Goal: Task Accomplishment & Management: Manage account settings

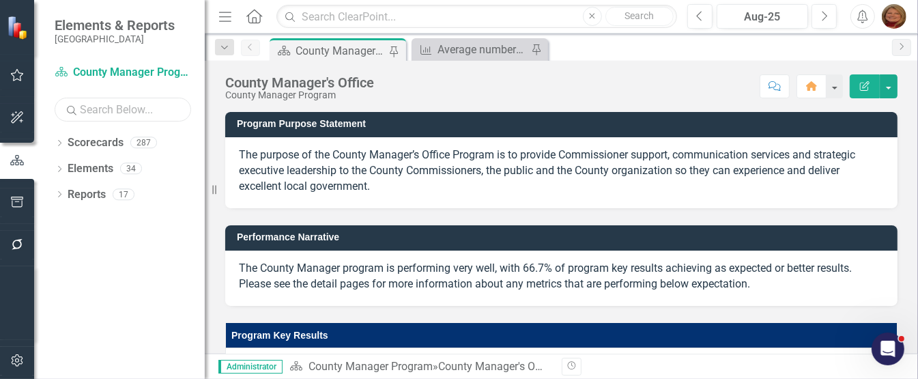
click at [111, 113] on input "text" at bounding box center [123, 110] width 137 height 24
type input "[PERSON_NAME]"
click at [60, 143] on icon "Dropdown" at bounding box center [60, 145] width 10 height 8
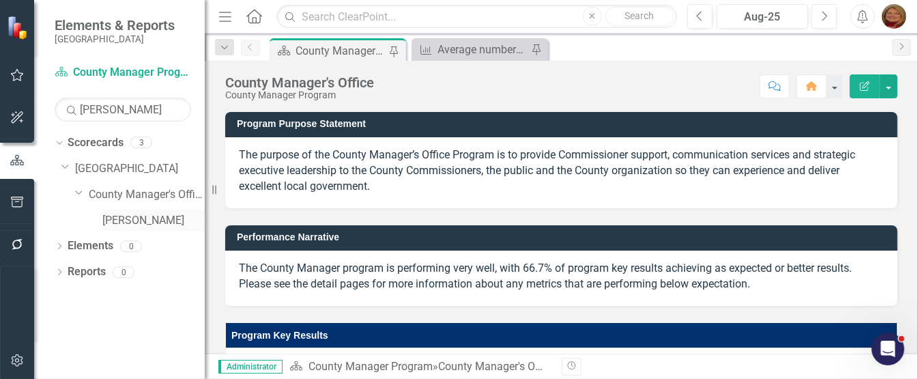
click at [141, 223] on link "[PERSON_NAME]" at bounding box center [153, 221] width 102 height 16
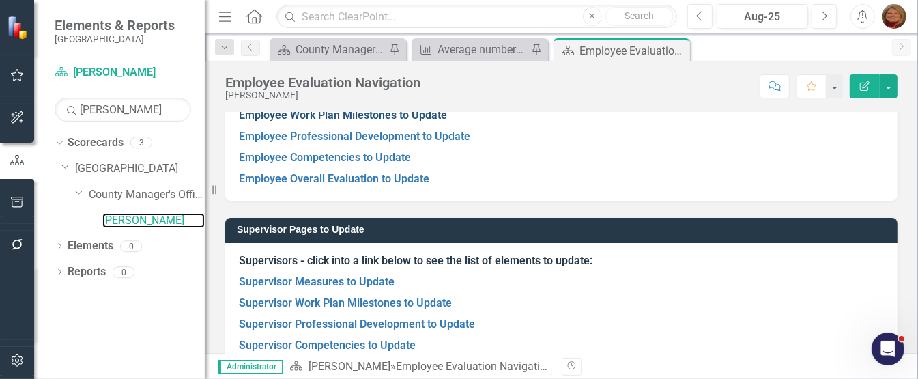
scroll to position [170, 0]
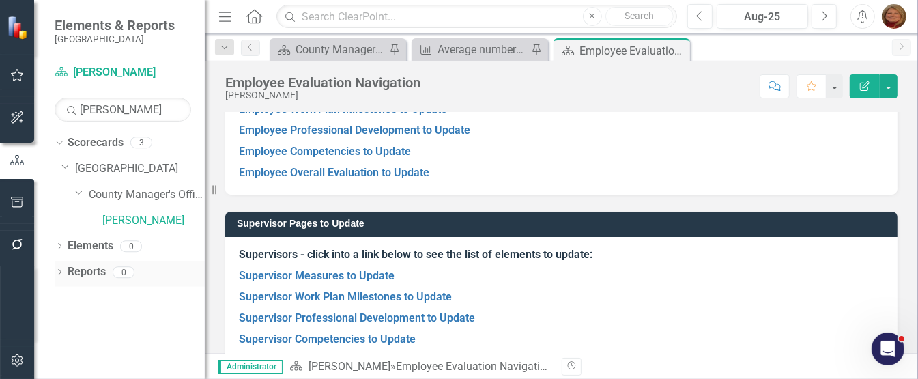
click at [59, 268] on div "Dropdown" at bounding box center [60, 274] width 10 height 12
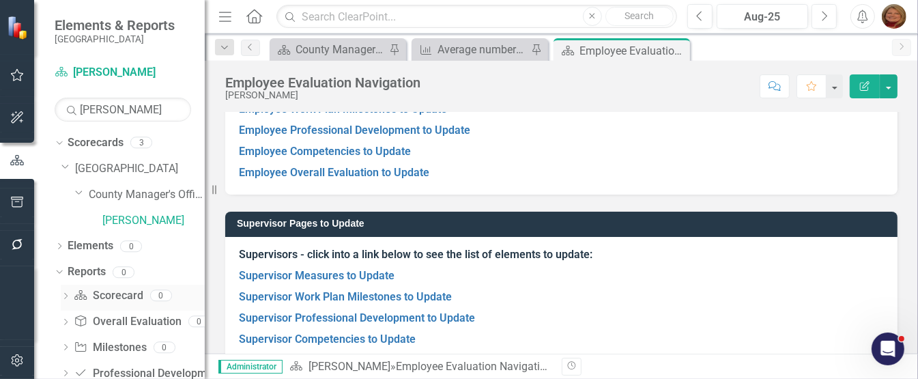
click at [112, 294] on link "Scorecard Scorecard" at bounding box center [108, 296] width 69 height 16
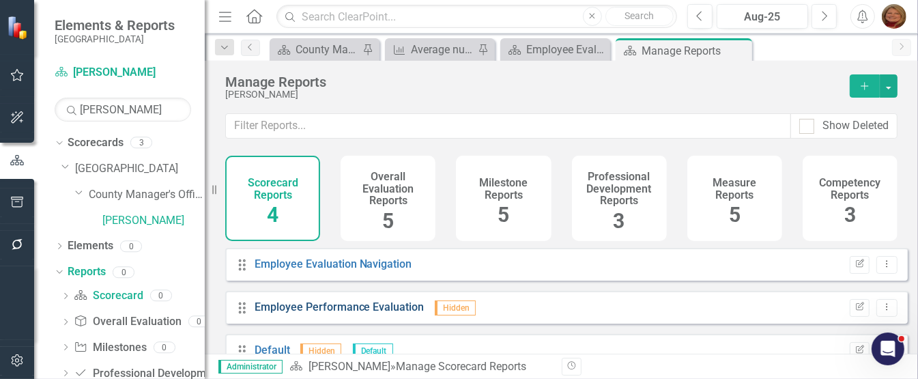
click at [370, 313] on link "Employee Performance Evaluation" at bounding box center [340, 306] width 170 height 13
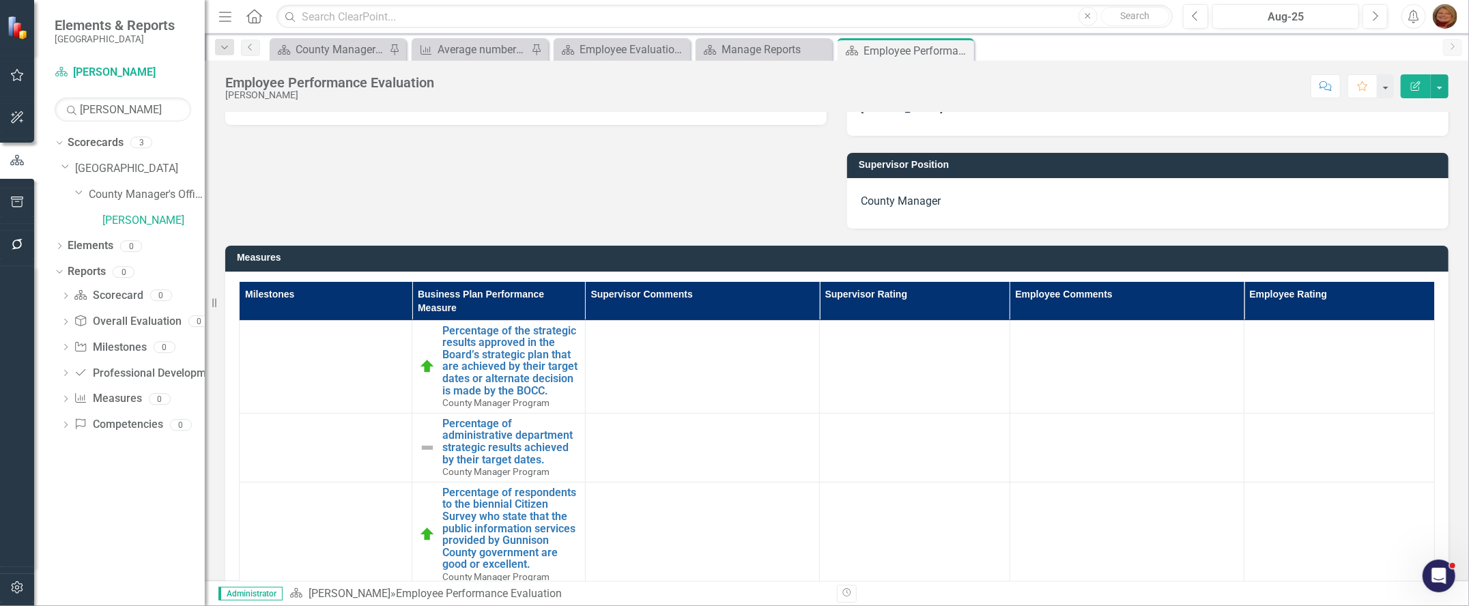
scroll to position [305, 0]
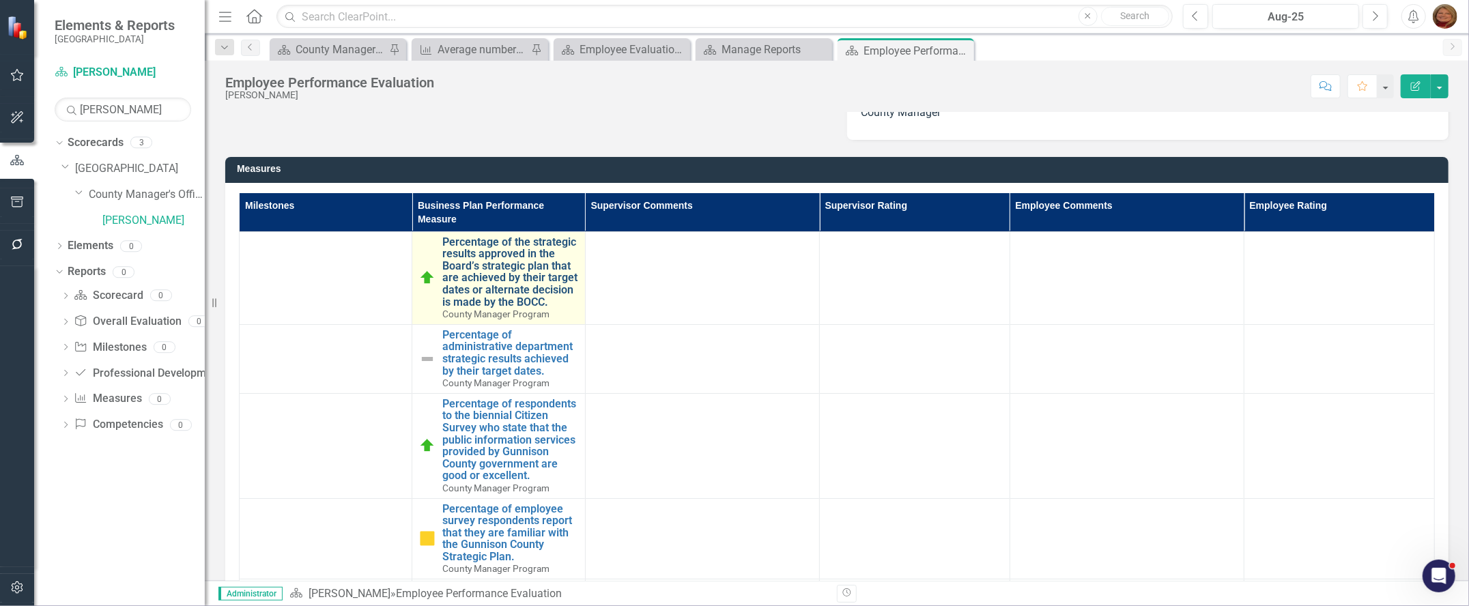
click at [510, 282] on link "Percentage of the strategic results approved in the Board’s strategic plan that…" at bounding box center [509, 272] width 135 height 72
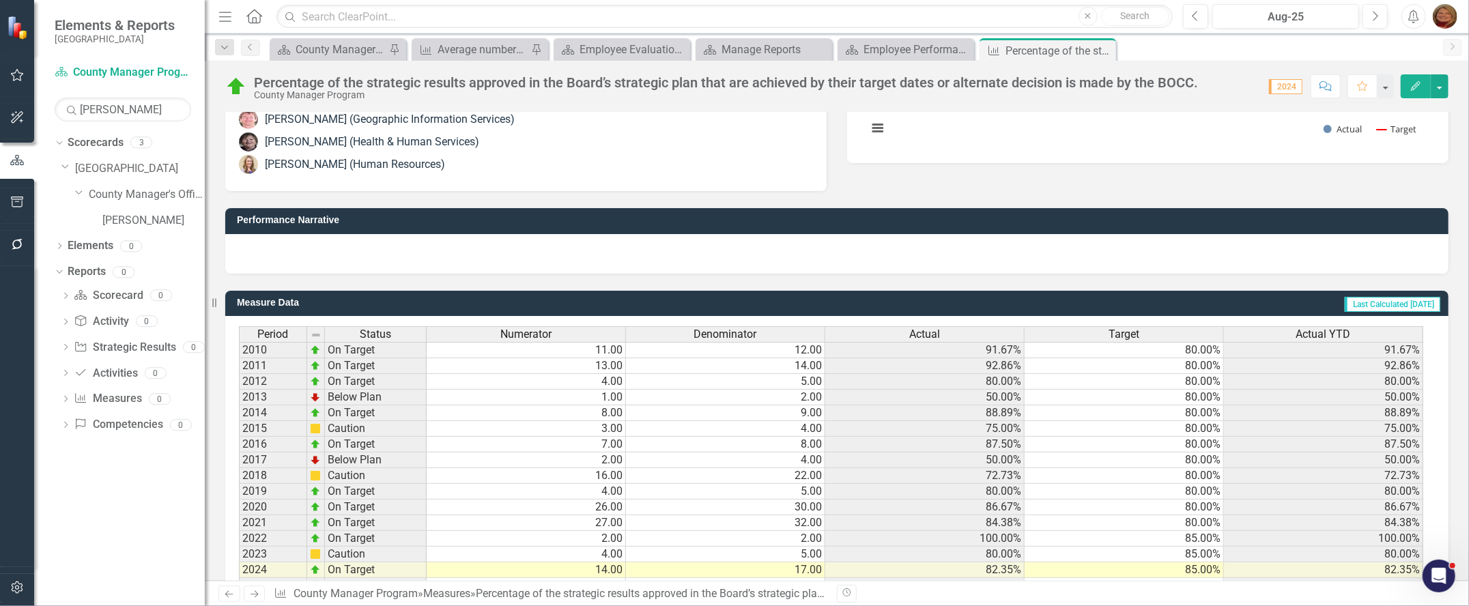
scroll to position [352, 0]
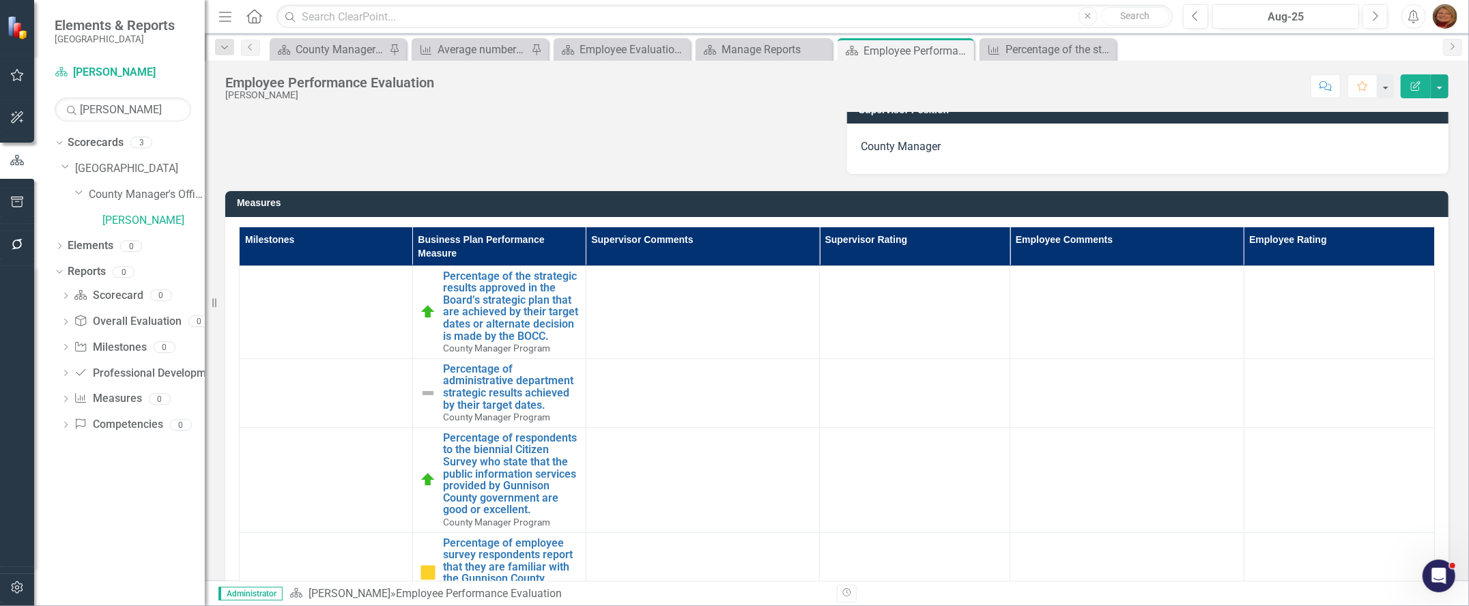
scroll to position [272, 0]
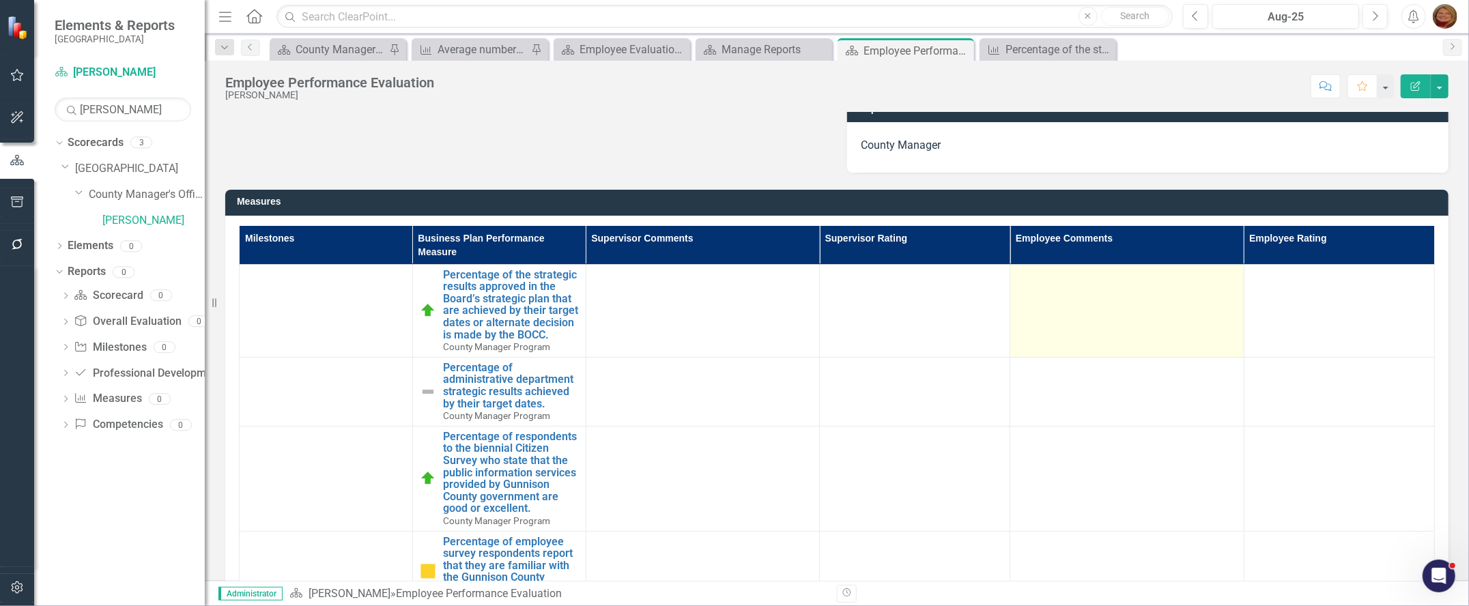
click at [918, 309] on td at bounding box center [1126, 310] width 233 height 93
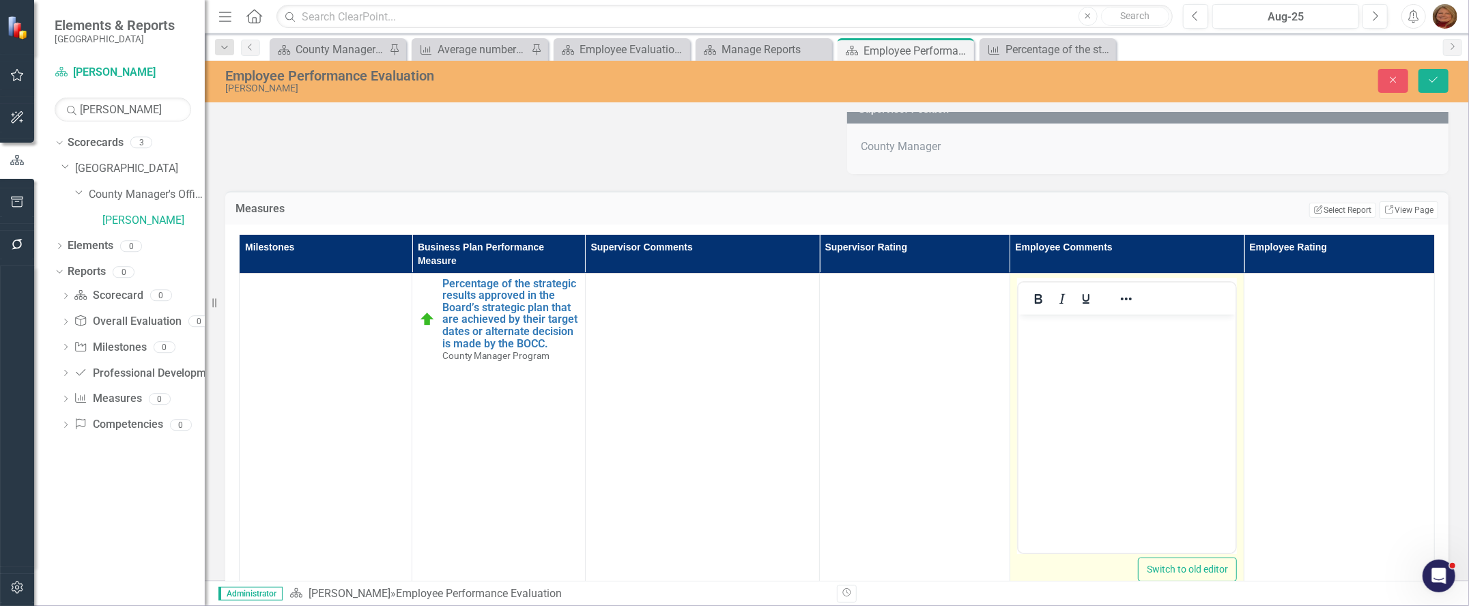
scroll to position [0, 0]
click at [918, 353] on body "Rich Text Area. Press ALT-0 for help." at bounding box center [1126, 416] width 217 height 205
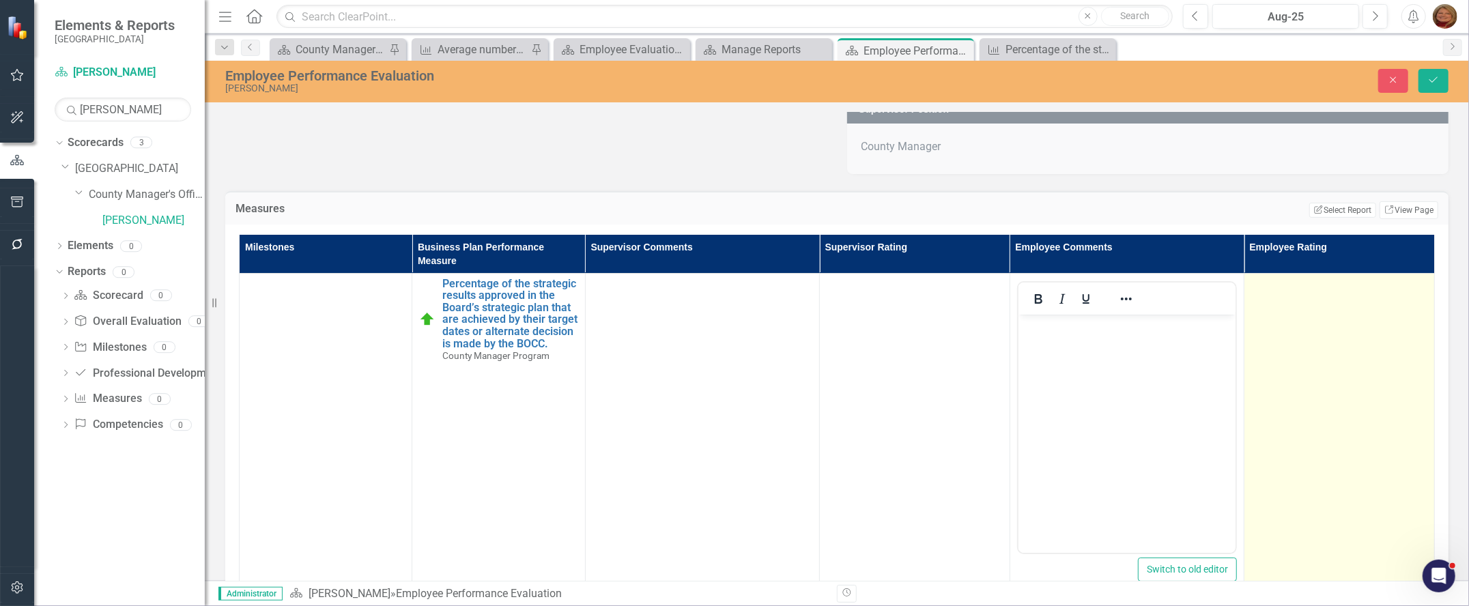
click at [918, 296] on td at bounding box center [1340, 434] width 190 height 323
click at [918, 294] on div "Not Defined" at bounding box center [1332, 290] width 143 height 16
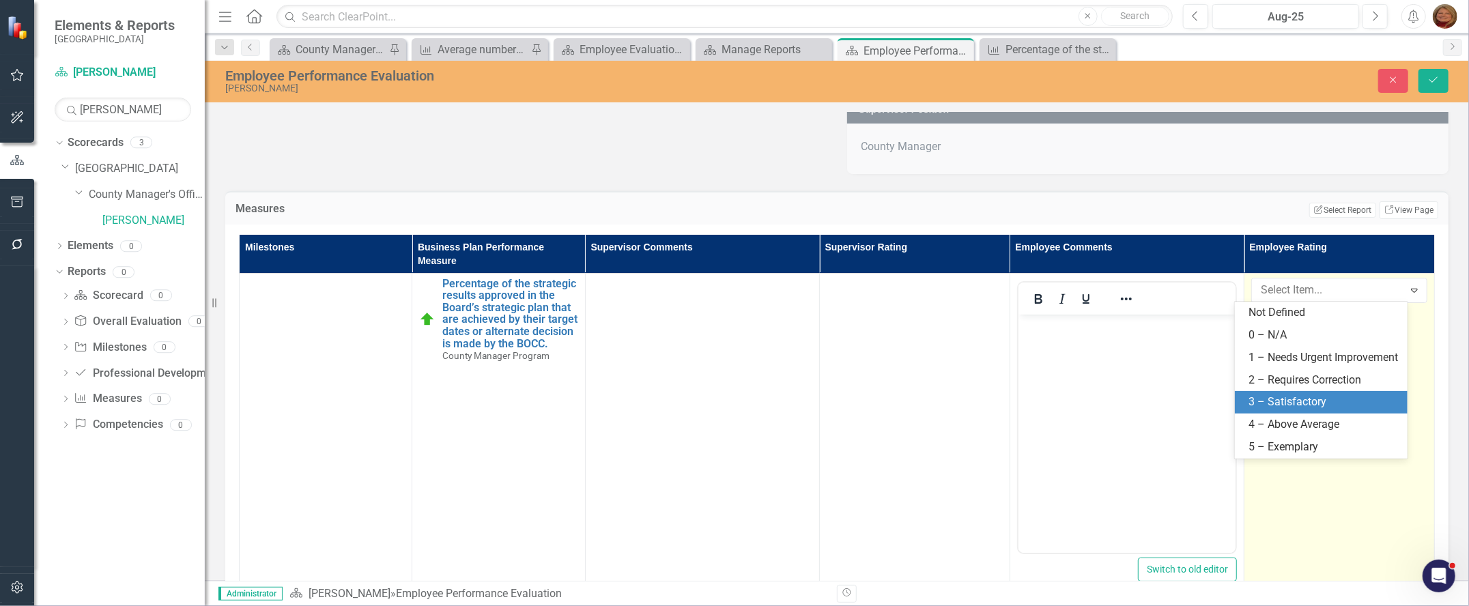
click at [918, 378] on div "3 – Satisfactory" at bounding box center [1324, 403] width 151 height 16
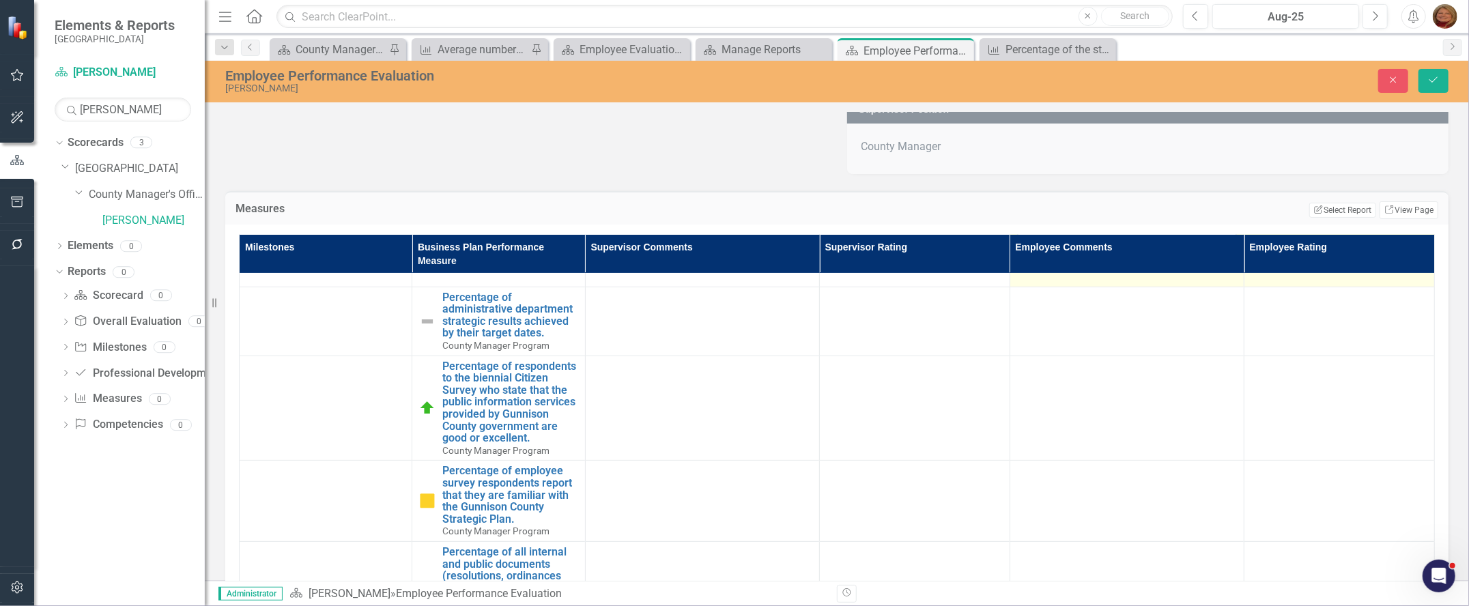
scroll to position [272, 0]
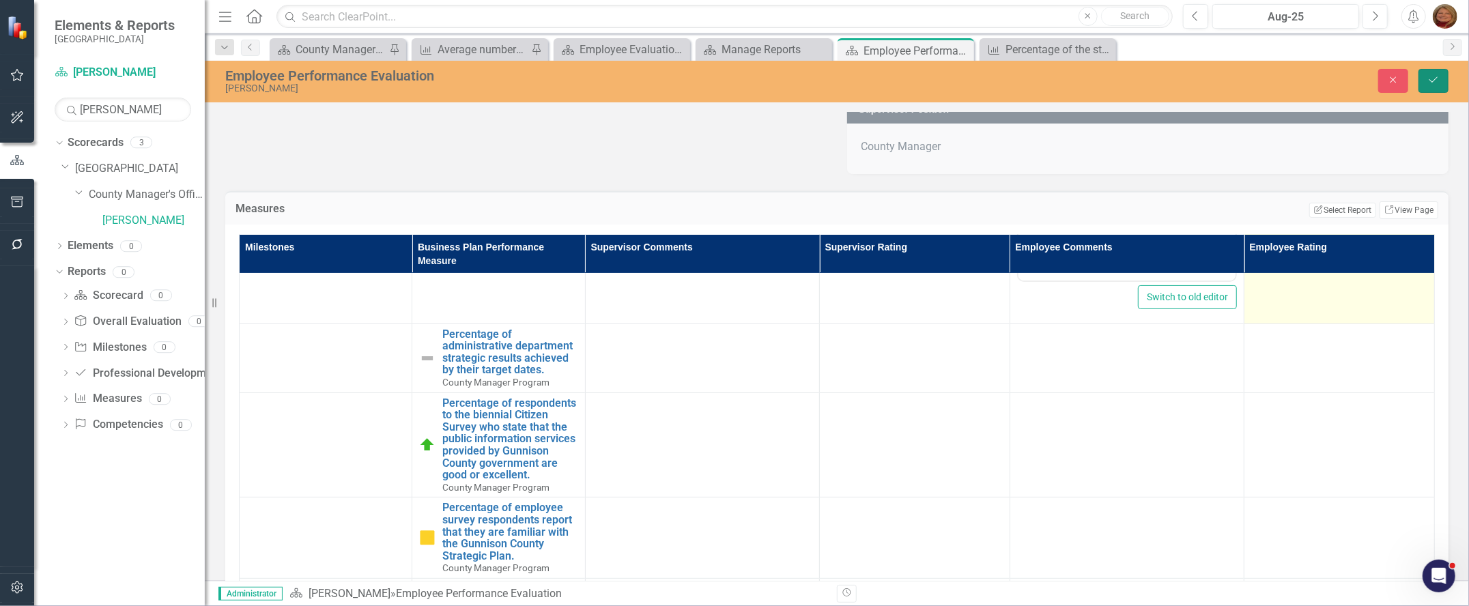
click at [918, 76] on icon "Save" at bounding box center [1433, 80] width 12 height 10
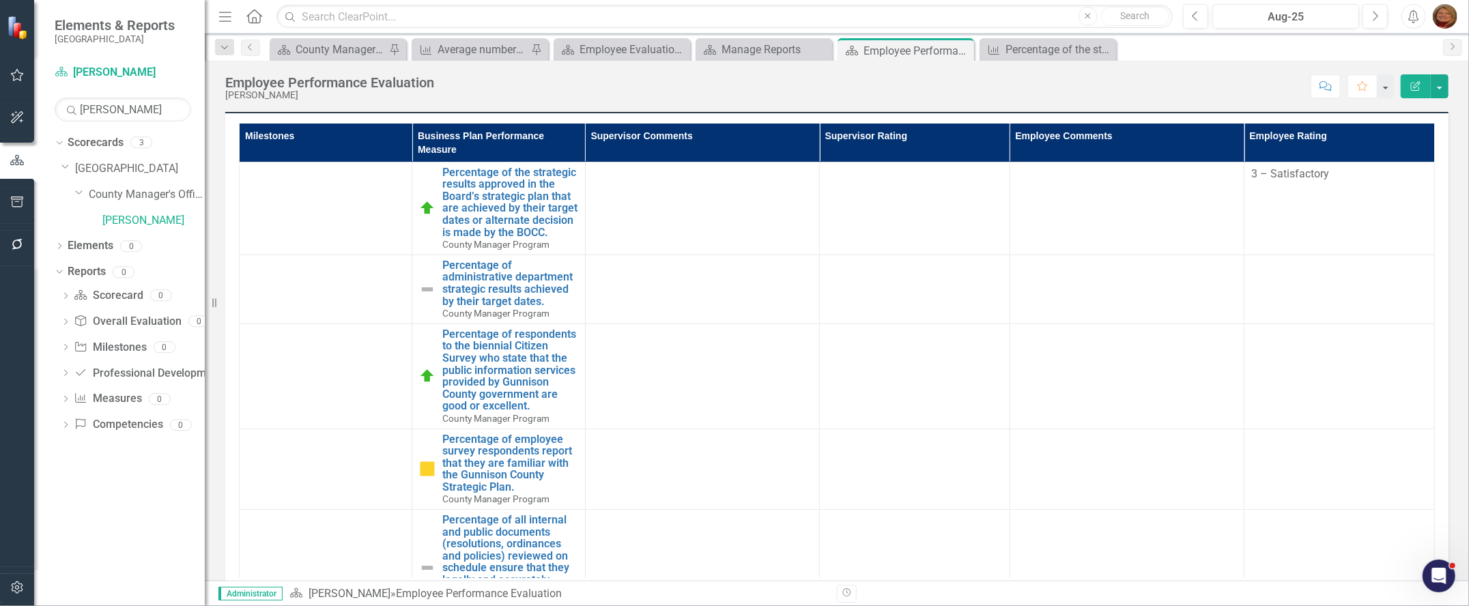
scroll to position [379, 0]
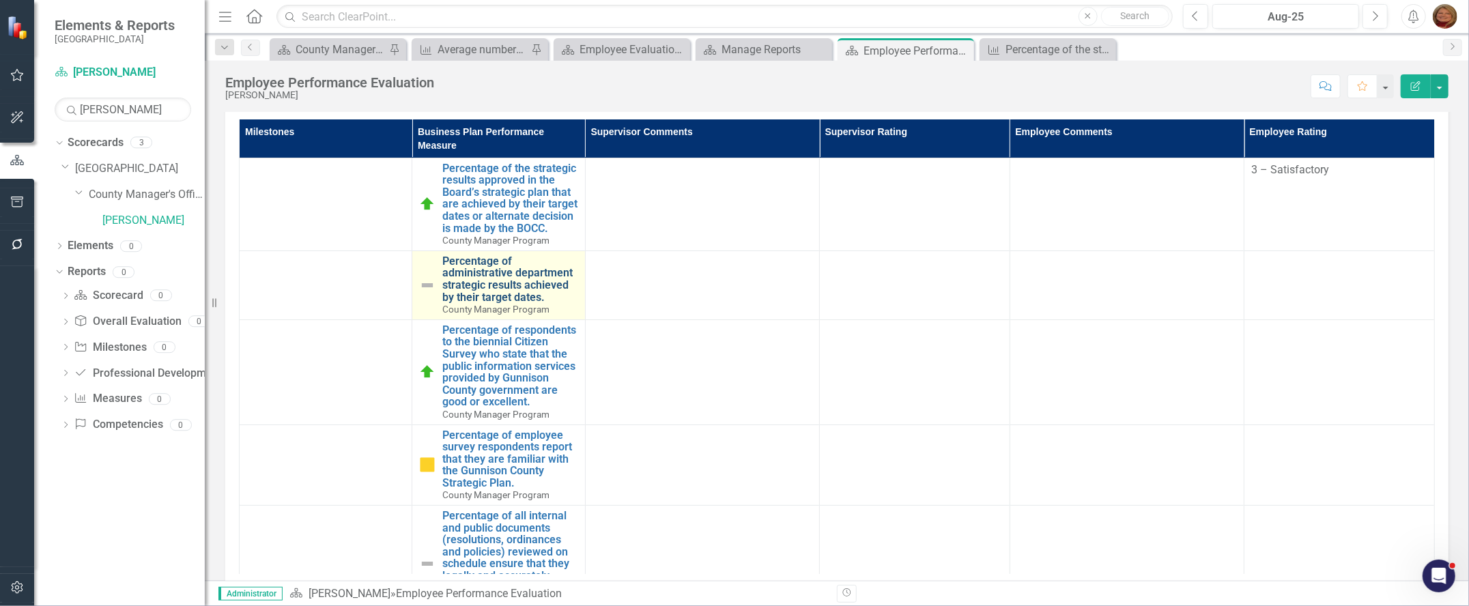
click at [509, 300] on link "Percentage of administrative department strategic results achieved by their tar…" at bounding box center [509, 279] width 135 height 48
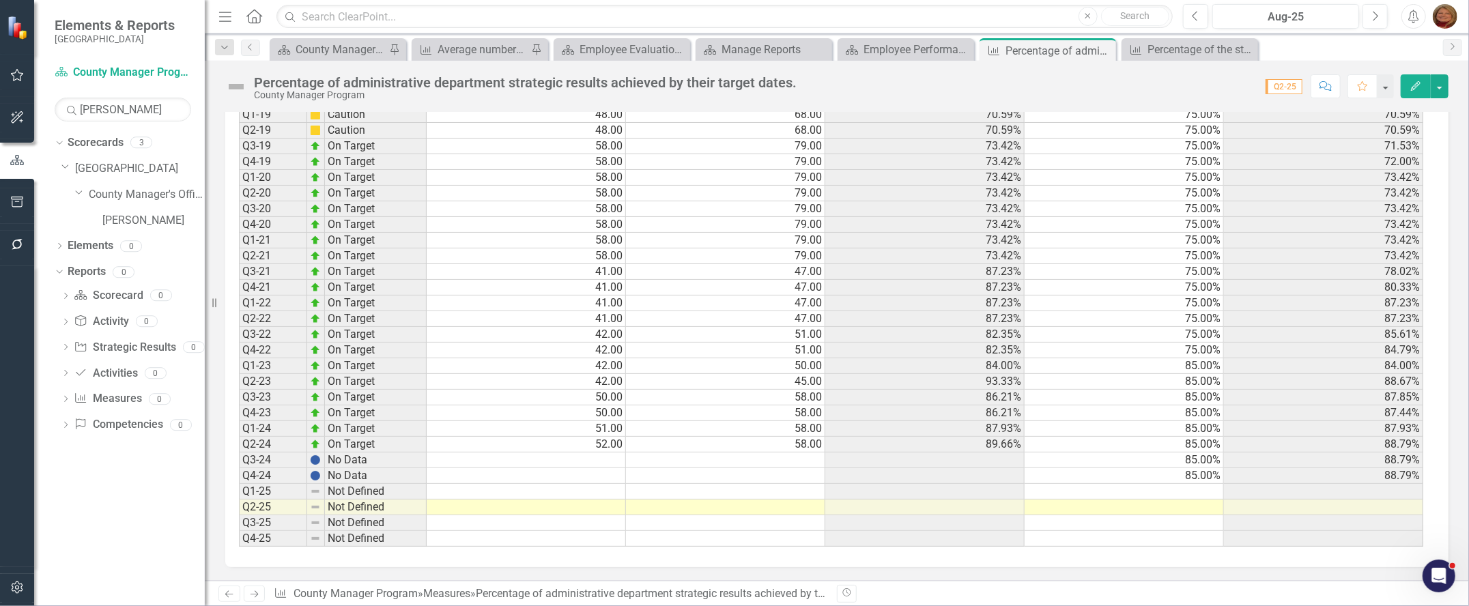
scroll to position [1178, 0]
click at [600, 378] on td at bounding box center [526, 461] width 199 height 16
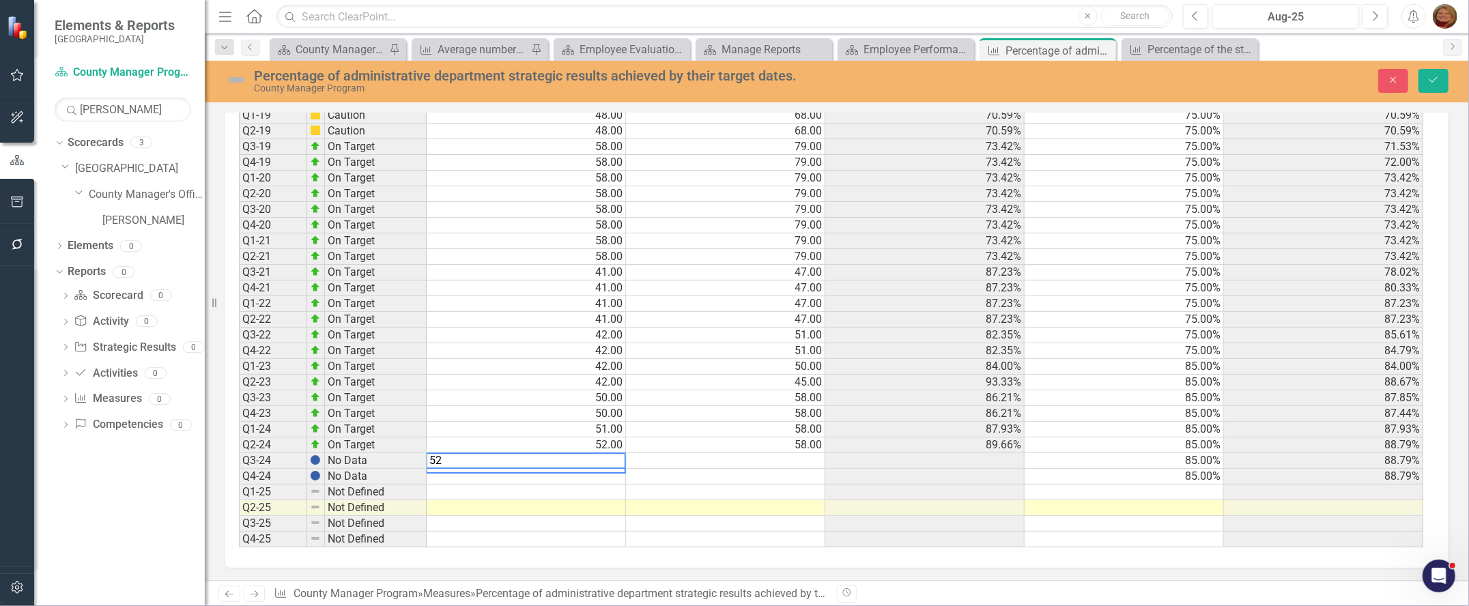
scroll to position [1186, 0]
click at [599, 378] on td at bounding box center [526, 477] width 199 height 16
click at [729, 378] on td at bounding box center [725, 461] width 199 height 16
click at [725, 378] on td at bounding box center [725, 477] width 199 height 16
type textarea "58"
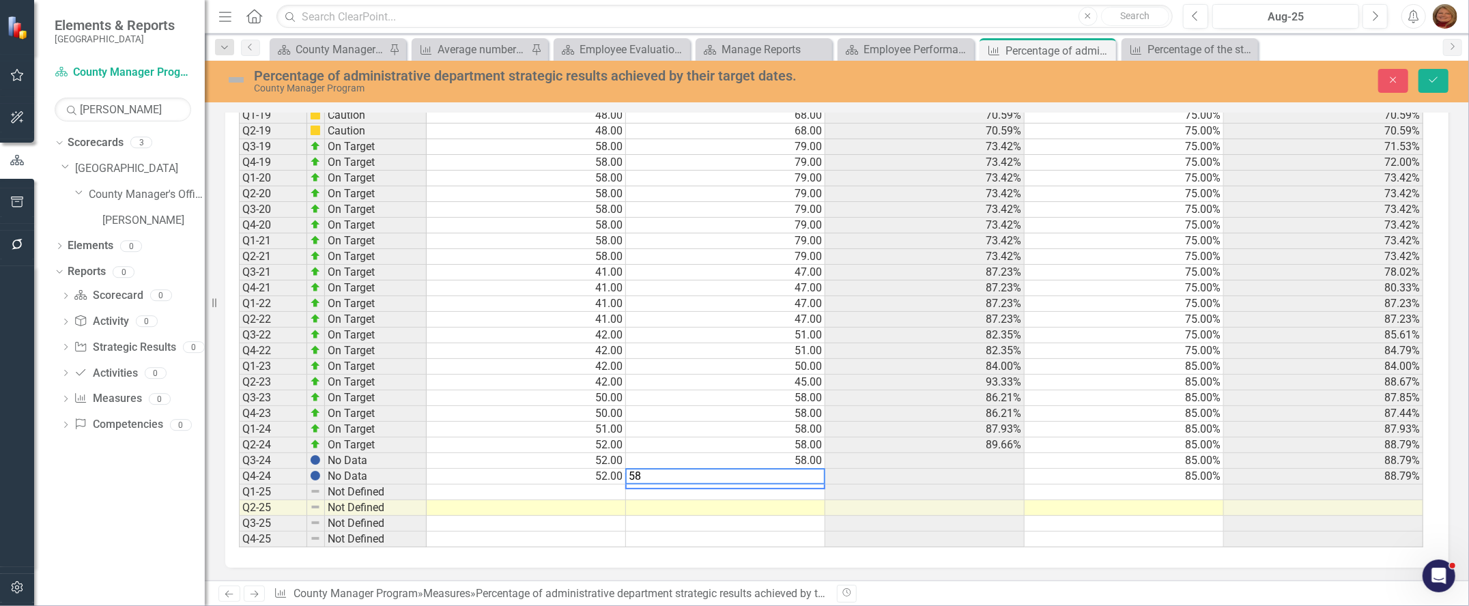
click at [790, 378] on td at bounding box center [725, 508] width 199 height 16
click at [918, 378] on td "85.00%" at bounding box center [1124, 477] width 199 height 16
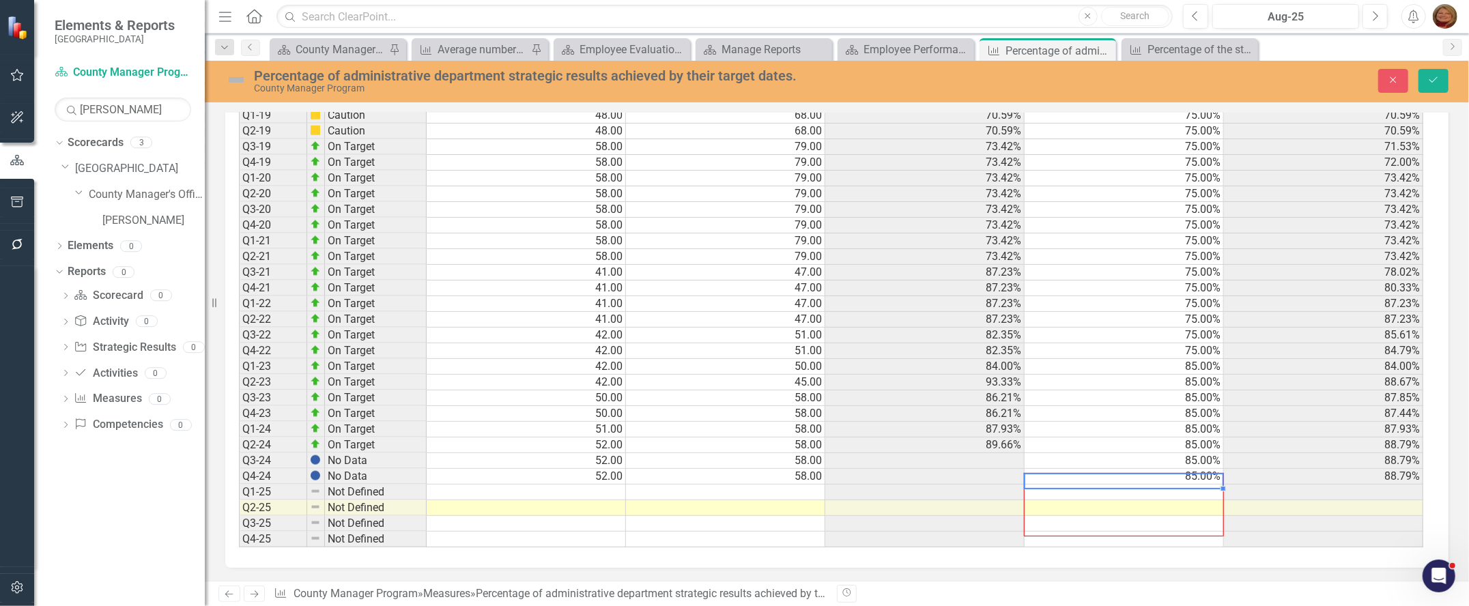
drag, startPoint x: 1223, startPoint y: 475, endPoint x: 1217, endPoint y: 522, distance: 46.8
click at [239, 378] on div at bounding box center [239, 548] width 0 height 0
click at [918, 79] on icon "Save" at bounding box center [1433, 80] width 12 height 10
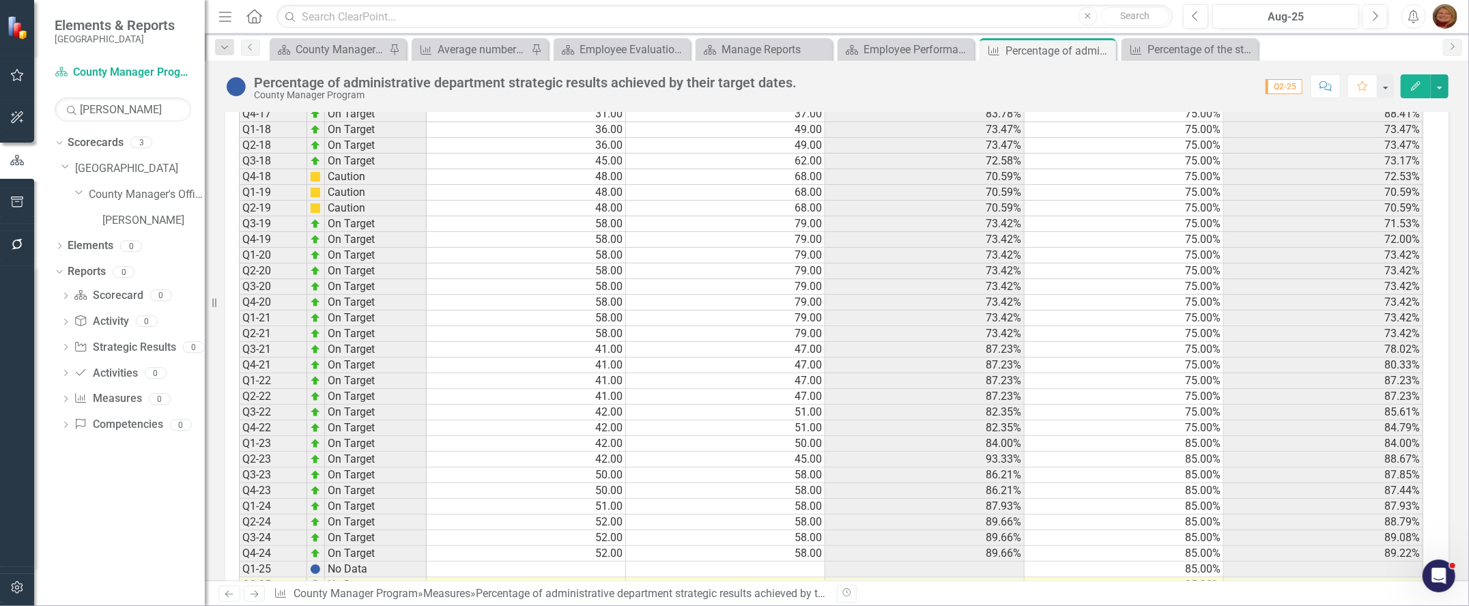
scroll to position [1178, 0]
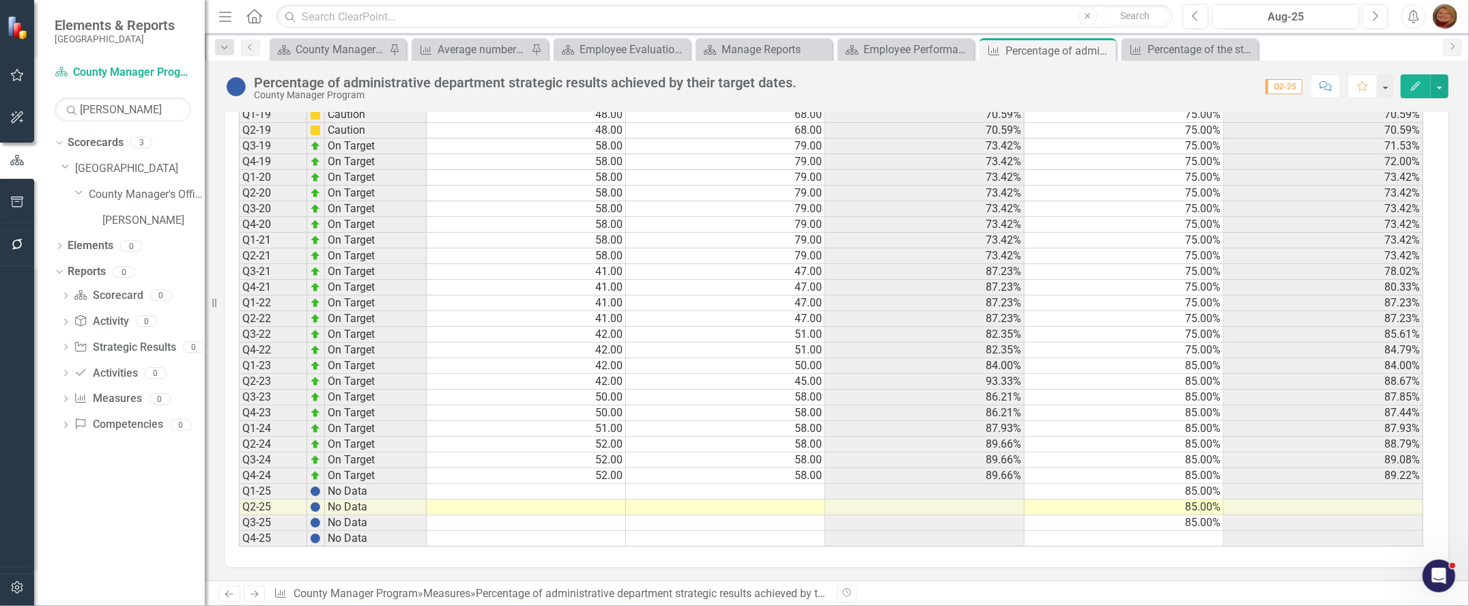
click at [602, 378] on td "52.00" at bounding box center [526, 461] width 199 height 16
drag, startPoint x: 626, startPoint y: 459, endPoint x: 613, endPoint y: 503, distance: 46.2
click at [239, 378] on div "Period Status Numerator Denominator Actual Target Actual YTD Q1-11 Below Plan 5…" at bounding box center [239, 67] width 0 height 959
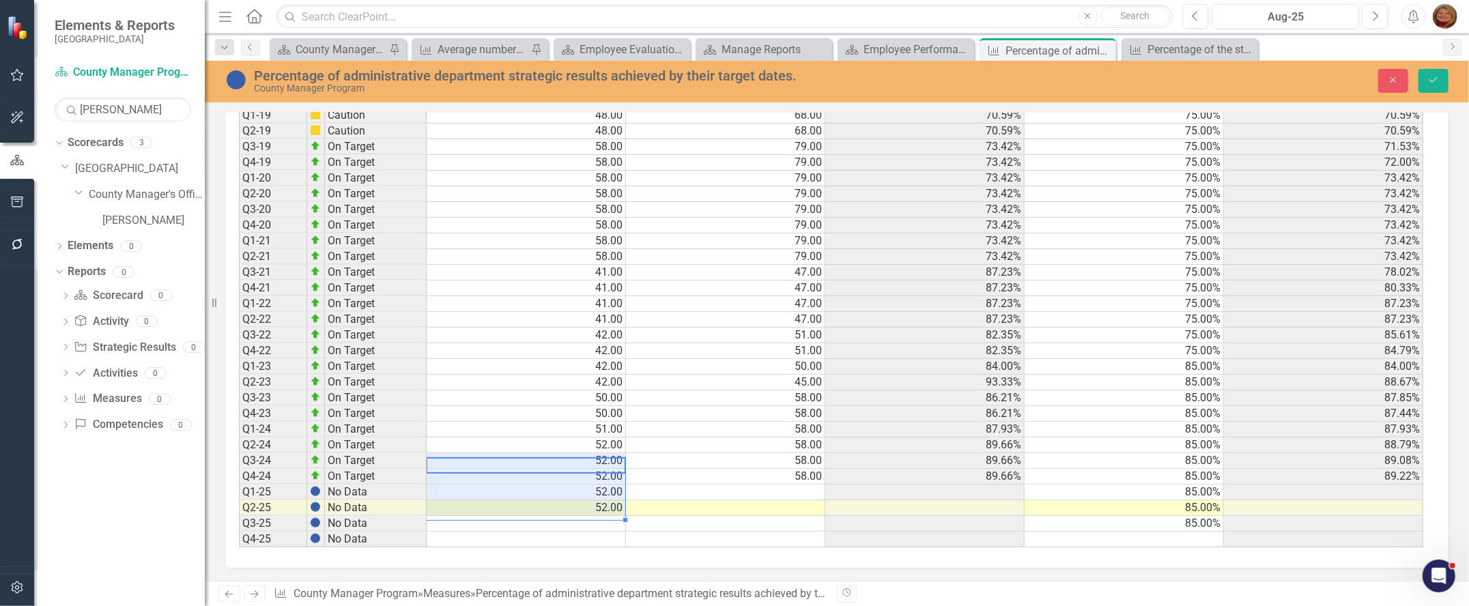
scroll to position [1186, 0]
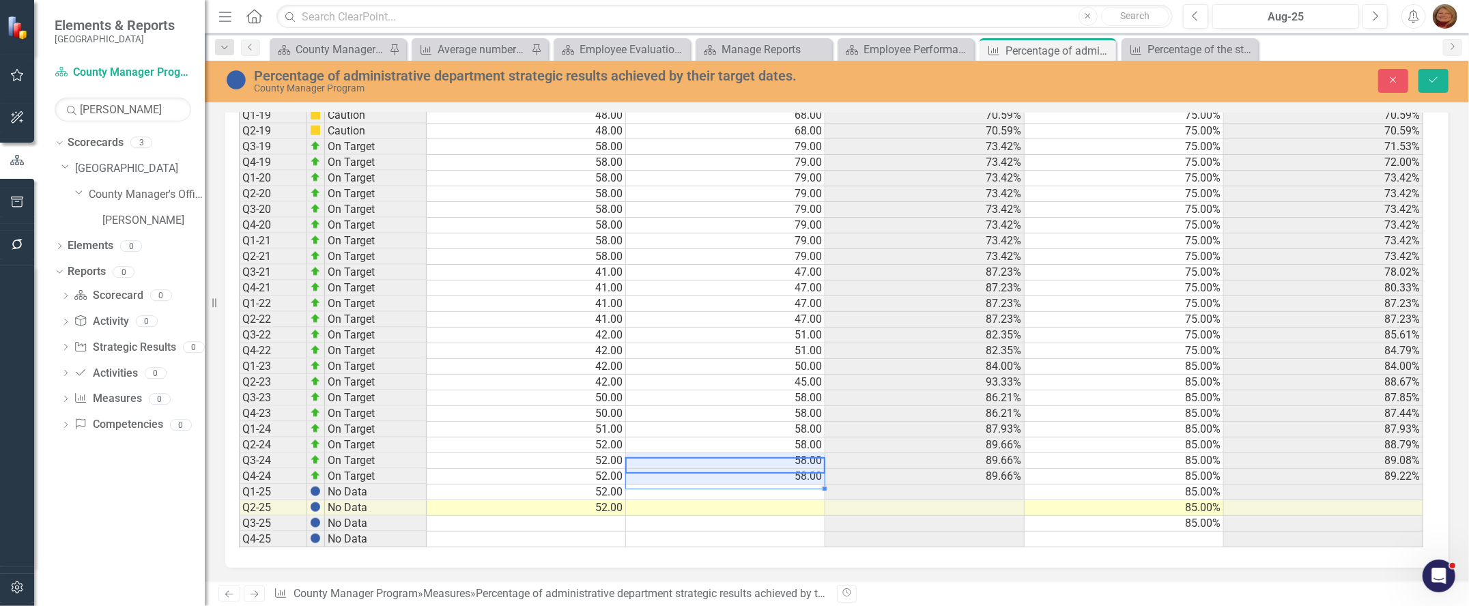
click at [806, 378] on tbody "Q1-11 Below Plan 54.00 101.00 53.47% 75.00% 53.47% Q2-11 Below Plan 54.00 101.0…" at bounding box center [831, 76] width 1184 height 943
drag, startPoint x: 823, startPoint y: 471, endPoint x: 821, endPoint y: 500, distance: 29.4
click at [239, 378] on div "Period Status Numerator Denominator Actual Target Actual YTD Q1-11 Below Plan 5…" at bounding box center [239, 67] width 0 height 959
click at [918, 79] on icon "Save" at bounding box center [1433, 80] width 12 height 10
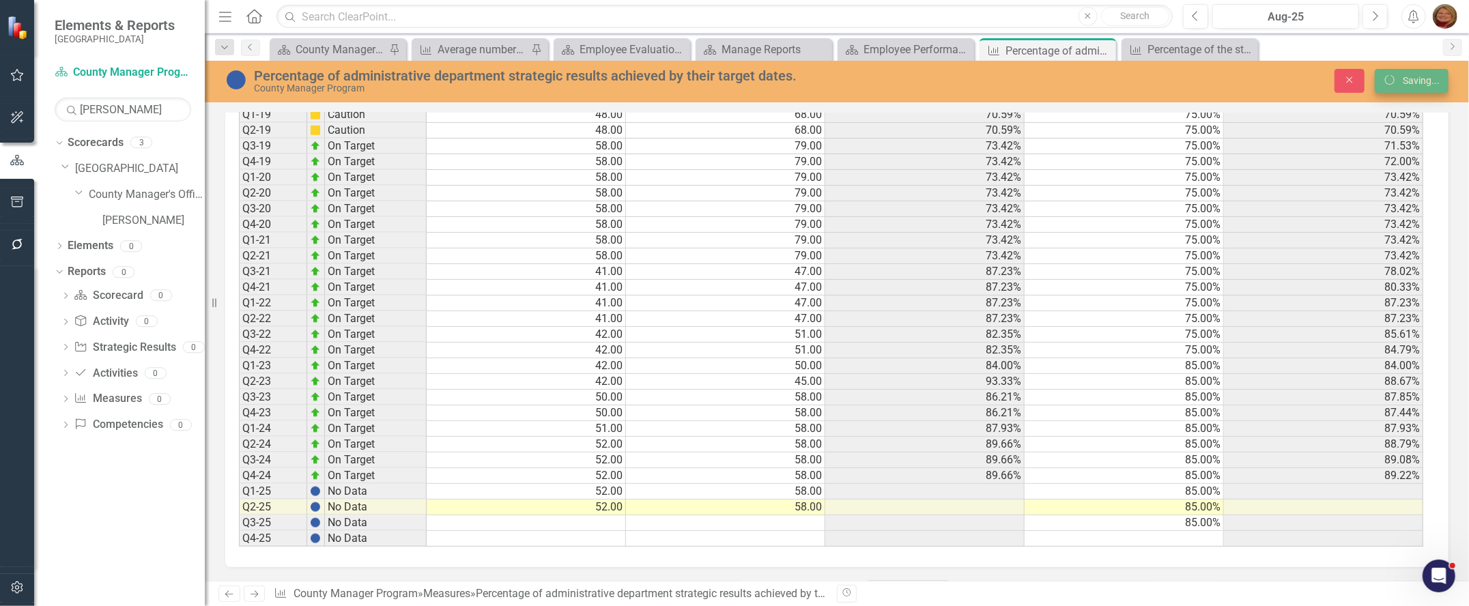
scroll to position [1178, 0]
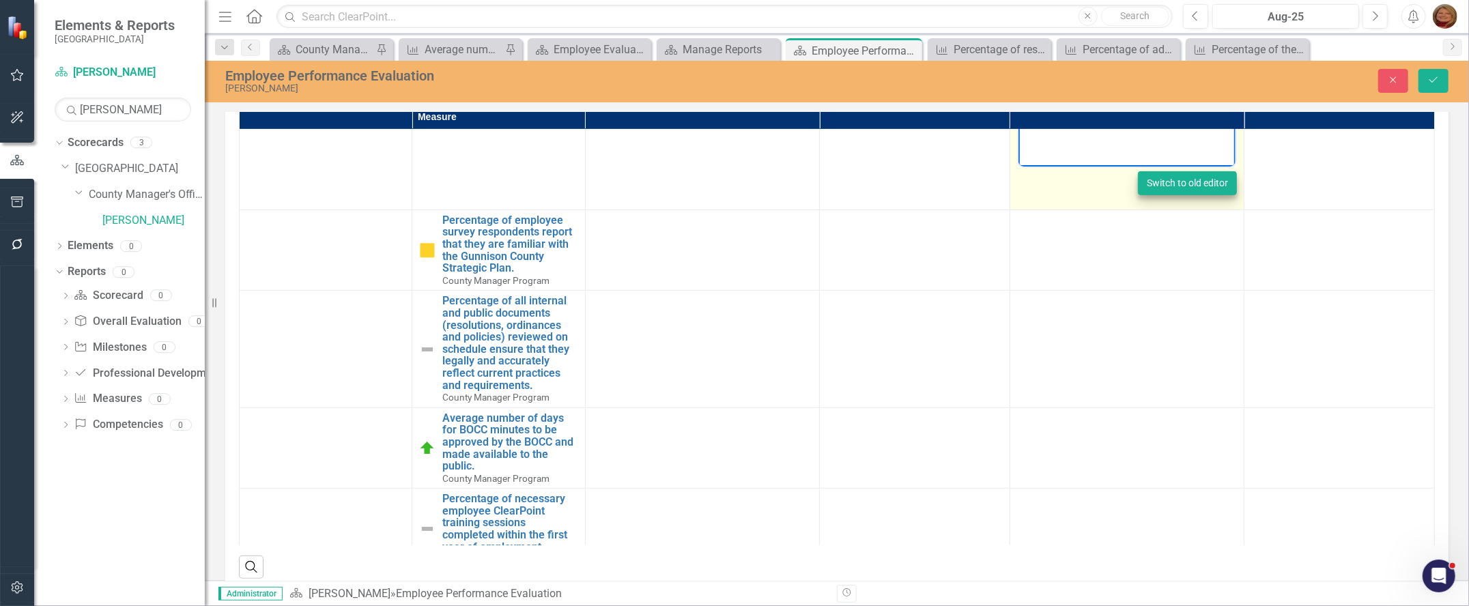
scroll to position [410, 0]
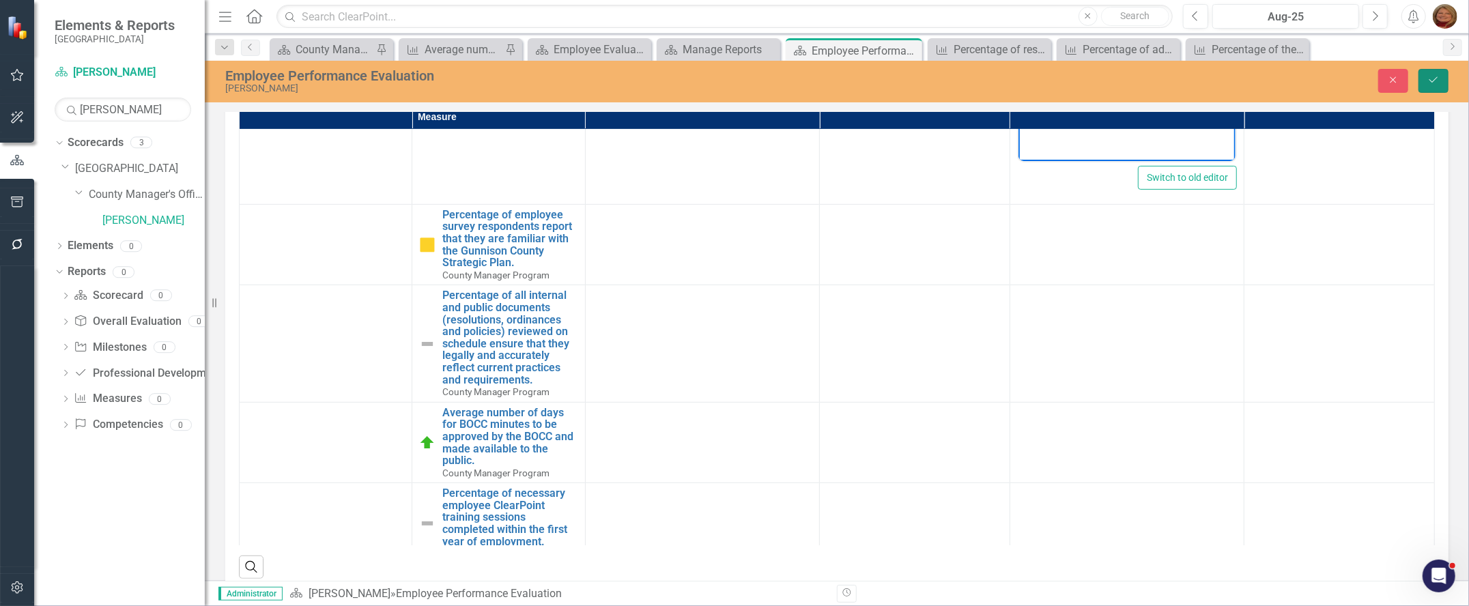
click at [1428, 75] on icon "Save" at bounding box center [1433, 80] width 12 height 10
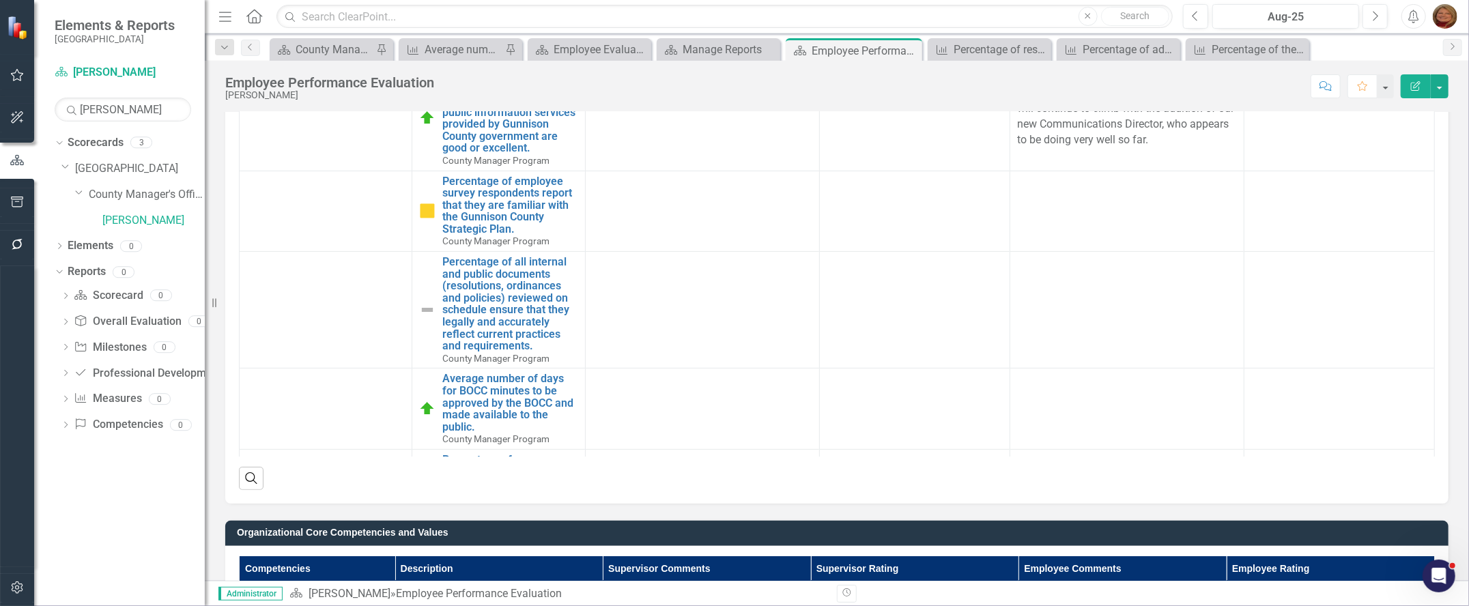
scroll to position [545, 0]
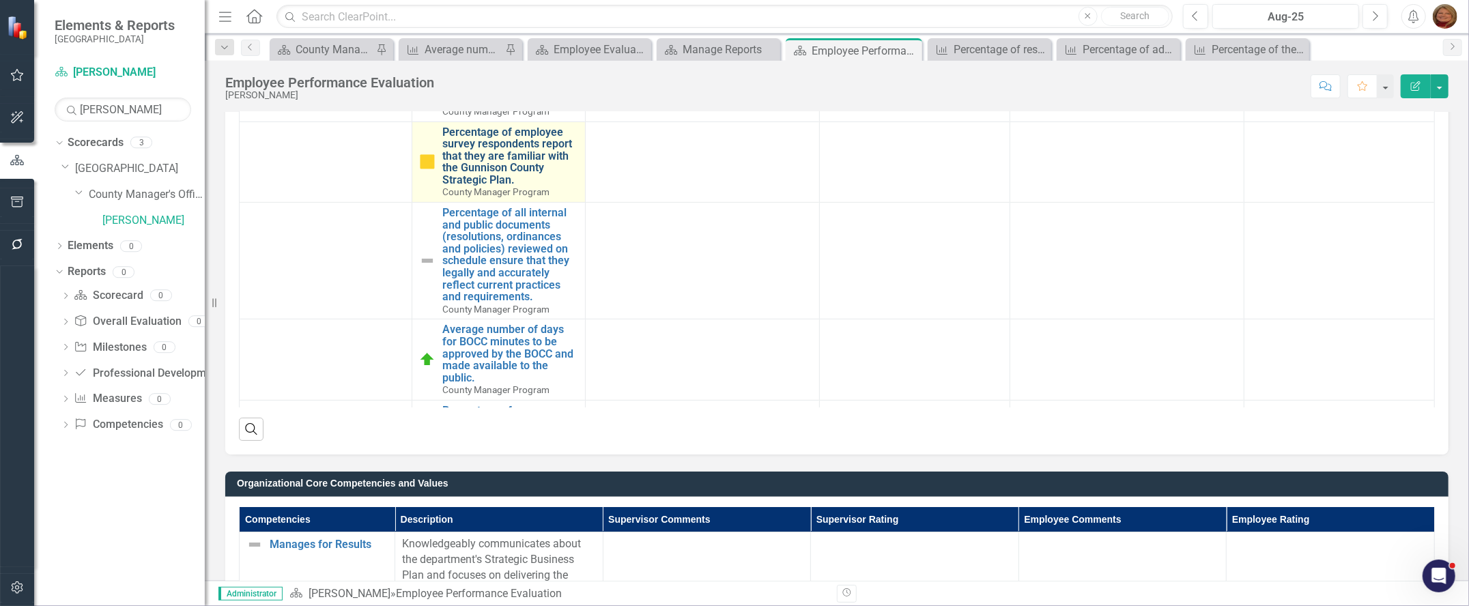
click at [502, 168] on link "Percentage of employee survey respondents report that they are familiar with th…" at bounding box center [509, 156] width 135 height 60
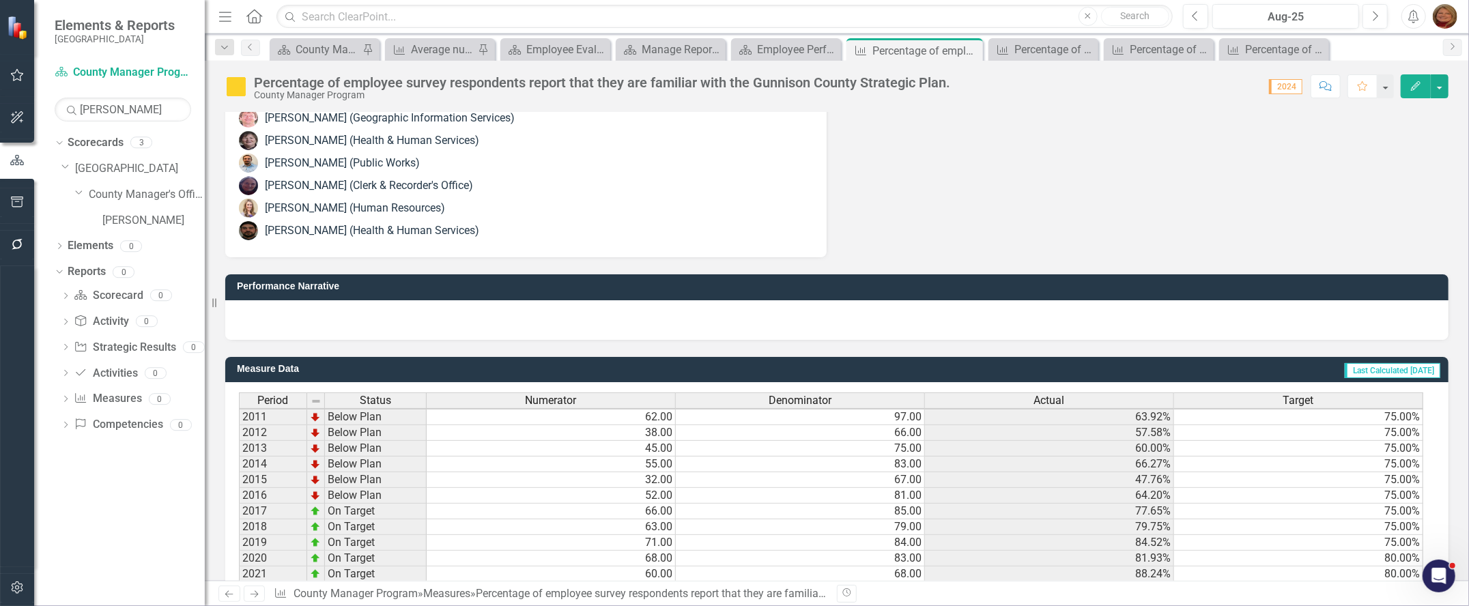
scroll to position [517, 0]
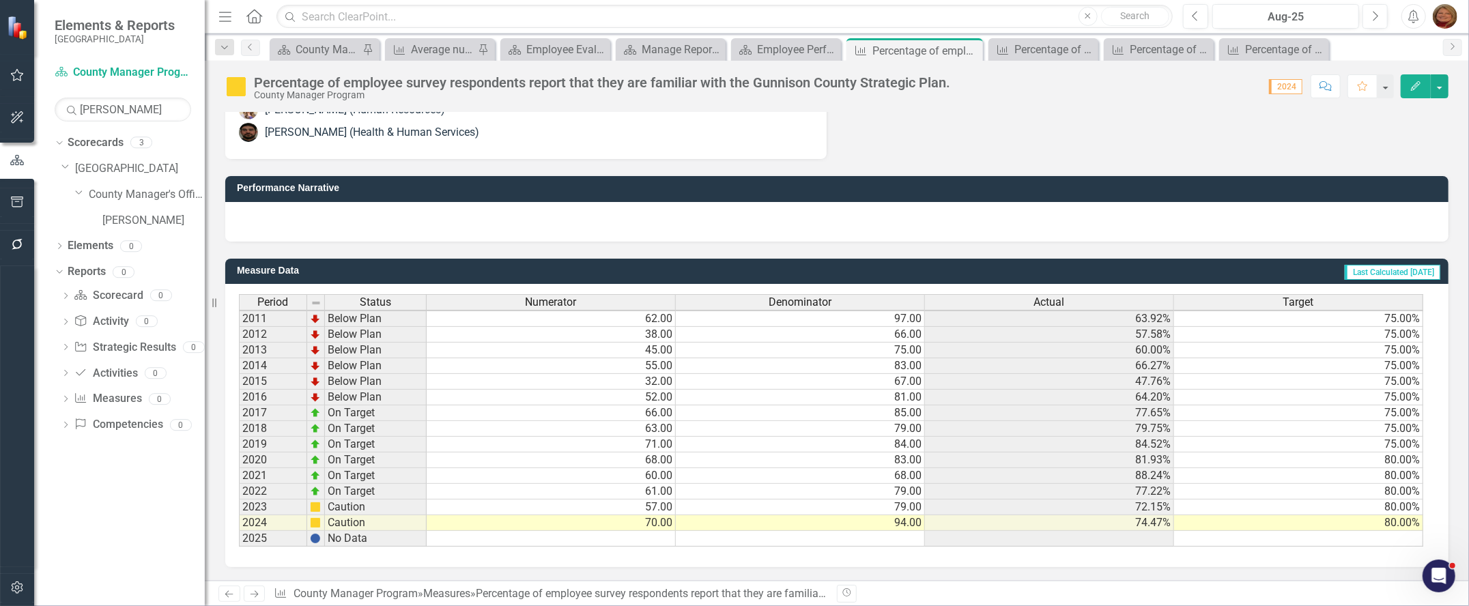
click at [1389, 437] on td "75.00%" at bounding box center [1298, 445] width 249 height 16
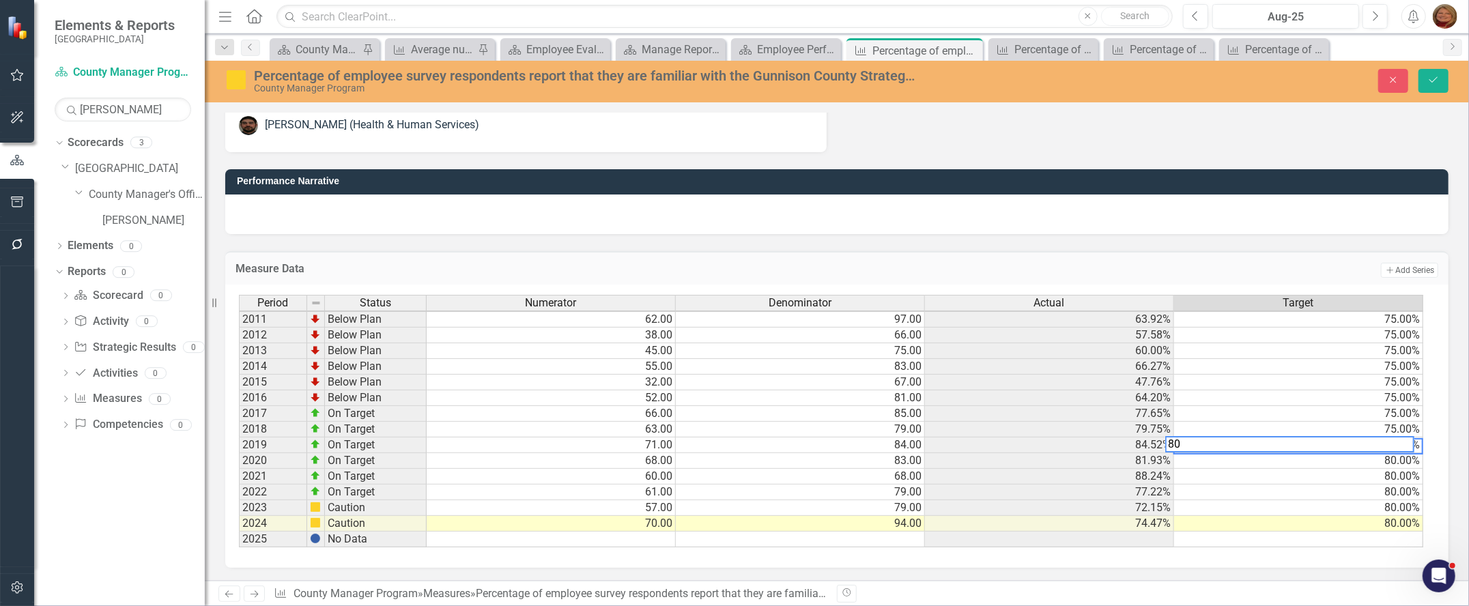
click at [1342, 473] on td "80.00%" at bounding box center [1298, 477] width 249 height 16
click at [1389, 438] on td "75.00%" at bounding box center [1298, 446] width 249 height 16
drag, startPoint x: 1412, startPoint y: 449, endPoint x: 1412, endPoint y: 527, distance: 77.8
click at [239, 527] on div "Period Status Numerator Denominator Actual Target 2011 Below Plan 62.00 97.00 6…" at bounding box center [239, 421] width 0 height 253
type textarea "75"
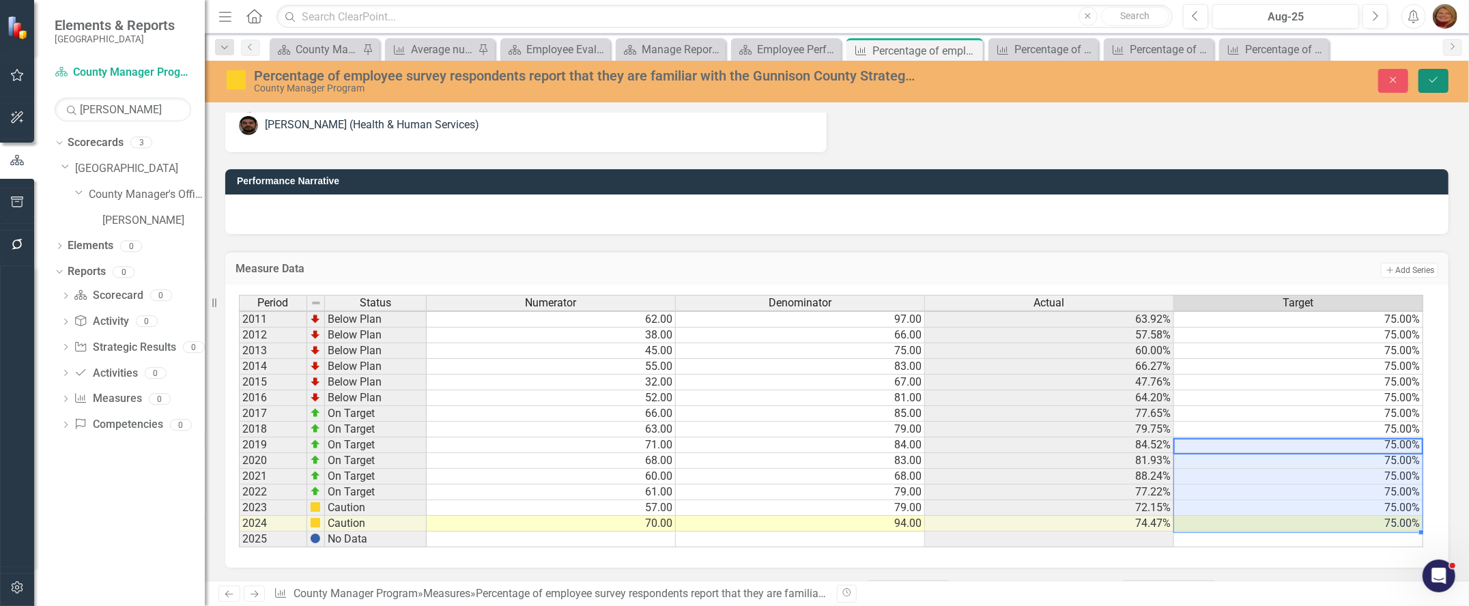
click at [1427, 81] on icon "Save" at bounding box center [1433, 80] width 12 height 10
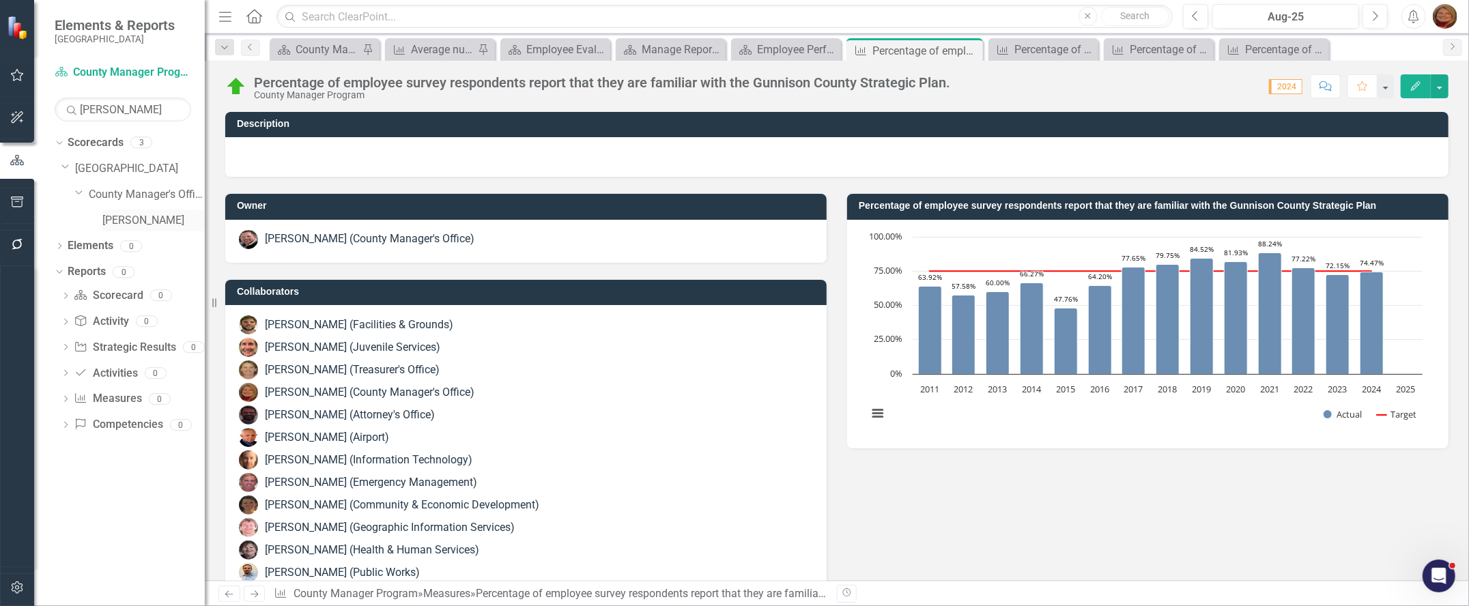
click at [144, 216] on link "[PERSON_NAME]" at bounding box center [153, 221] width 102 height 16
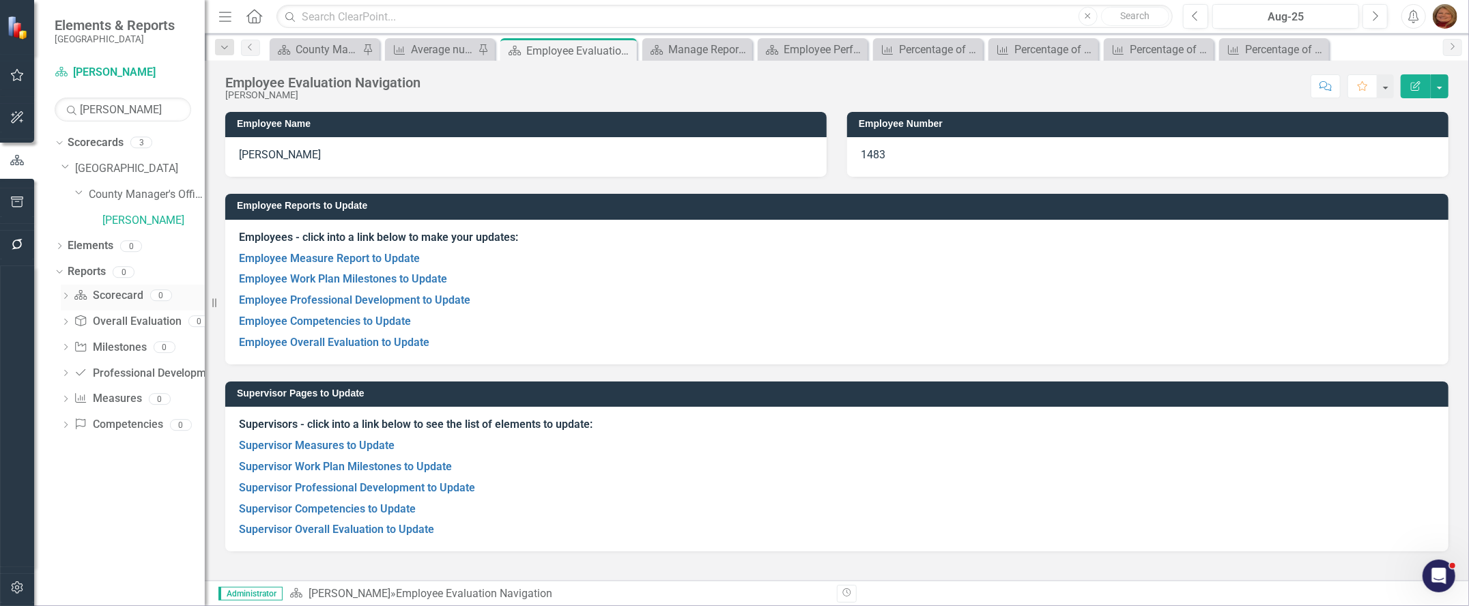
click at [115, 288] on link "Scorecard Scorecard" at bounding box center [108, 296] width 69 height 16
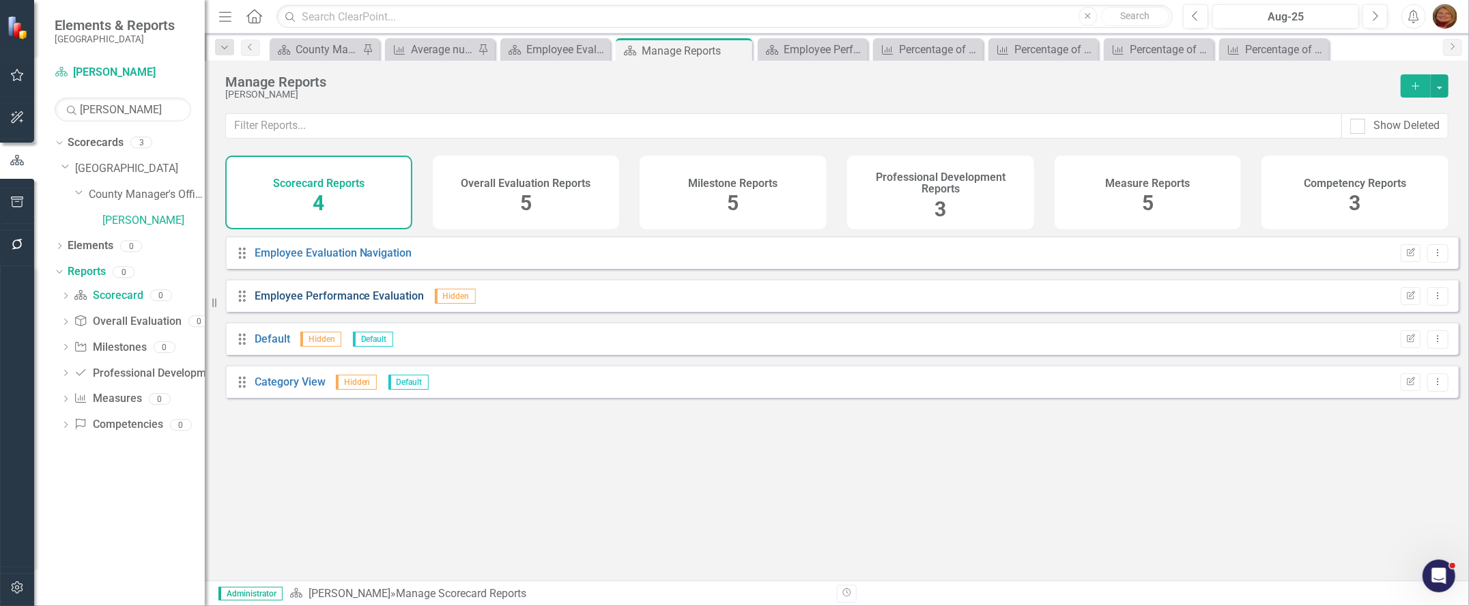
click at [384, 300] on link "Employee Performance Evaluation" at bounding box center [340, 295] width 170 height 13
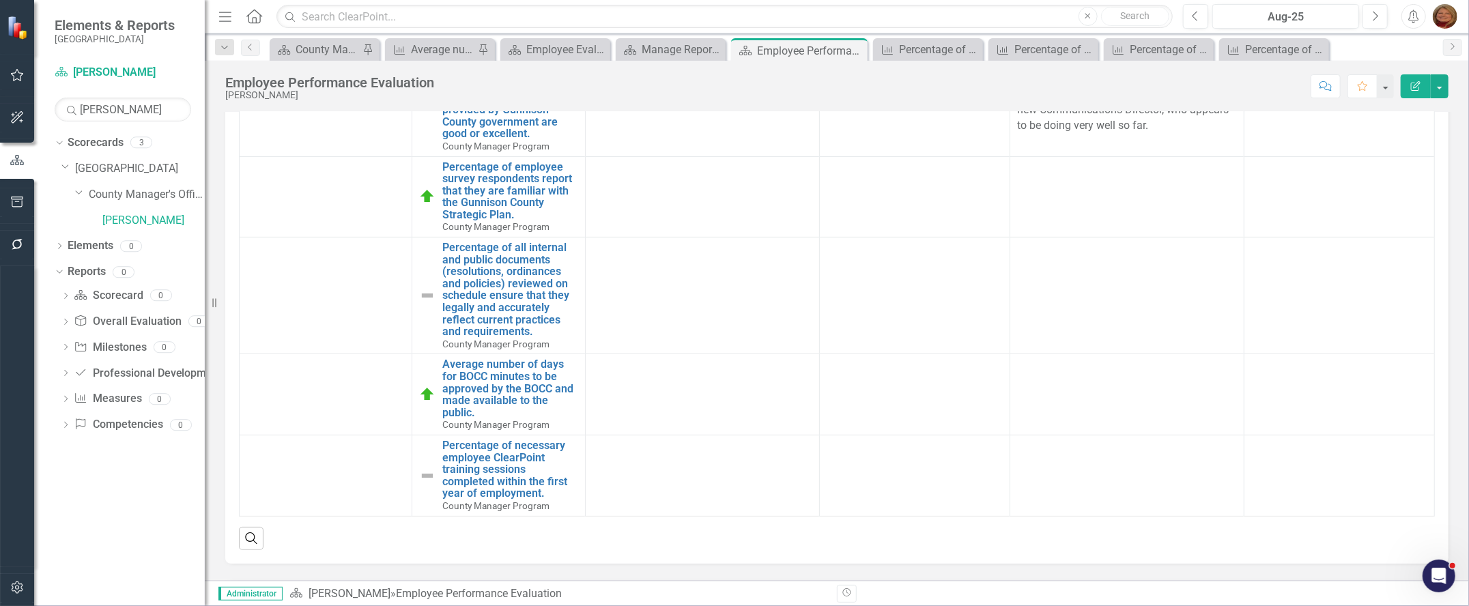
scroll to position [272, 0]
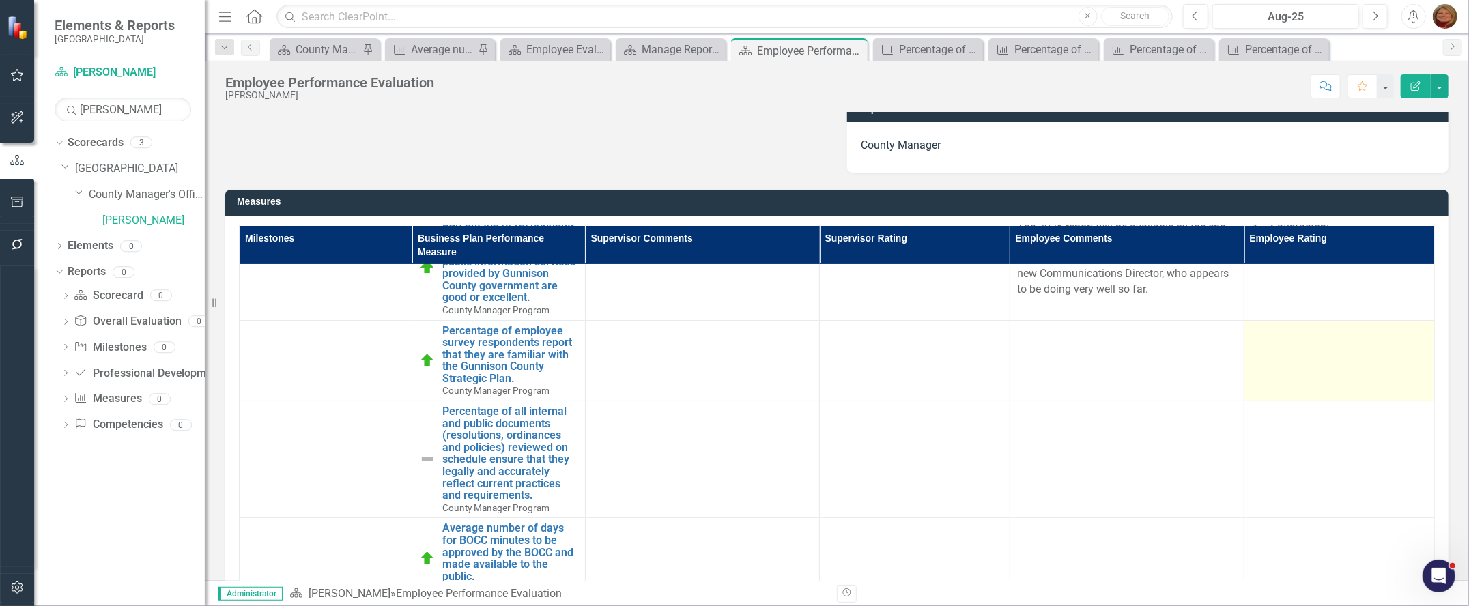
click at [1279, 341] on td at bounding box center [1340, 360] width 190 height 81
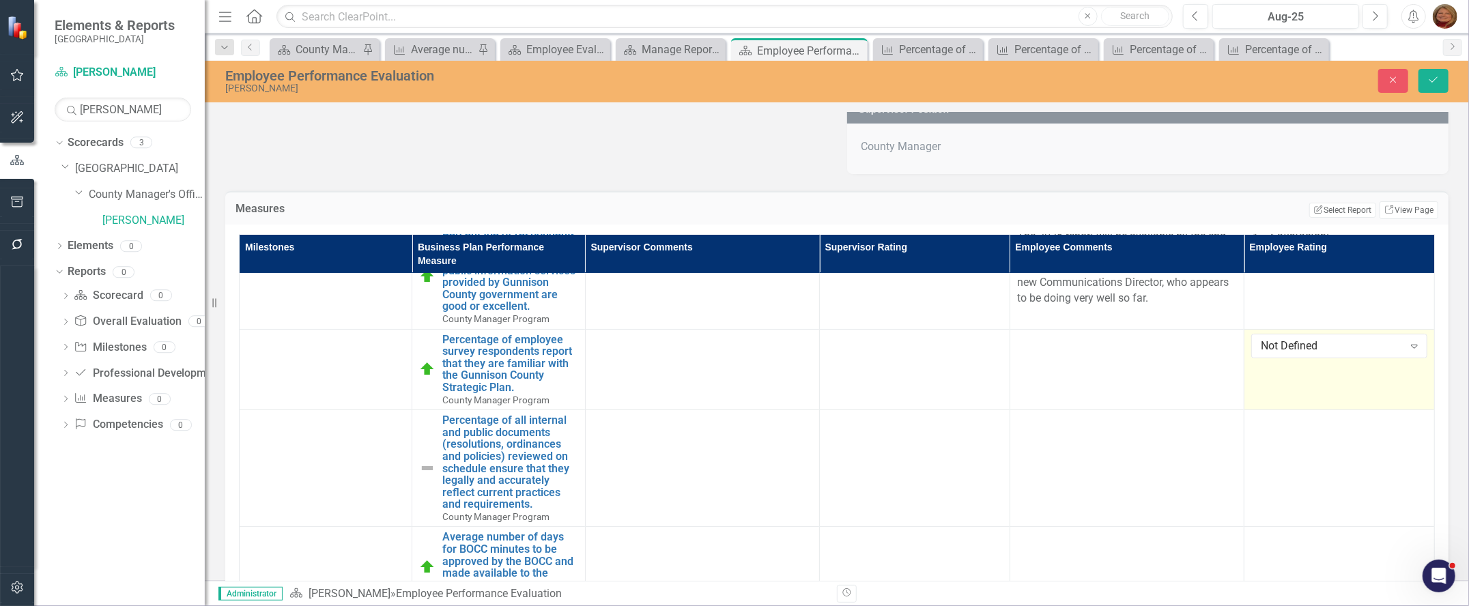
click at [1279, 341] on div "Not Defined" at bounding box center [1332, 346] width 143 height 16
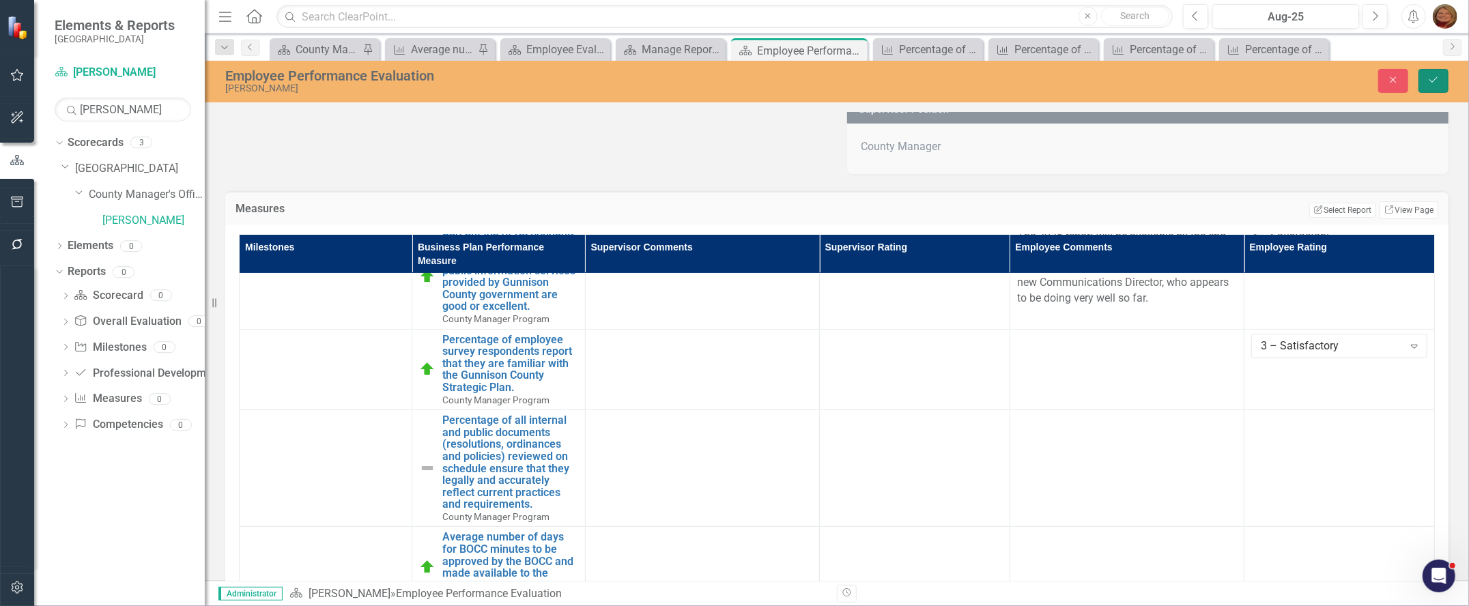
click at [1434, 84] on icon "Save" at bounding box center [1433, 80] width 12 height 10
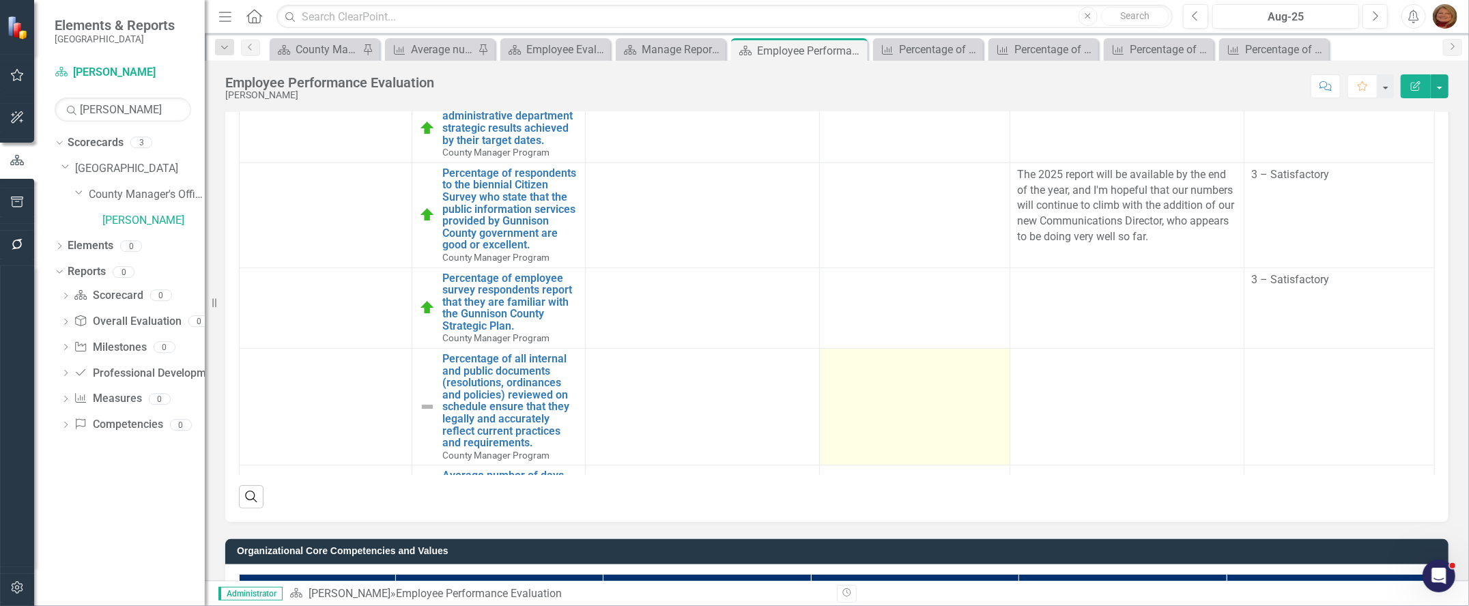
scroll to position [137, 0]
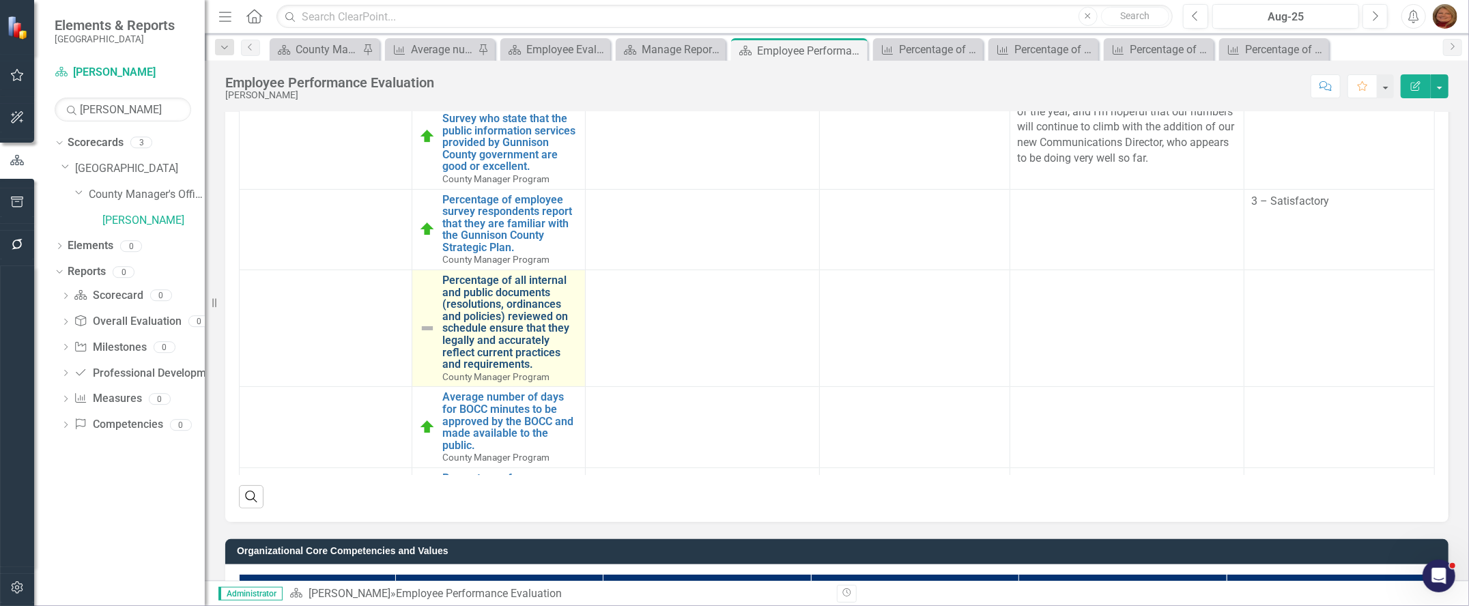
click at [522, 343] on link "Percentage of all internal and public documents (resolutions, ordinances and po…" at bounding box center [509, 322] width 135 height 96
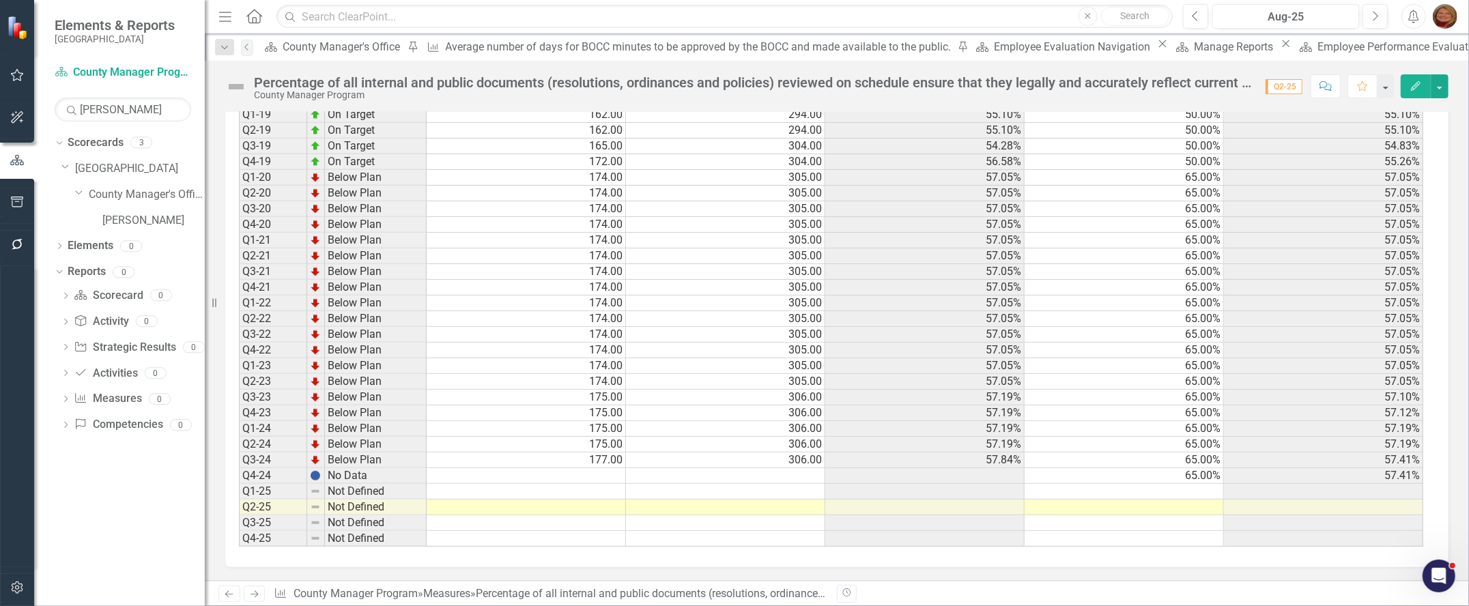
scroll to position [701, 0]
click at [608, 468] on td at bounding box center [526, 476] width 199 height 16
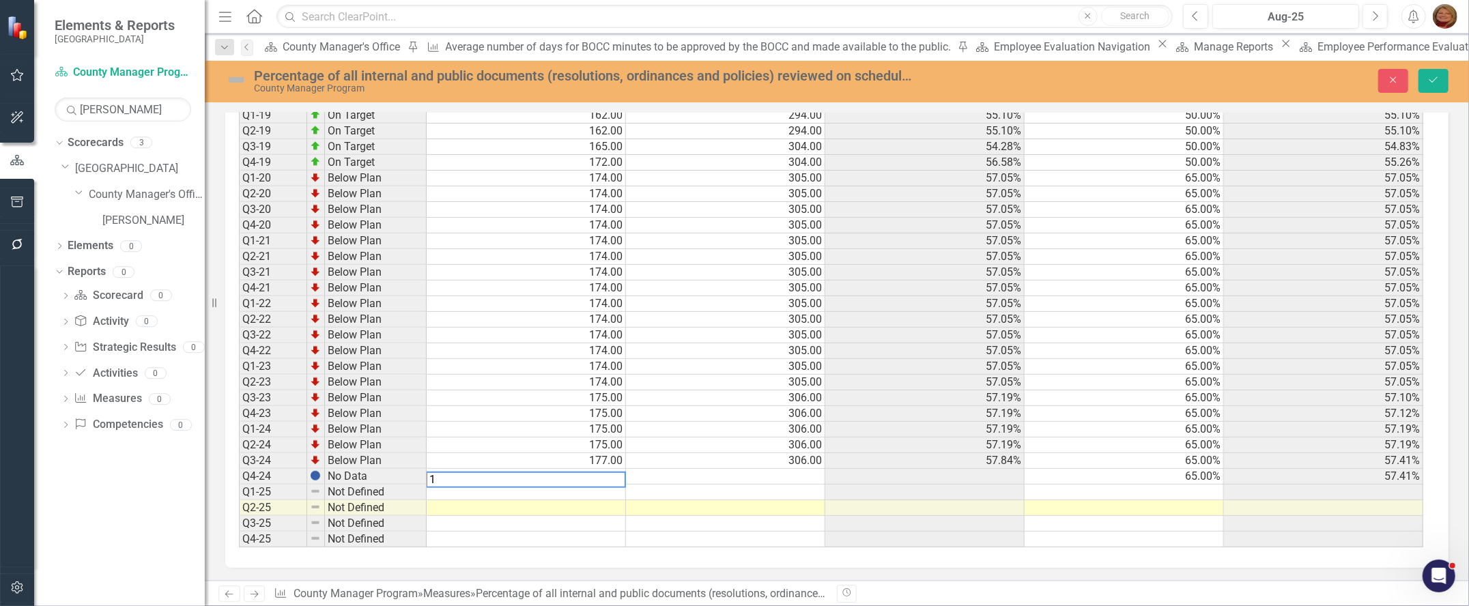
scroll to position [708, 0]
type textarea "177"
type textarea "308"
click at [606, 485] on td at bounding box center [526, 493] width 199 height 16
type textarea "178"
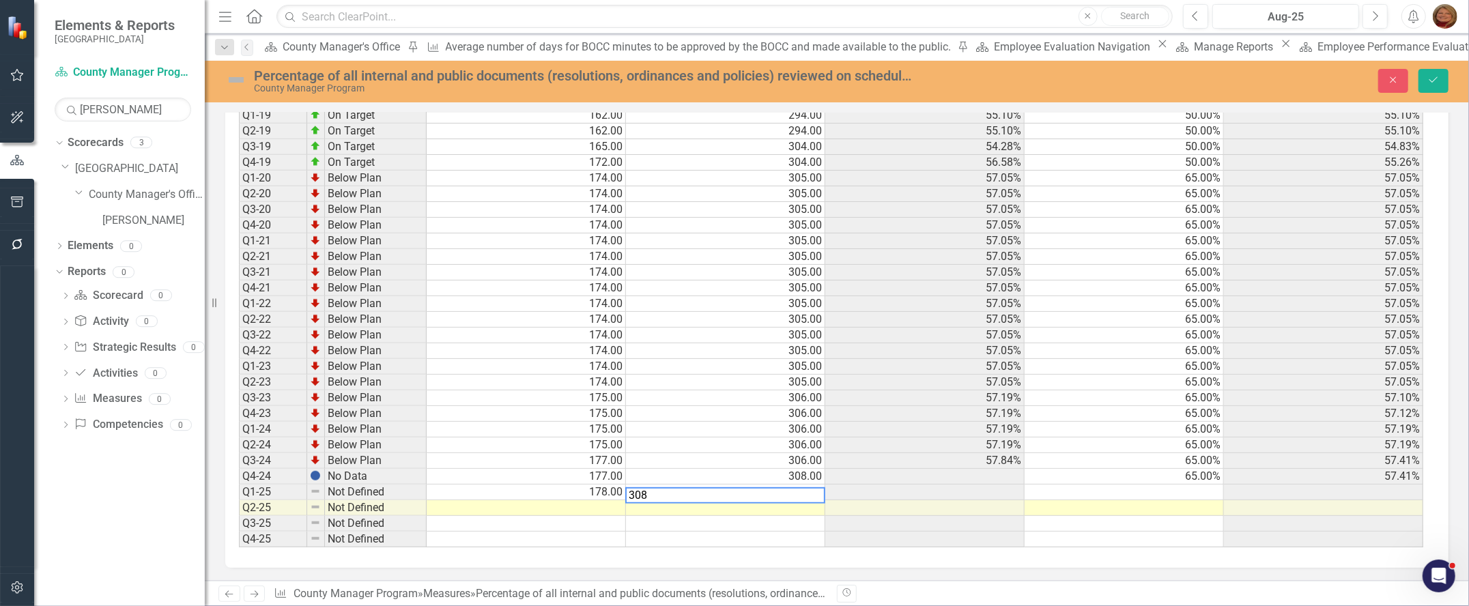
type textarea "308"
click at [593, 500] on td at bounding box center [526, 508] width 199 height 16
type textarea "181"
type textarea "308"
click at [1191, 500] on td at bounding box center [1124, 508] width 199 height 16
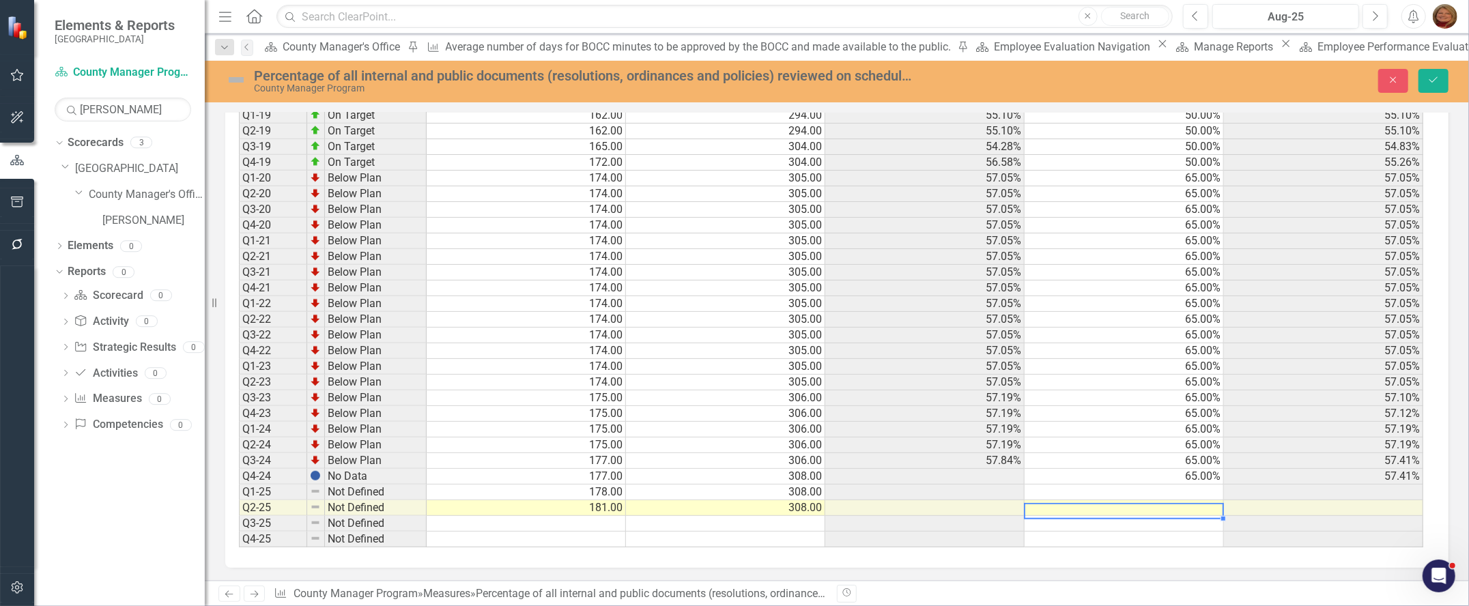
click at [1218, 469] on td "65.00%" at bounding box center [1124, 477] width 199 height 16
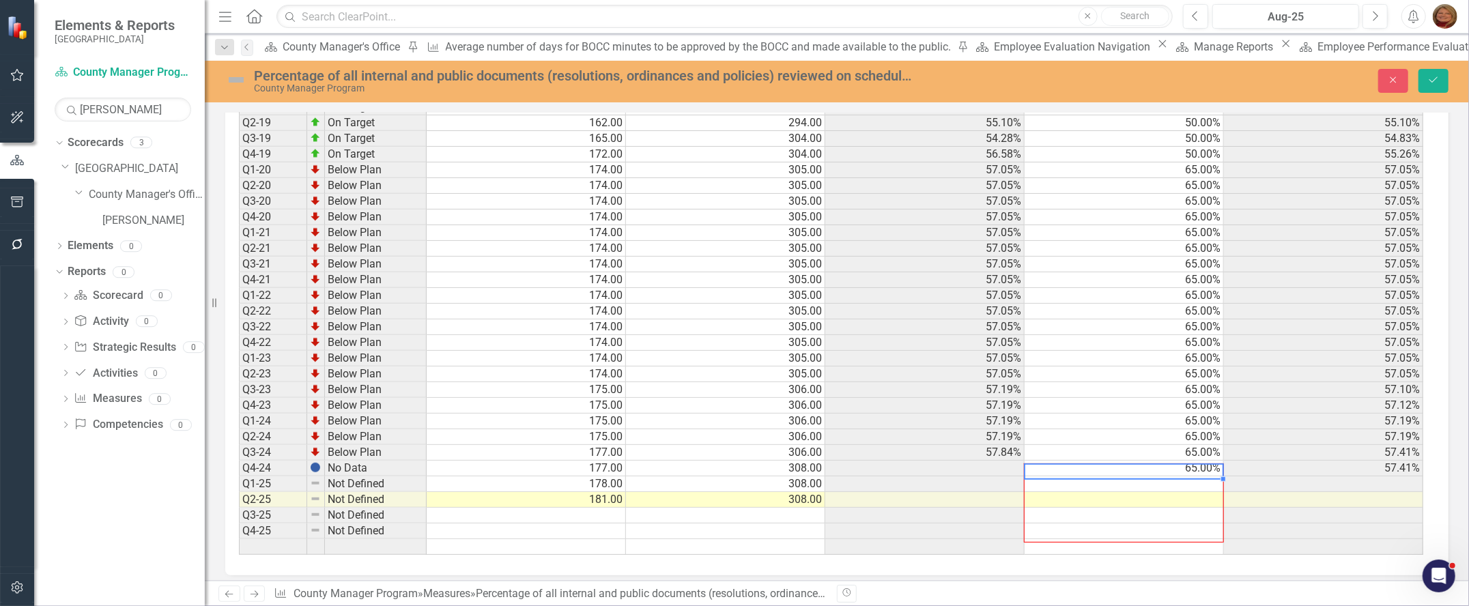
drag, startPoint x: 1221, startPoint y: 478, endPoint x: 1221, endPoint y: 528, distance: 50.5
click at [239, 528] on div "Period Status Numerator Denominator Actual Target Actual YTD Q1-16 Below Plan 4…" at bounding box center [239, 225] width 0 height 660
type textarea "65"
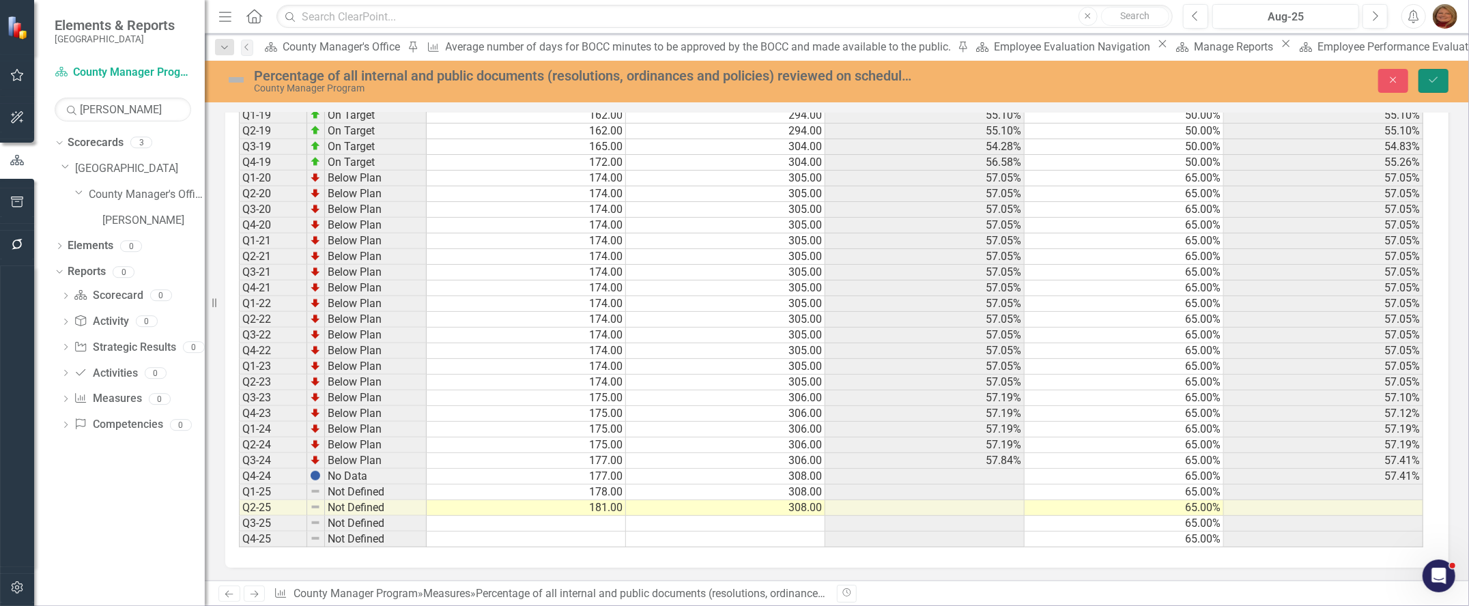
click at [1438, 74] on button "Save" at bounding box center [1434, 81] width 30 height 24
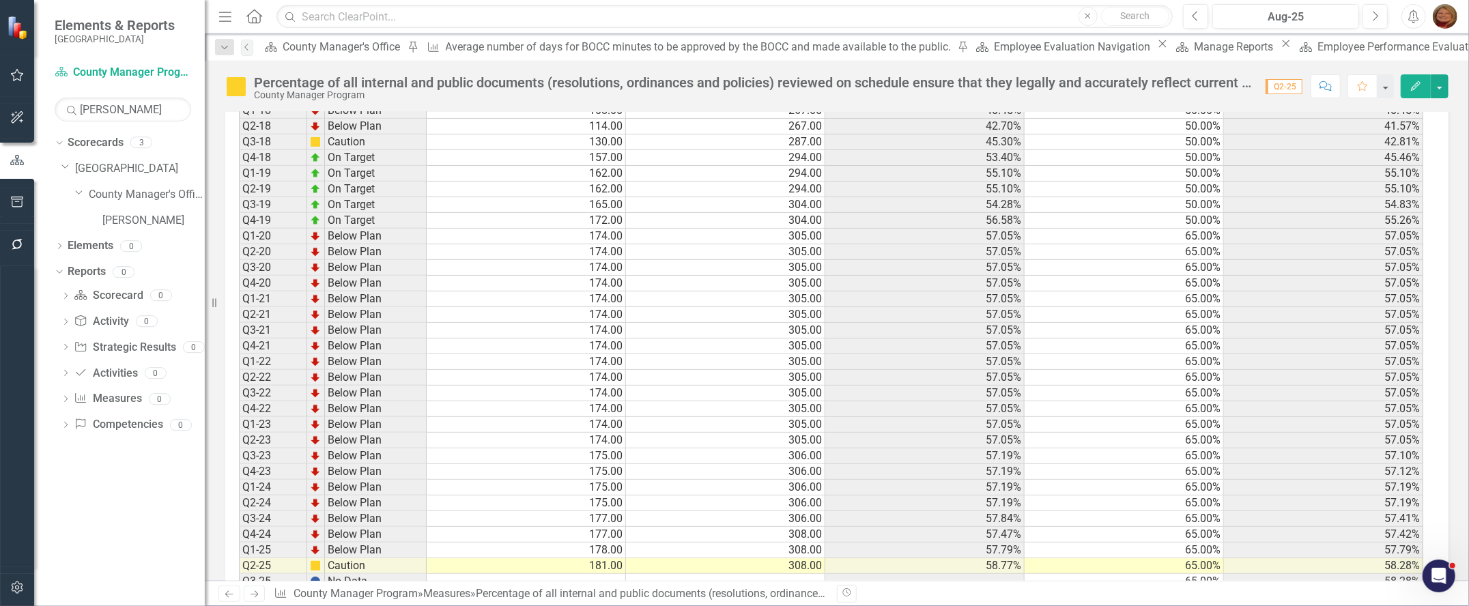
scroll to position [701, 0]
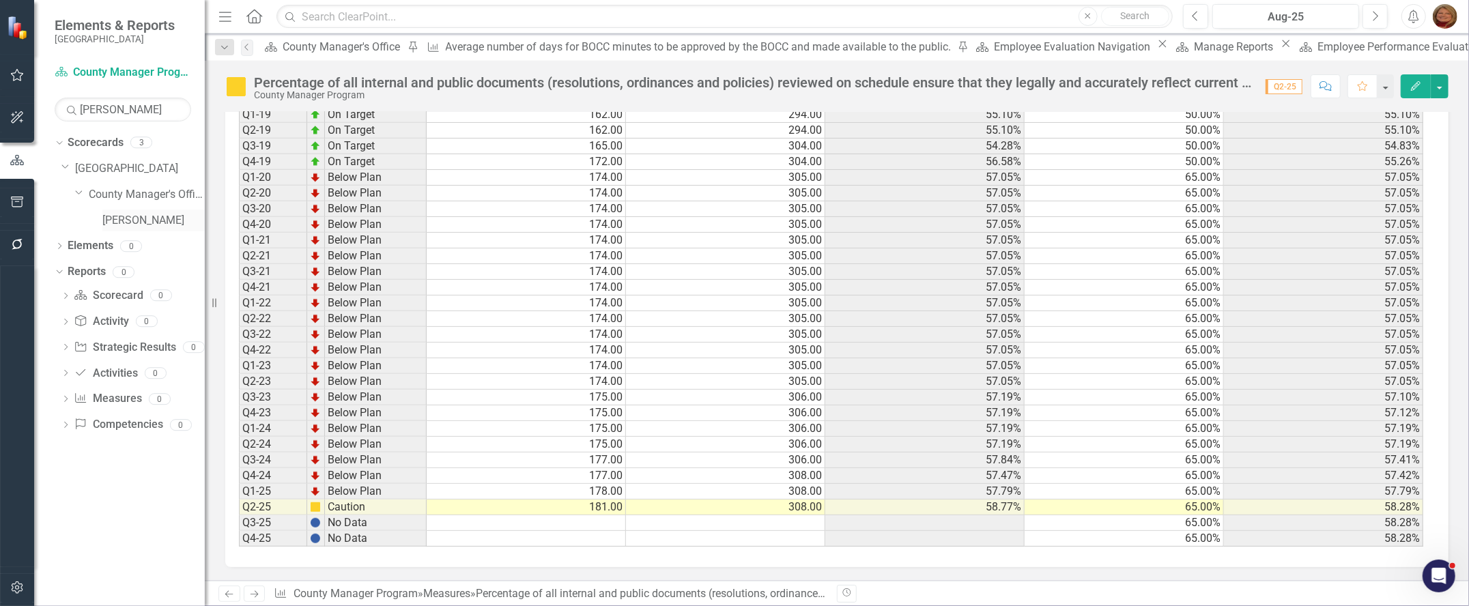
click at [140, 225] on link "[PERSON_NAME]" at bounding box center [153, 221] width 102 height 16
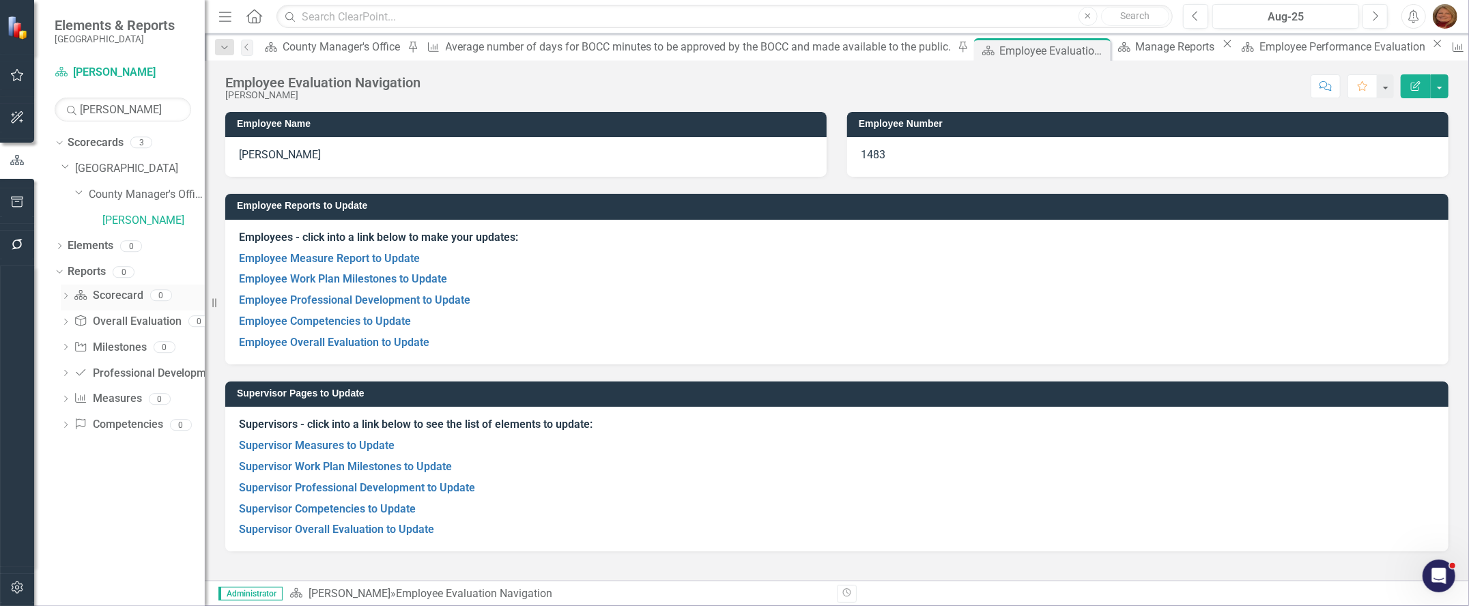
click at [117, 296] on link "Scorecard Scorecard" at bounding box center [108, 296] width 69 height 16
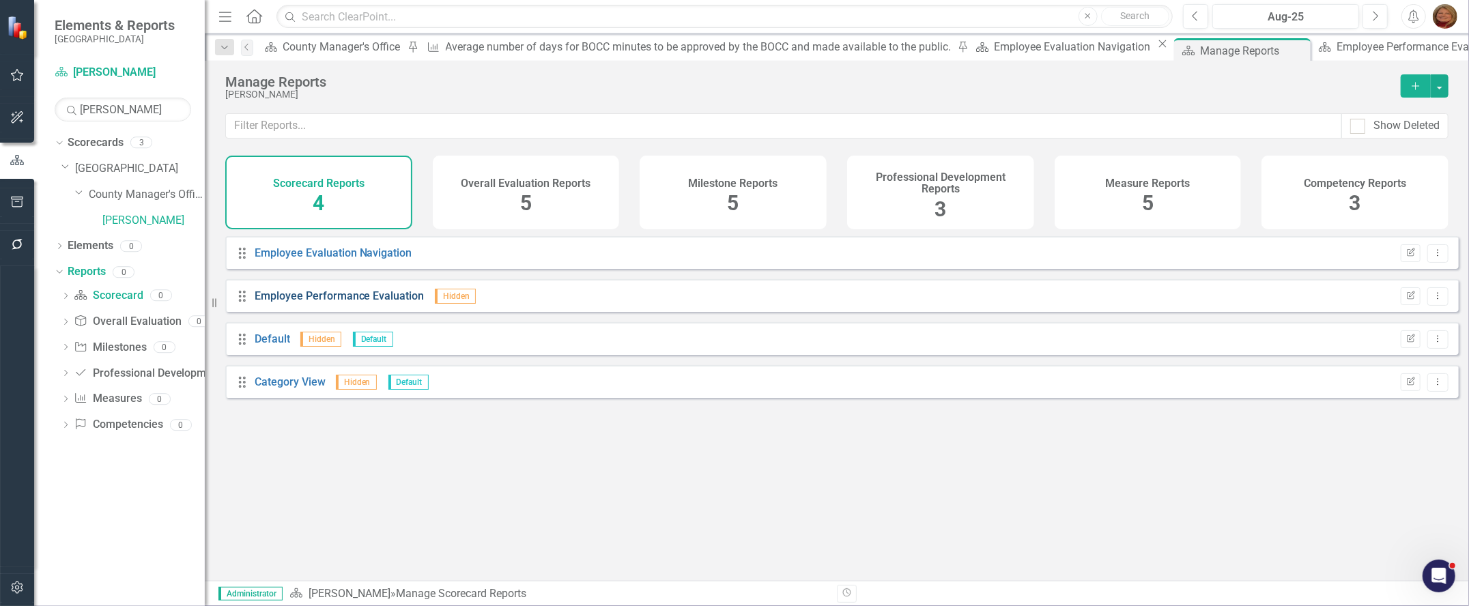
click at [352, 302] on link "Employee Performance Evaluation" at bounding box center [340, 295] width 170 height 13
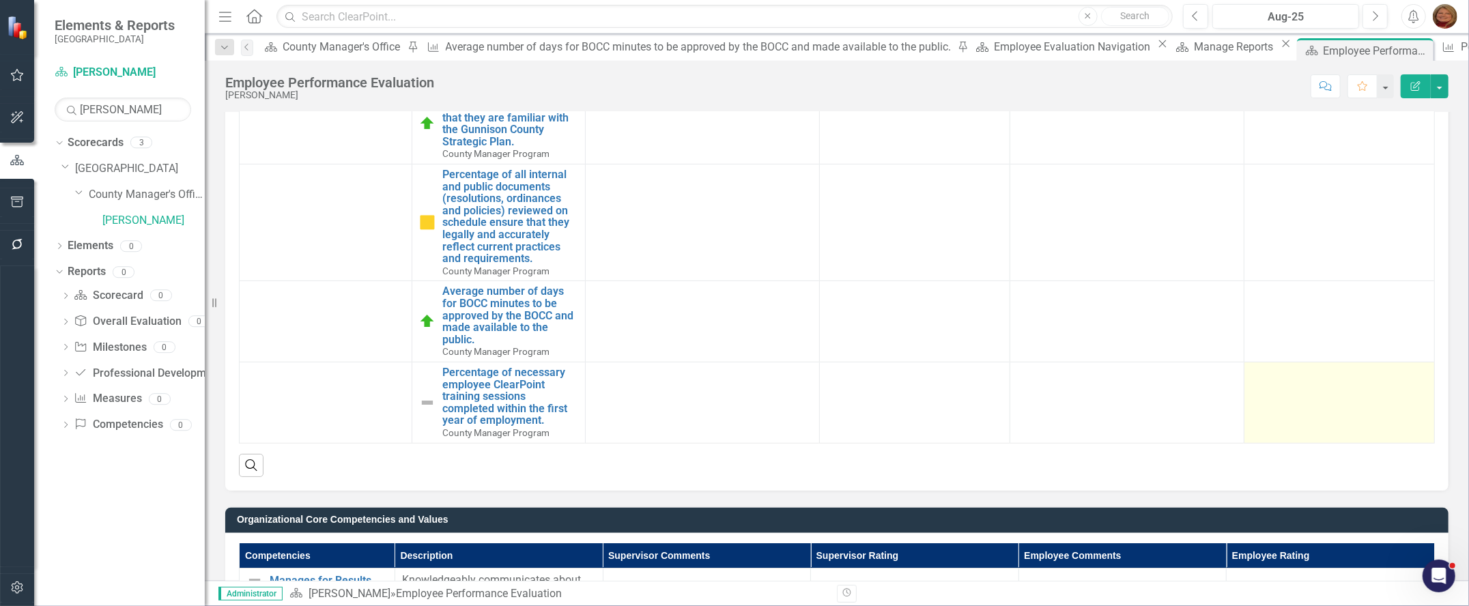
scroll to position [545, 0]
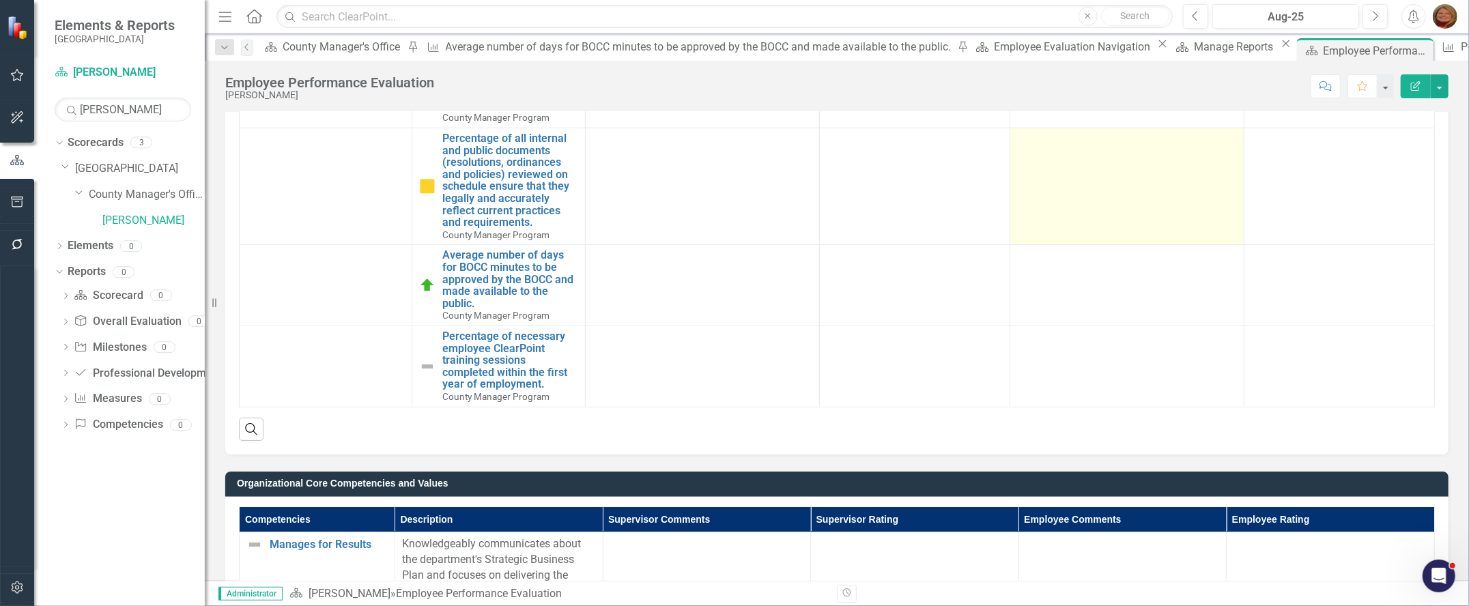
click at [1190, 183] on td at bounding box center [1127, 186] width 234 height 117
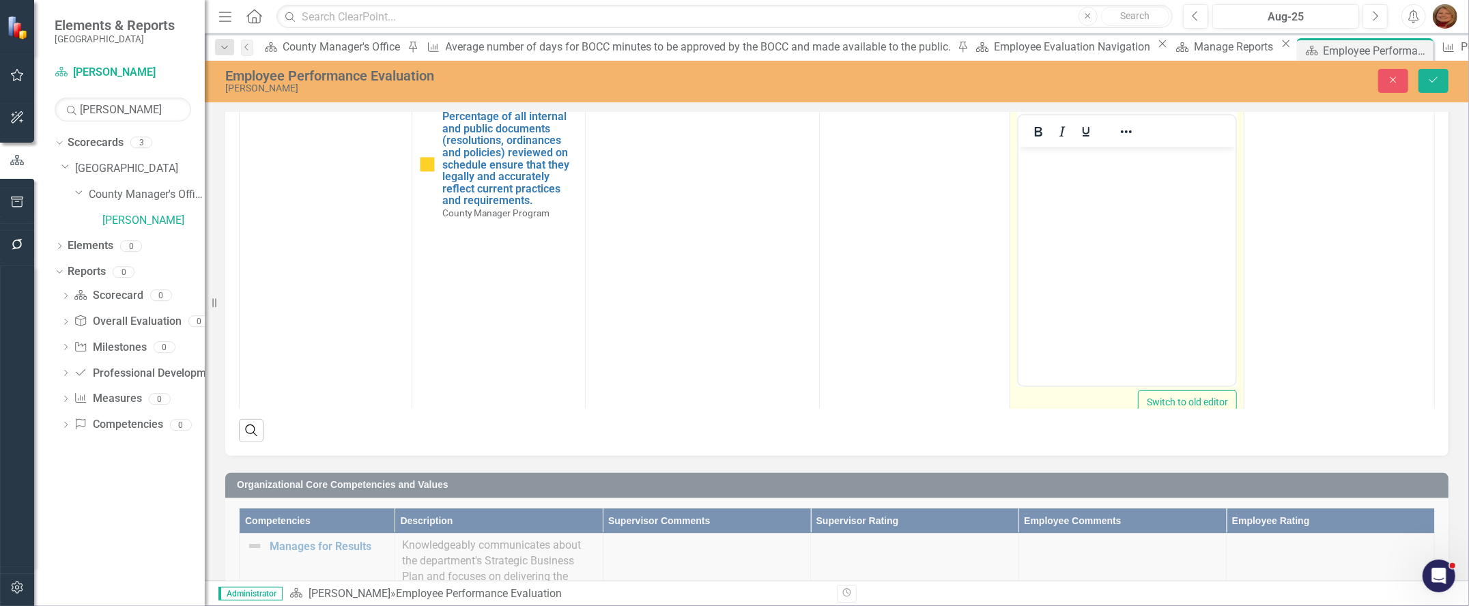
scroll to position [0, 0]
click at [1090, 212] on body "Rich Text Area. Press ALT-0 for help." at bounding box center [1126, 249] width 217 height 205
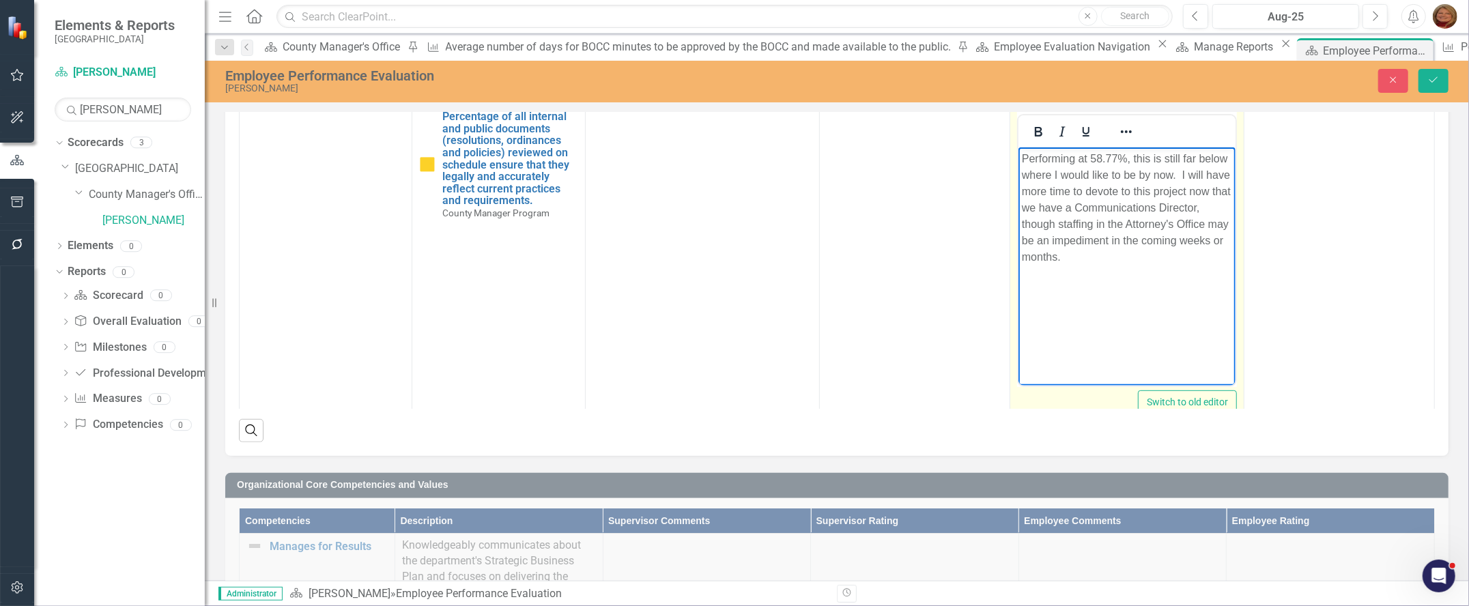
click at [1171, 238] on p "Performing at 58.77%, this is still far below where I would like to be by now. …" at bounding box center [1126, 208] width 210 height 115
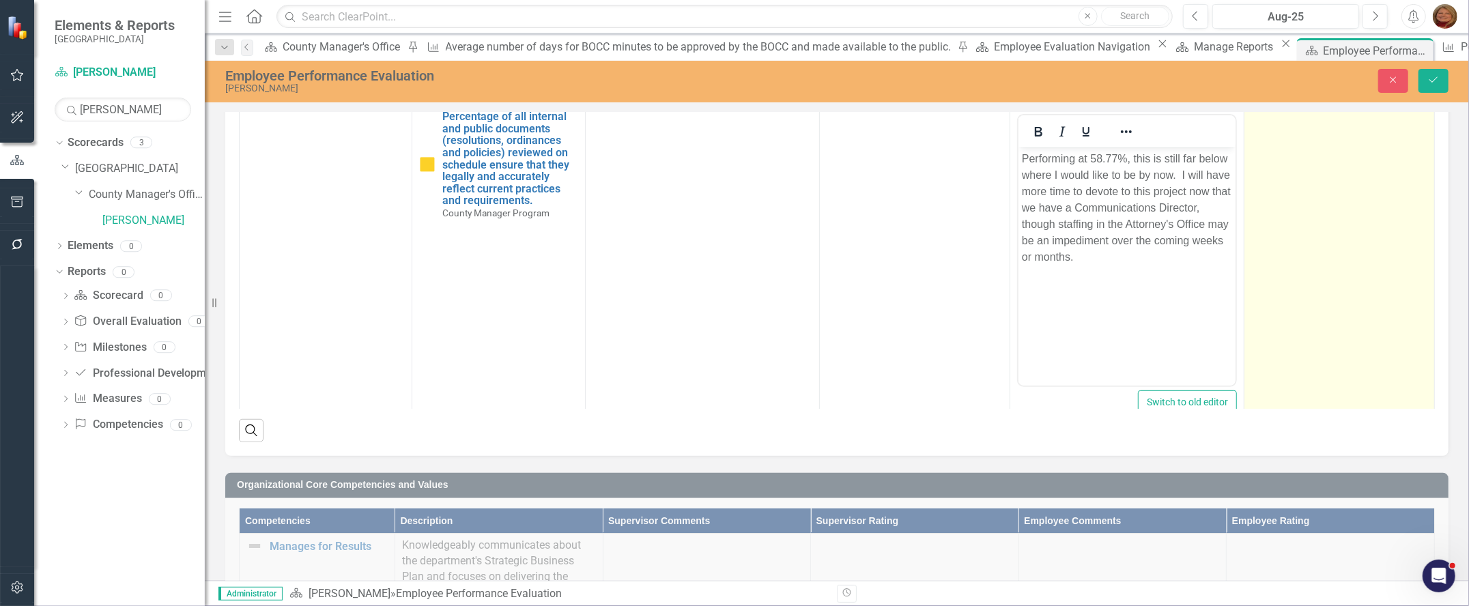
click at [1258, 159] on td at bounding box center [1340, 267] width 190 height 323
click at [1298, 131] on div "Not Defined" at bounding box center [1332, 123] width 143 height 16
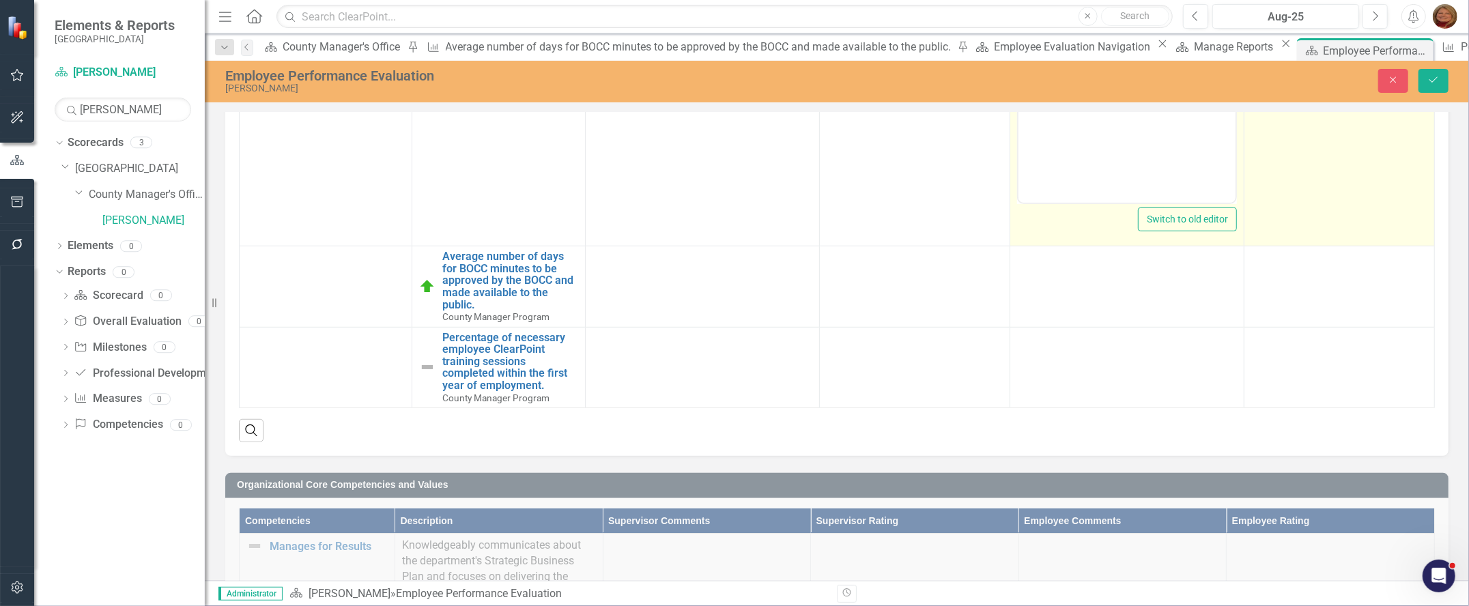
scroll to position [441, 0]
click at [1434, 76] on icon "Save" at bounding box center [1433, 80] width 12 height 10
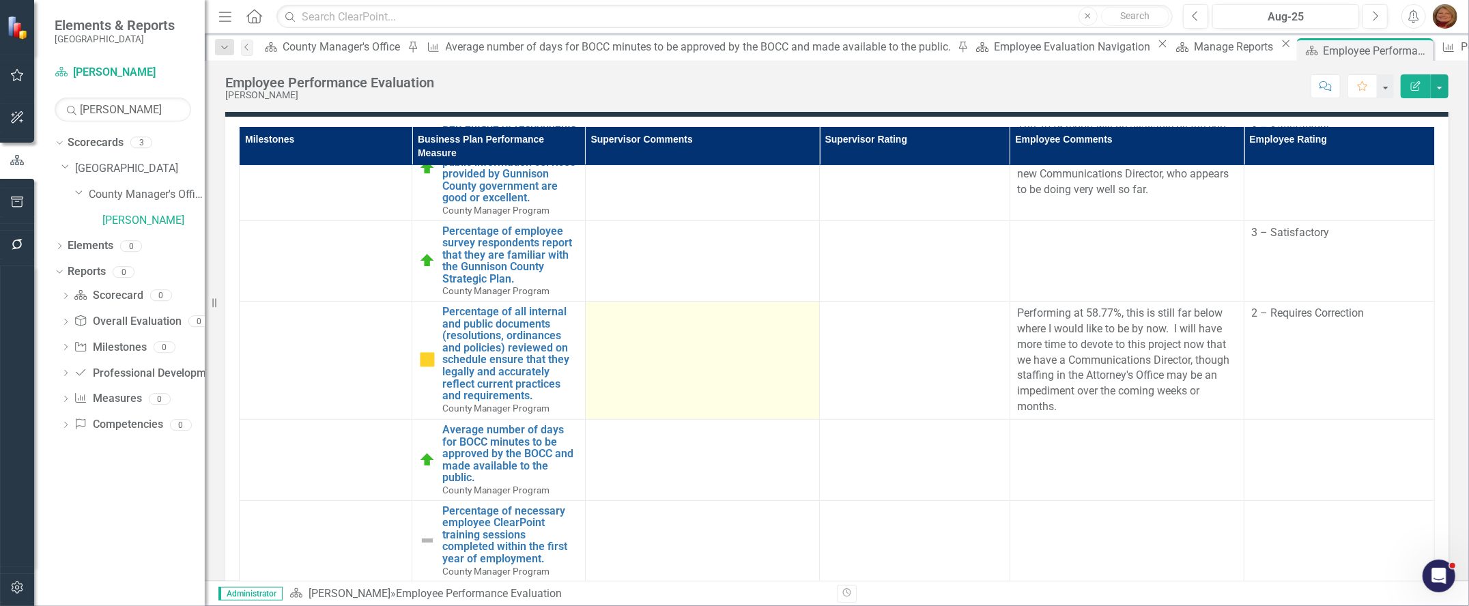
scroll to position [410, 0]
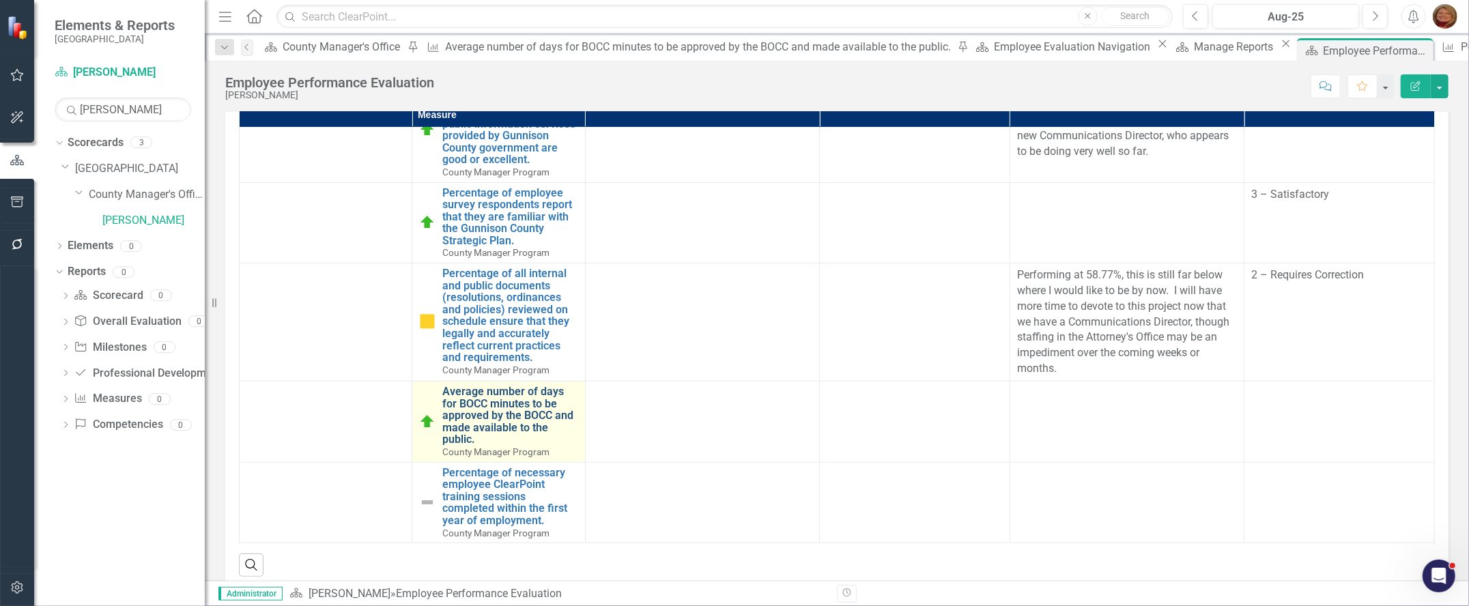
click at [509, 408] on link "Average number of days for BOCC minutes to be approved by the BOCC and made ava…" at bounding box center [509, 416] width 135 height 60
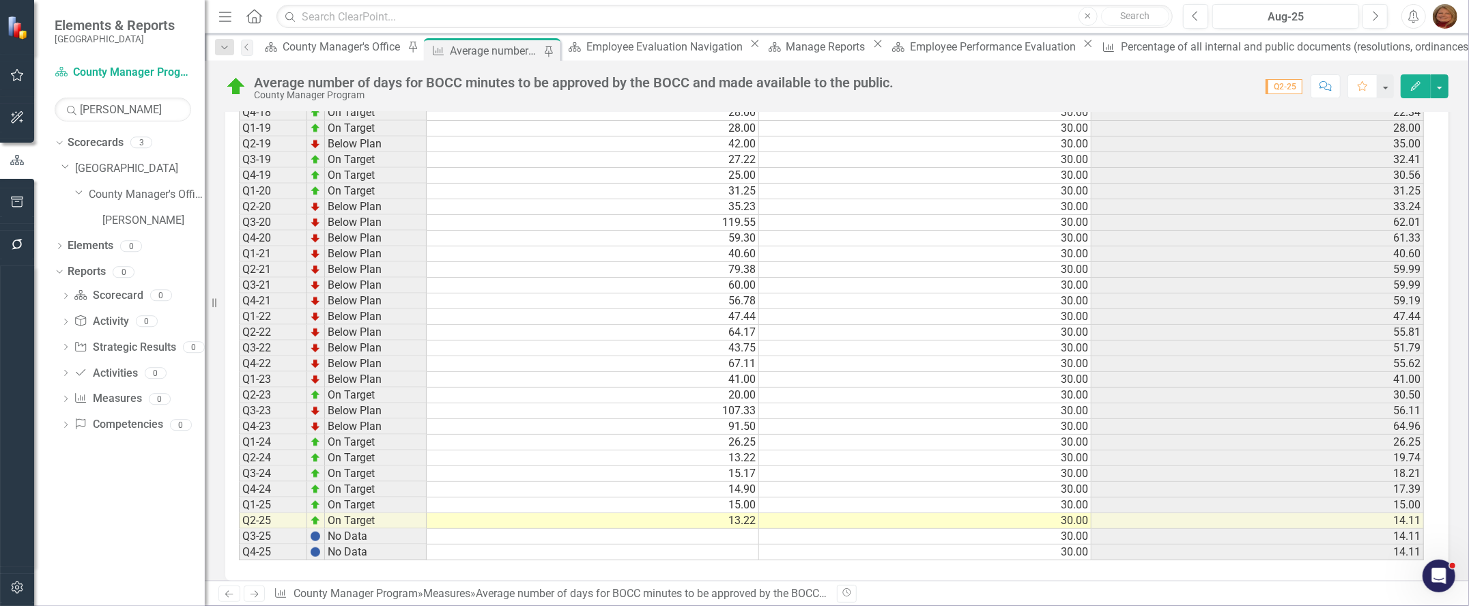
scroll to position [1020, 0]
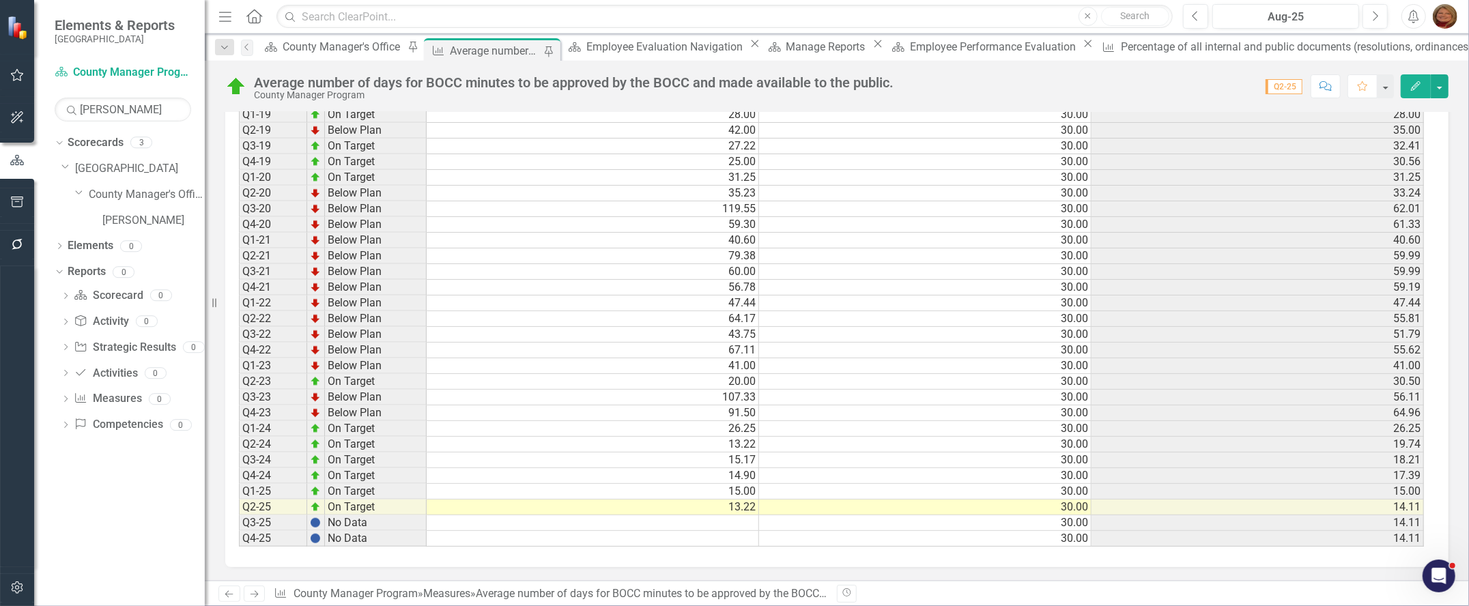
click at [735, 515] on td at bounding box center [593, 523] width 332 height 16
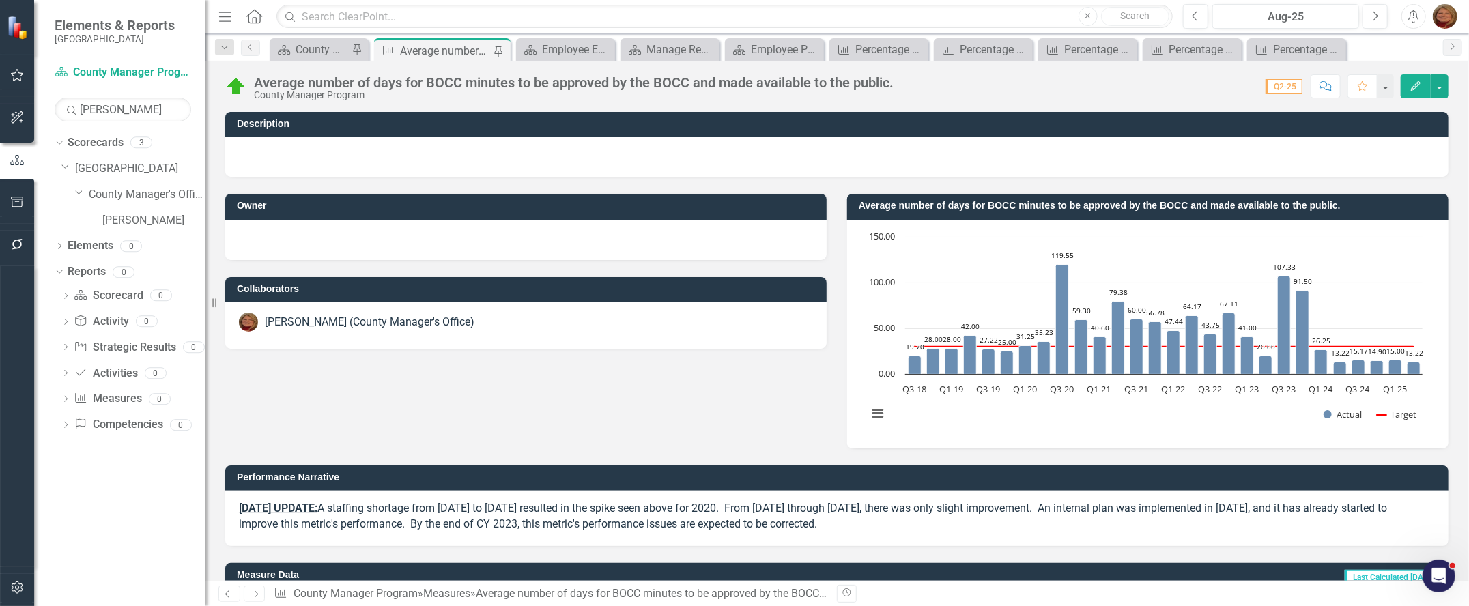
scroll to position [4, 0]
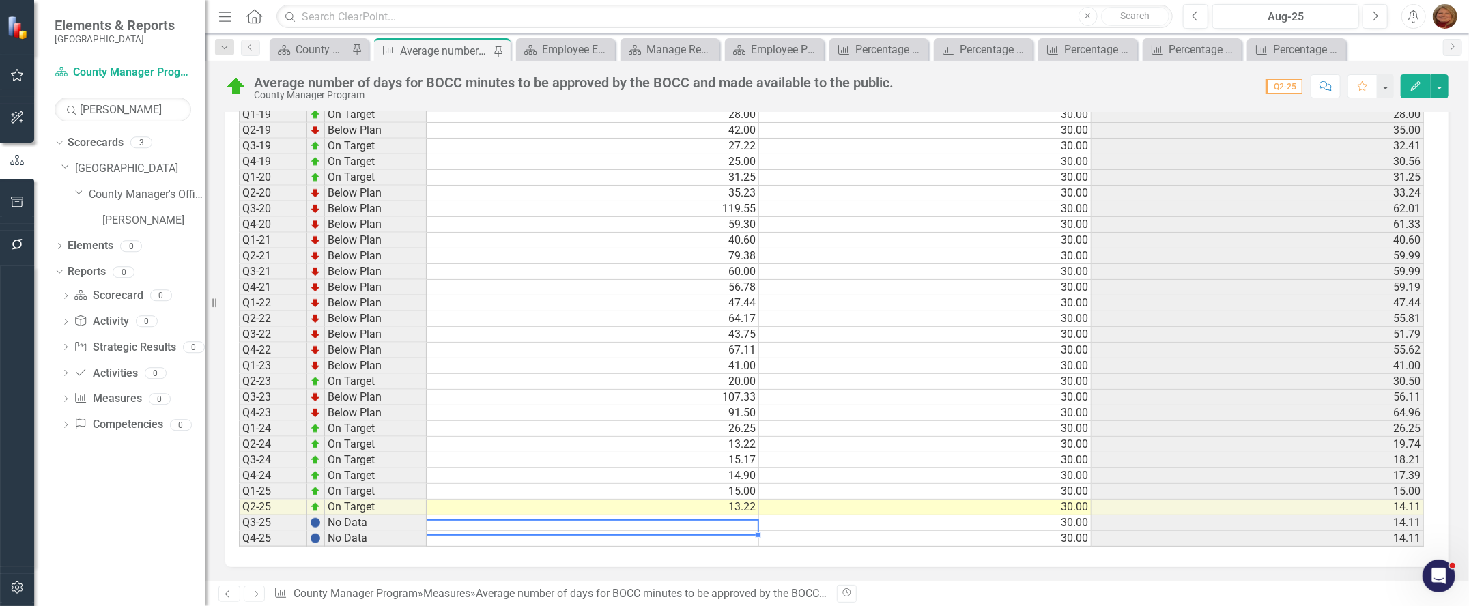
click at [741, 500] on td "13.22" at bounding box center [593, 508] width 332 height 16
type textarea "17"
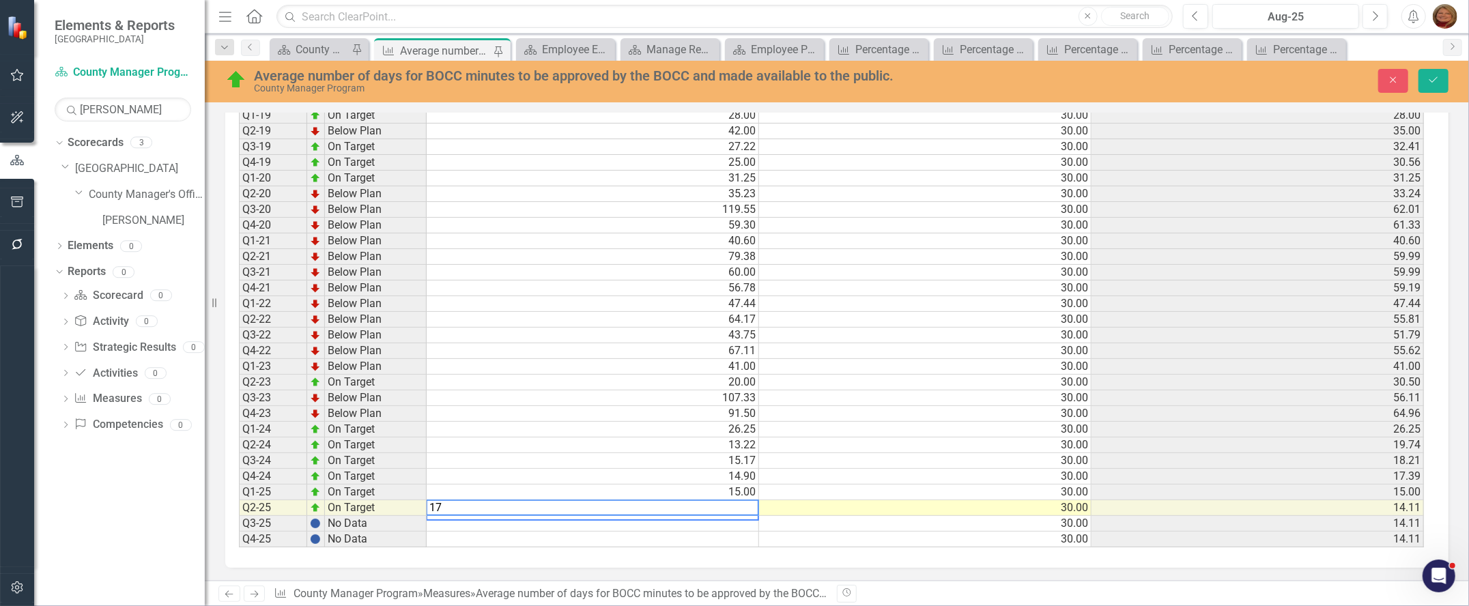
scroll to position [1027, 0]
click at [1431, 83] on icon "Save" at bounding box center [1433, 80] width 12 height 10
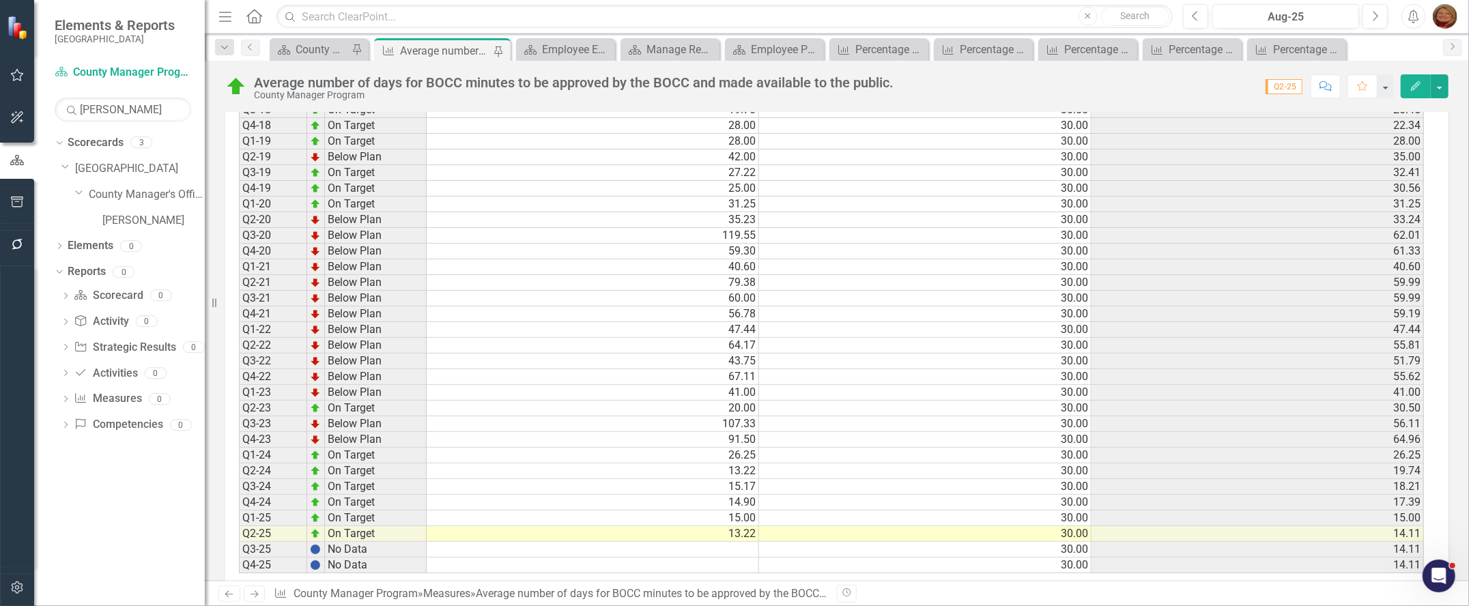
scroll to position [1020, 0]
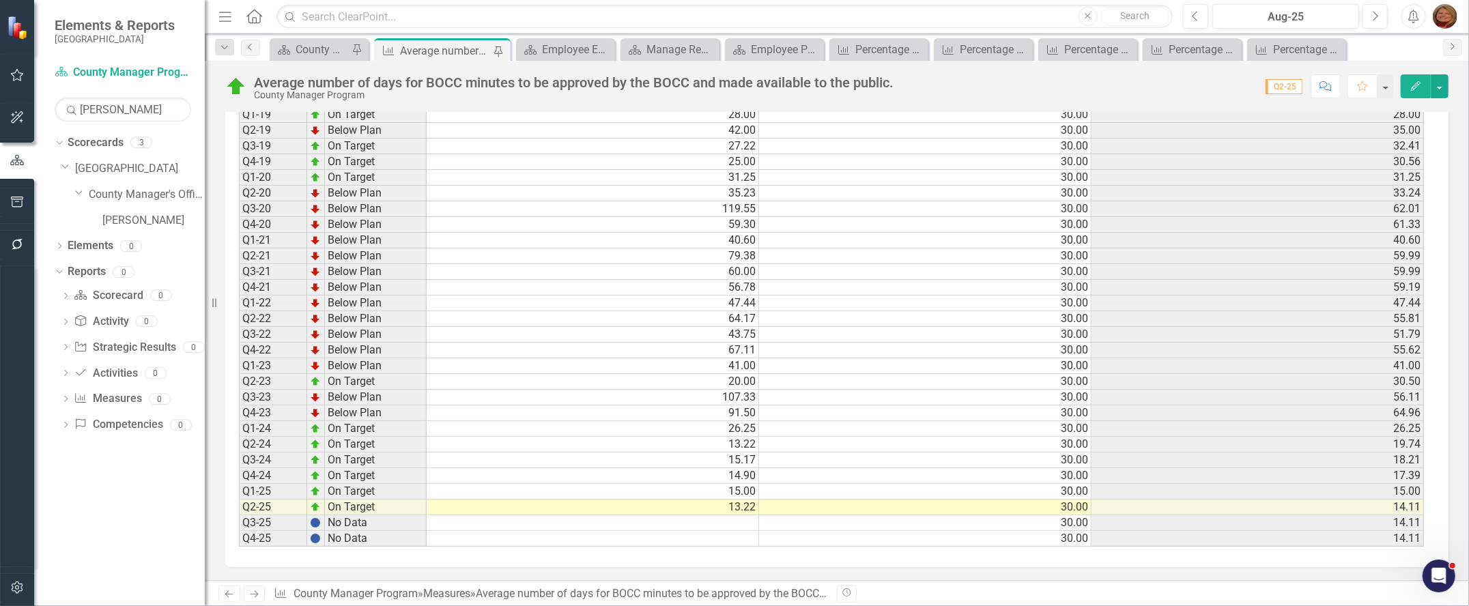
click at [1399, 484] on td "15.00" at bounding box center [1258, 492] width 332 height 16
click at [143, 223] on link "[PERSON_NAME]" at bounding box center [153, 221] width 102 height 16
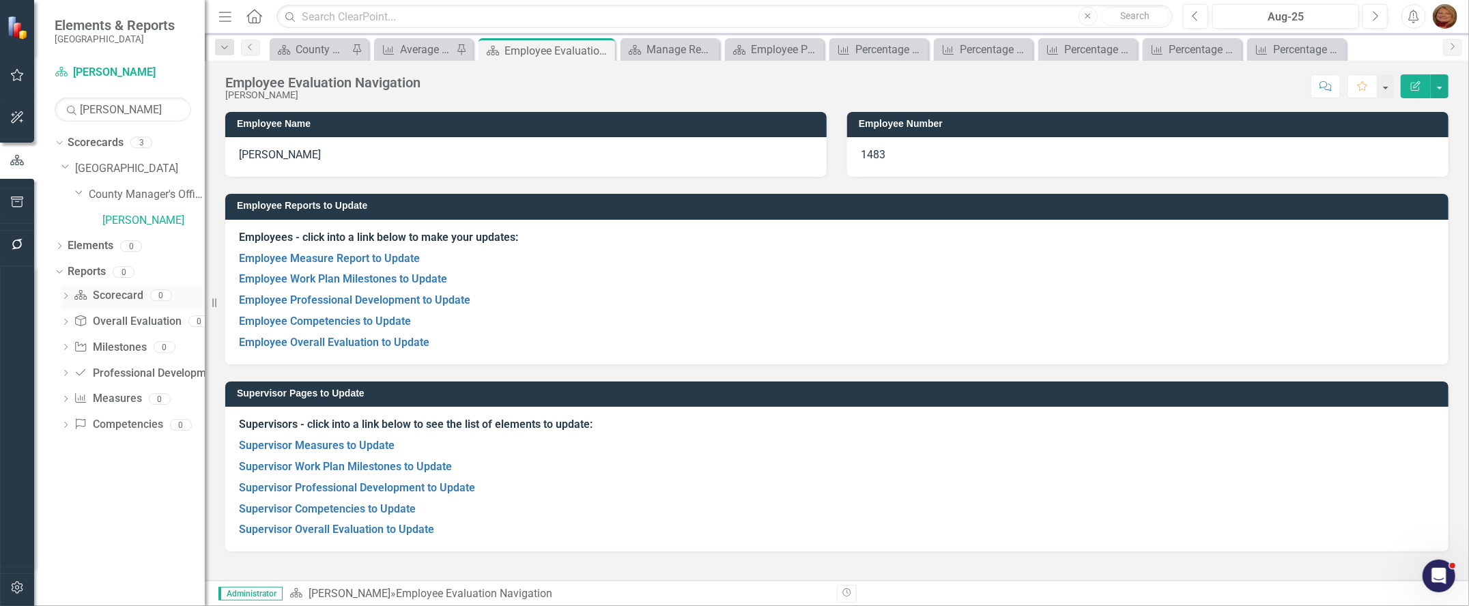
click at [102, 296] on link "Scorecard Scorecard" at bounding box center [108, 296] width 69 height 16
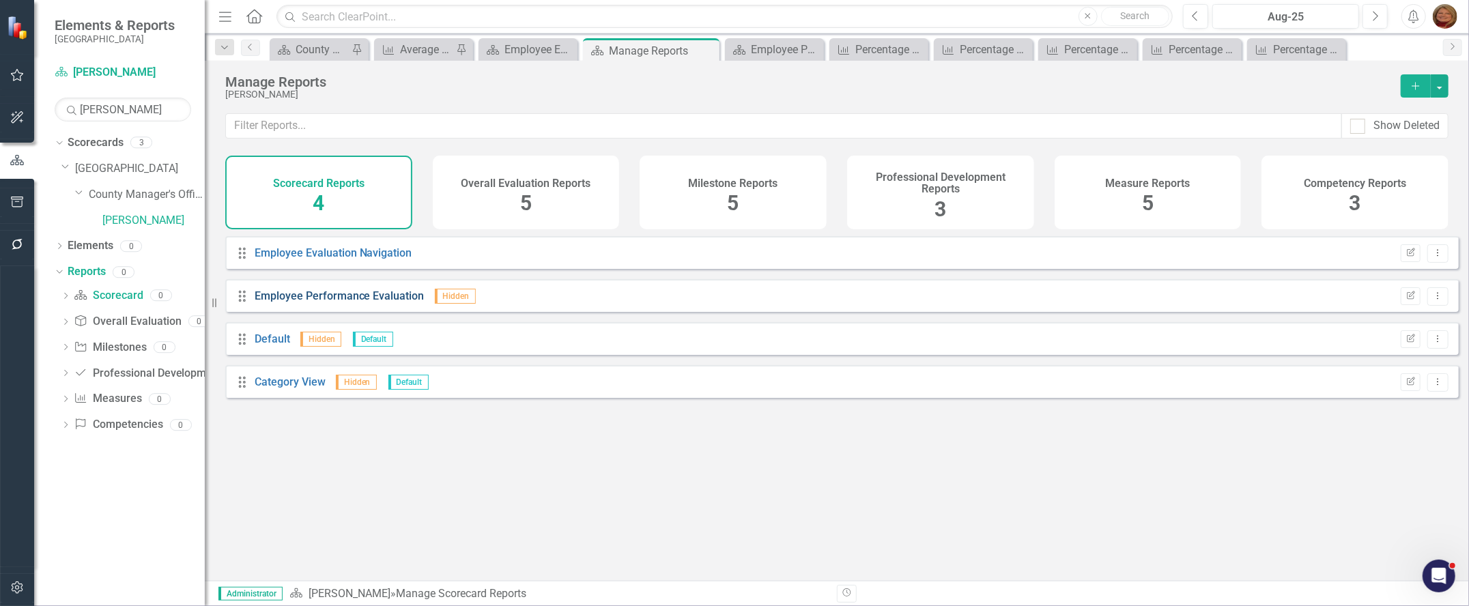
click at [352, 302] on link "Employee Performance Evaluation" at bounding box center [340, 295] width 170 height 13
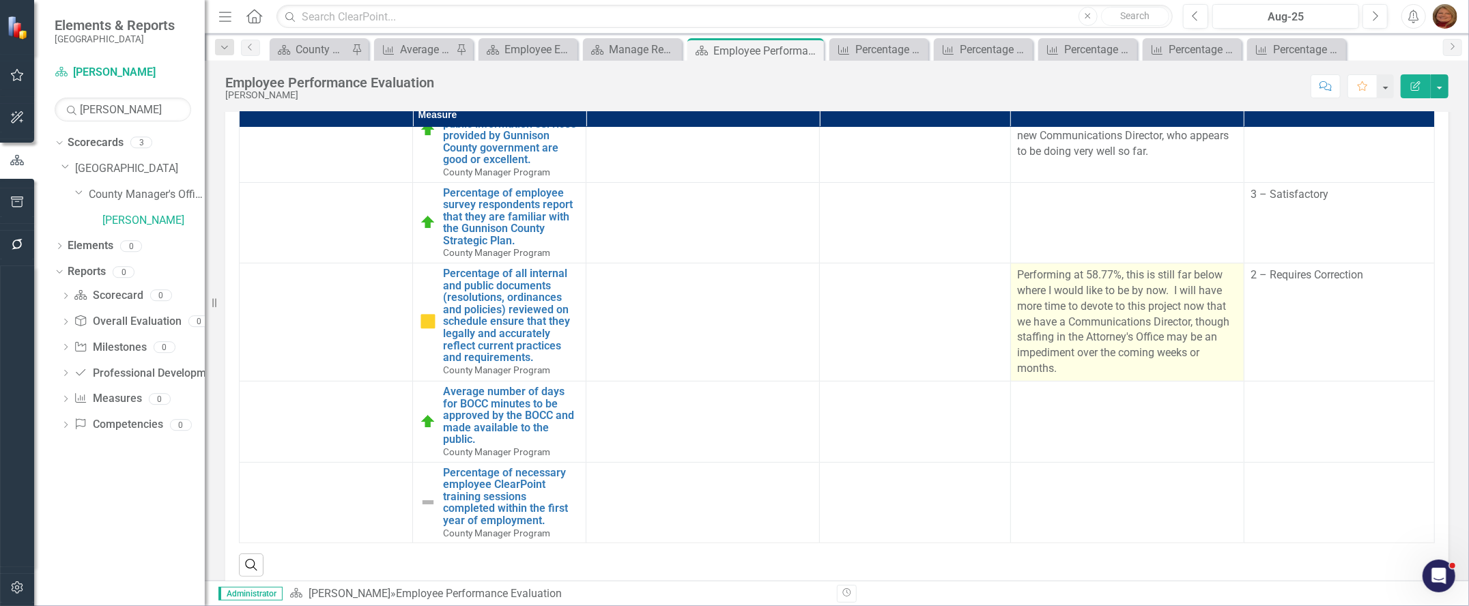
scroll to position [221, 0]
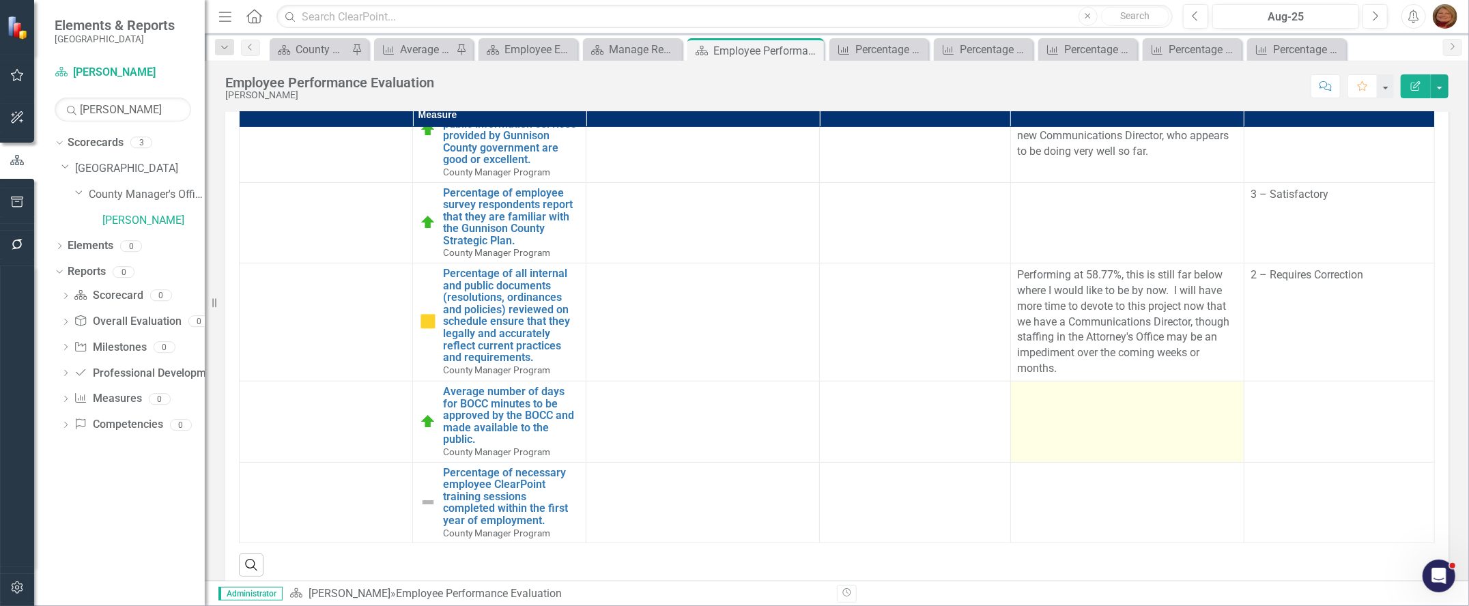
click at [1109, 388] on div at bounding box center [1127, 394] width 219 height 16
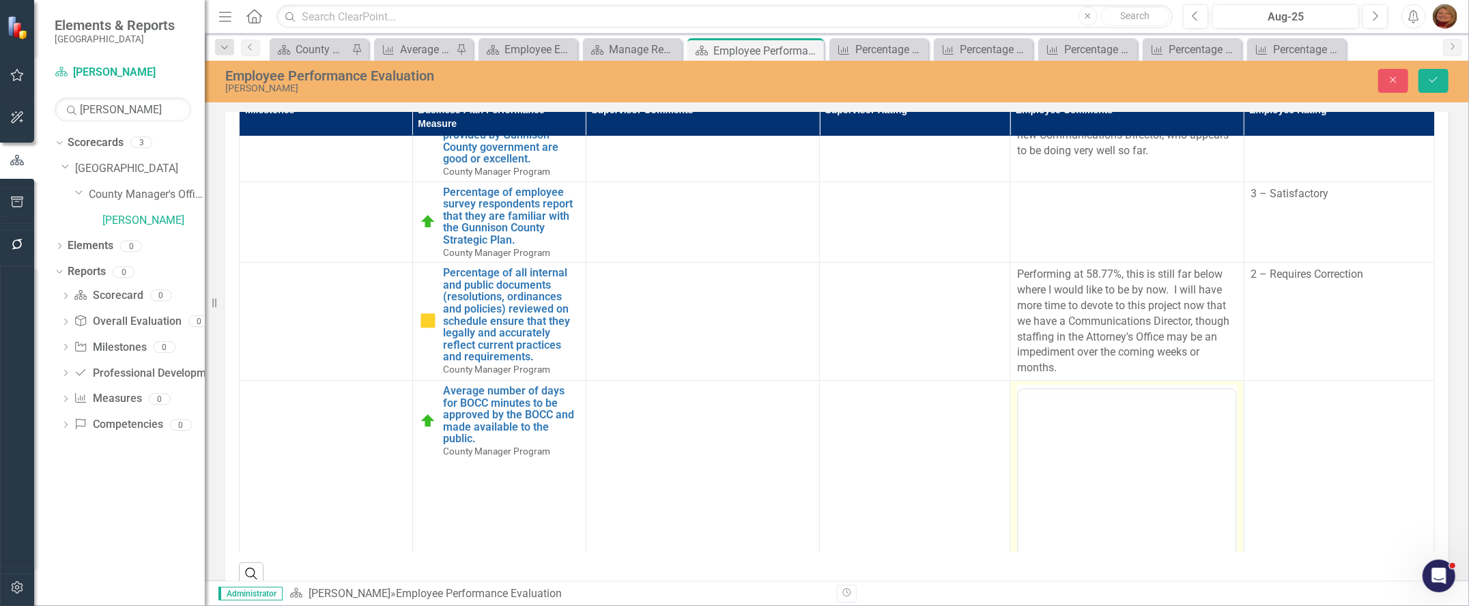
scroll to position [0, 0]
click at [1107, 444] on body "Rich Text Area. Press ALT-0 for help." at bounding box center [1126, 523] width 217 height 205
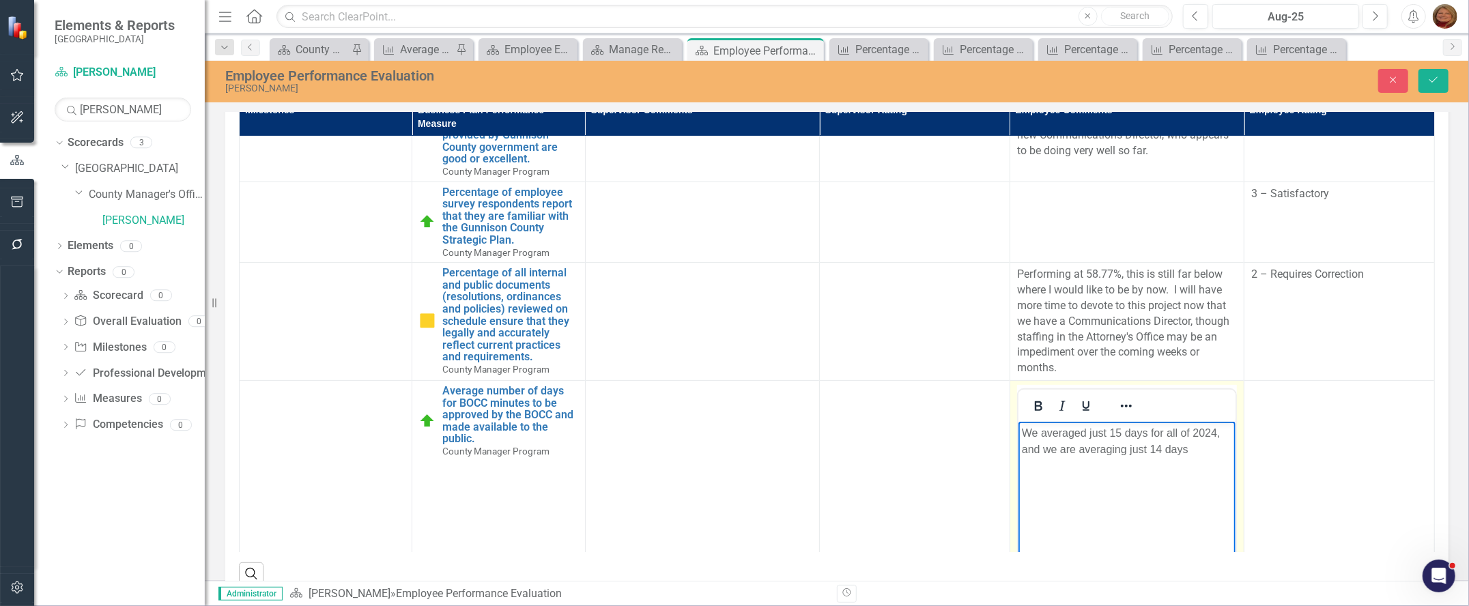
drag, startPoint x: 1074, startPoint y: 446, endPoint x: 1090, endPoint y: 446, distance: 15.7
click at [1080, 446] on p "We averaged just 15 days for all of 2024, and we are averaging just 14 days" at bounding box center [1126, 441] width 210 height 33
click at [1105, 454] on p "We averaged just 15 days for all of 2024, and we averaging just 14 days" at bounding box center [1126, 441] width 210 height 33
click at [1171, 449] on p "We averaged just 15 days for all of 2024, and we averaged just 14 days" at bounding box center [1126, 441] width 210 height 33
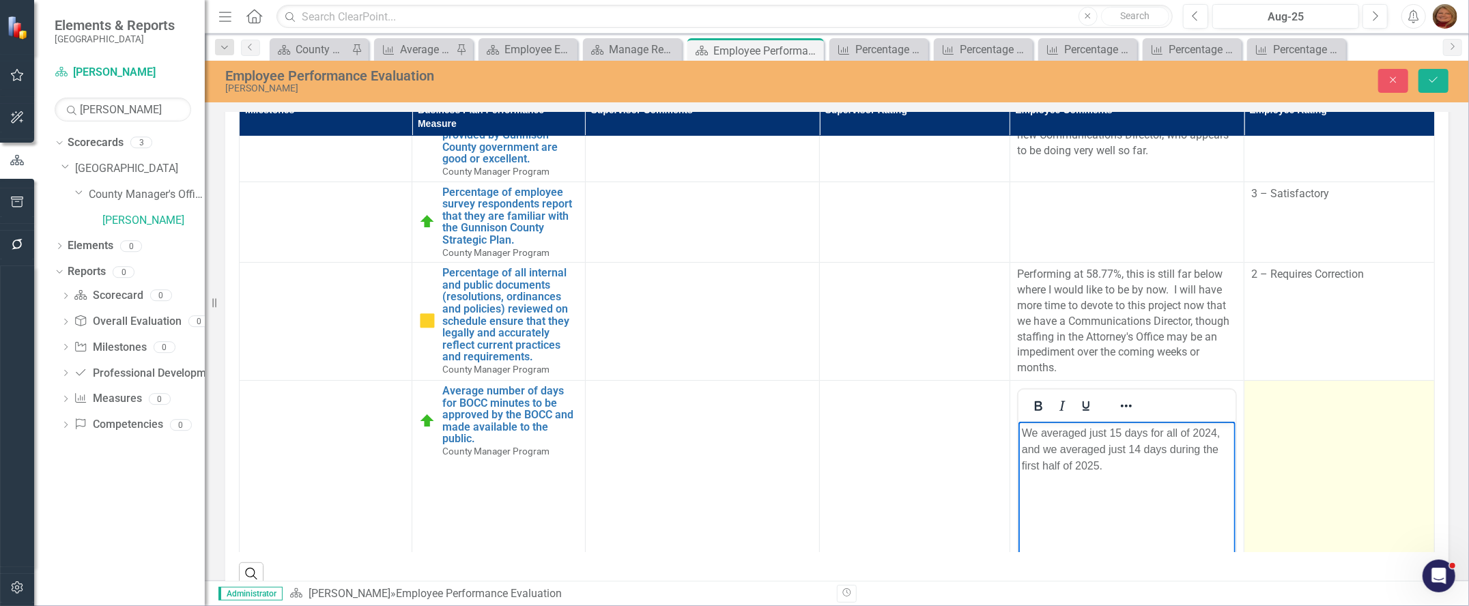
click at [1275, 425] on td at bounding box center [1340, 542] width 190 height 323
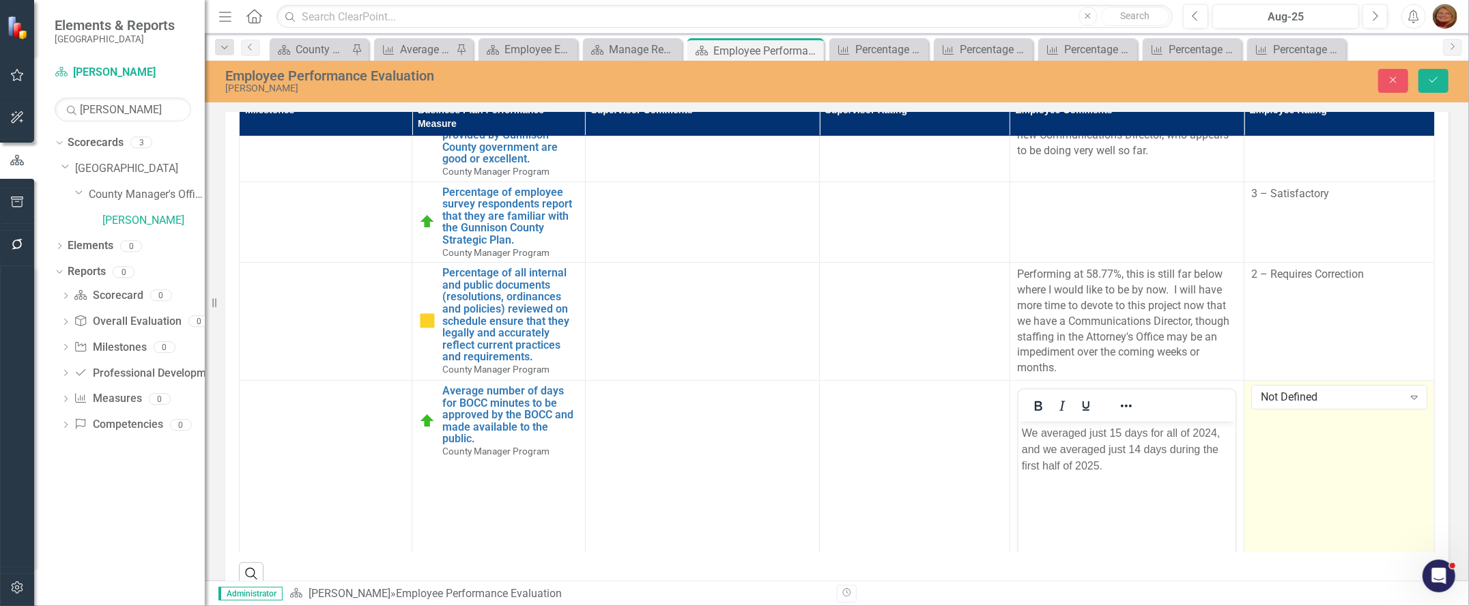
click at [1275, 406] on div "Not Defined" at bounding box center [1332, 398] width 143 height 16
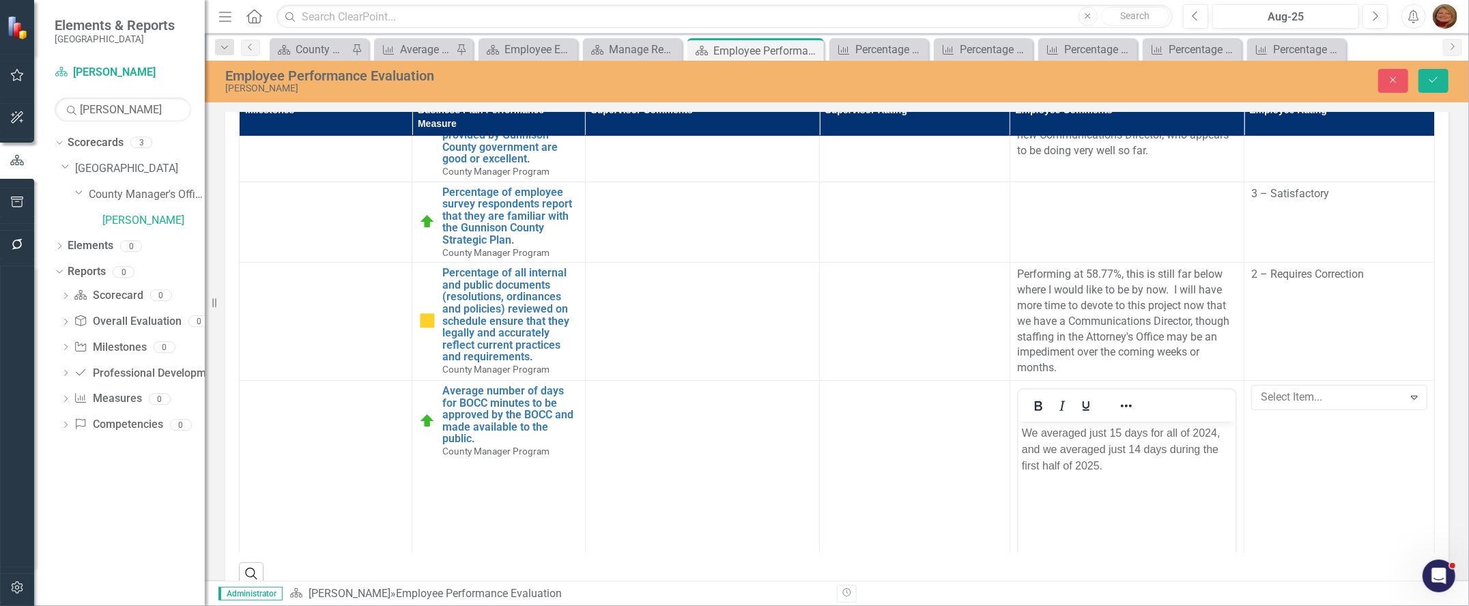
click at [1438, 83] on icon "Save" at bounding box center [1433, 80] width 12 height 10
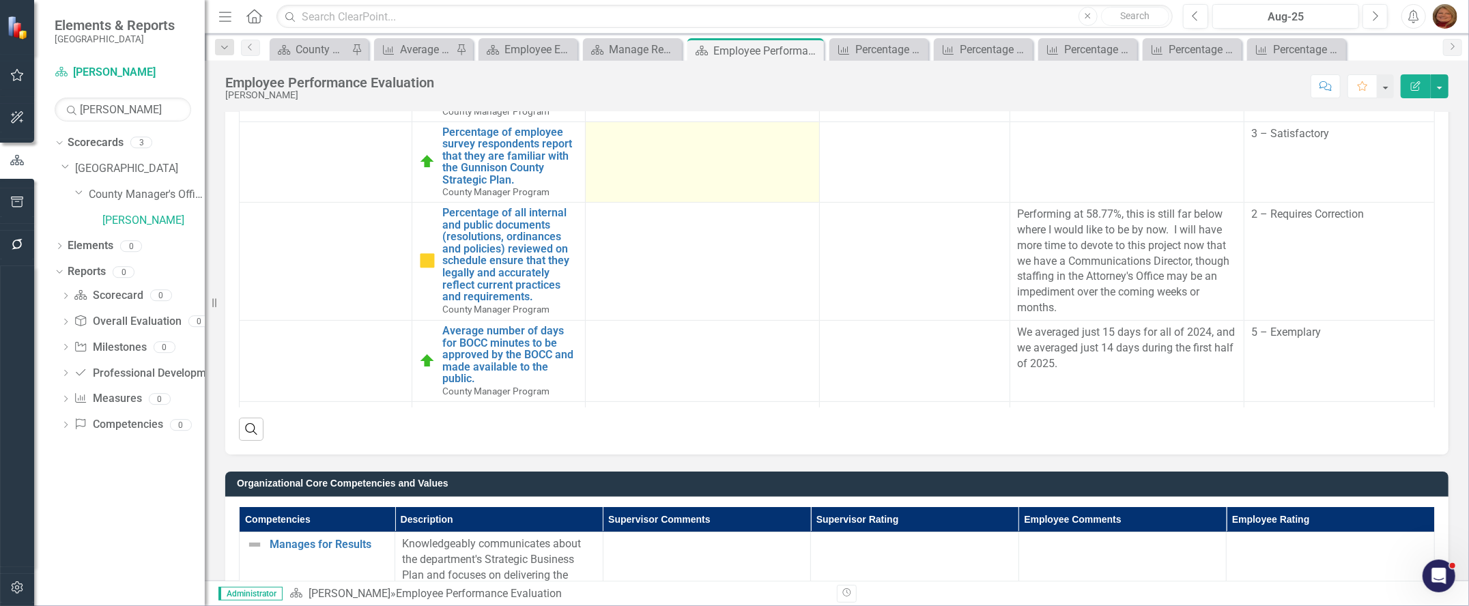
scroll to position [236, 0]
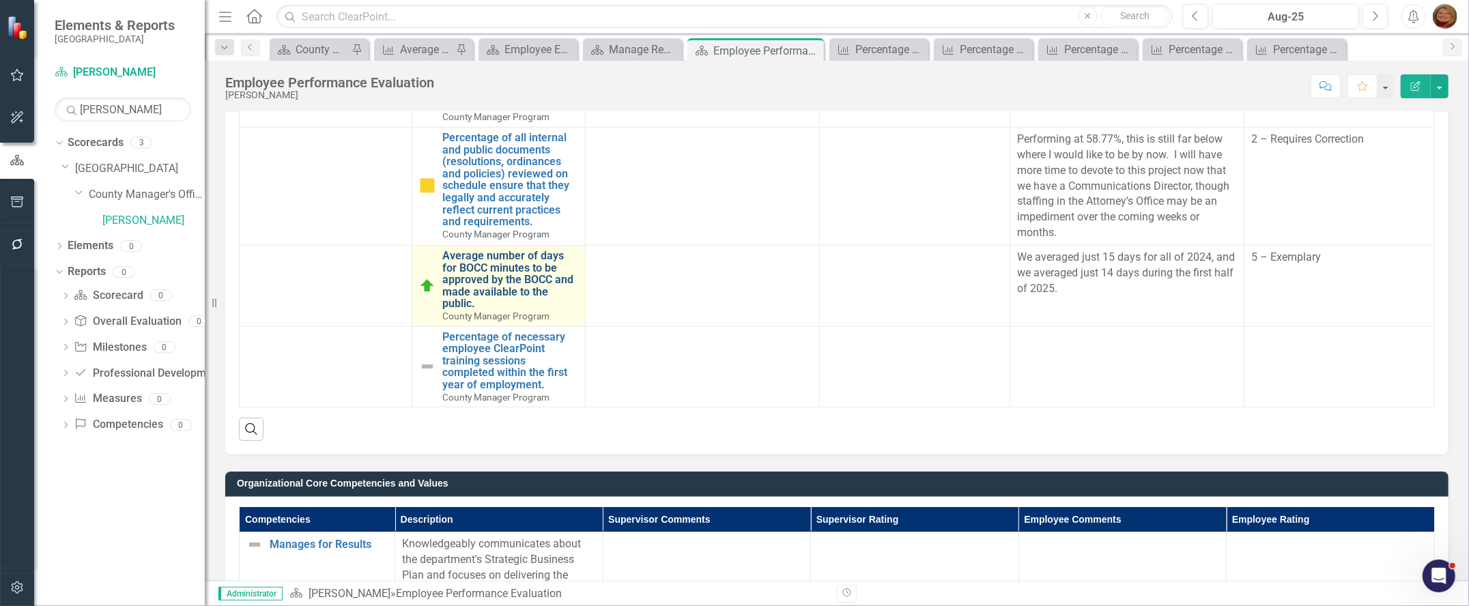
click at [524, 282] on link "Average number of days for BOCC minutes to be approved by the BOCC and made ava…" at bounding box center [509, 280] width 135 height 60
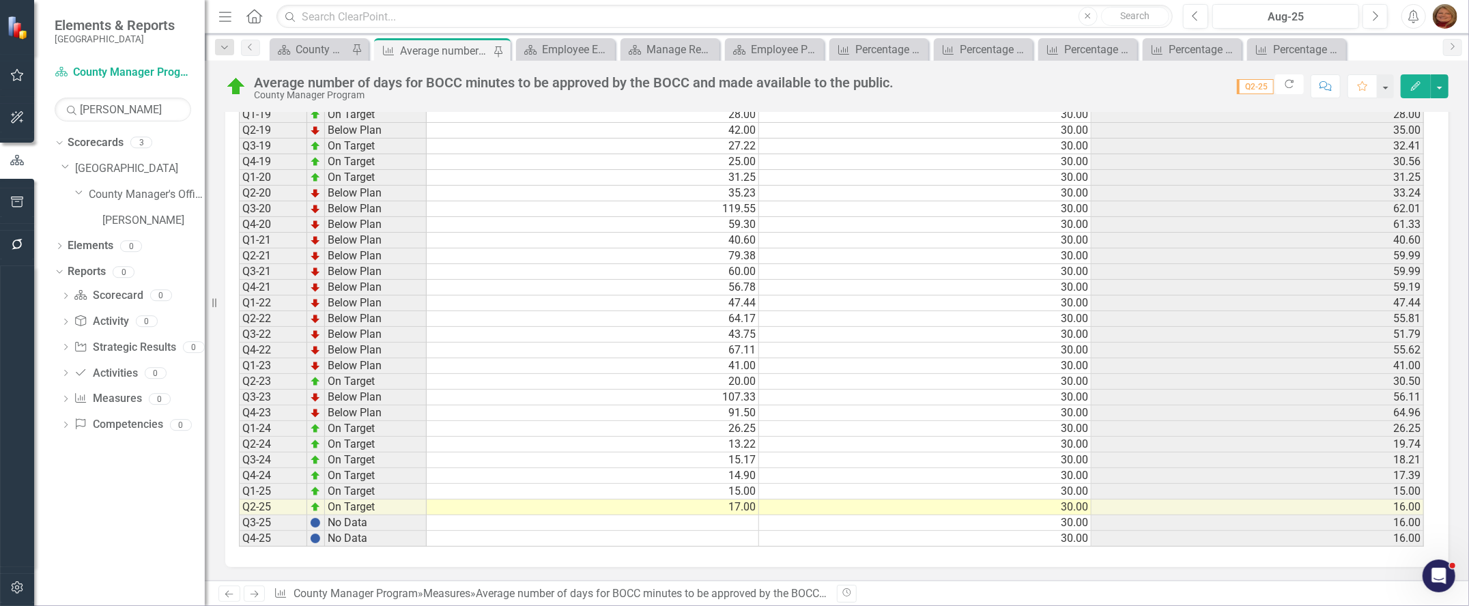
scroll to position [1020, 0]
click at [1406, 468] on td "17.39" at bounding box center [1258, 476] width 332 height 16
click at [135, 221] on link "[PERSON_NAME]" at bounding box center [153, 221] width 102 height 16
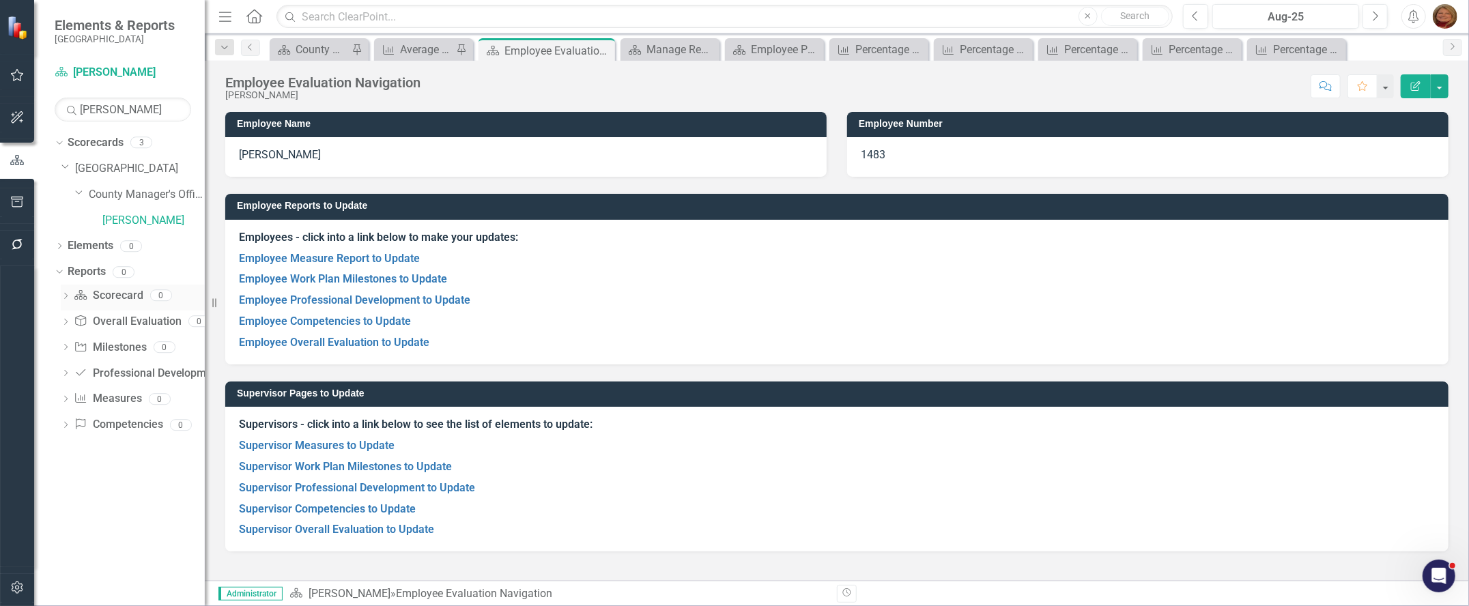
click at [119, 288] on link "Scorecard Scorecard" at bounding box center [108, 296] width 69 height 16
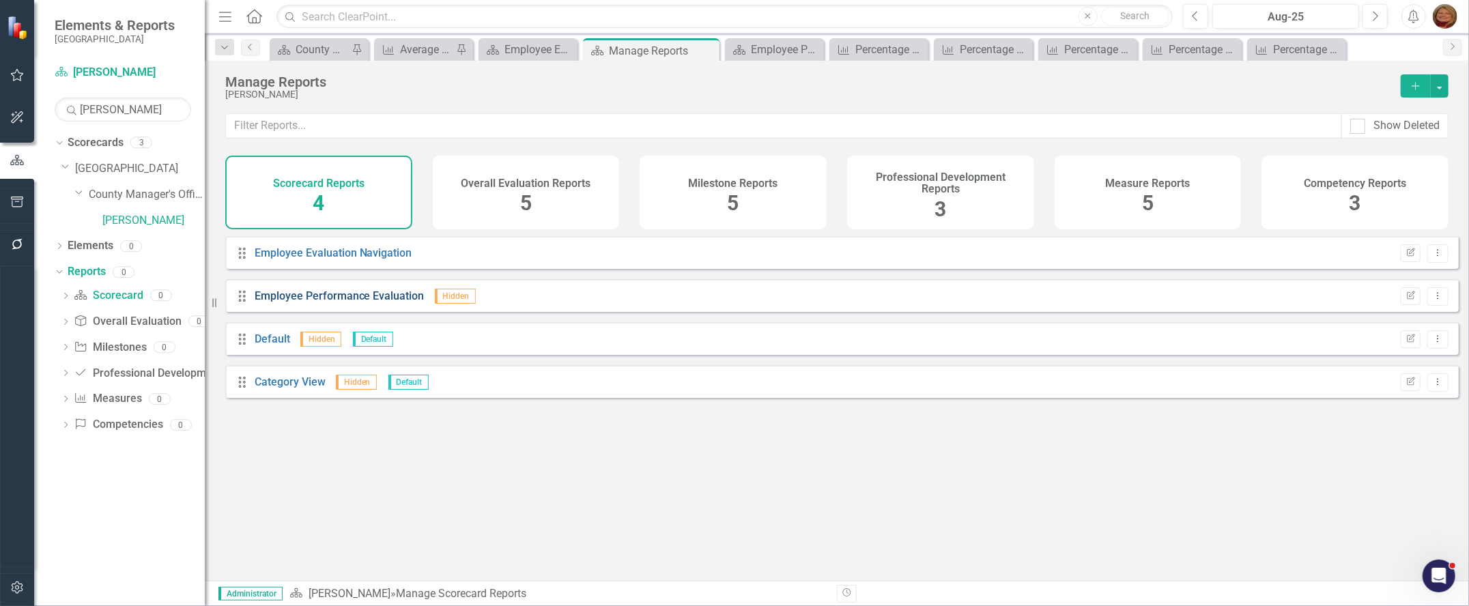
click at [369, 300] on link "Employee Performance Evaluation" at bounding box center [340, 295] width 170 height 13
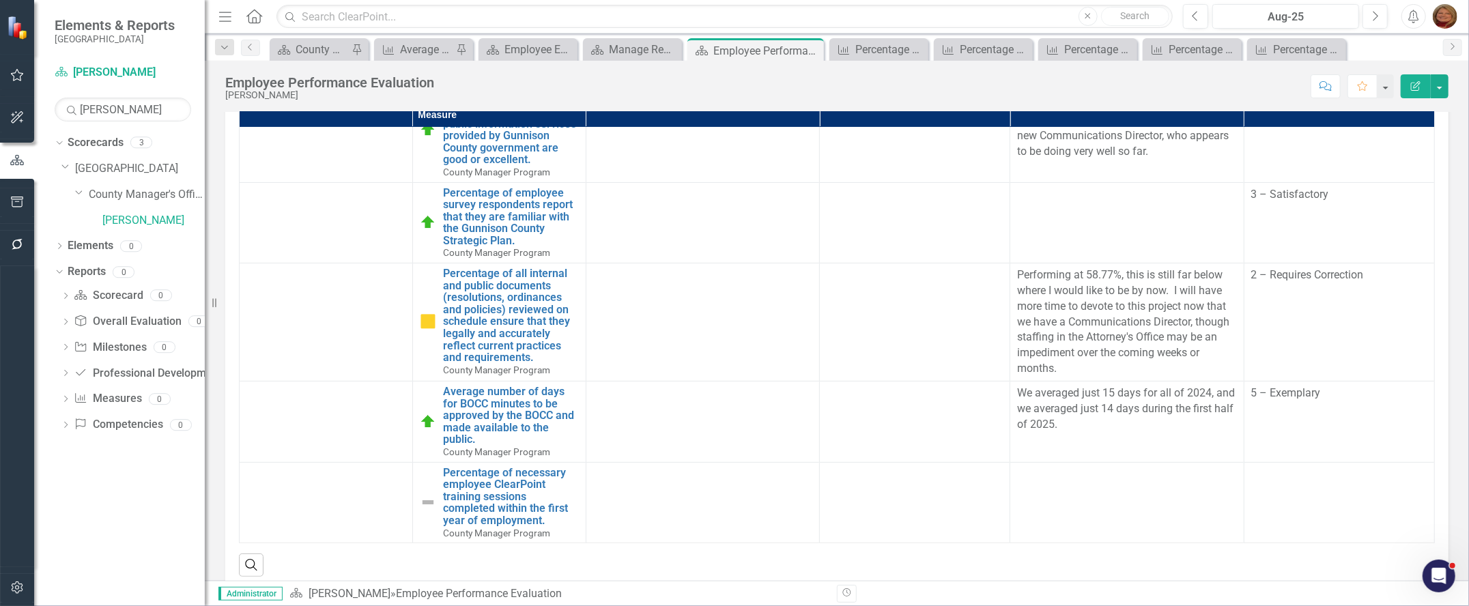
scroll to position [683, 0]
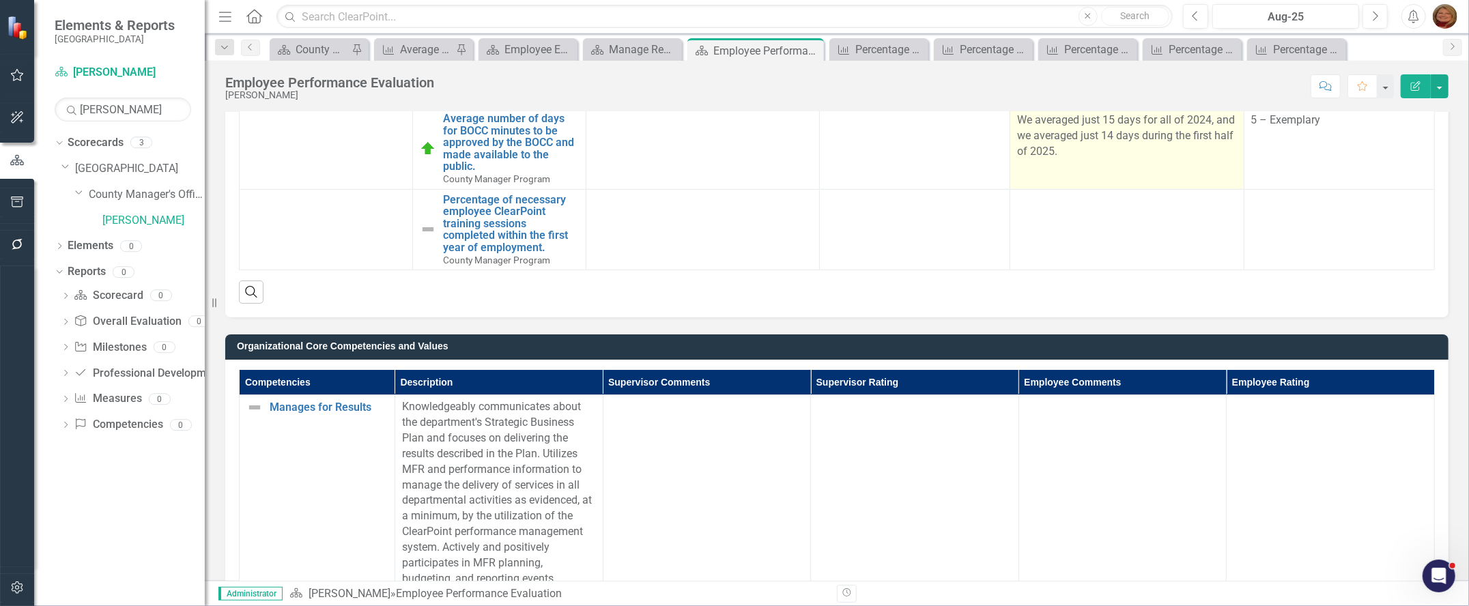
click at [1153, 146] on p "We averaged just 15 days for all of 2024, and we averaged just 14 days during t…" at bounding box center [1126, 136] width 219 height 47
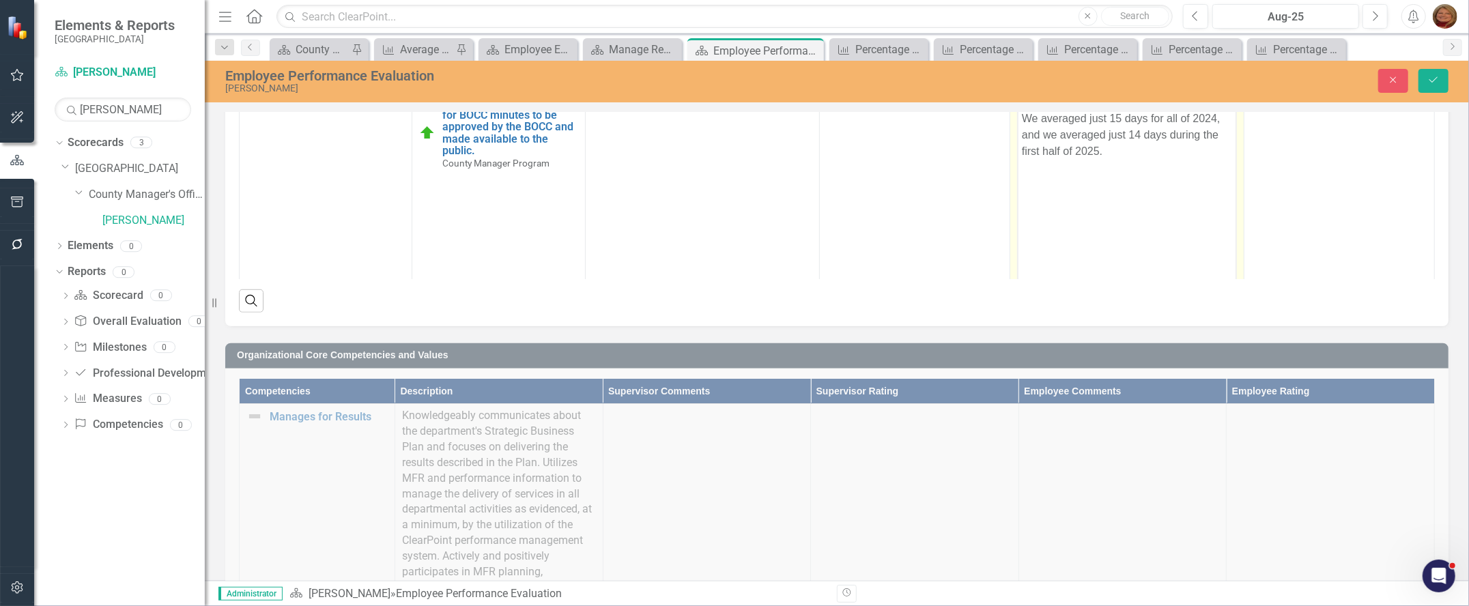
scroll to position [0, 0]
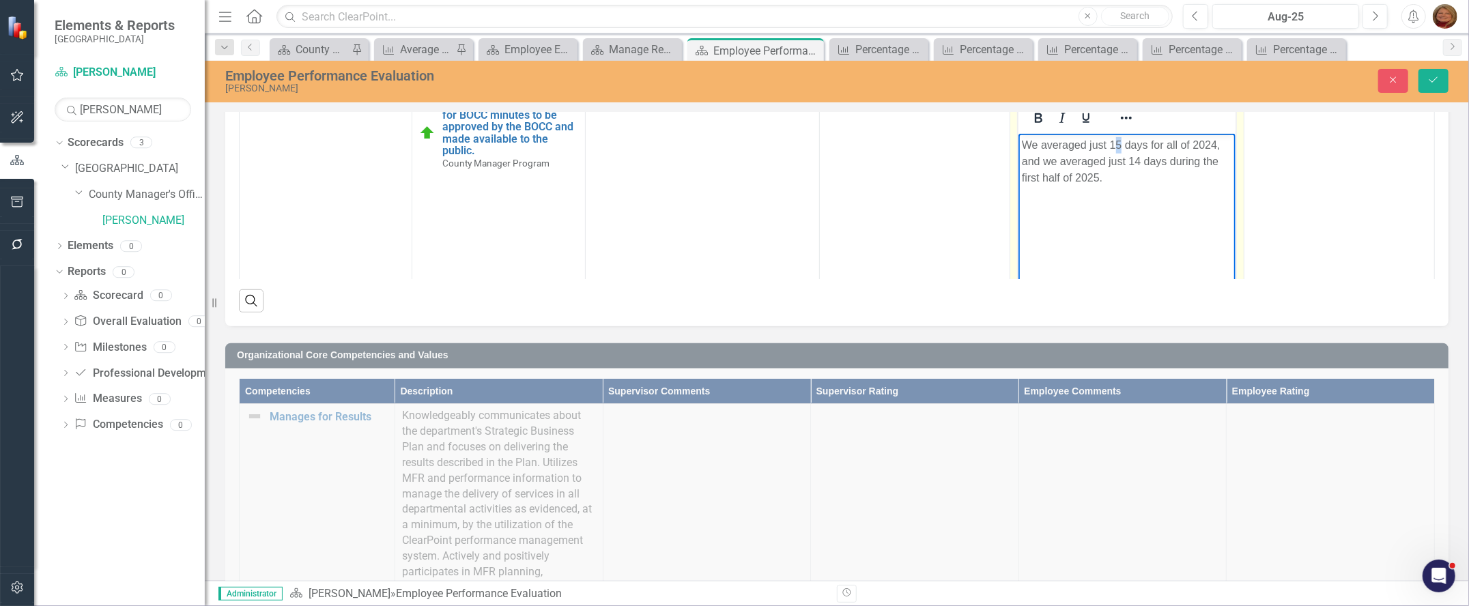
click at [1120, 141] on p "We averaged just 15 days for all of 2024, and we averaged just 14 days during t…" at bounding box center [1126, 161] width 210 height 49
click at [1138, 160] on p "We averaged just 17 days for all of 2024, and we averaged just 14 days during t…" at bounding box center [1126, 161] width 210 height 49
click at [1432, 76] on icon "Save" at bounding box center [1433, 80] width 12 height 10
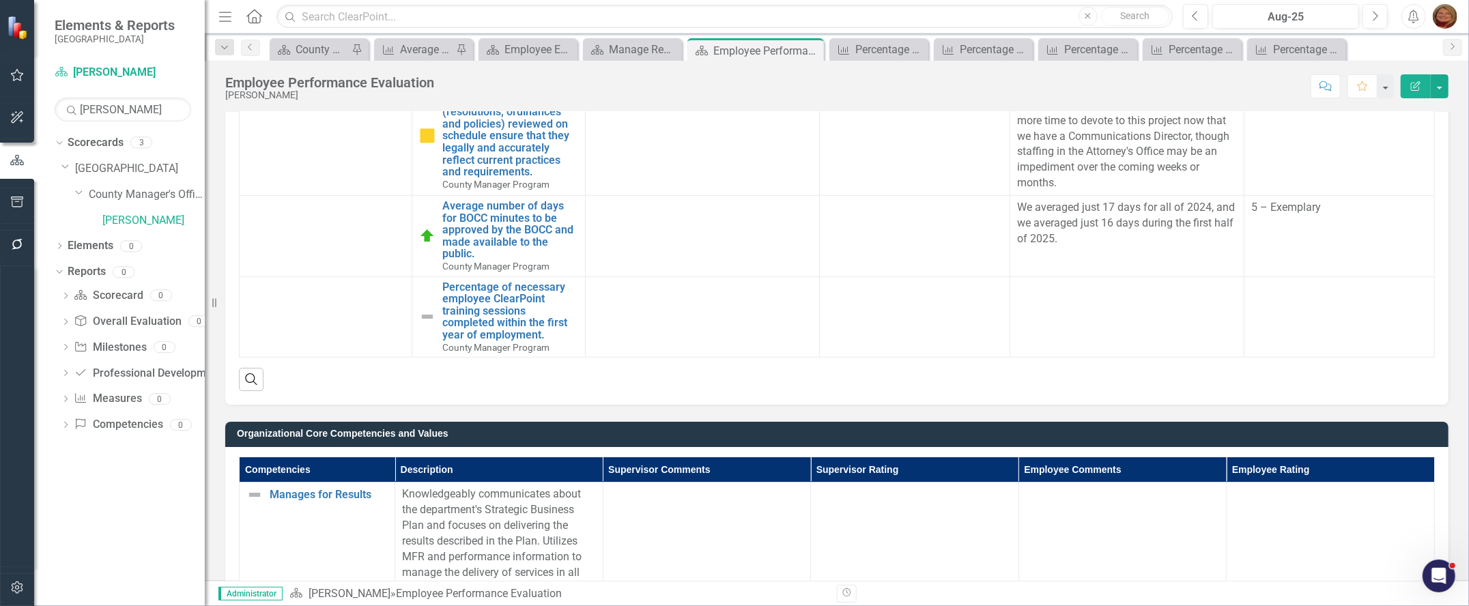
scroll to position [236, 0]
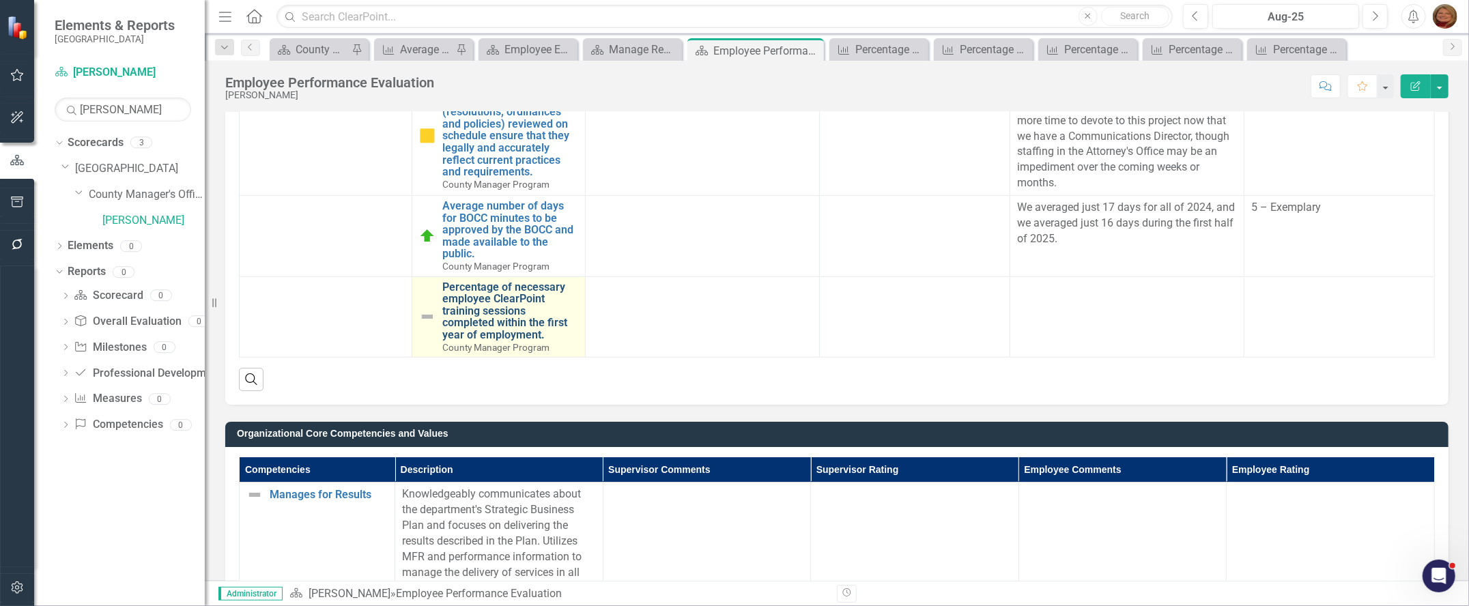
click at [480, 298] on link "Percentage of necessary employee ClearPoint training sessions completed within …" at bounding box center [509, 311] width 135 height 60
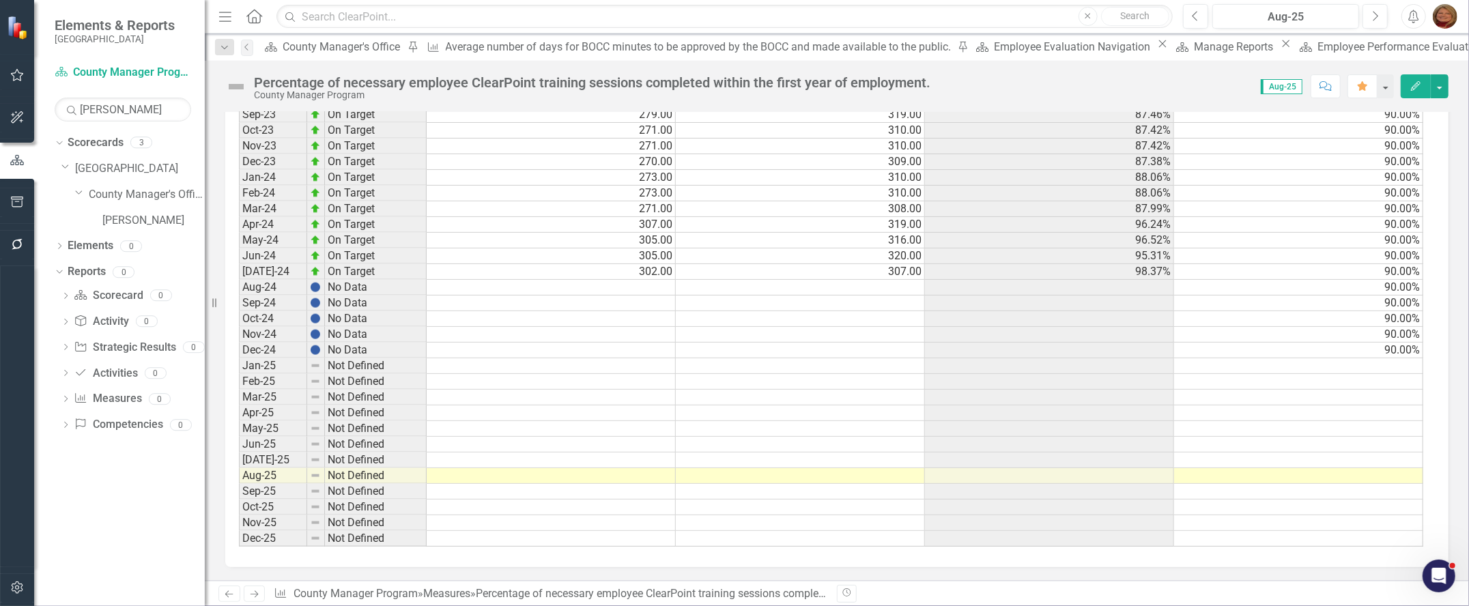
scroll to position [1283, 0]
click at [646, 280] on td at bounding box center [551, 288] width 249 height 16
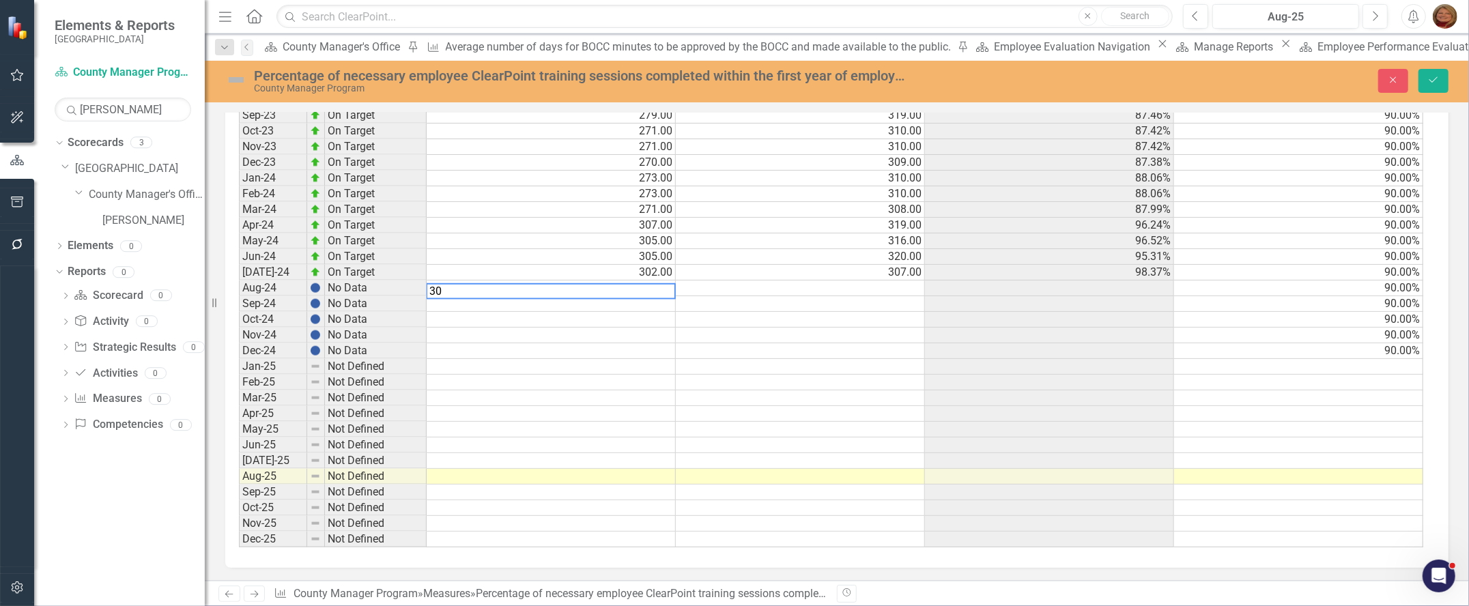
scroll to position [1291, 0]
type textarea "301"
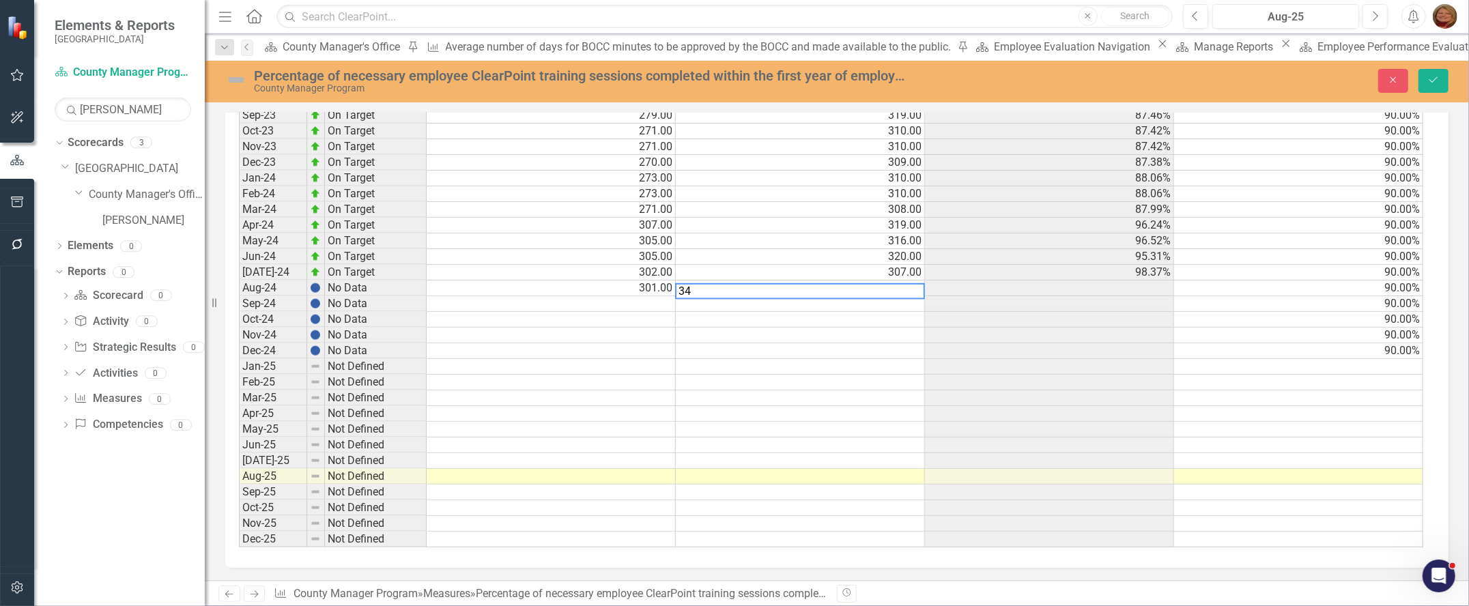
type textarea "340"
click at [655, 299] on td at bounding box center [551, 304] width 249 height 16
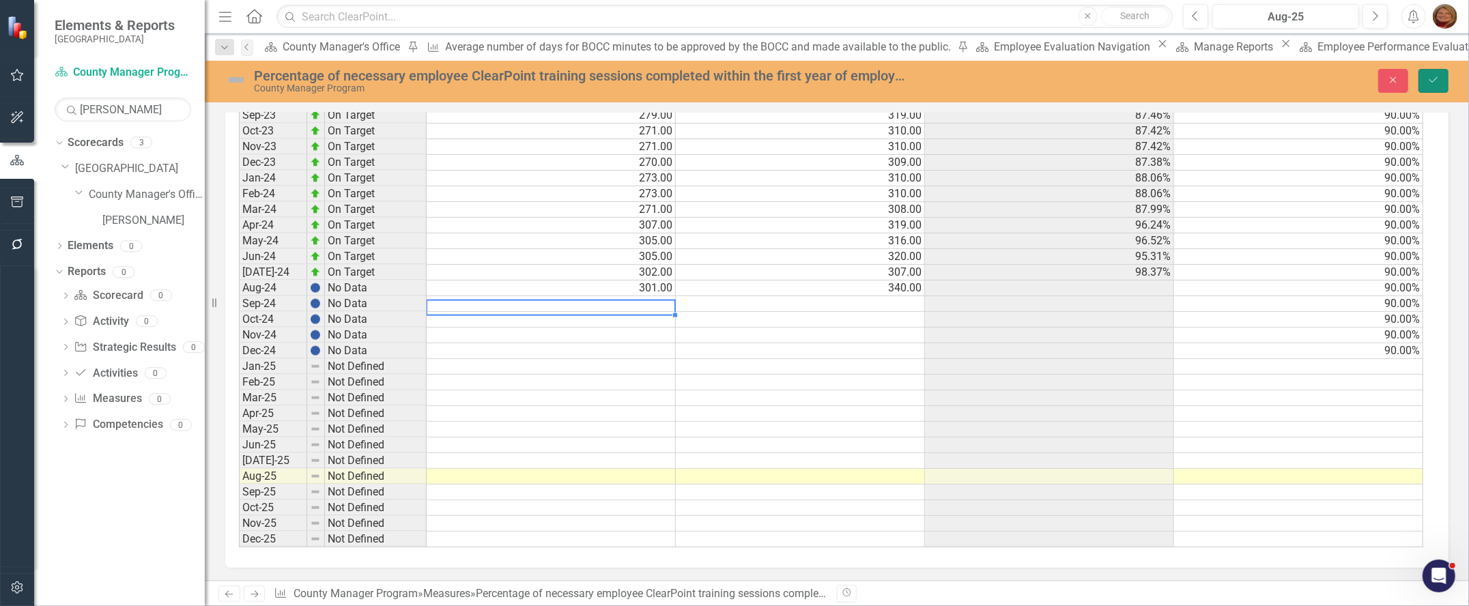
click at [1432, 79] on icon "Save" at bounding box center [1433, 80] width 12 height 10
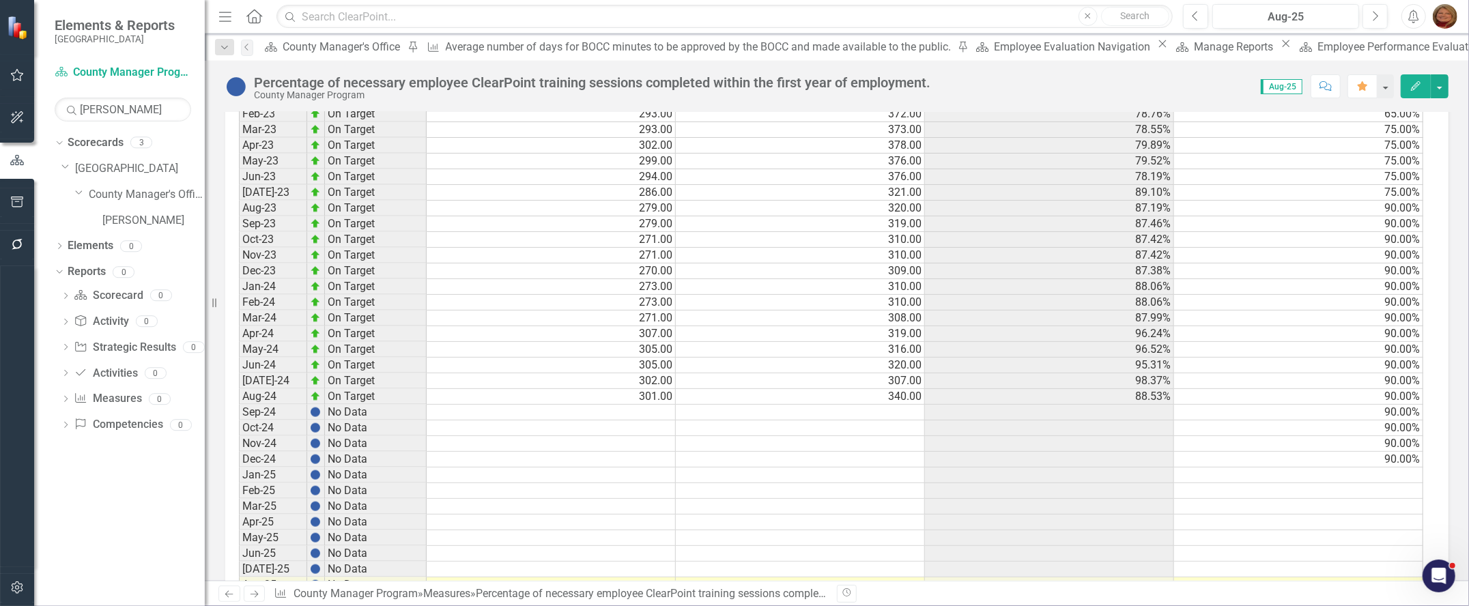
scroll to position [1283, 0]
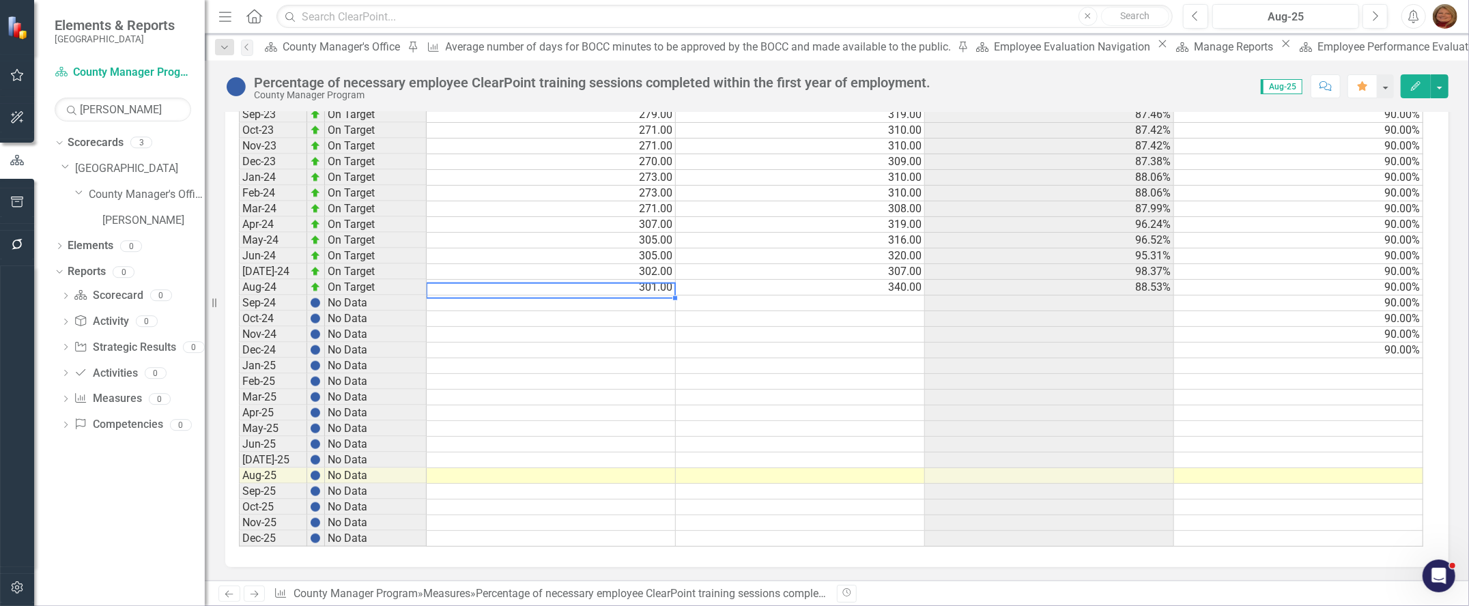
click at [239, 289] on div "Period Status Numerator Denominator Actual Target Jan-21 No Data Feb-21 No Data…" at bounding box center [239, 67] width 0 height 958
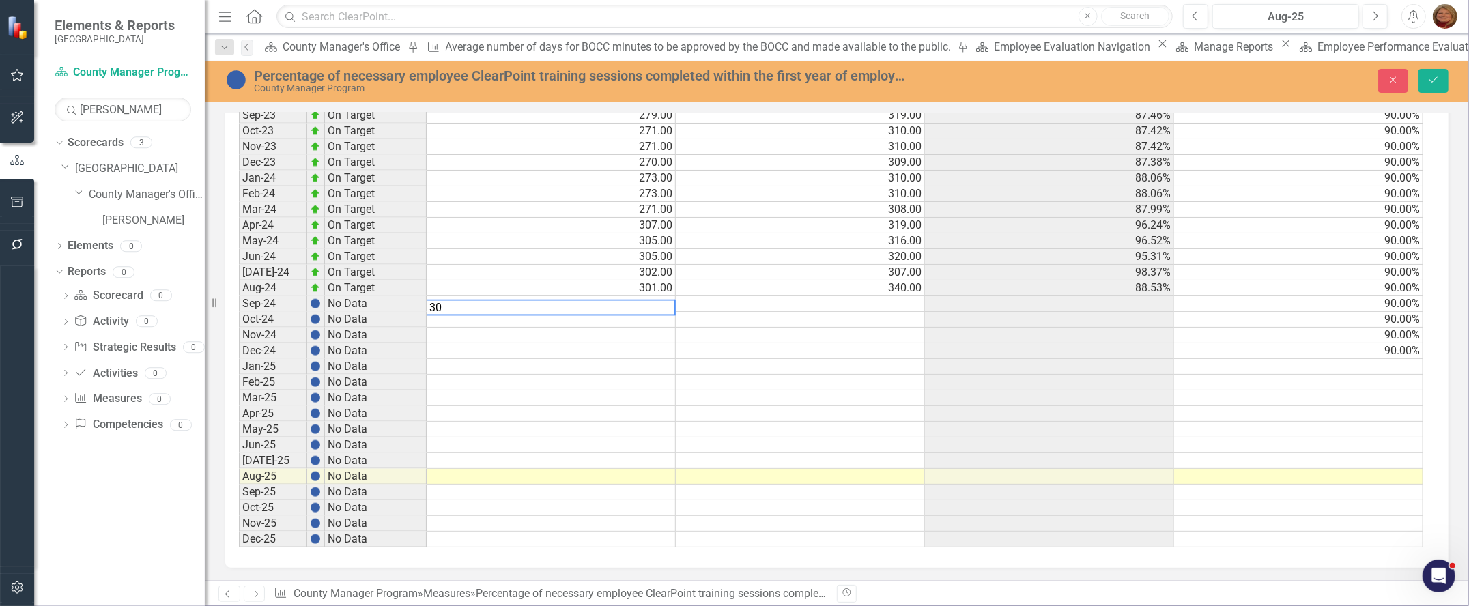
scroll to position [1291, 0]
type textarea "301"
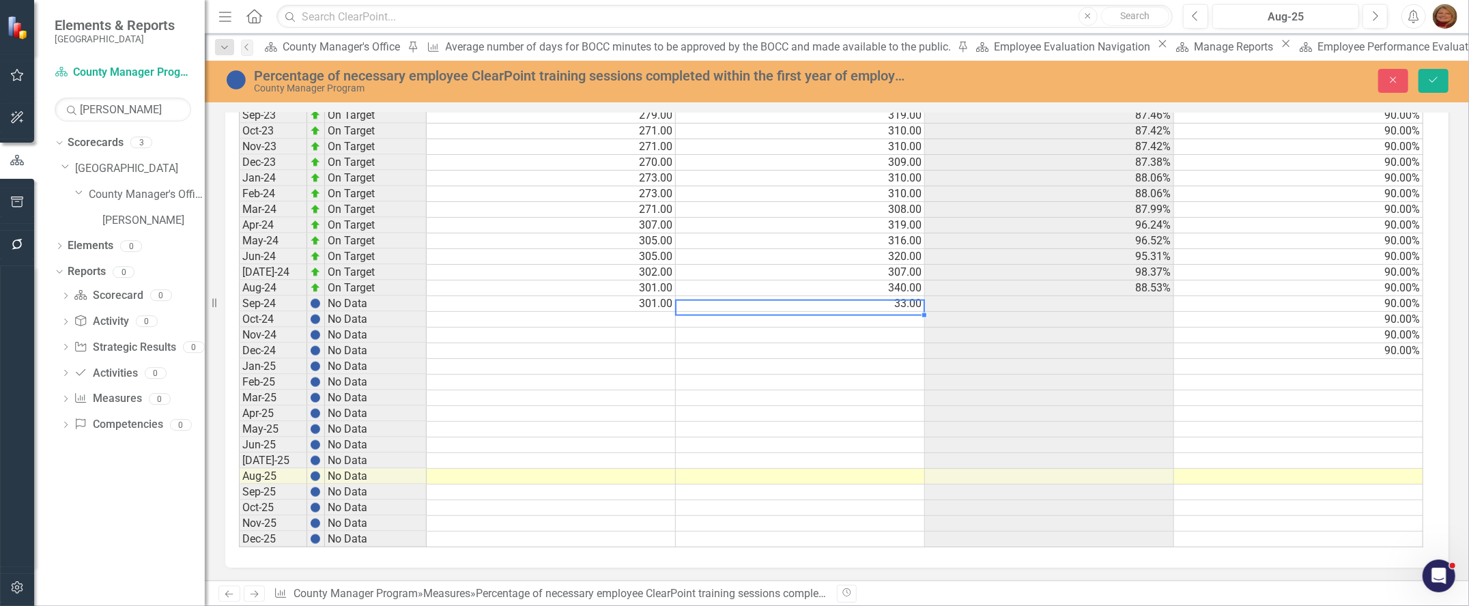
click at [859, 298] on td "33.00" at bounding box center [800, 304] width 249 height 16
type textarea "343"
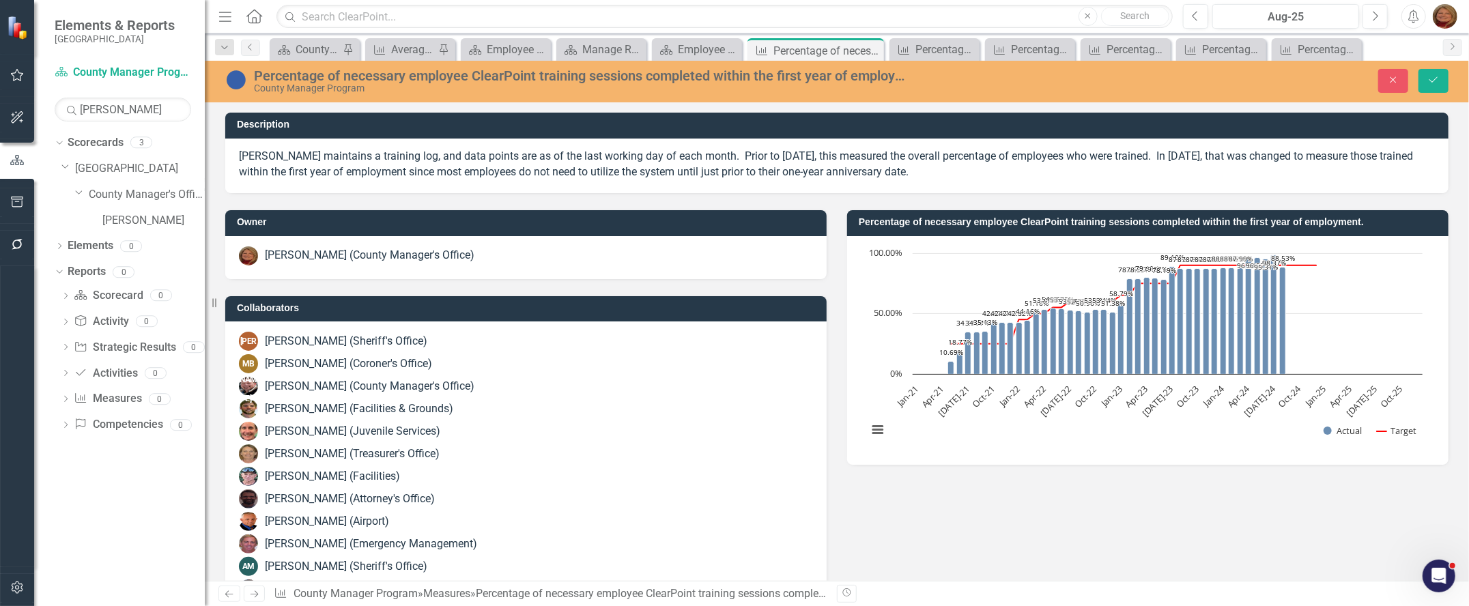
scroll to position [1291, 0]
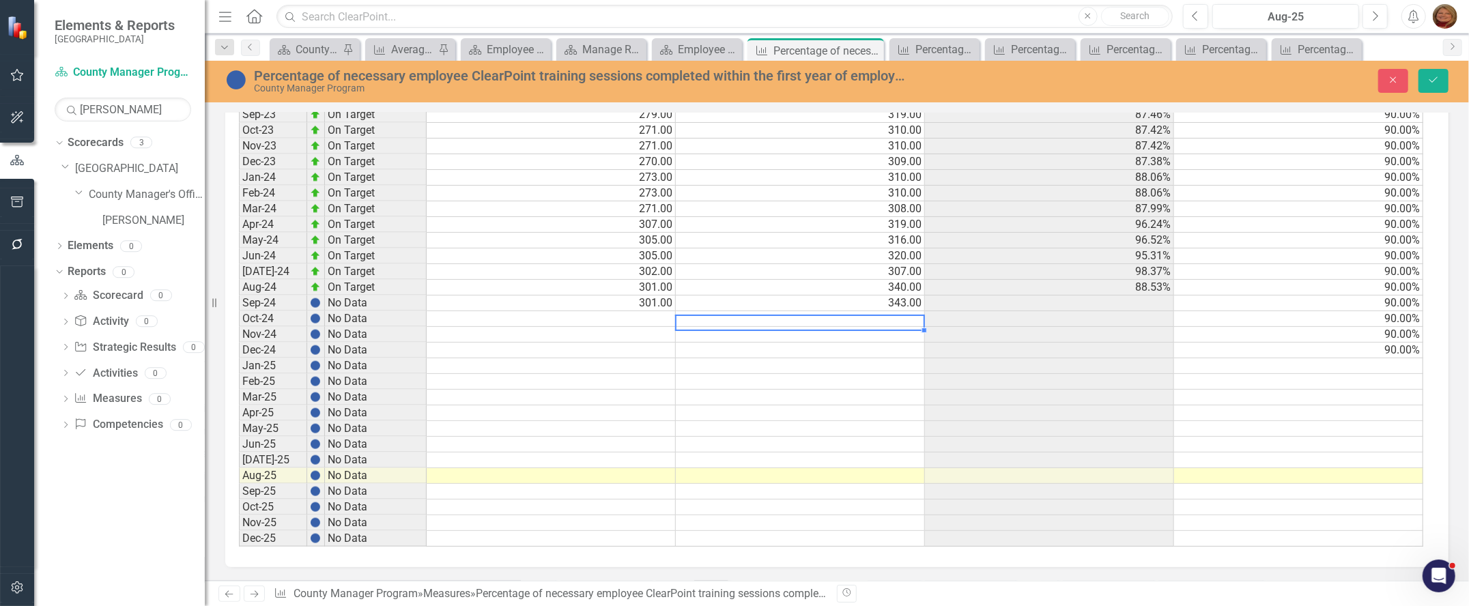
click at [1390, 345] on td "90.00%" at bounding box center [1298, 351] width 249 height 16
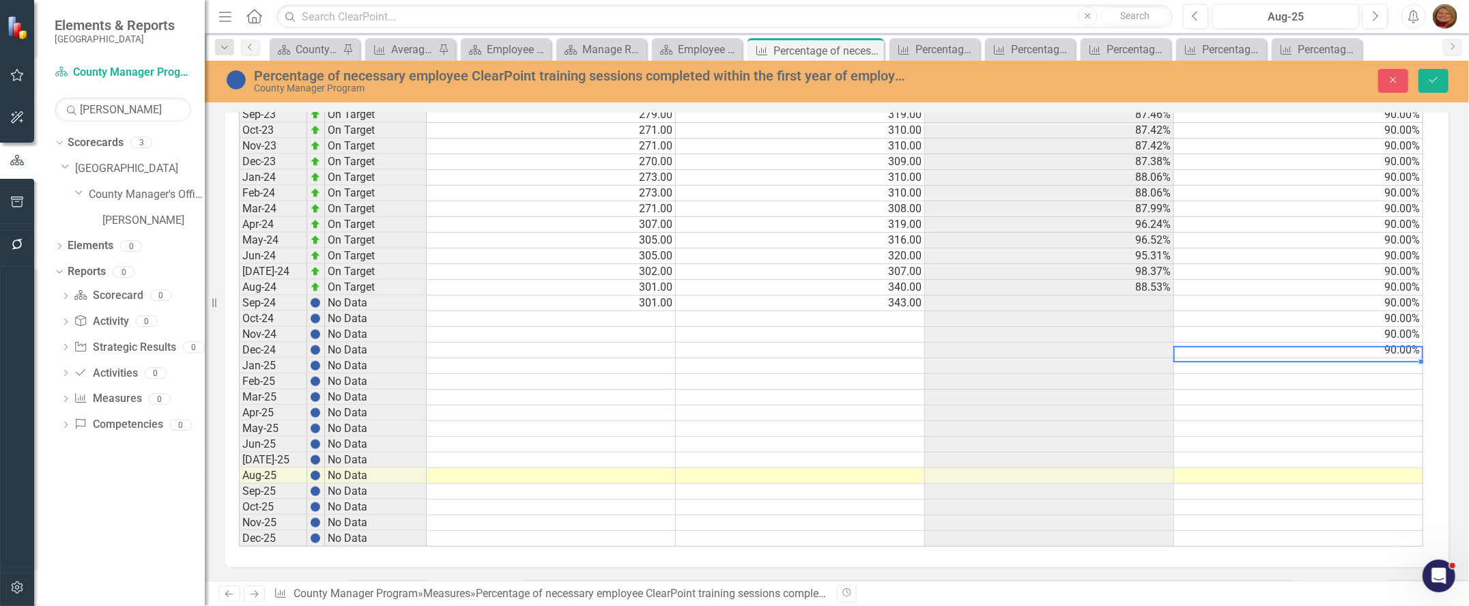
scroll to position [0, 8]
click at [1343, 358] on td at bounding box center [1298, 366] width 249 height 16
type textarea "100"
click at [1343, 358] on td "100.00%" at bounding box center [1298, 366] width 249 height 16
drag, startPoint x: 1411, startPoint y: 369, endPoint x: 1401, endPoint y: 527, distance: 158.7
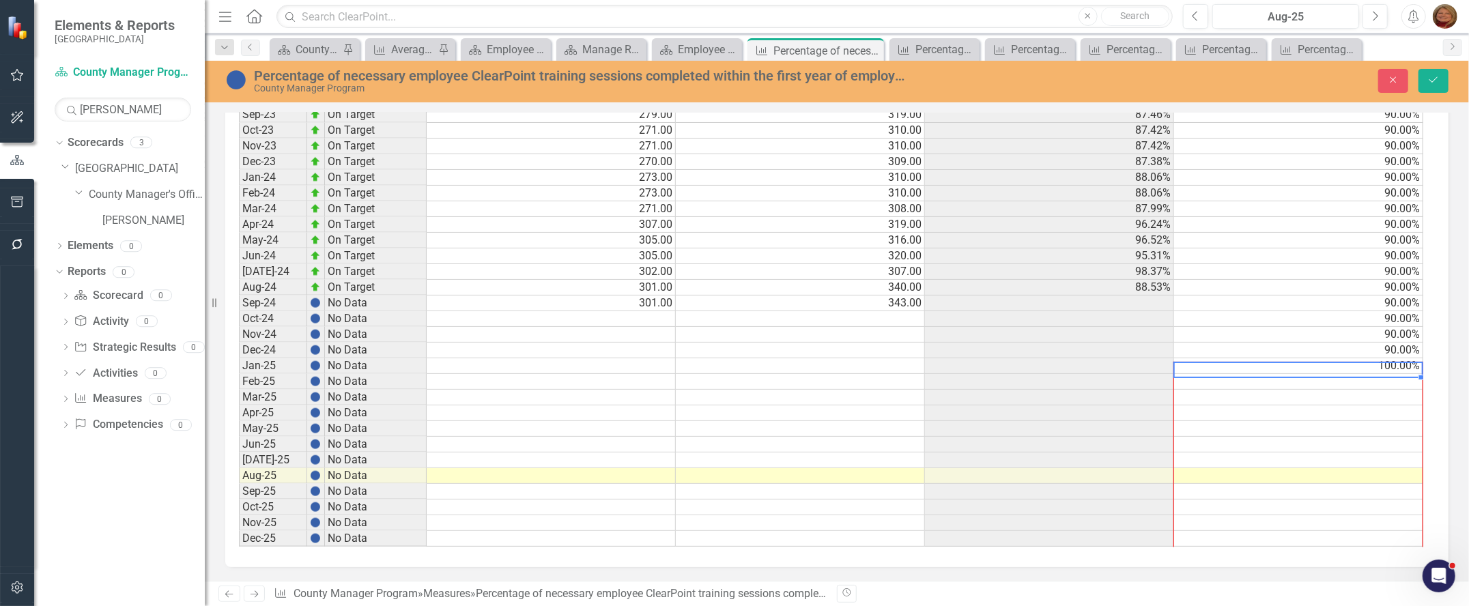
click at [239, 527] on div "Period Status Numerator Denominator Actual Target Jan-21 No Data Feb-21 No Data…" at bounding box center [239, 67] width 0 height 958
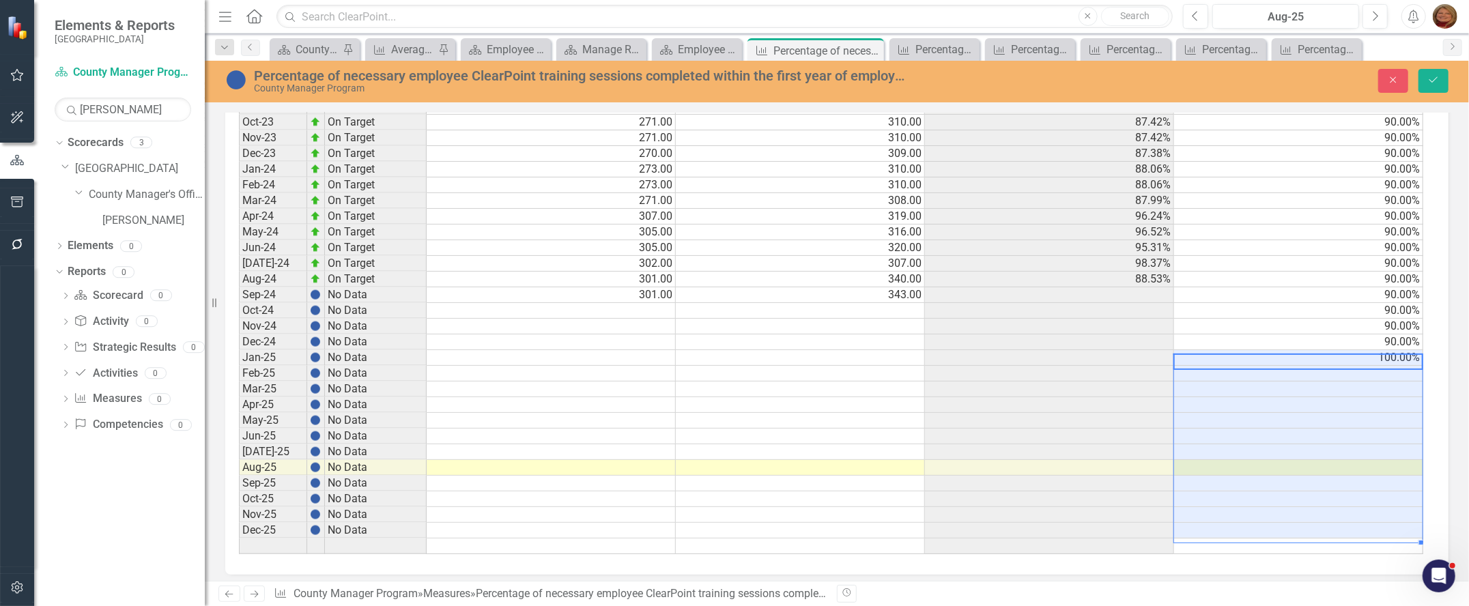
type textarea "100"
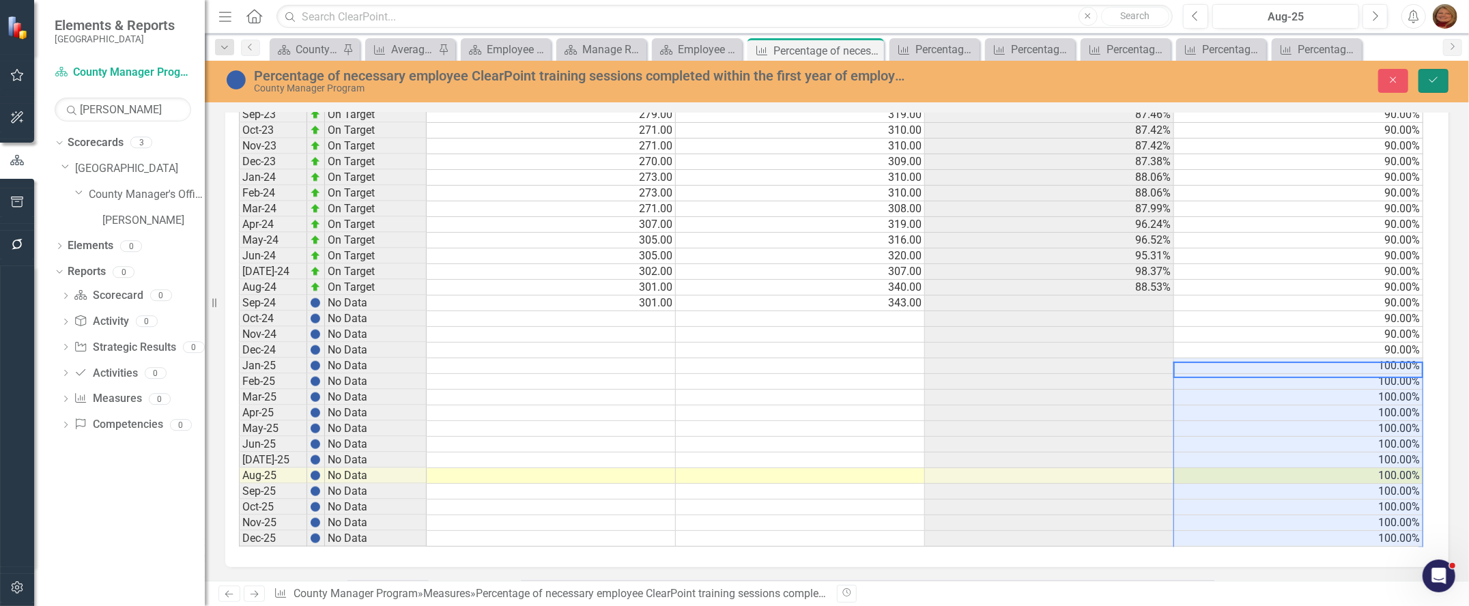
click at [1432, 73] on button "Save" at bounding box center [1434, 81] width 30 height 24
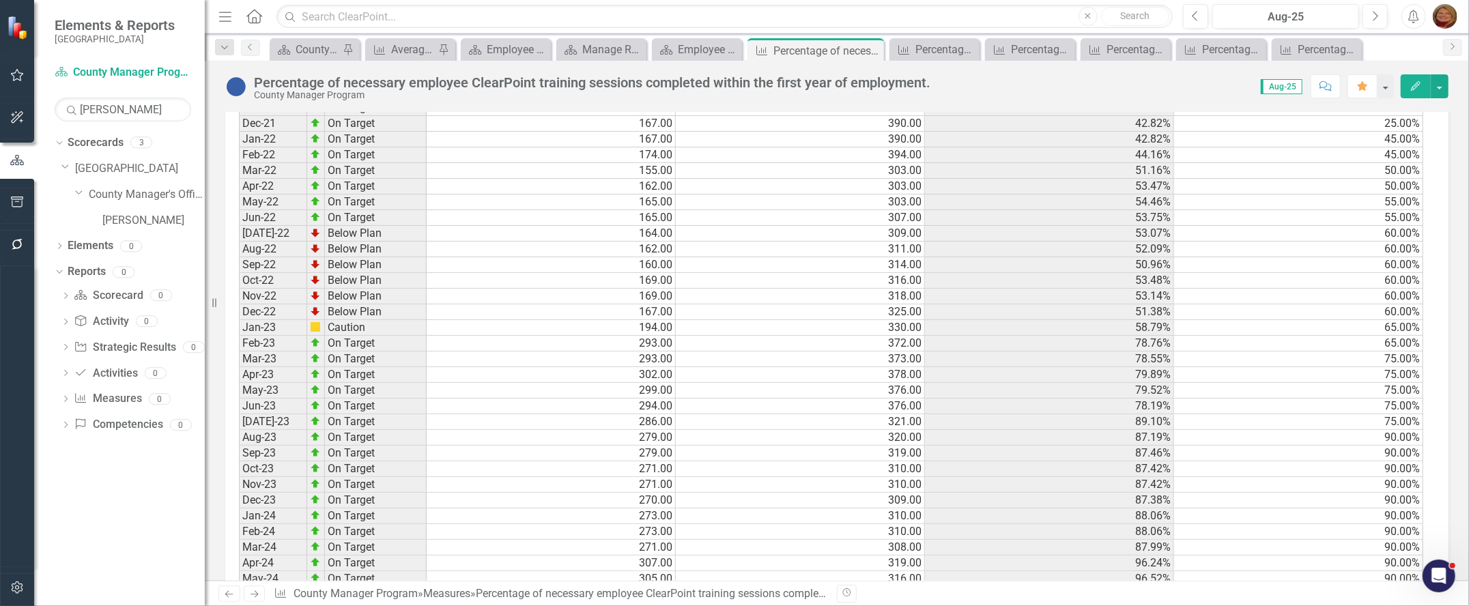
scroll to position [1229, 0]
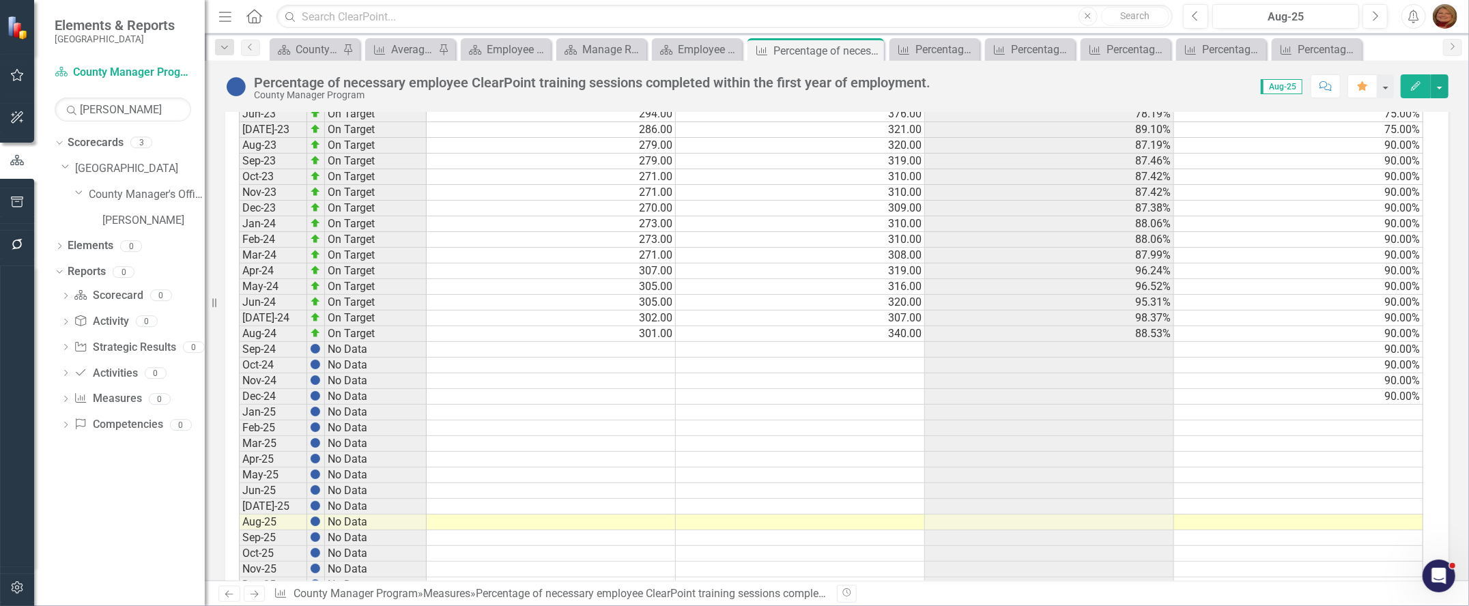
click at [563, 347] on td at bounding box center [551, 350] width 249 height 16
click at [653, 350] on td at bounding box center [551, 349] width 249 height 16
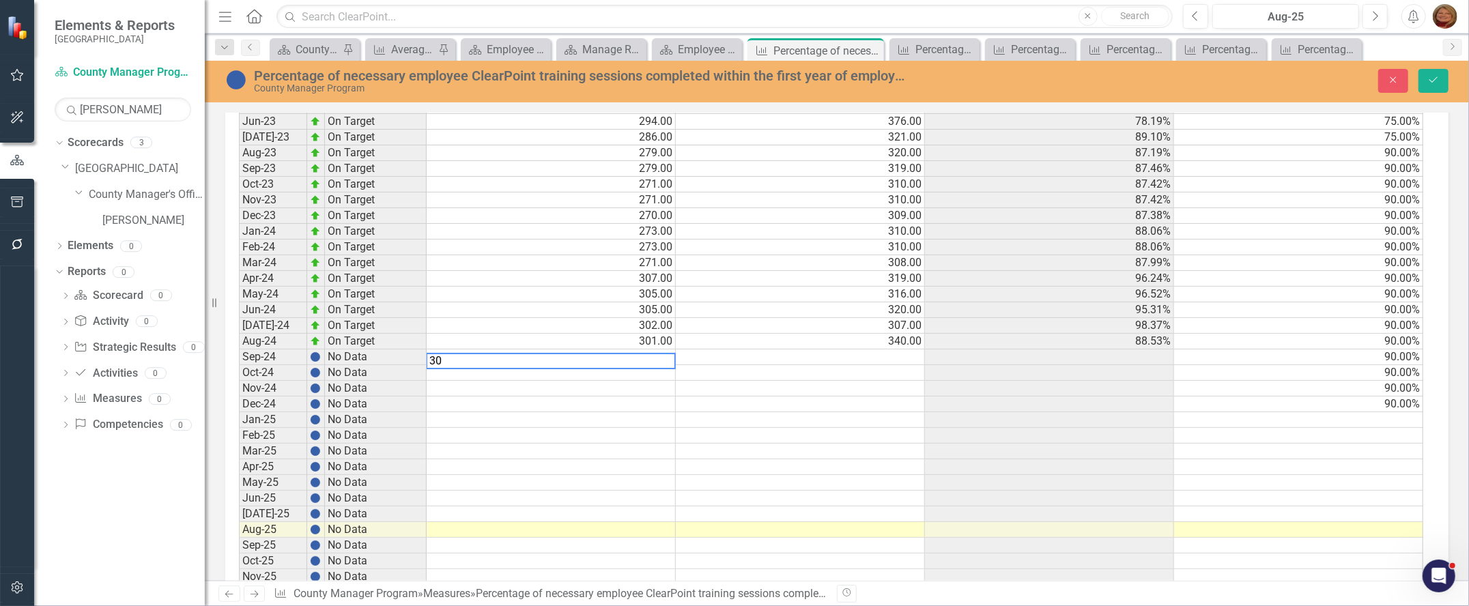
scroll to position [1236, 0]
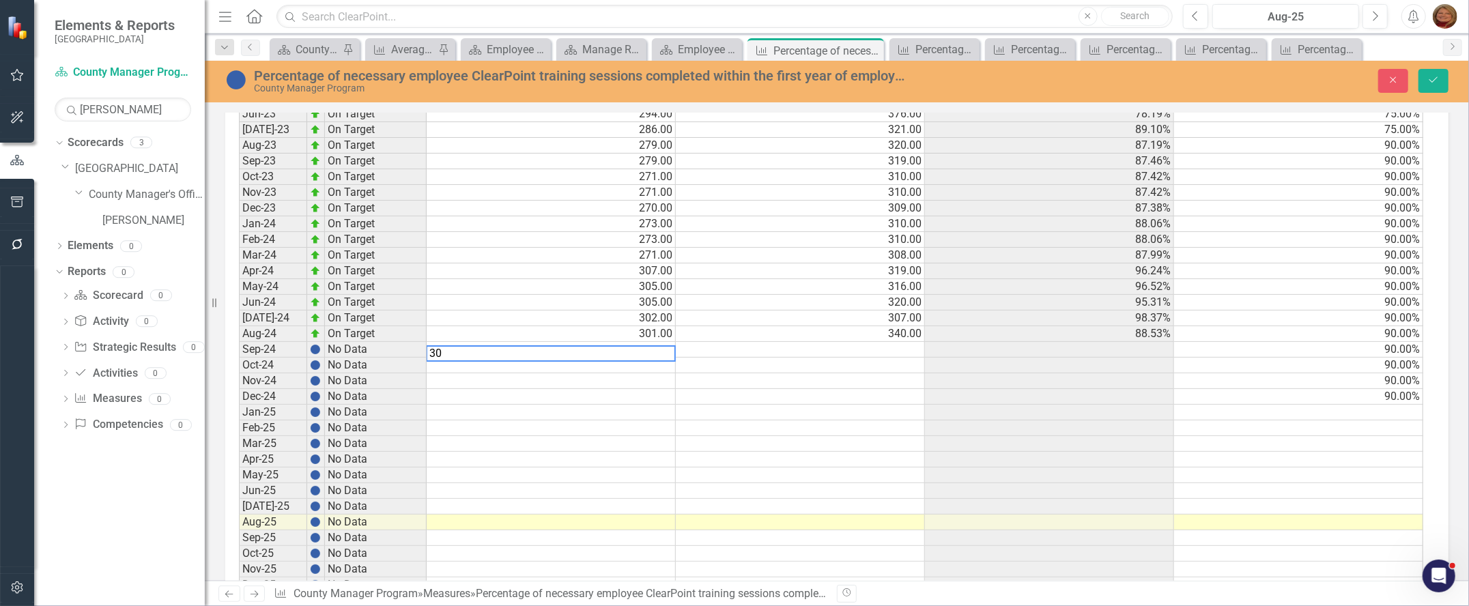
type textarea "301"
click at [656, 371] on td at bounding box center [551, 366] width 249 height 16
type textarea "301"
type textarea "349"
click at [1442, 83] on button "Save" at bounding box center [1434, 81] width 30 height 24
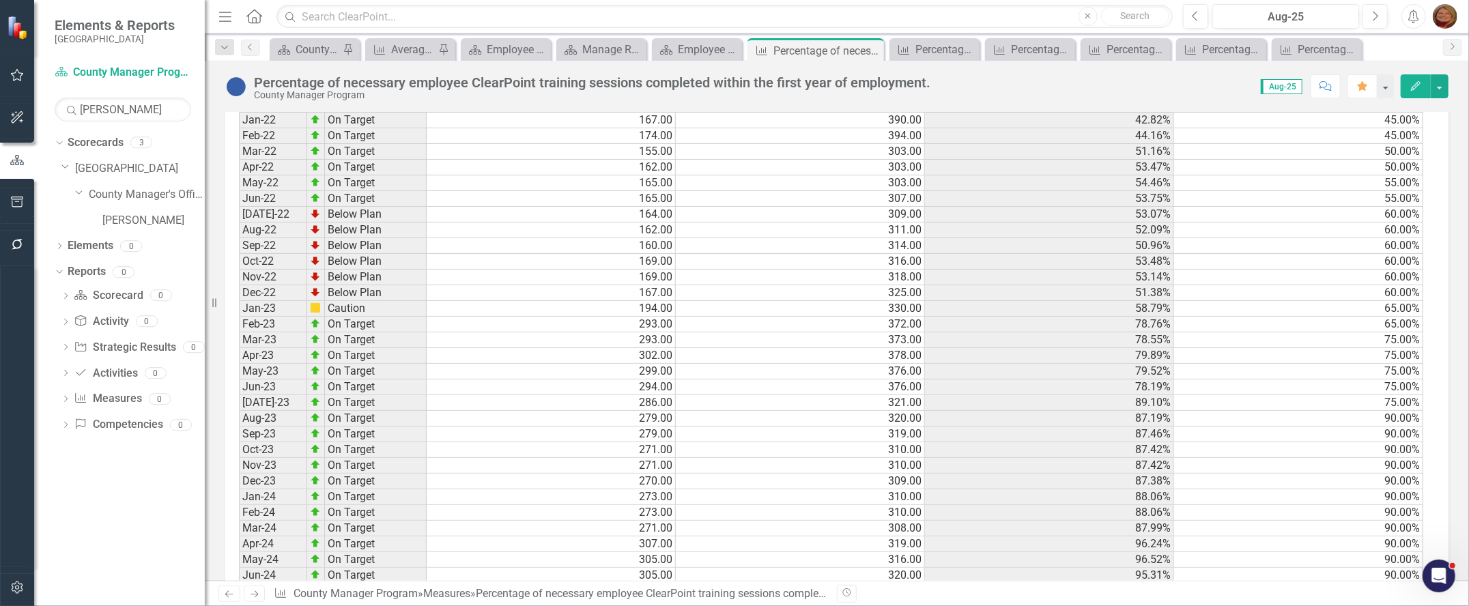
scroll to position [1284, 0]
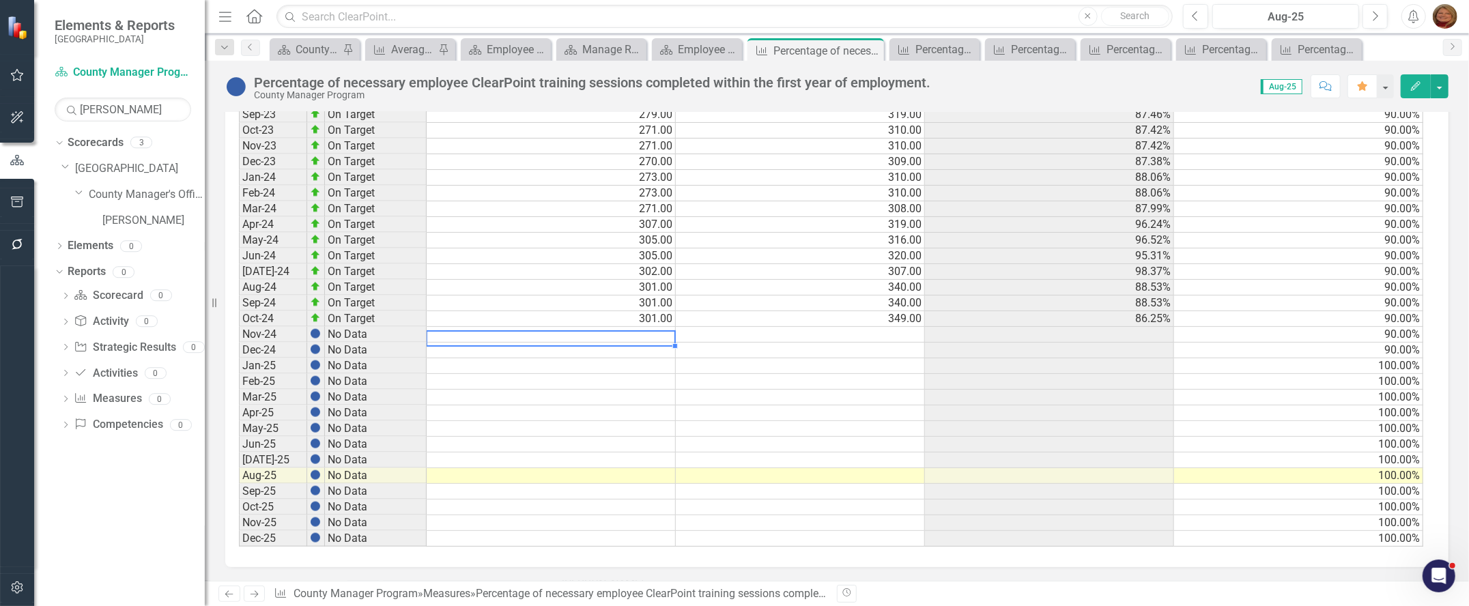
click at [239, 316] on div "Period Status Numerator Denominator Actual Target Jan-21 No Data Feb-21 No Data…" at bounding box center [239, 67] width 0 height 959
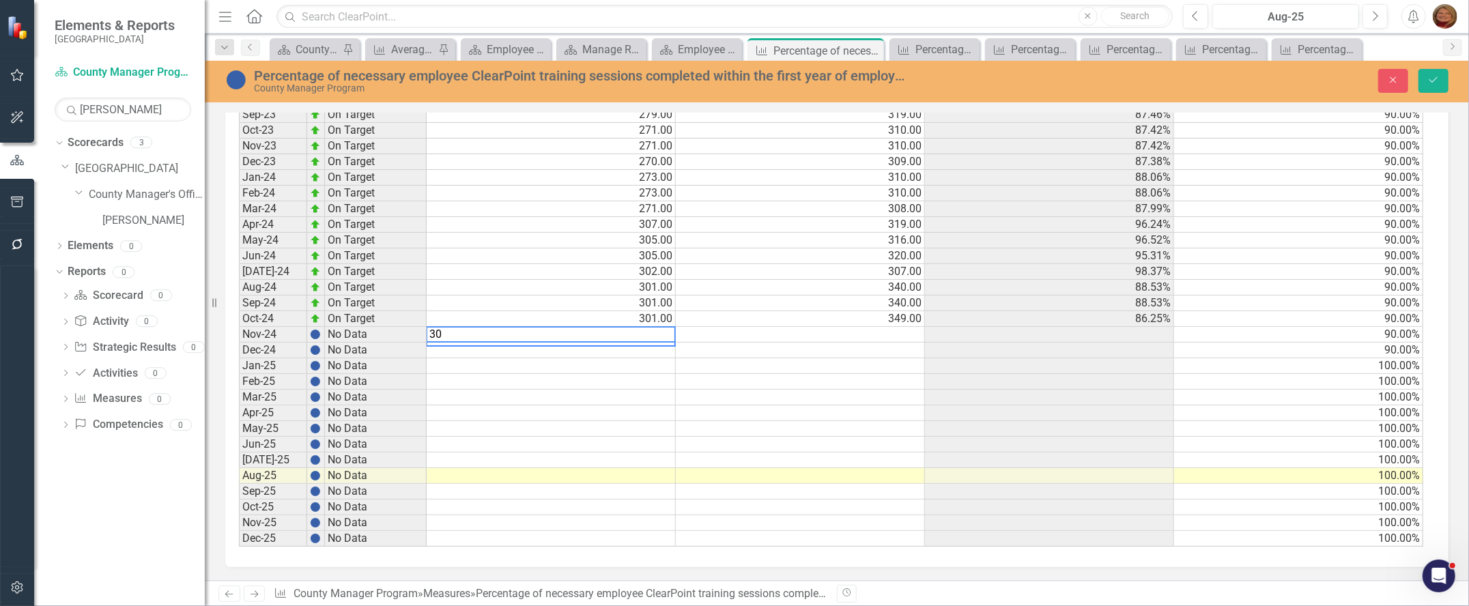
scroll to position [1292, 0]
type textarea "301"
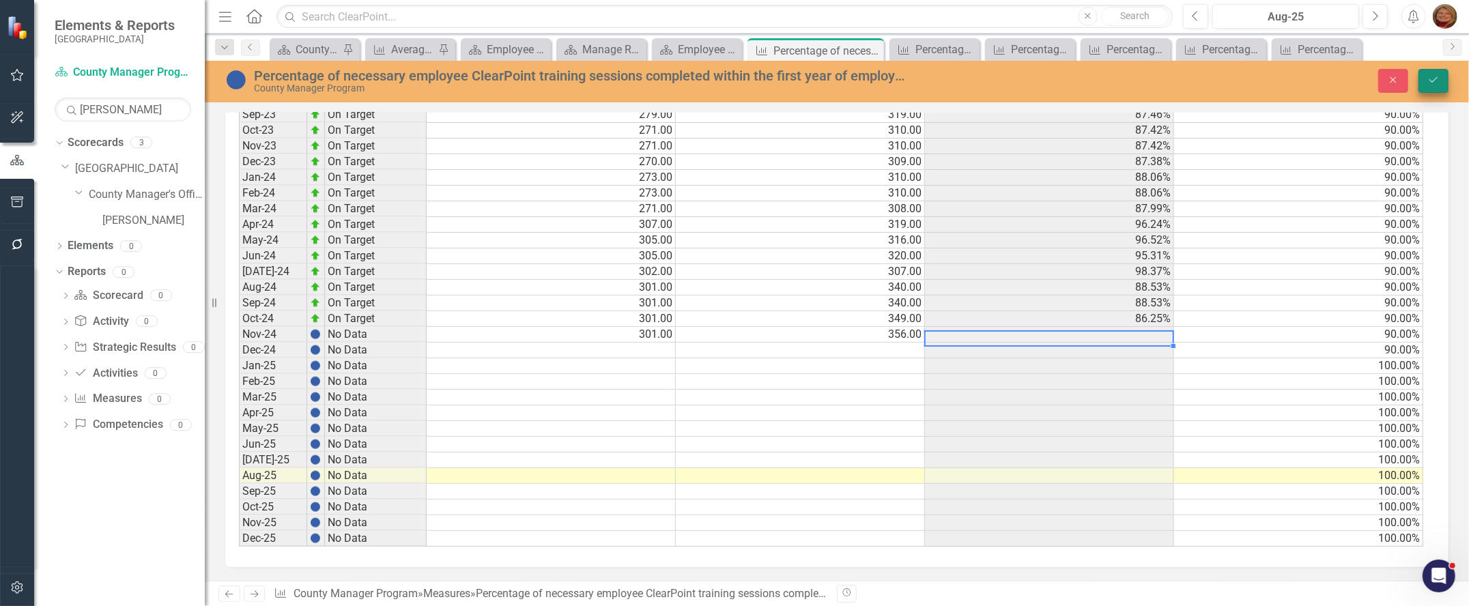
type textarea "356"
click at [1428, 75] on icon "Save" at bounding box center [1433, 80] width 12 height 10
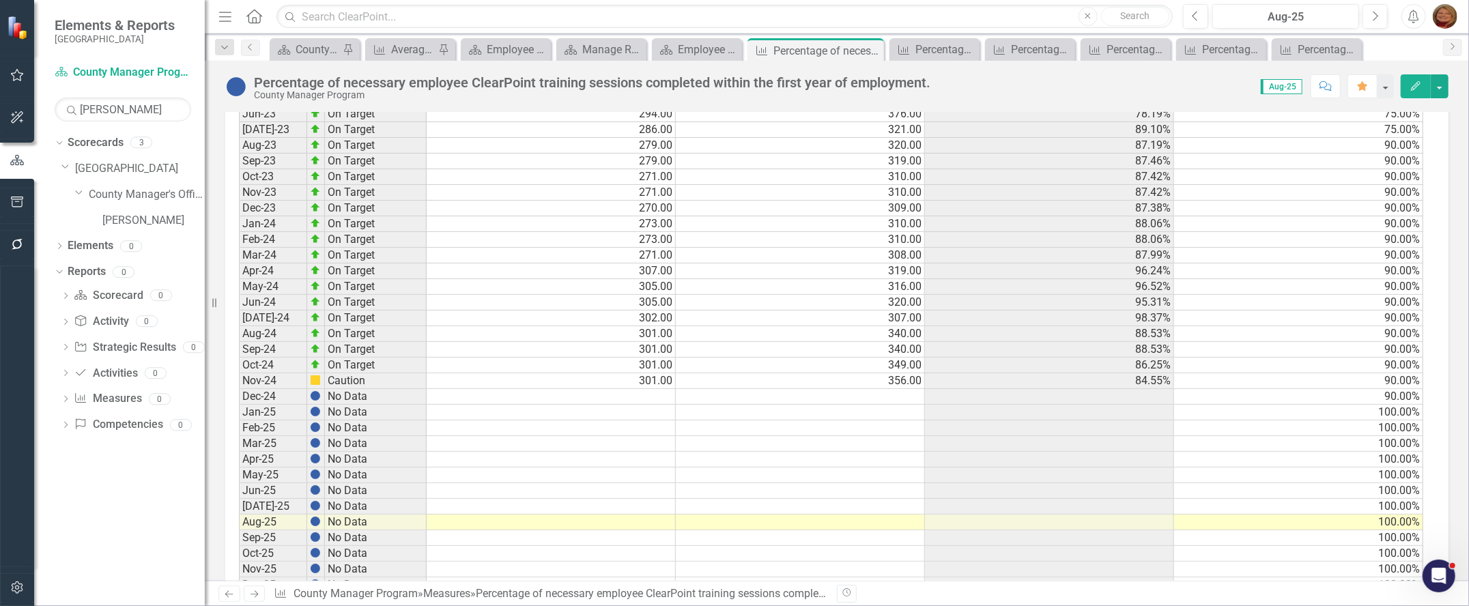
scroll to position [4, 0]
click at [657, 399] on td at bounding box center [551, 397] width 249 height 16
type textarea "303"
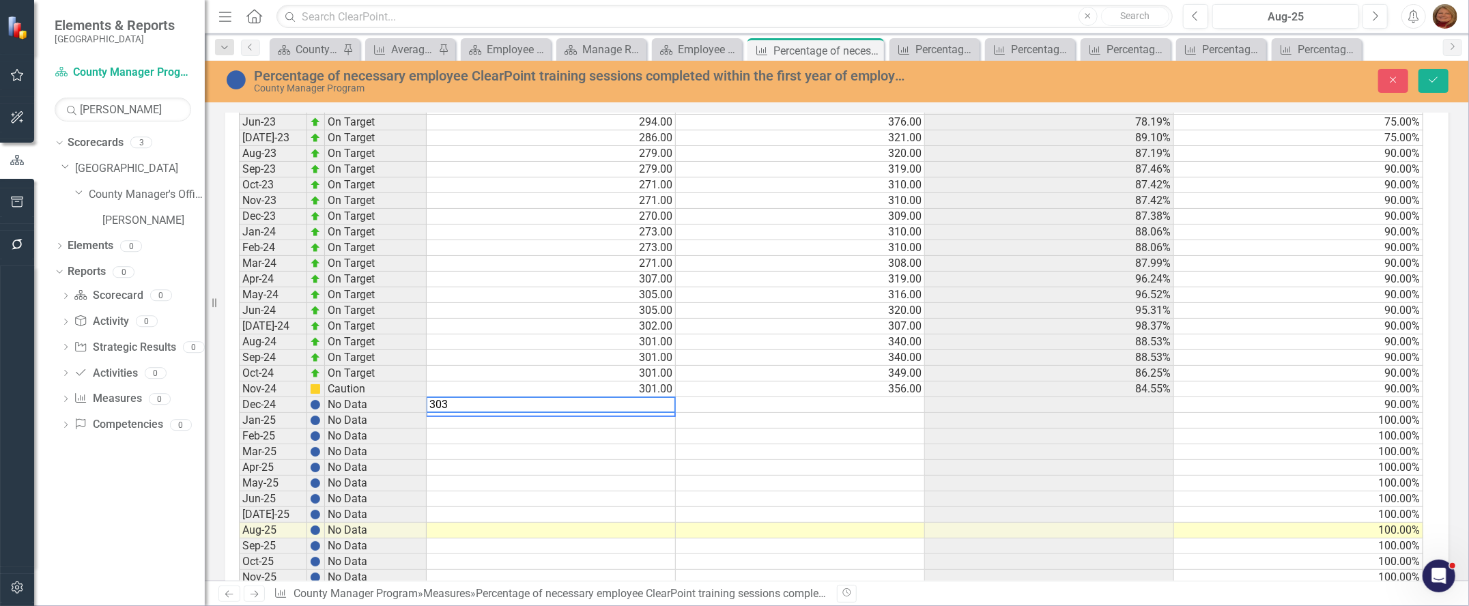
scroll to position [1236, 0]
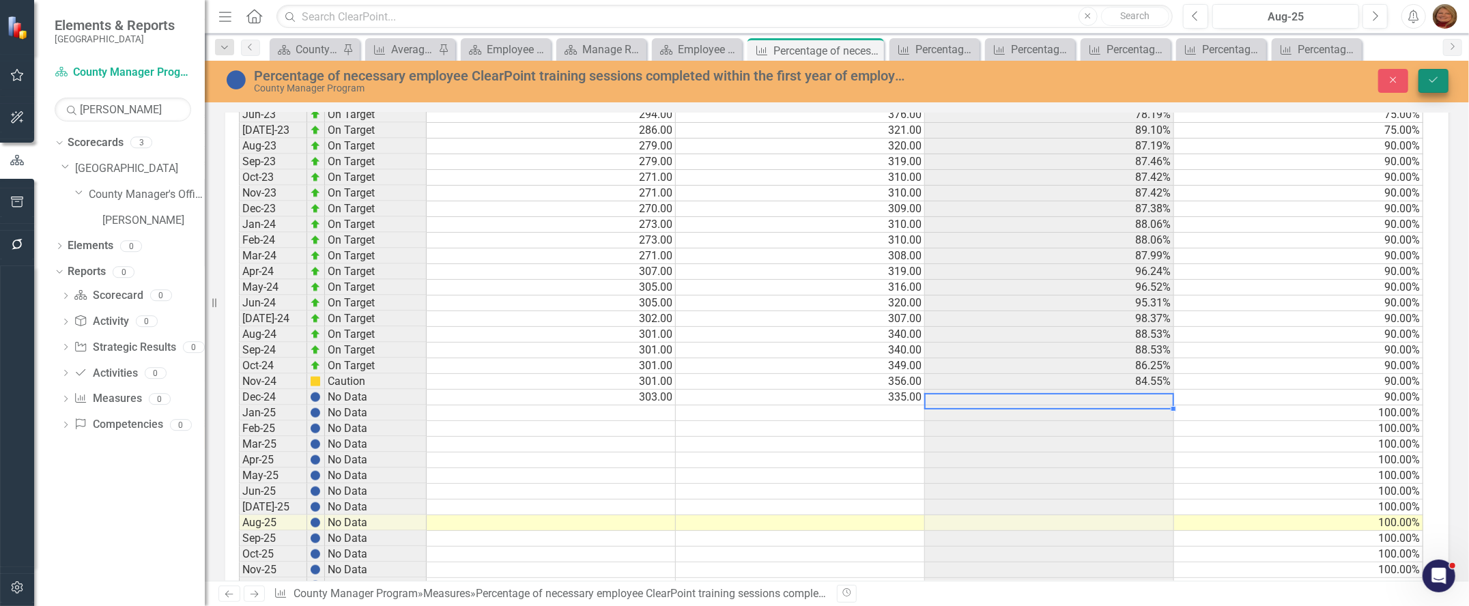
type textarea "335"
click at [1437, 79] on icon "Save" at bounding box center [1433, 80] width 12 height 10
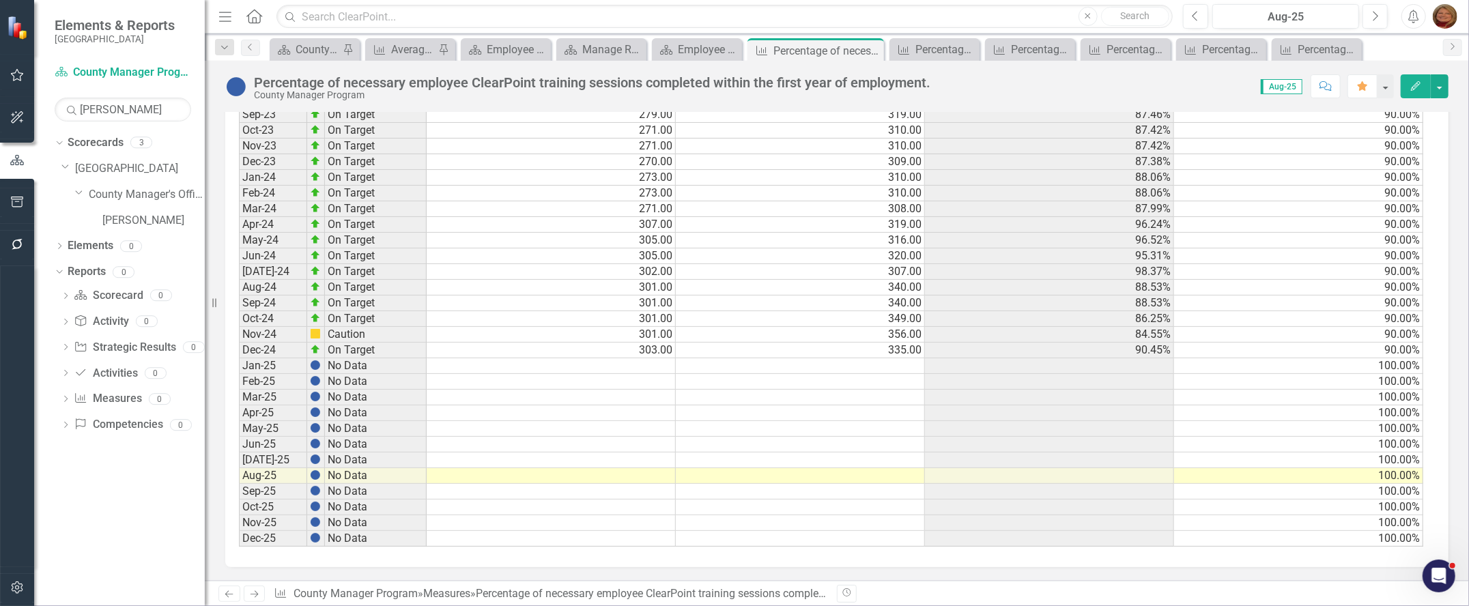
scroll to position [1284, 0]
click at [239, 348] on div "Period Status Numerator Denominator Actual Target Jan-21 No Data Feb-21 No Data…" at bounding box center [239, 67] width 0 height 959
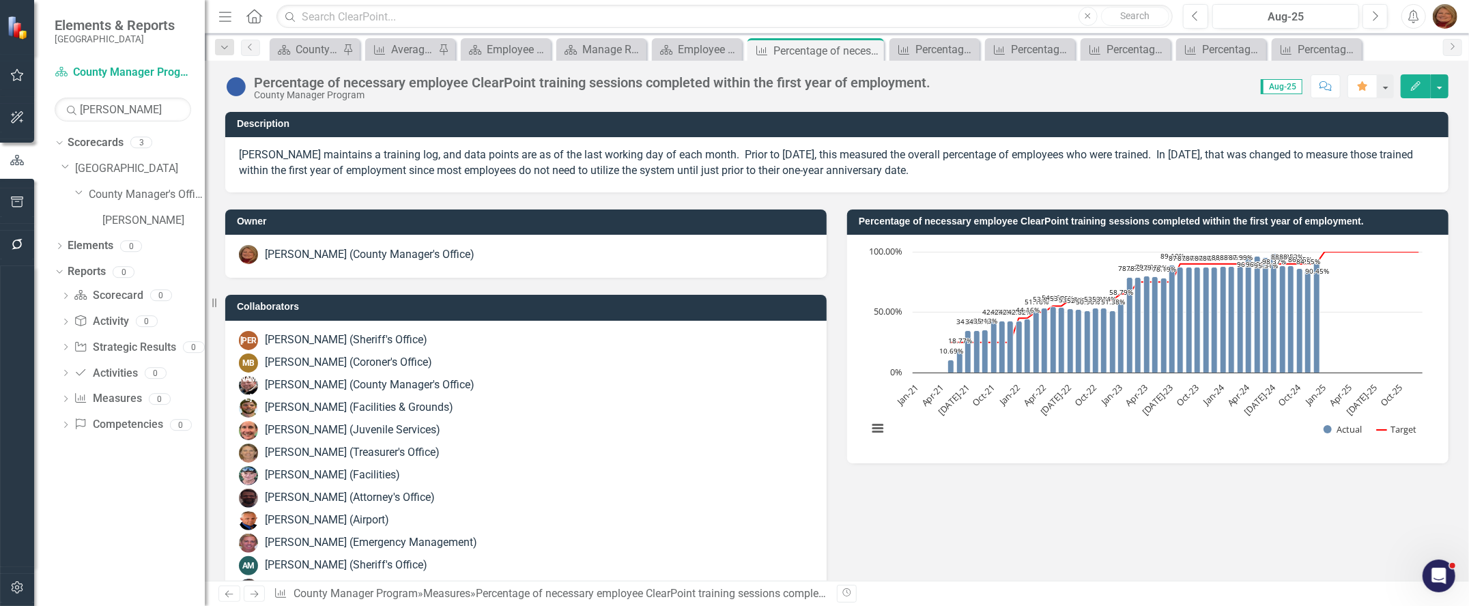
scroll to position [4, 0]
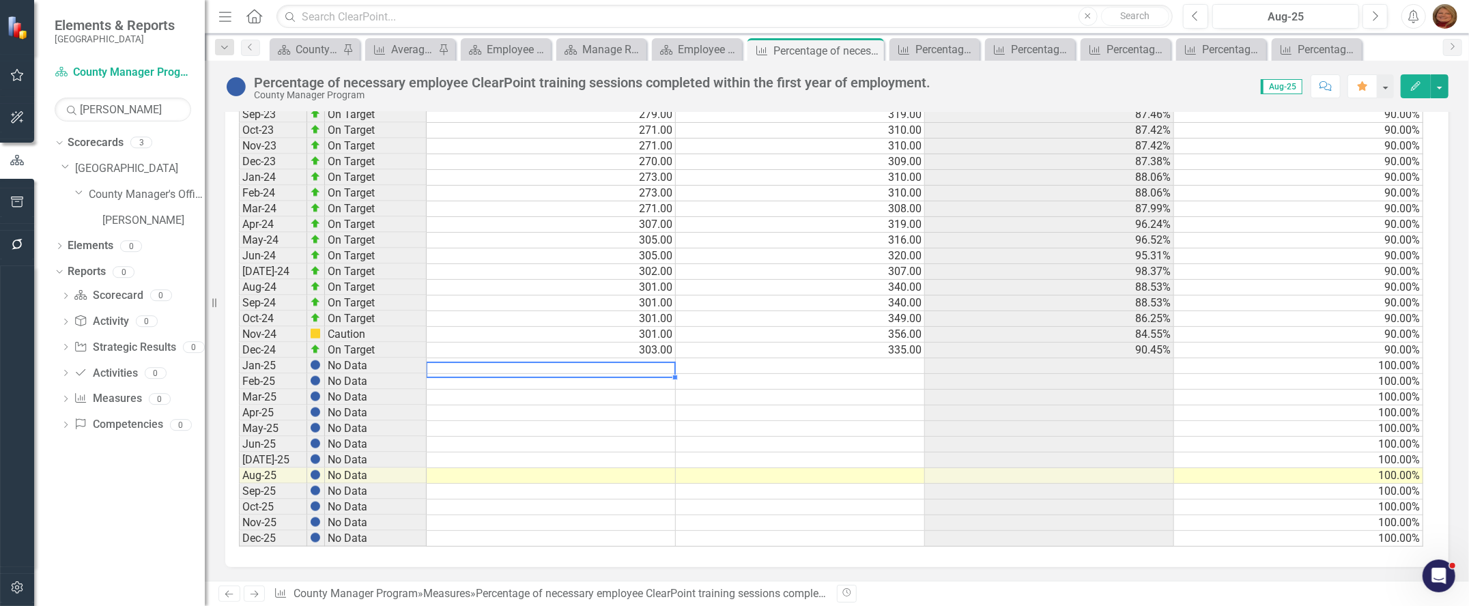
click at [657, 358] on td at bounding box center [551, 366] width 249 height 16
type textarea "303"
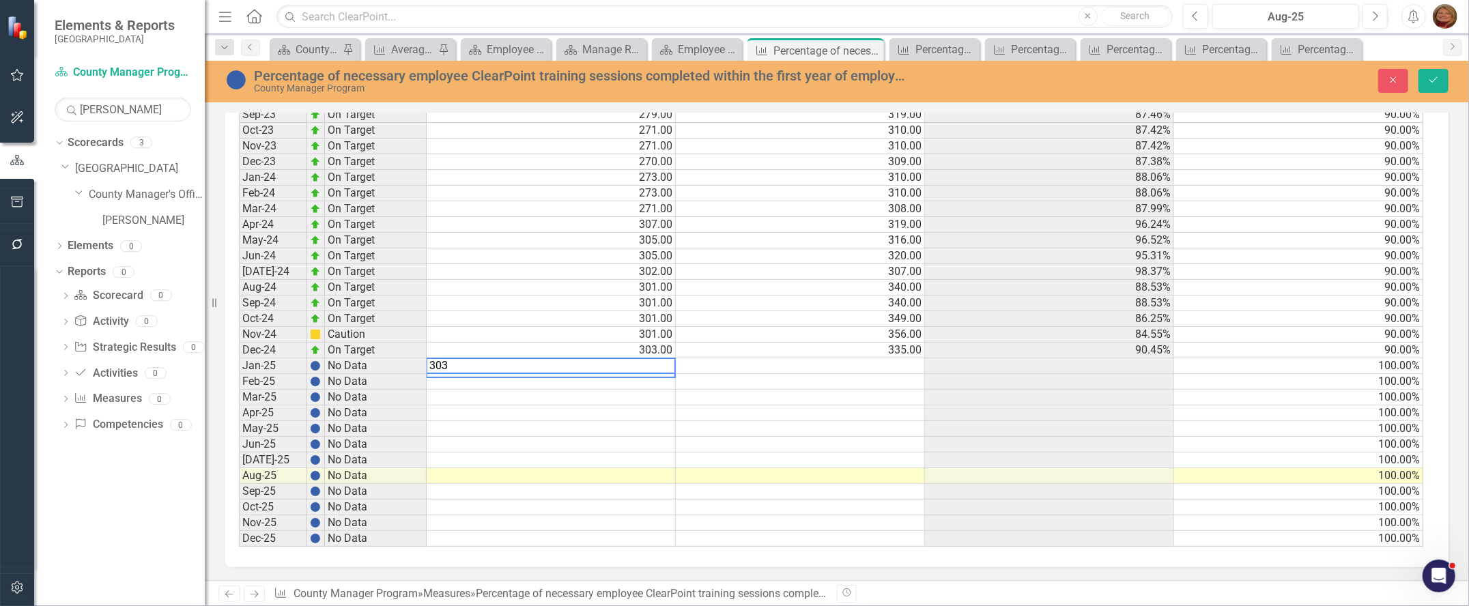
scroll to position [1292, 0]
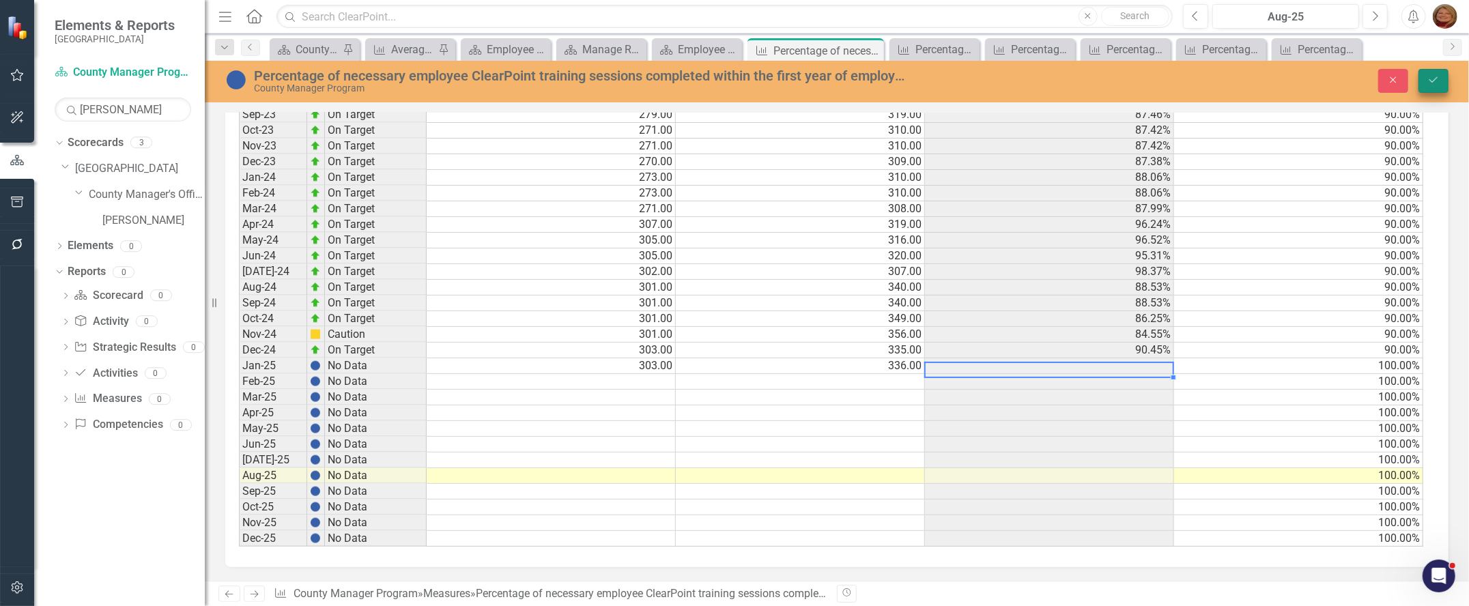
type textarea "336"
click at [1434, 84] on icon "Save" at bounding box center [1433, 80] width 12 height 10
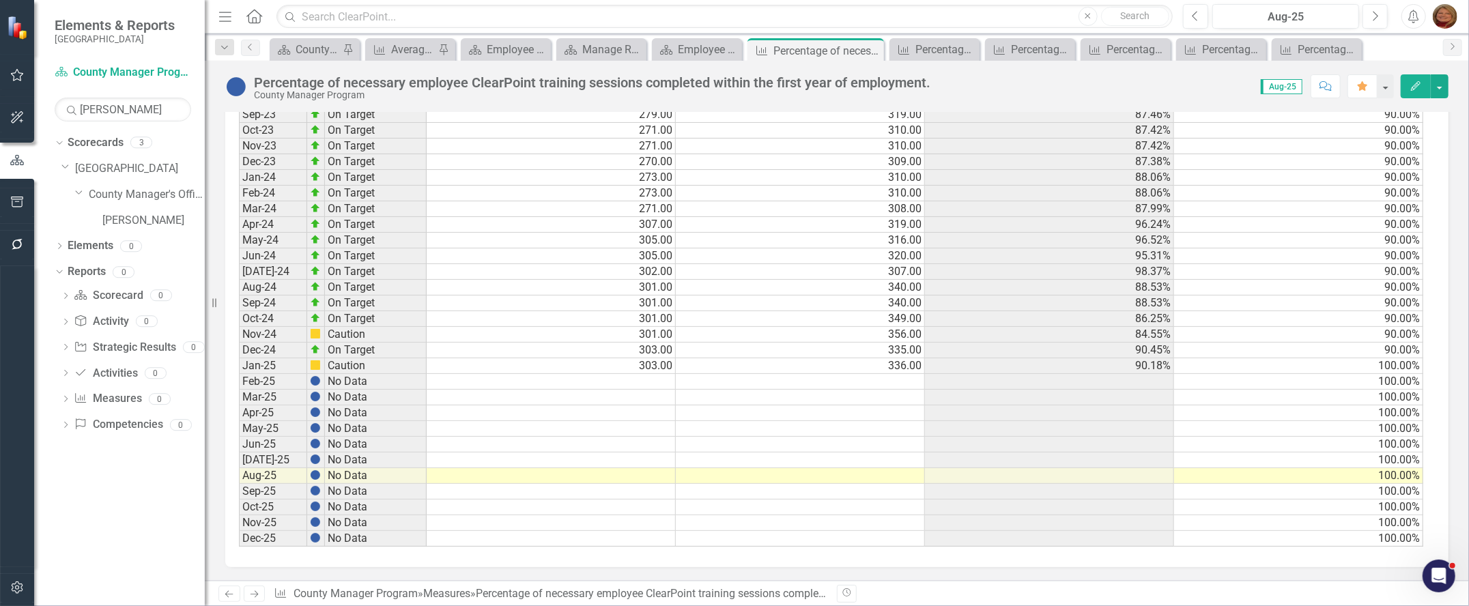
scroll to position [1283, 0]
click at [1383, 358] on td "100.00%" at bounding box center [1298, 366] width 249 height 16
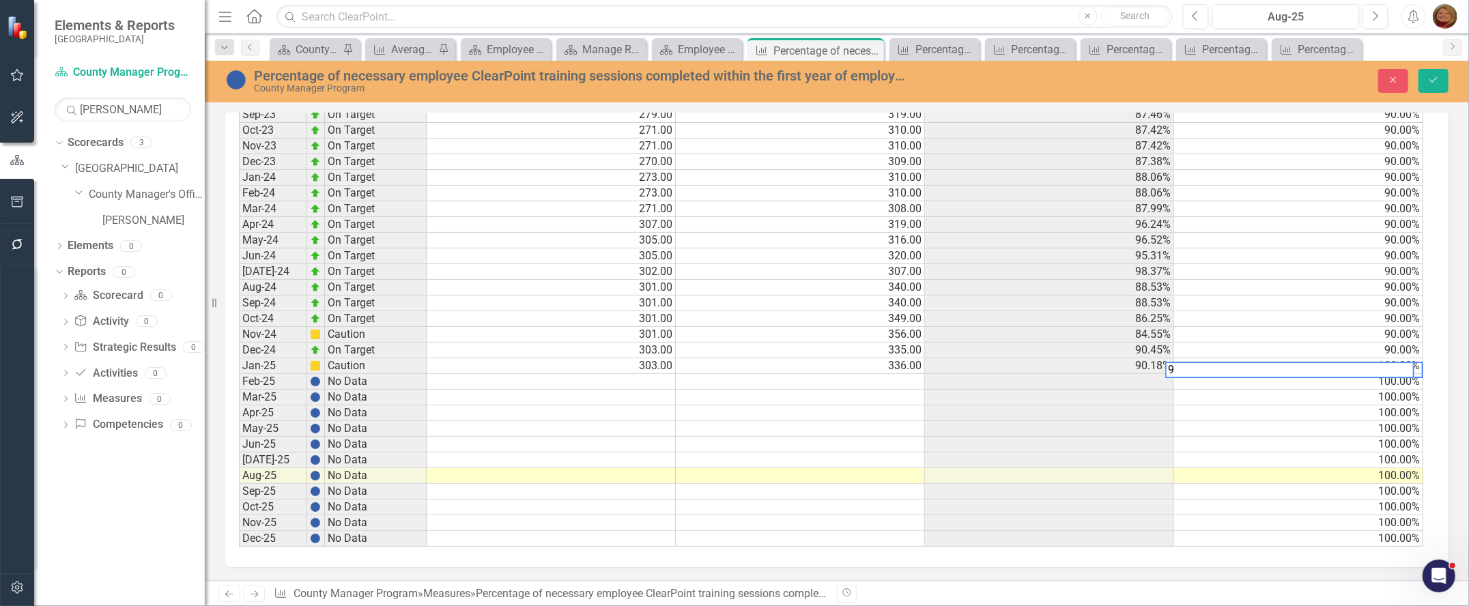
scroll to position [1291, 0]
type textarea "100"
click at [1438, 77] on icon "Save" at bounding box center [1433, 80] width 12 height 10
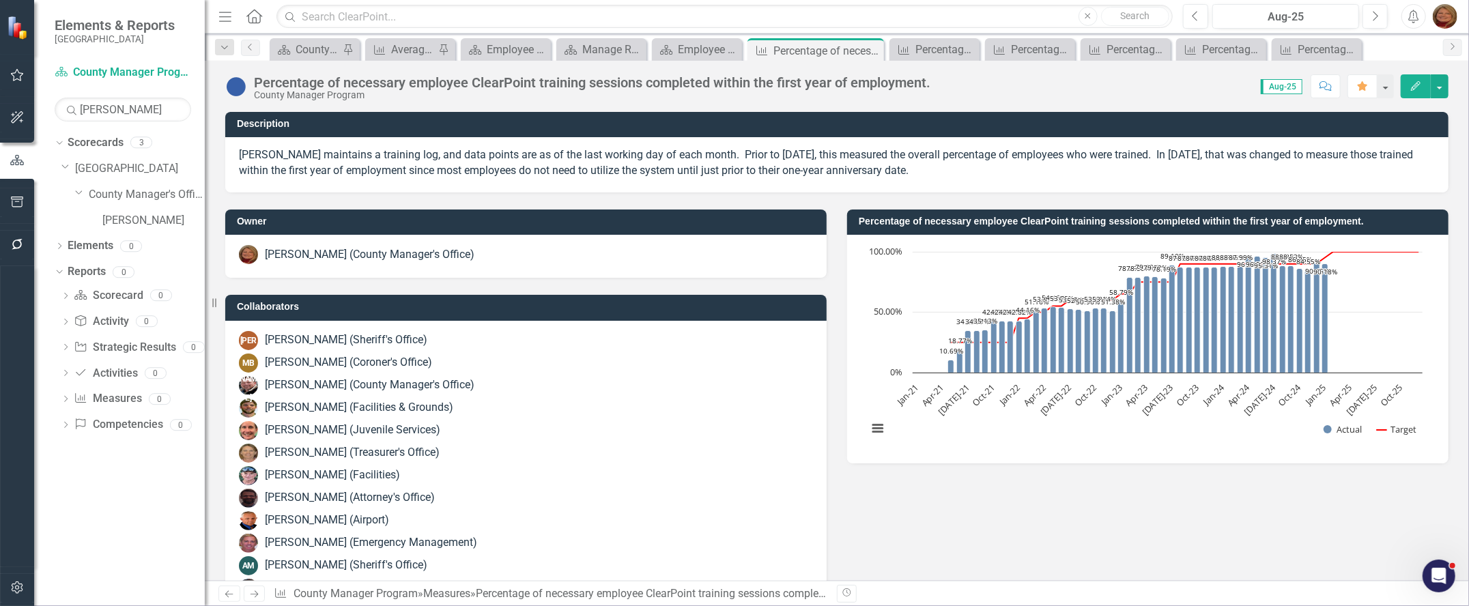
scroll to position [1283, 0]
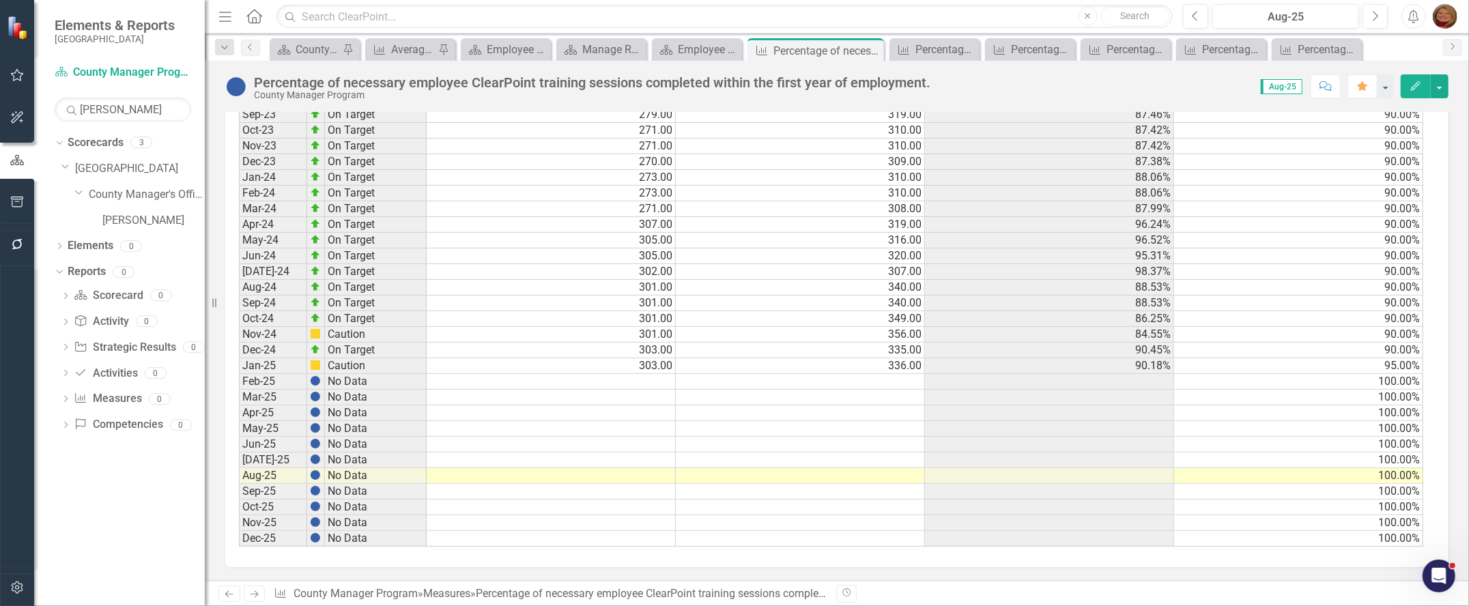
click at [1391, 345] on td "90.00%" at bounding box center [1298, 351] width 249 height 16
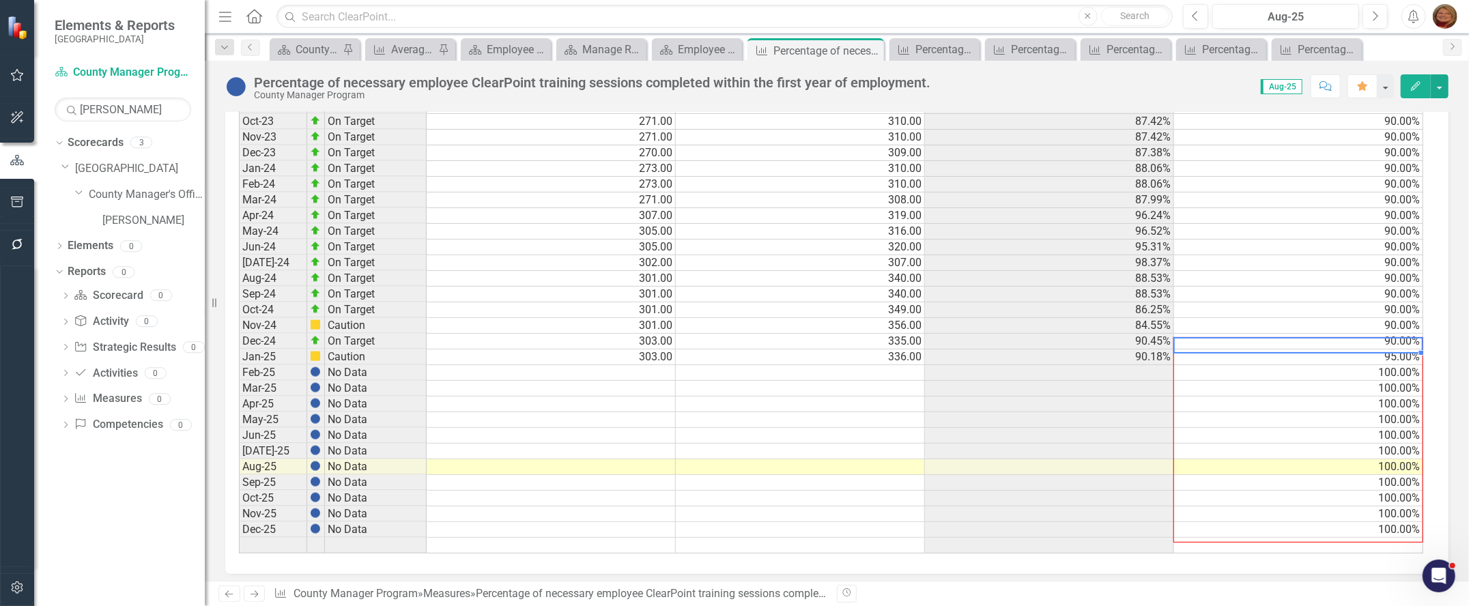
drag, startPoint x: 1413, startPoint y: 352, endPoint x: 1392, endPoint y: 412, distance: 63.1
click at [239, 537] on div "Period Status Numerator Denominator Actual Target Jan-21 No Data Feb-21 No Data…" at bounding box center [239, 66] width 0 height 974
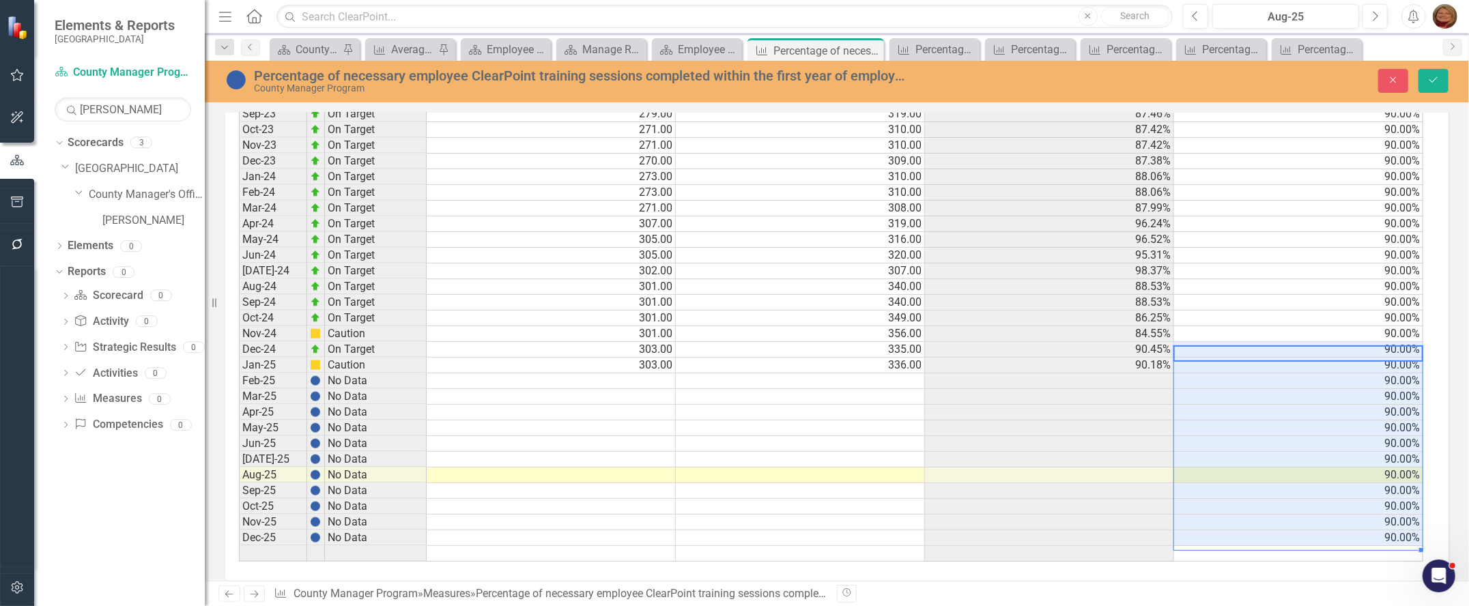
type textarea "90"
click at [1432, 83] on icon "Save" at bounding box center [1433, 80] width 12 height 10
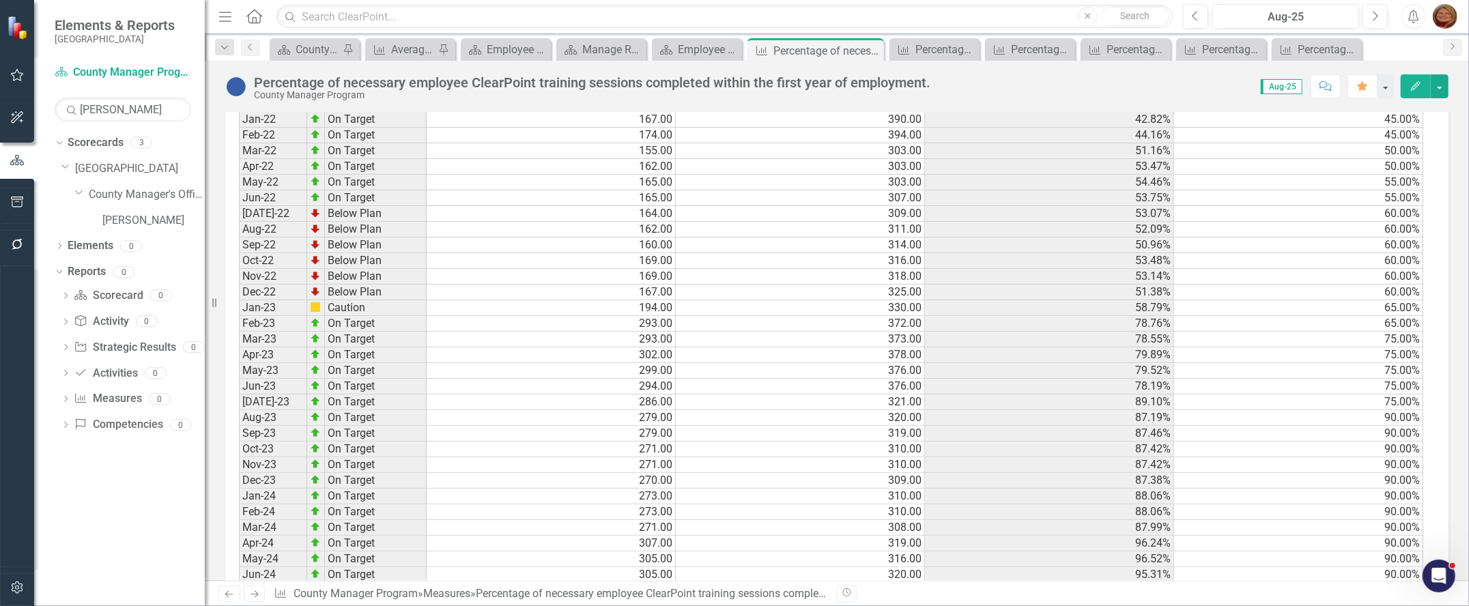
scroll to position [1283, 0]
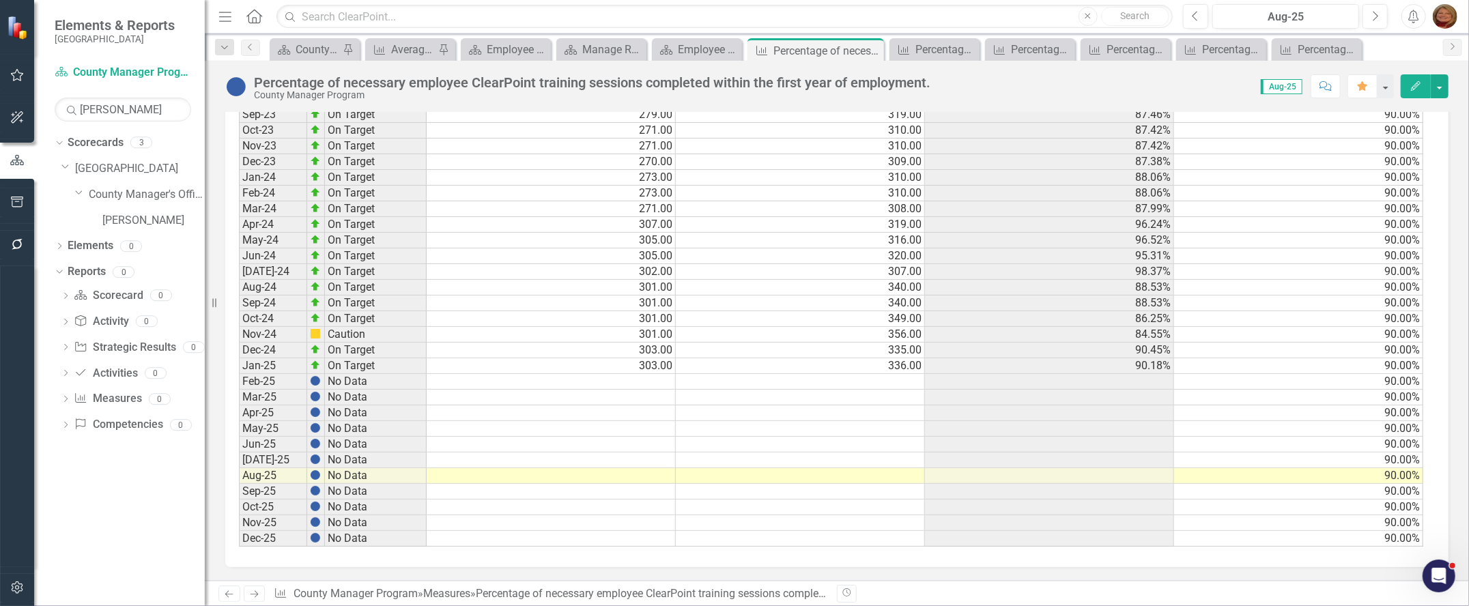
click at [634, 375] on td at bounding box center [551, 382] width 249 height 16
type textarea "303"
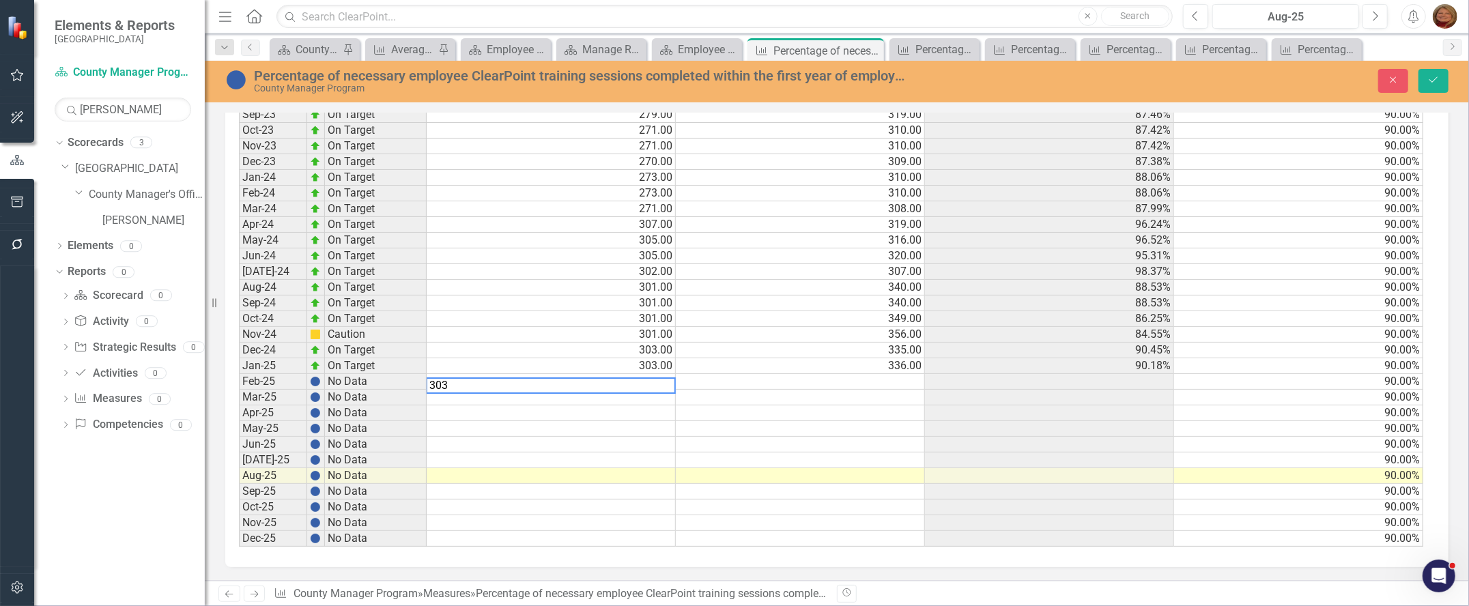
scroll to position [1291, 0]
type textarea "340"
click at [834, 421] on td at bounding box center [800, 429] width 249 height 16
click at [1434, 79] on icon "Save" at bounding box center [1433, 80] width 12 height 10
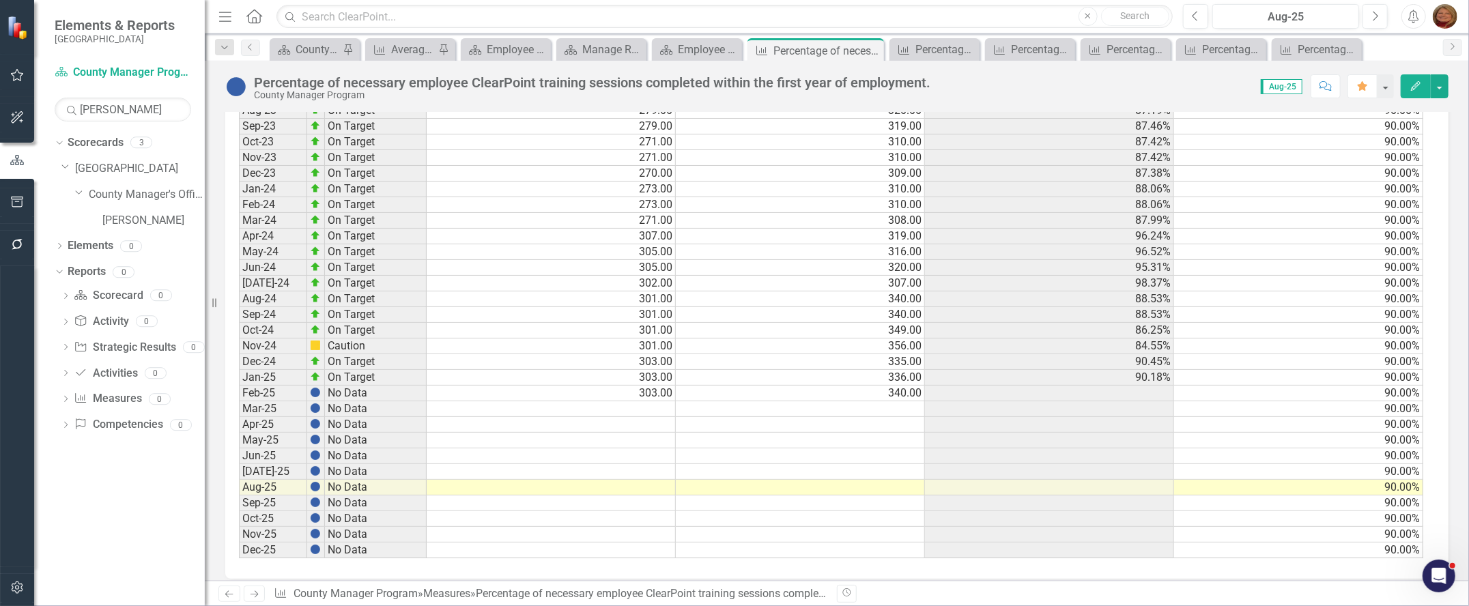
scroll to position [1283, 0]
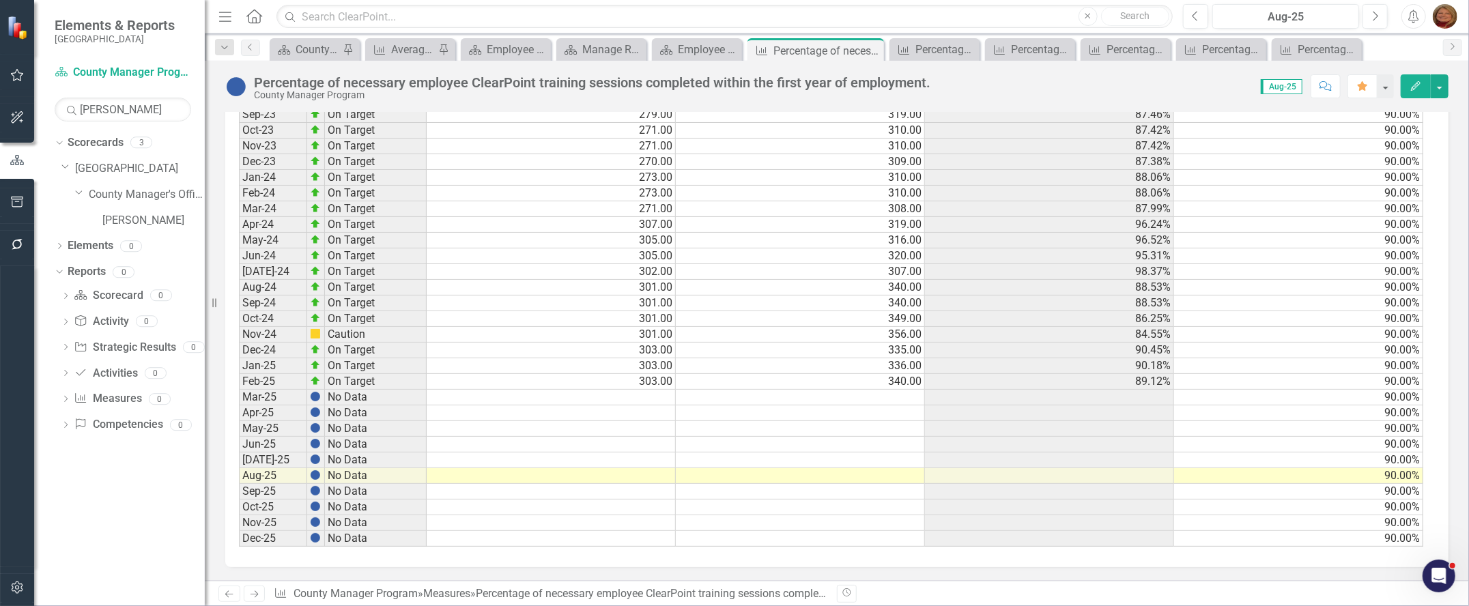
click at [646, 390] on td at bounding box center [551, 398] width 249 height 16
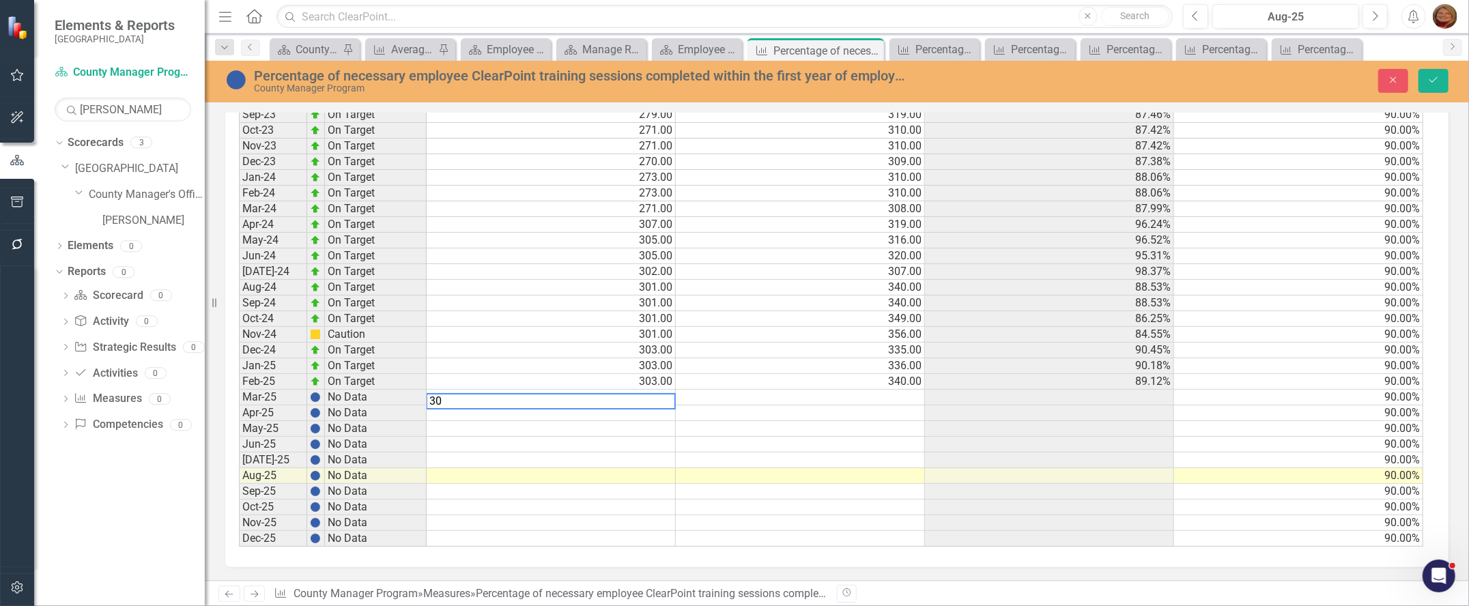
type textarea "303"
type textarea "343"
click at [639, 408] on td at bounding box center [551, 414] width 249 height 16
type textarea "303"
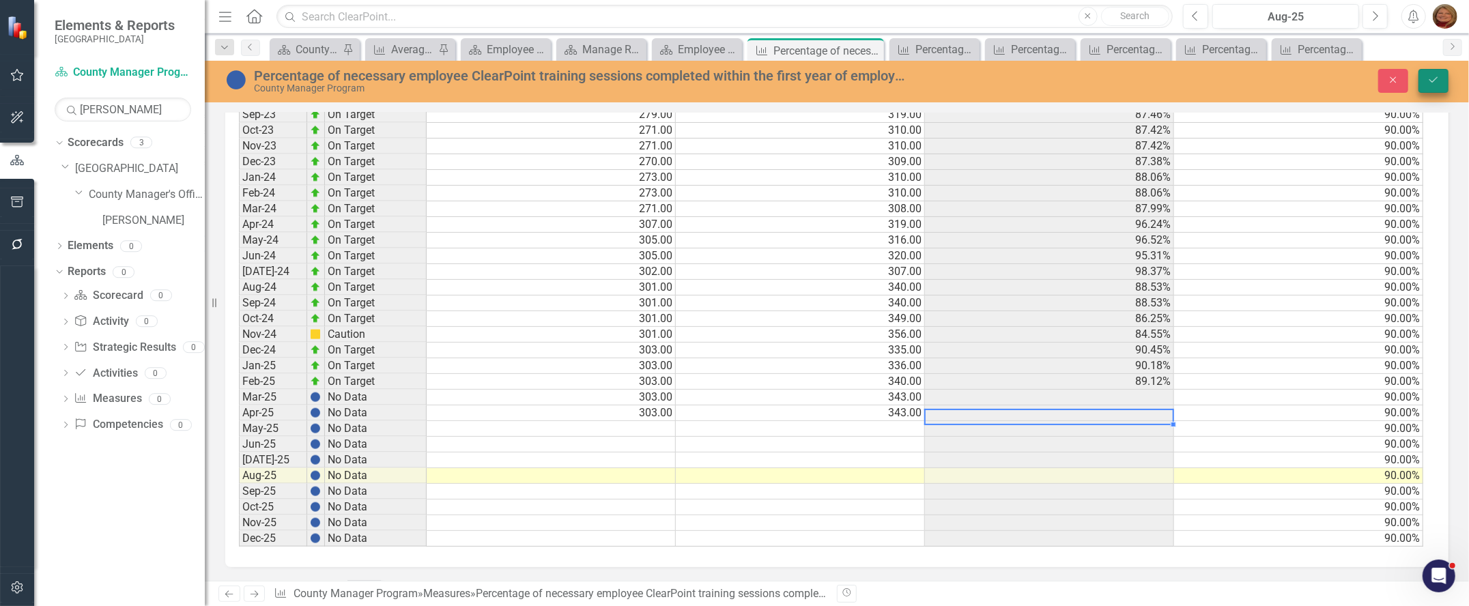
type textarea "343"
click at [1442, 73] on button "Save" at bounding box center [1434, 81] width 30 height 24
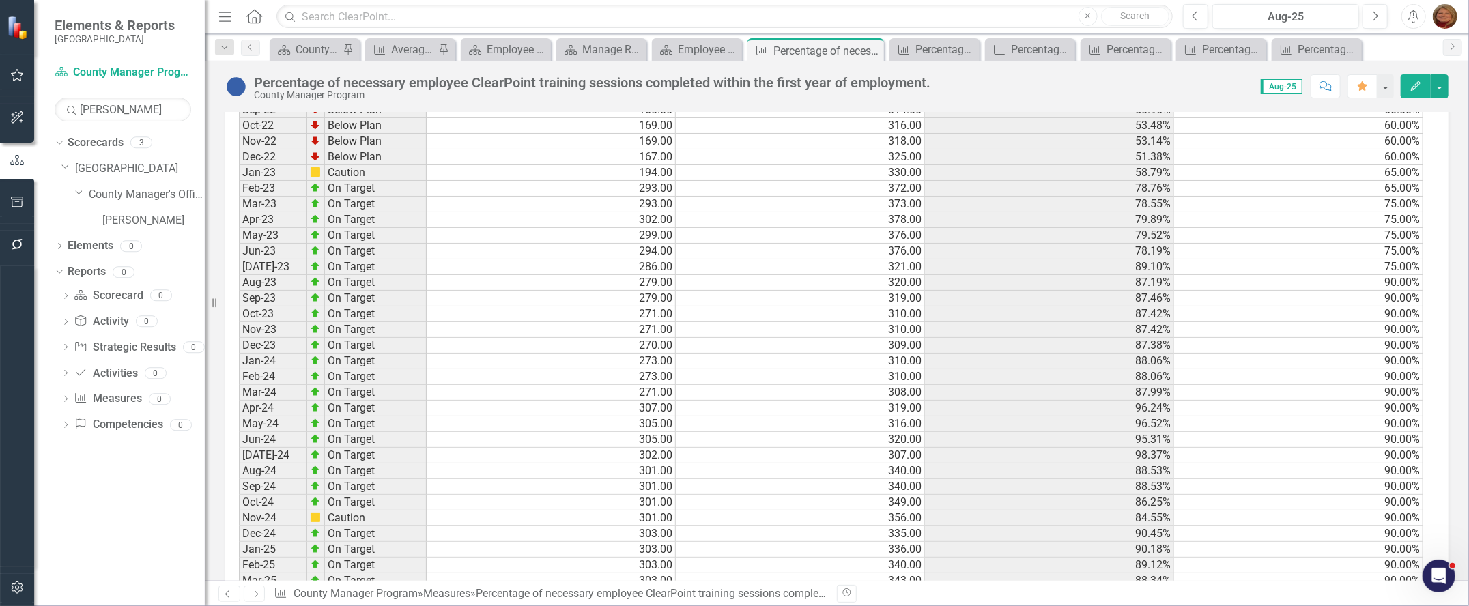
scroll to position [1284, 0]
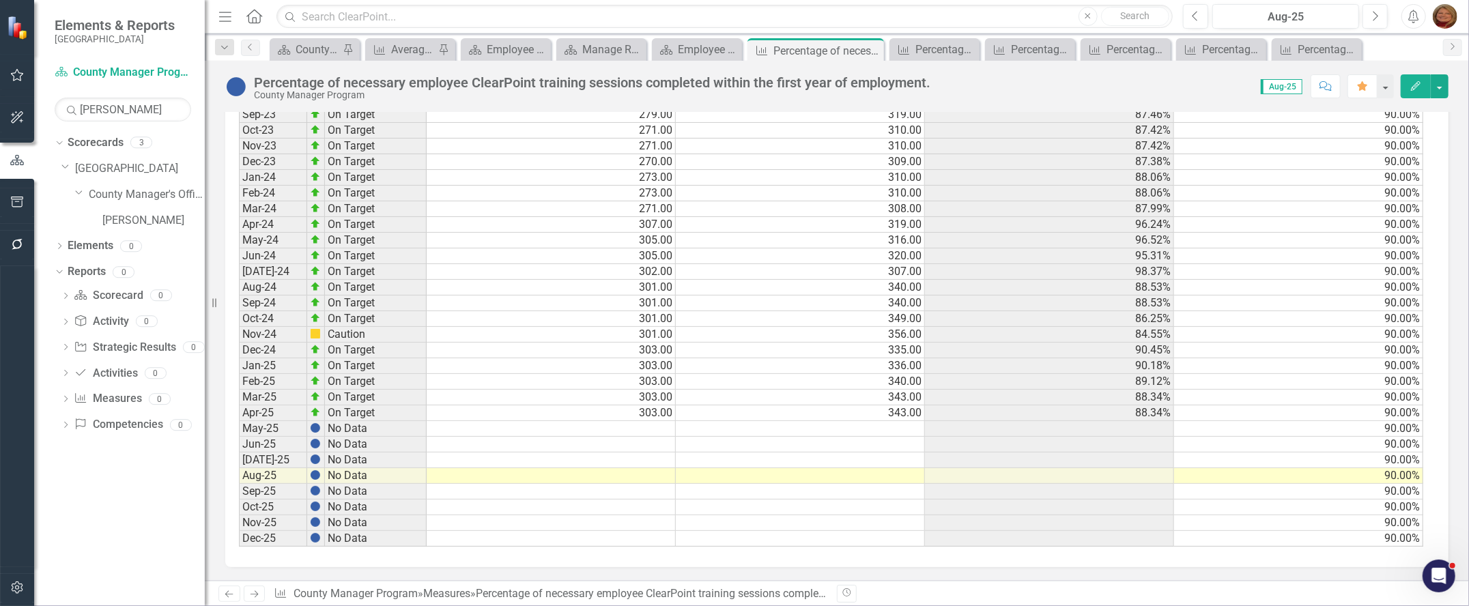
click at [650, 421] on td at bounding box center [551, 429] width 249 height 16
type textarea "303"
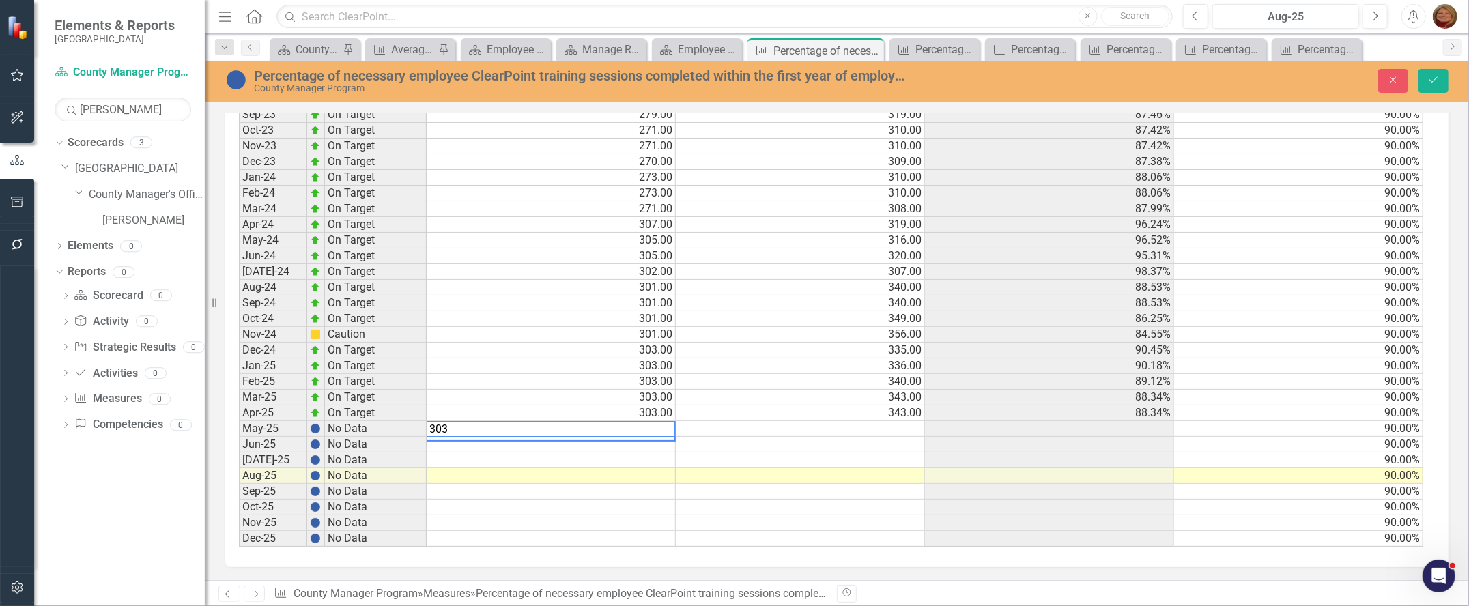
scroll to position [1292, 0]
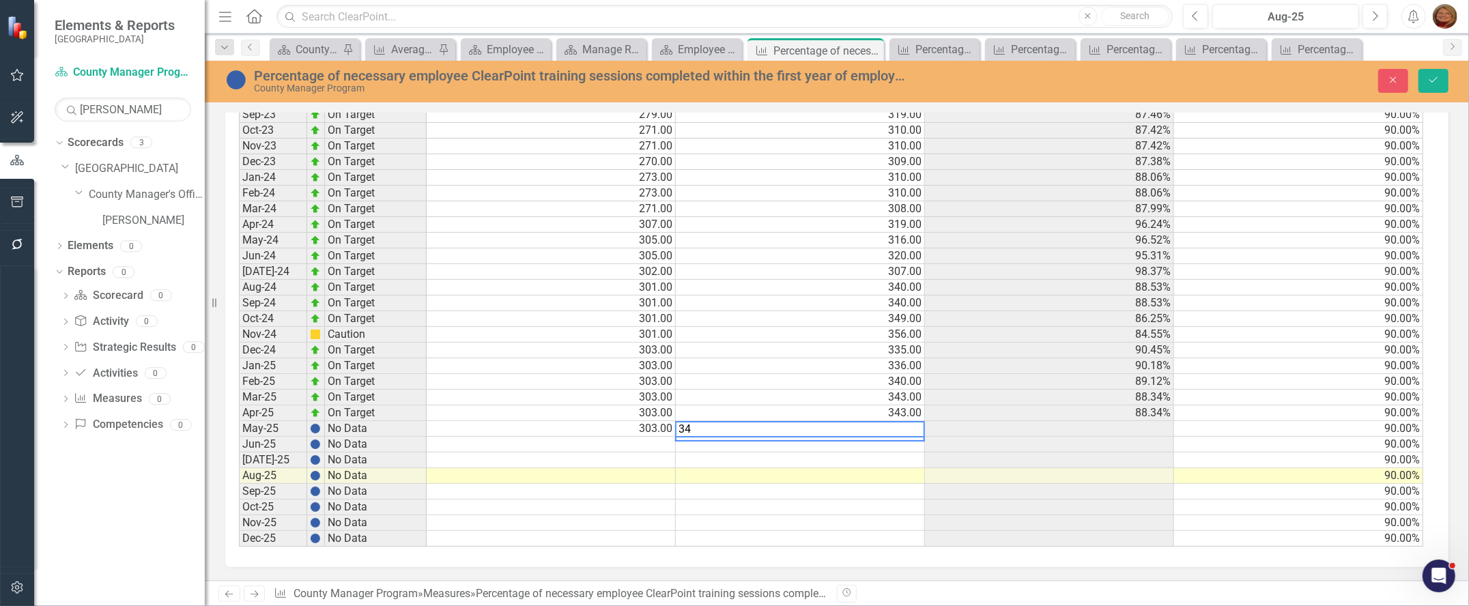
type textarea "346"
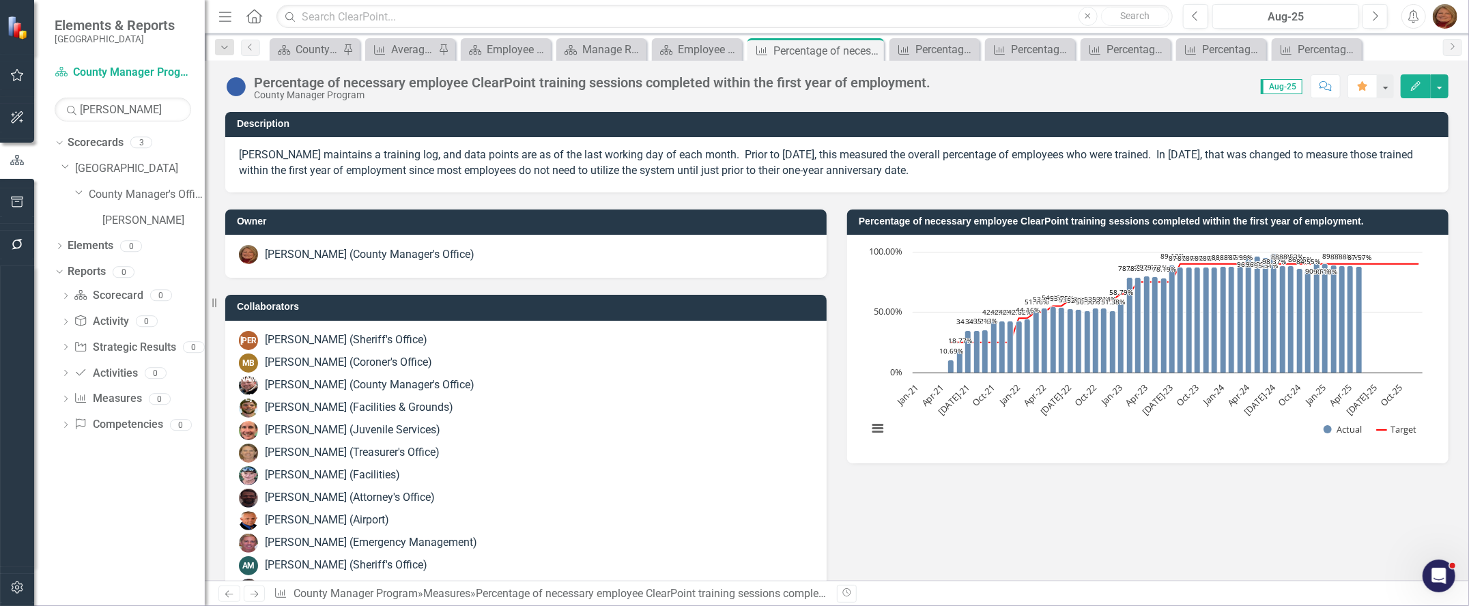
scroll to position [1283, 0]
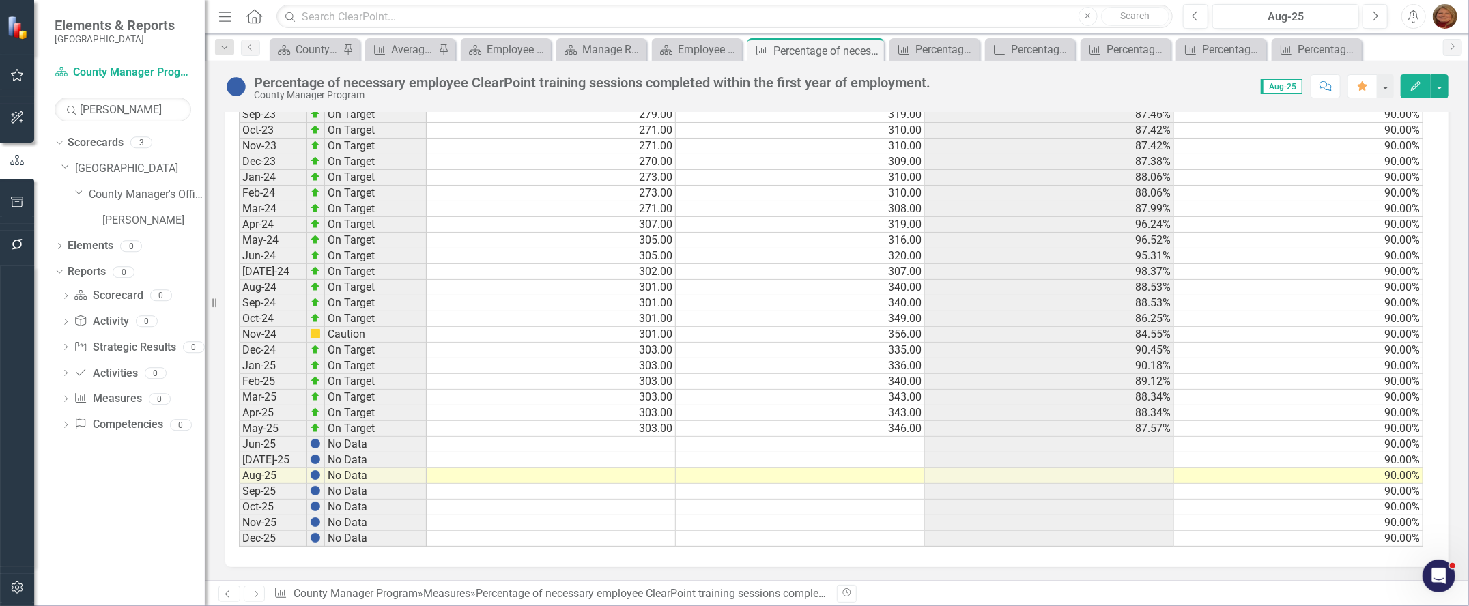
click at [649, 437] on td at bounding box center [551, 445] width 249 height 16
type textarea "303"
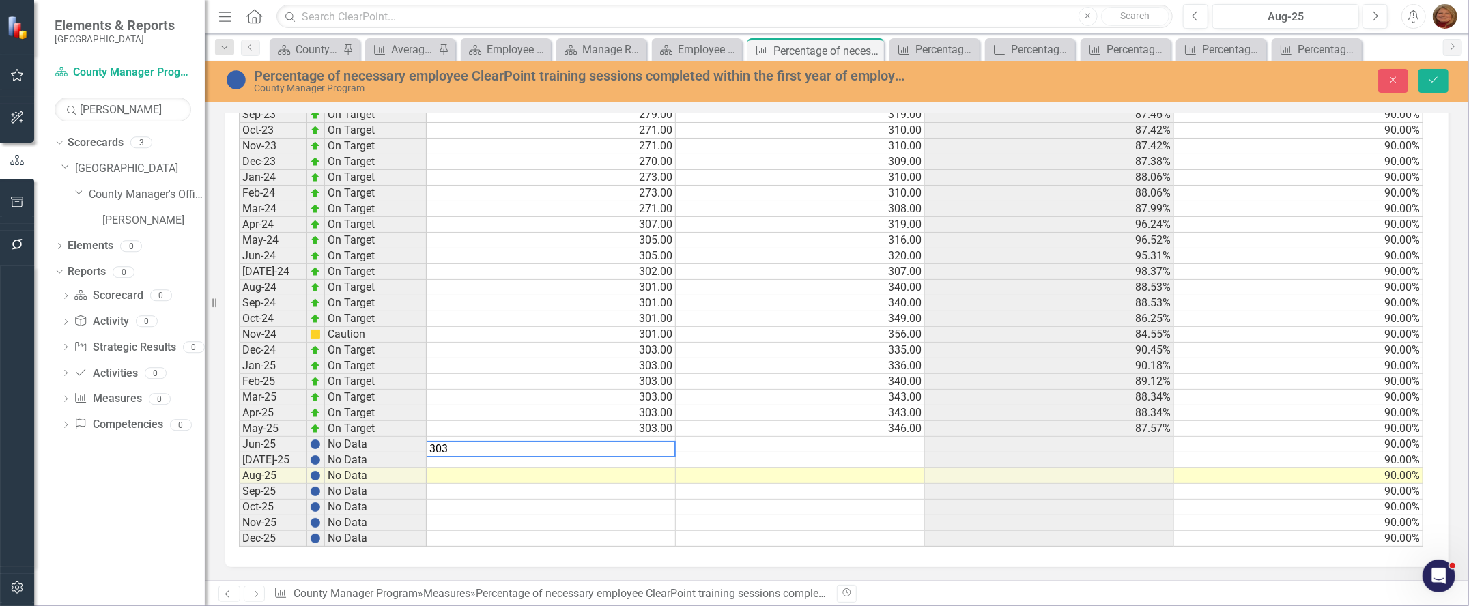
scroll to position [1291, 0]
type textarea "349"
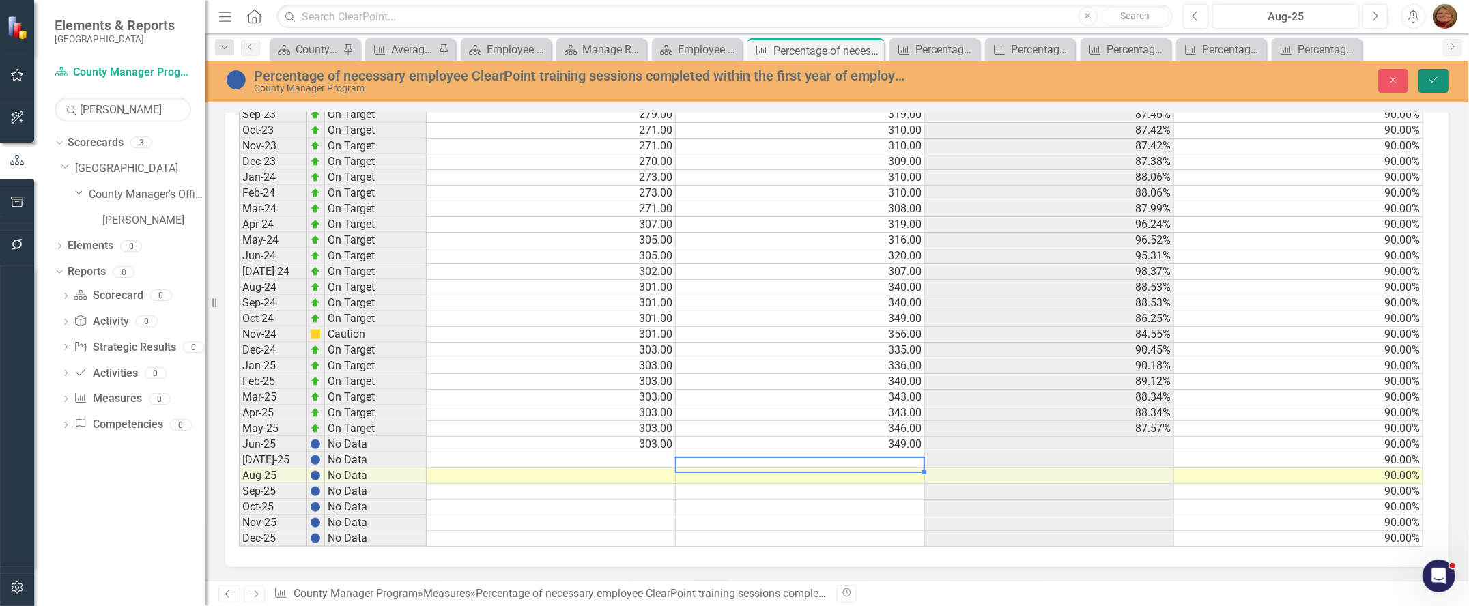
click at [1432, 75] on icon "Save" at bounding box center [1433, 80] width 12 height 10
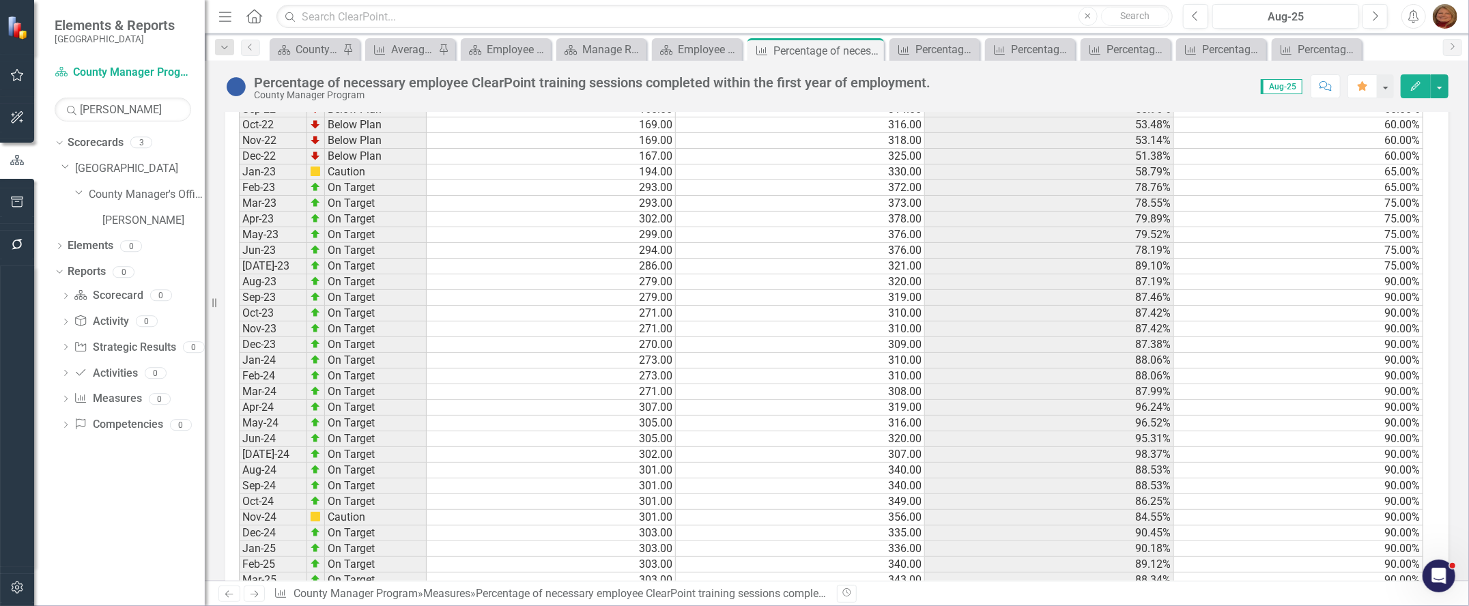
scroll to position [1283, 0]
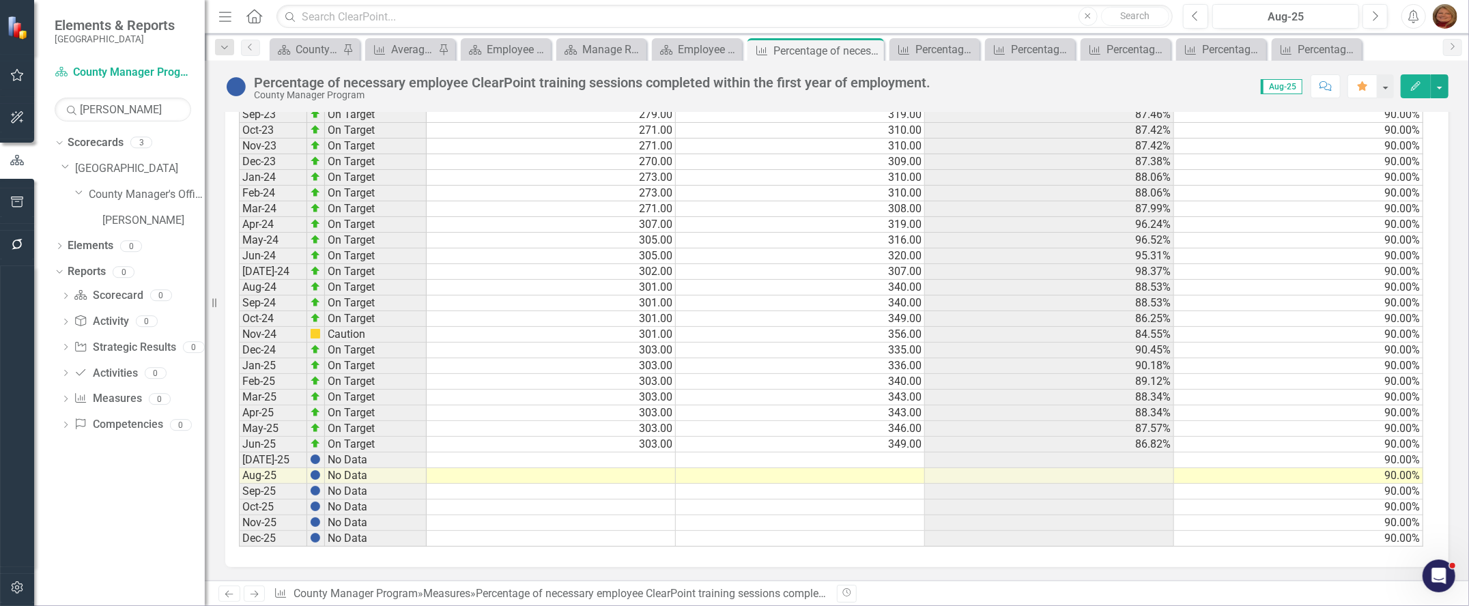
click at [664, 453] on td at bounding box center [551, 461] width 249 height 16
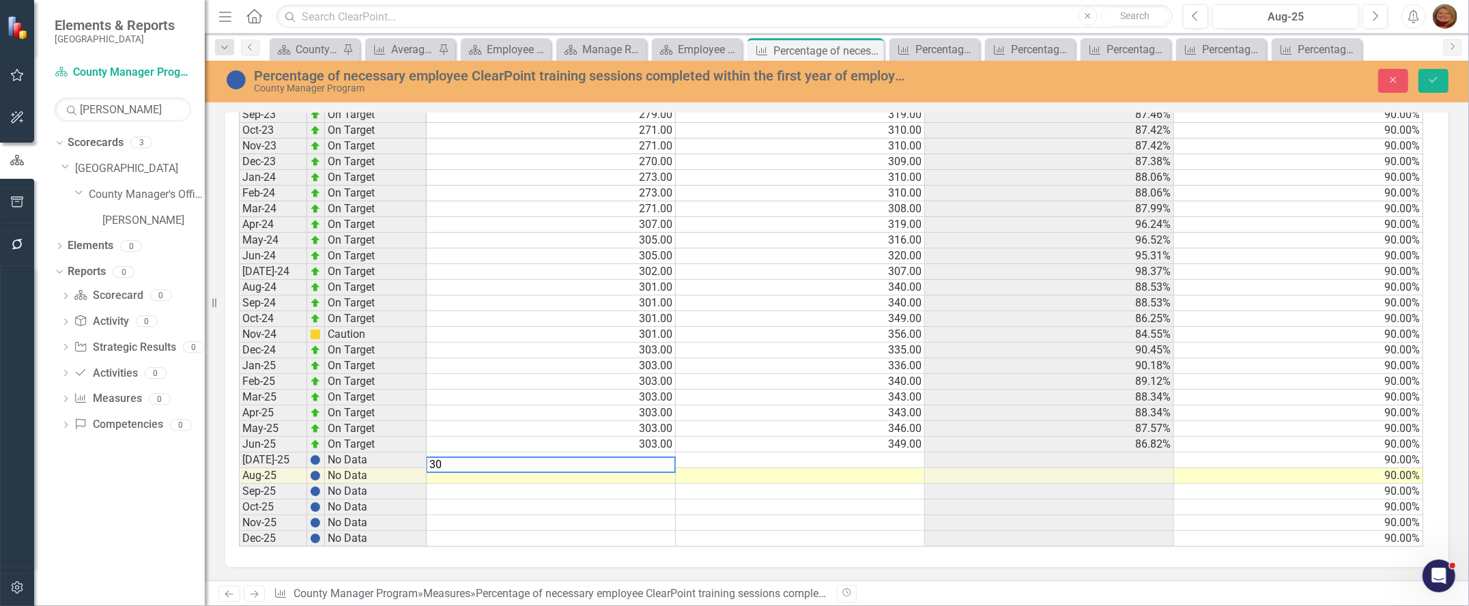
scroll to position [1291, 0]
type textarea "303"
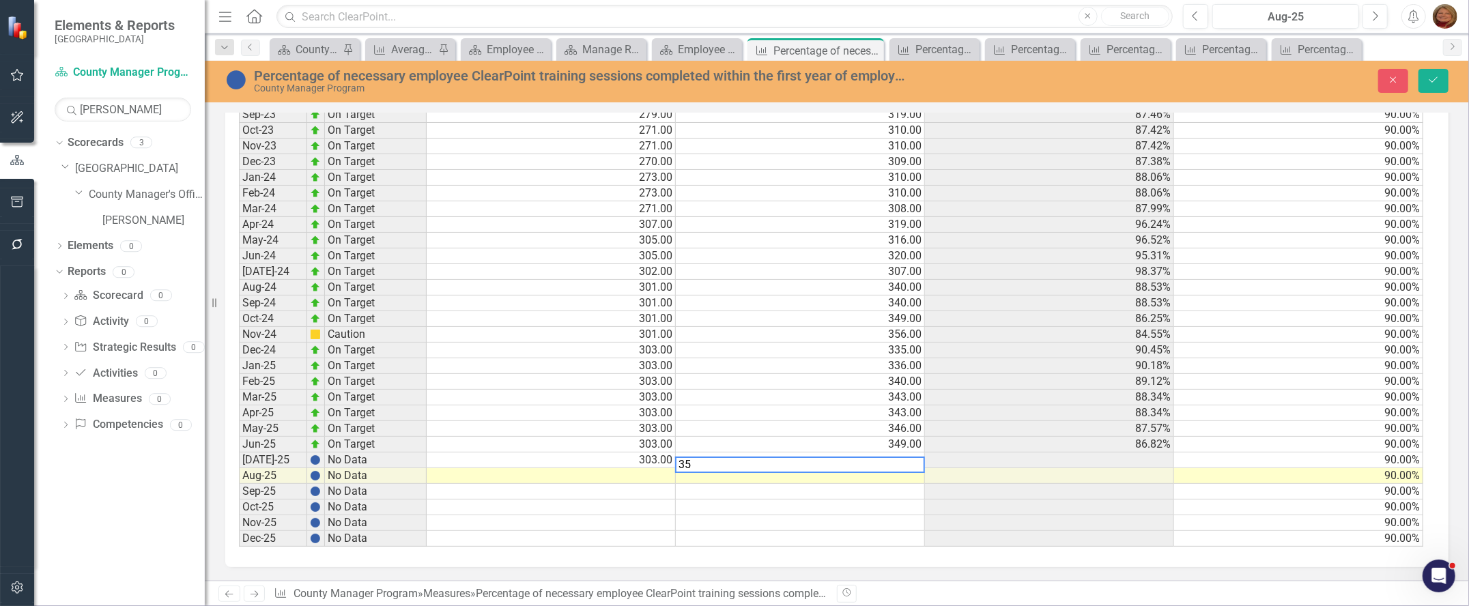
type textarea "354"
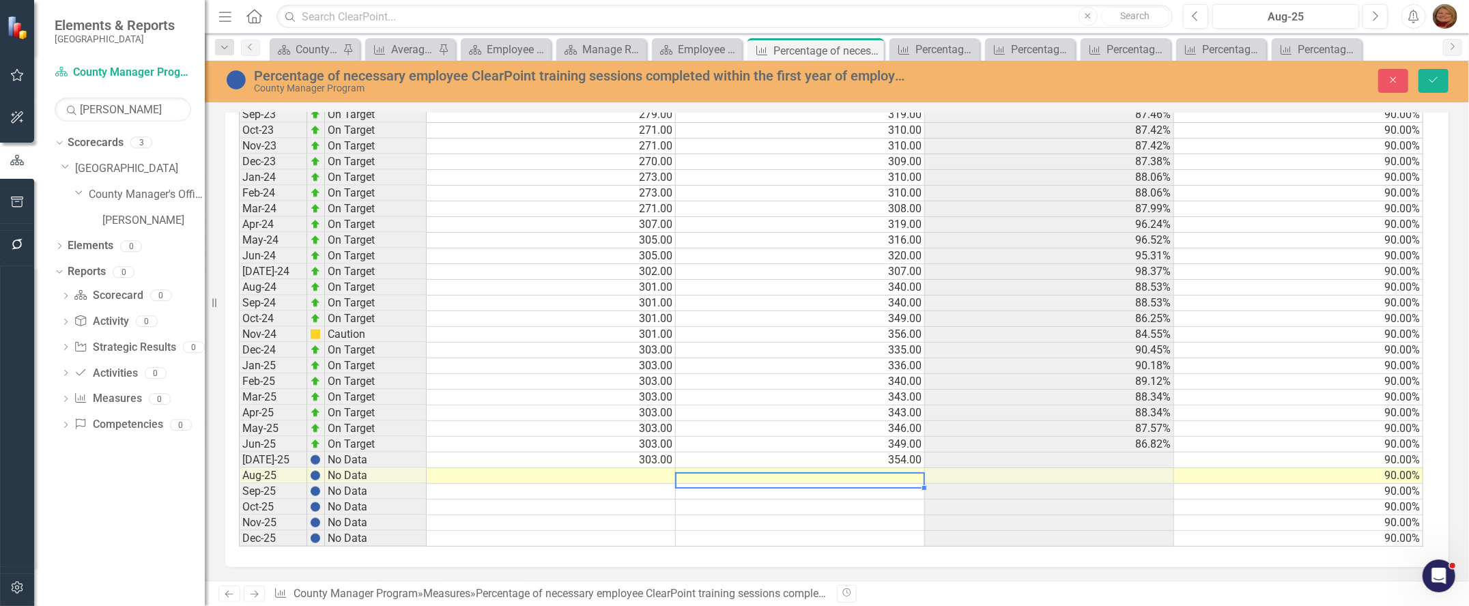
click at [651, 471] on td at bounding box center [551, 476] width 249 height 16
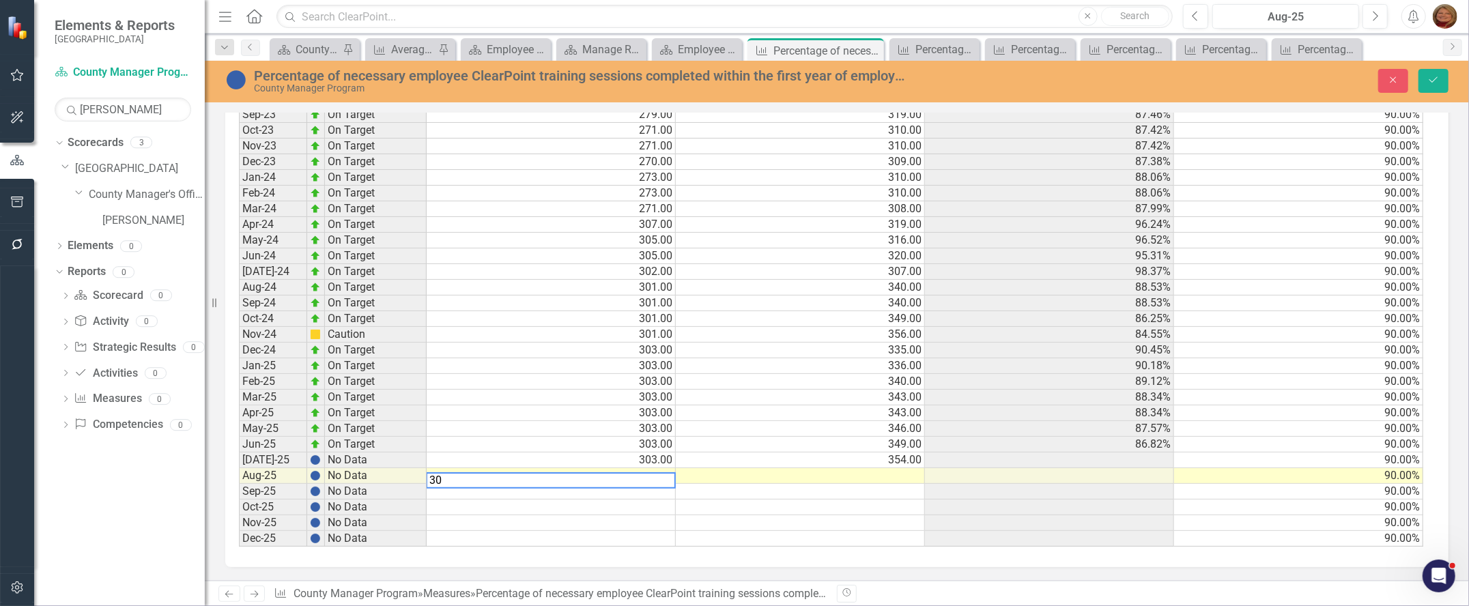
type textarea "303"
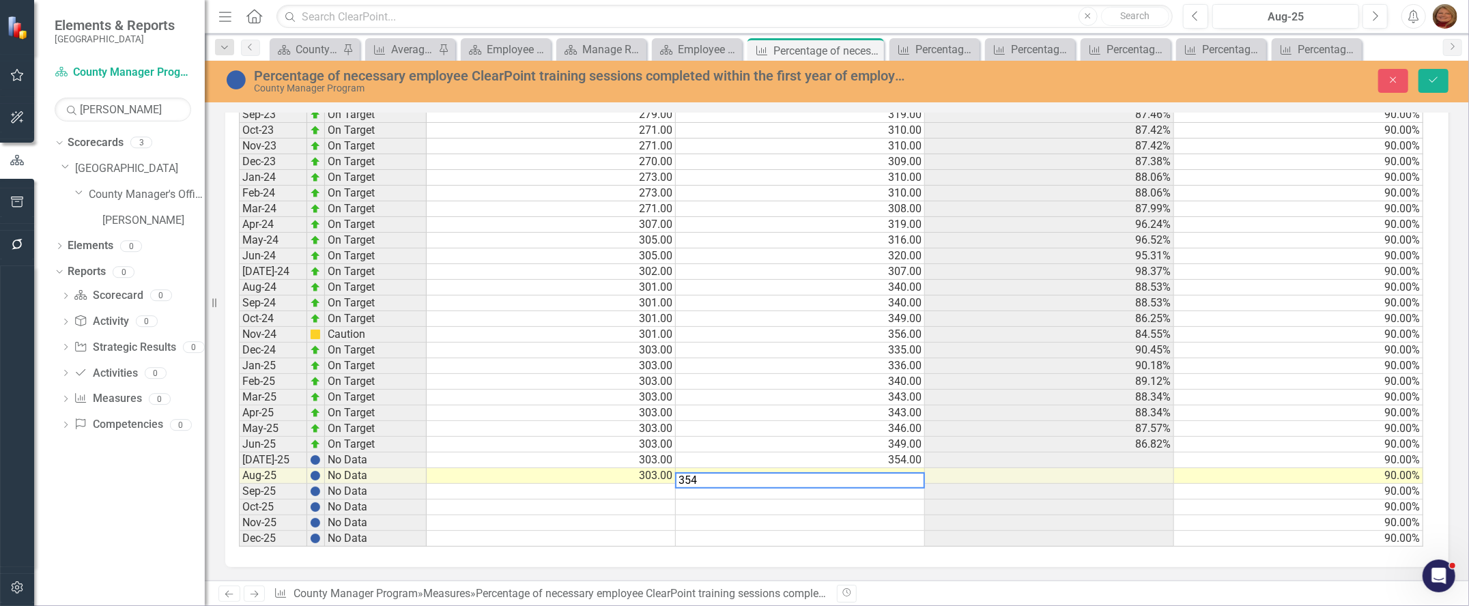
click at [239, 464] on div "Period Status Numerator Denominator Actual Target Jan-21 No Data Feb-21 No Data…" at bounding box center [239, 67] width 0 height 958
type textarea "90"
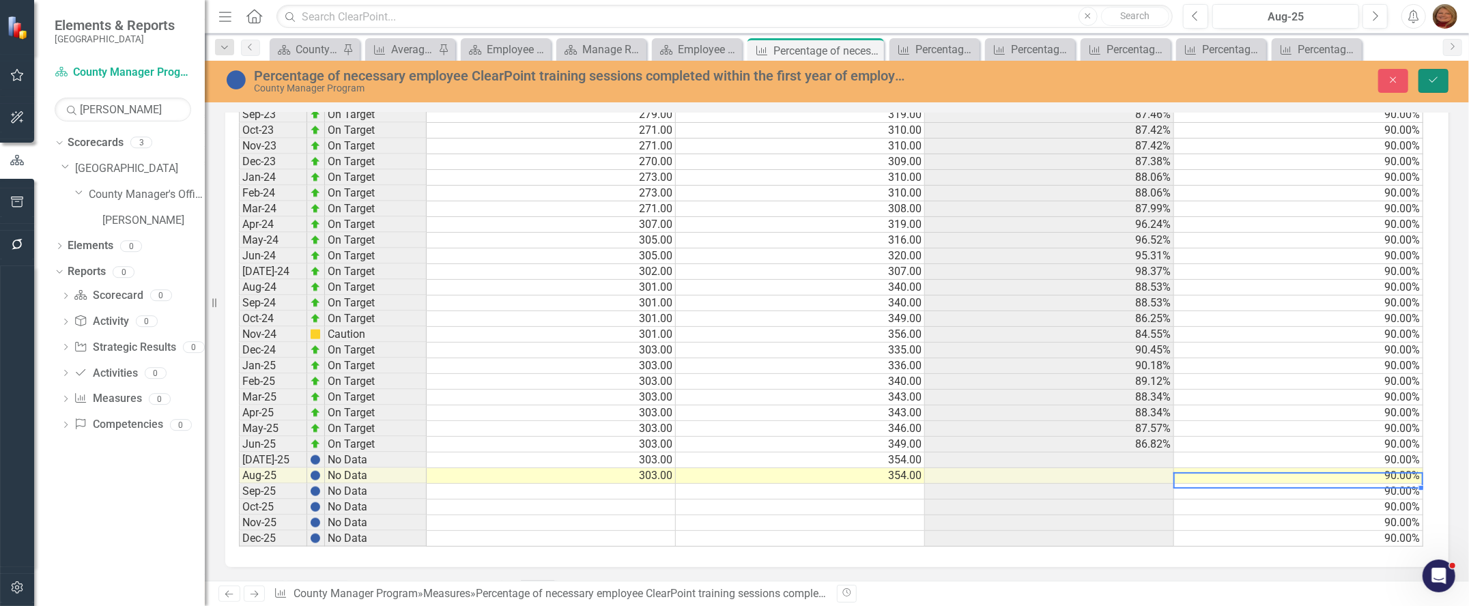
click at [1434, 75] on icon "Save" at bounding box center [1433, 80] width 12 height 10
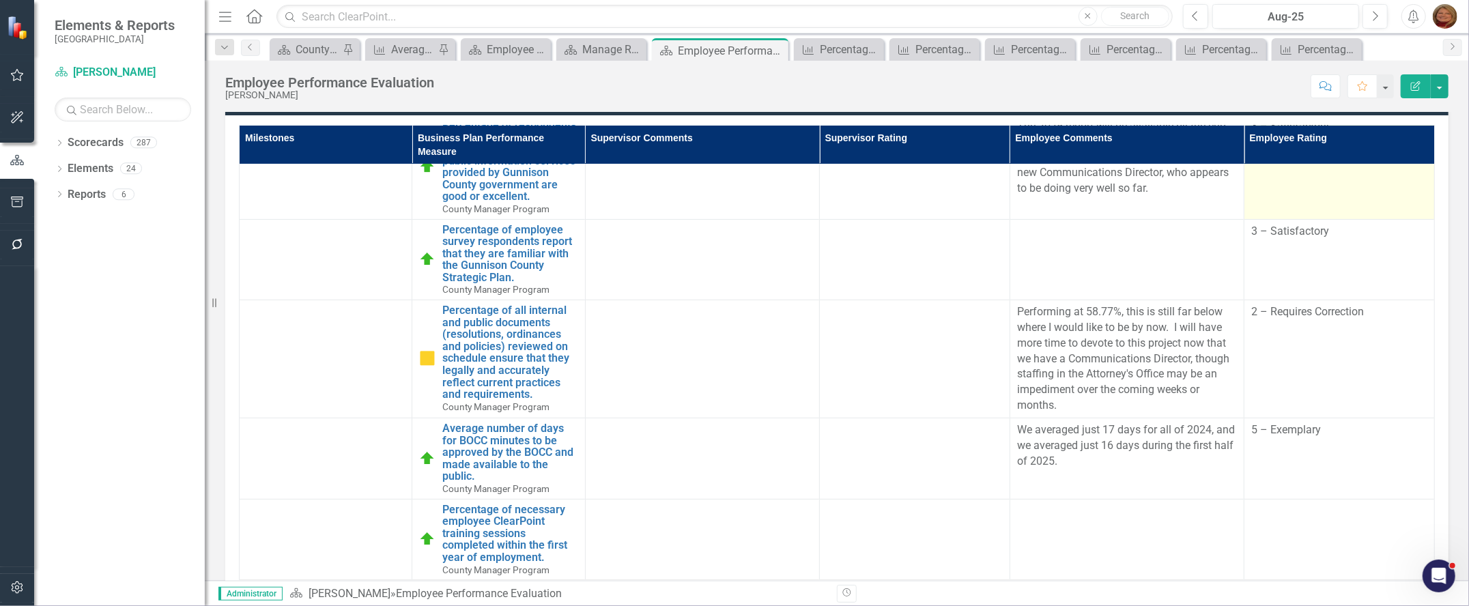
scroll to position [410, 0]
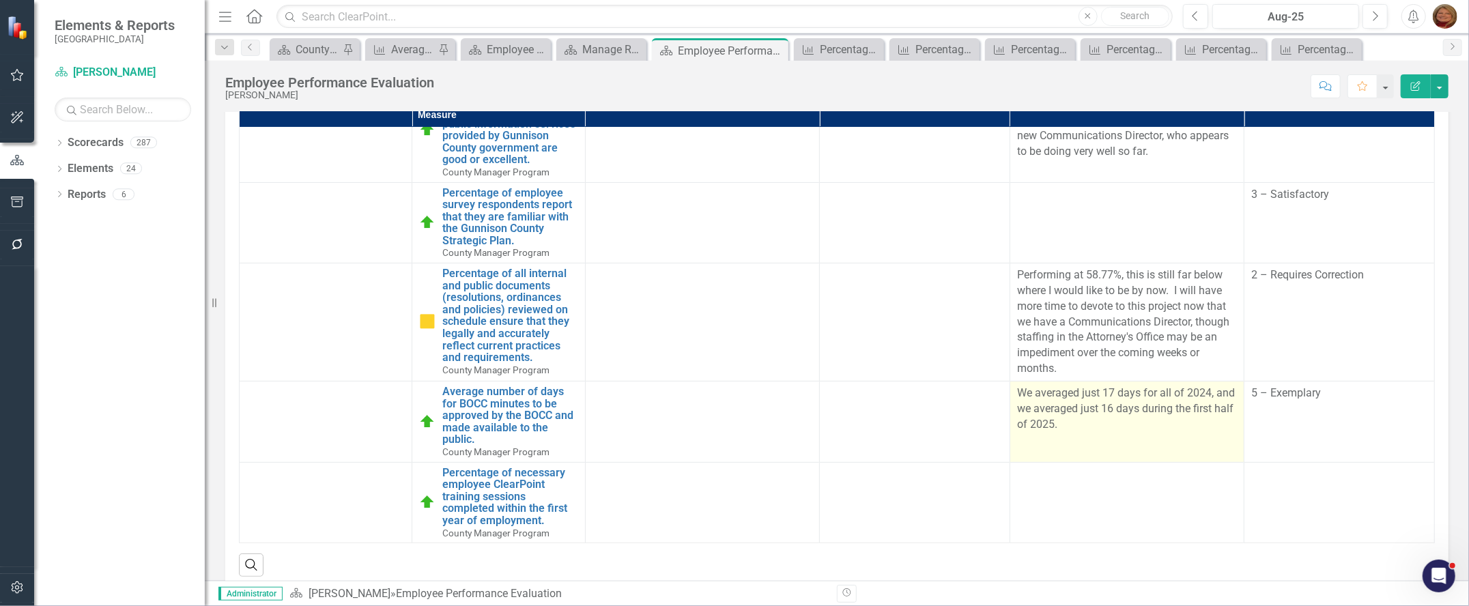
click at [1099, 403] on p "We averaged just 17 days for all of 2024, and we averaged just 16 days during t…" at bounding box center [1127, 409] width 220 height 47
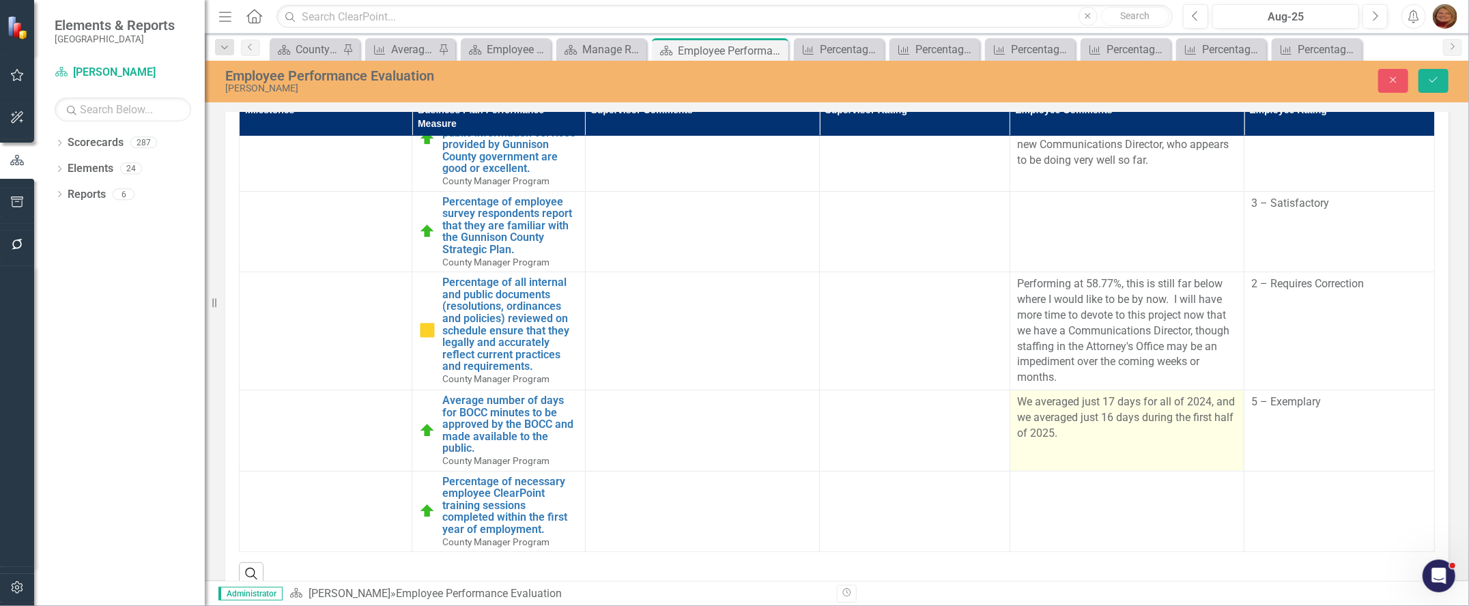
scroll to position [416, 0]
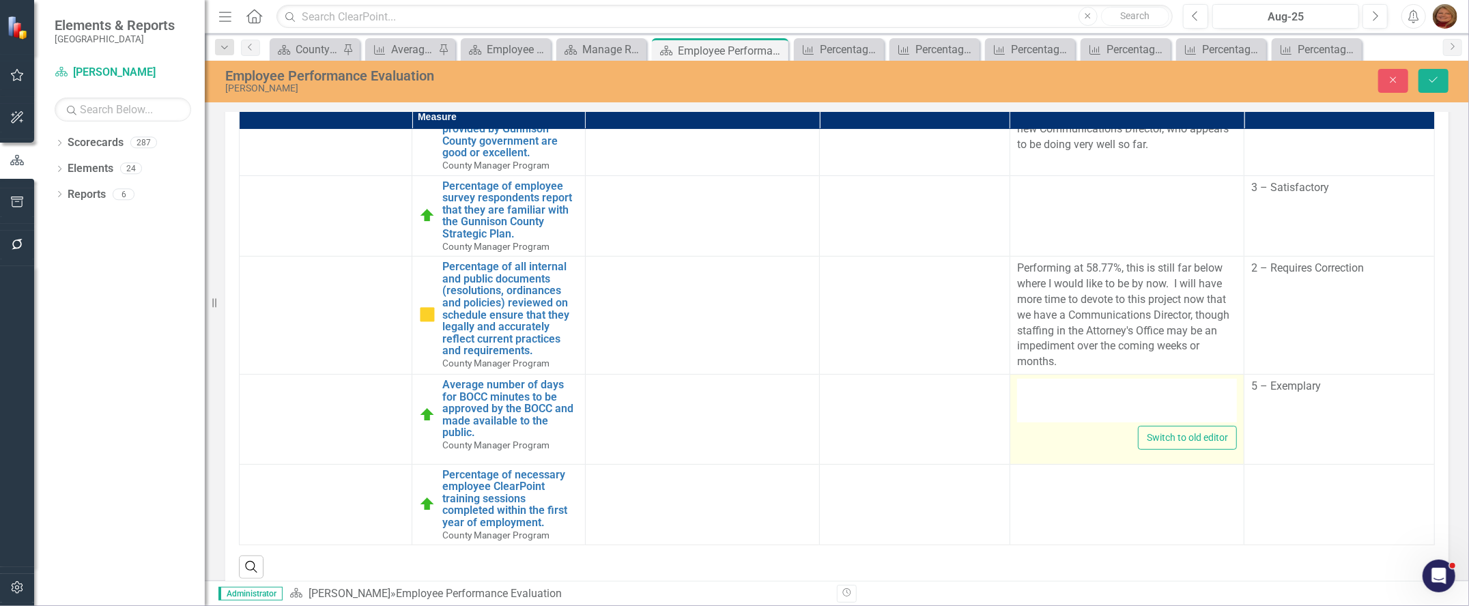
type textarea "<p>We averaged just 17 days for all of 2024, and we averaged just 16 days durin…"
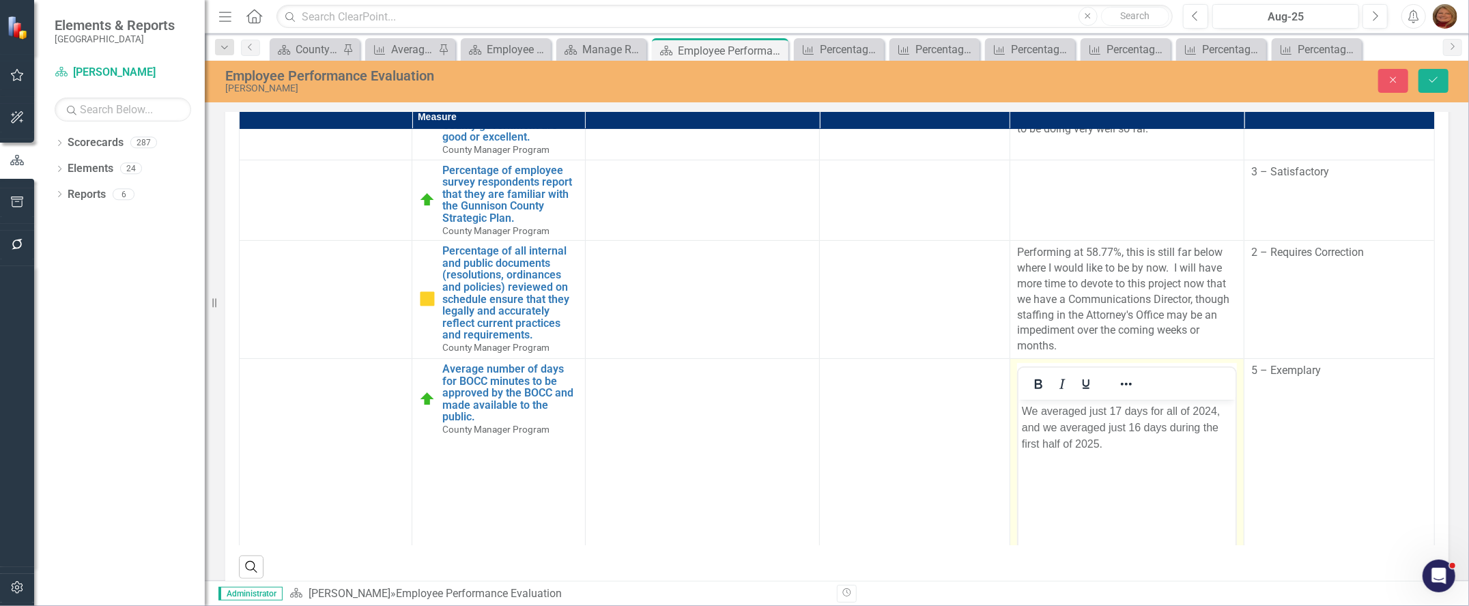
scroll to position [0, 0]
click at [1128, 444] on p "We averaged just 17 days for all of 2024, and we averaged just 16 days during t…" at bounding box center [1126, 427] width 210 height 49
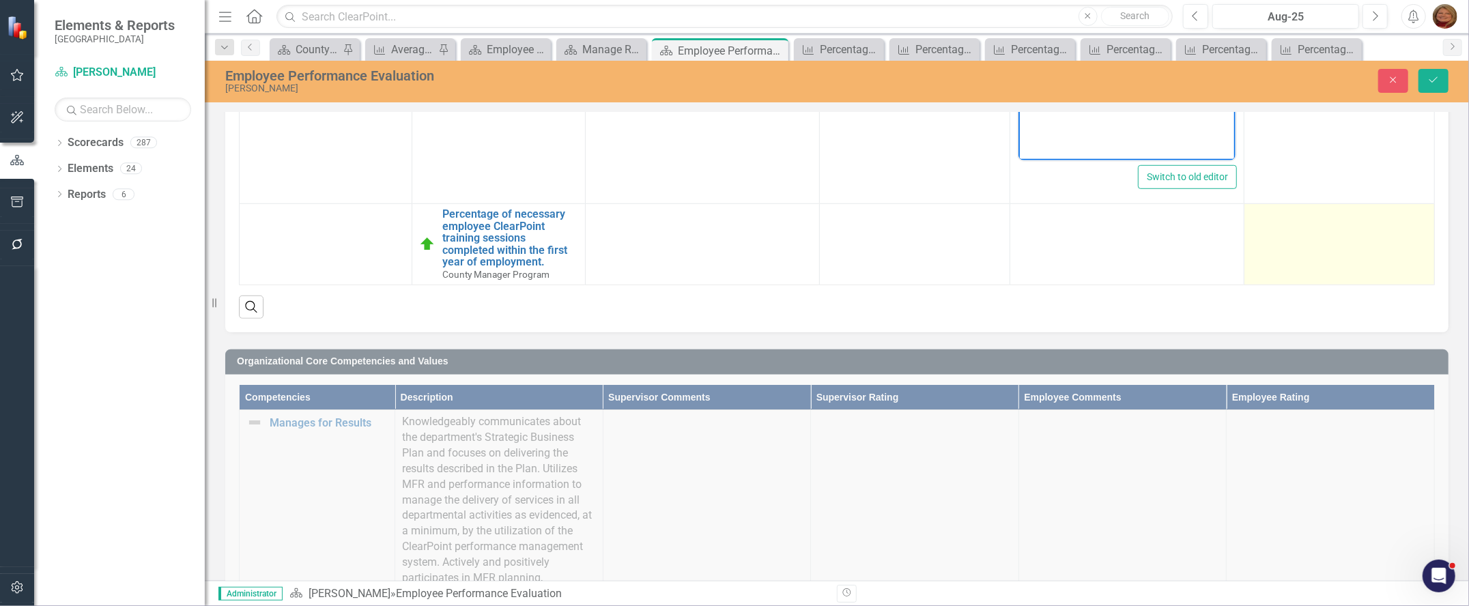
scroll to position [689, 0]
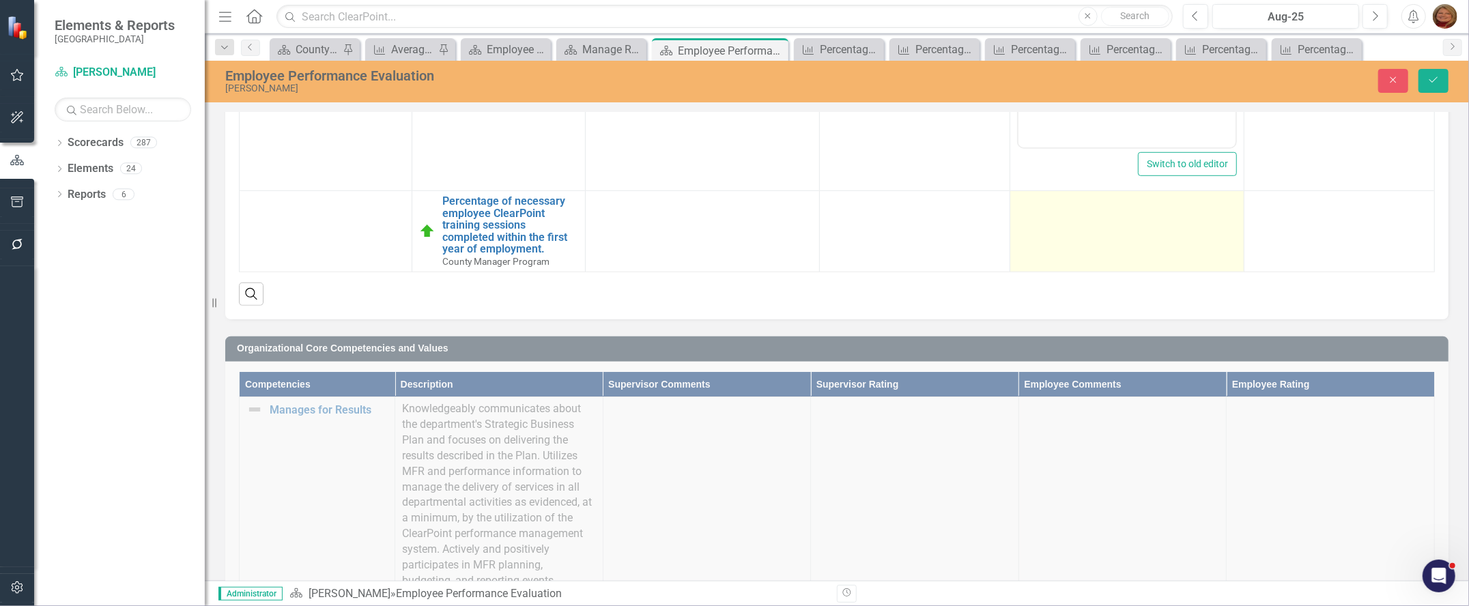
click at [1111, 223] on td at bounding box center [1127, 231] width 234 height 81
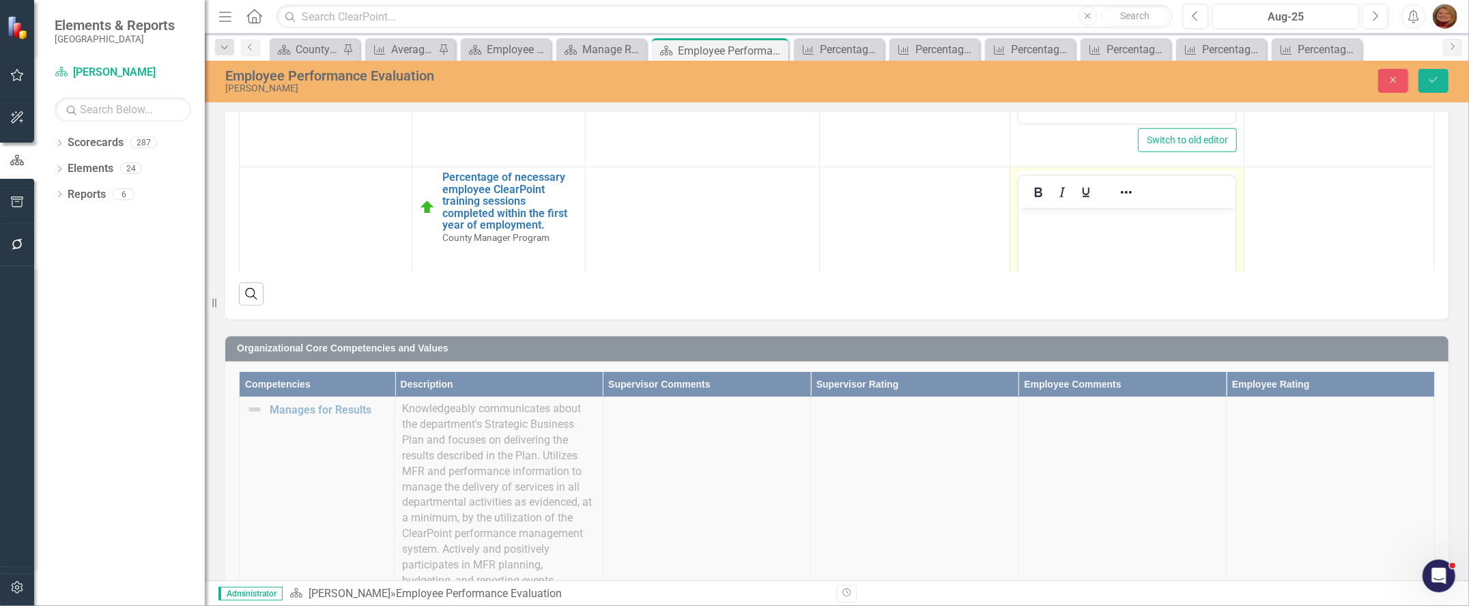
scroll to position [0, 0]
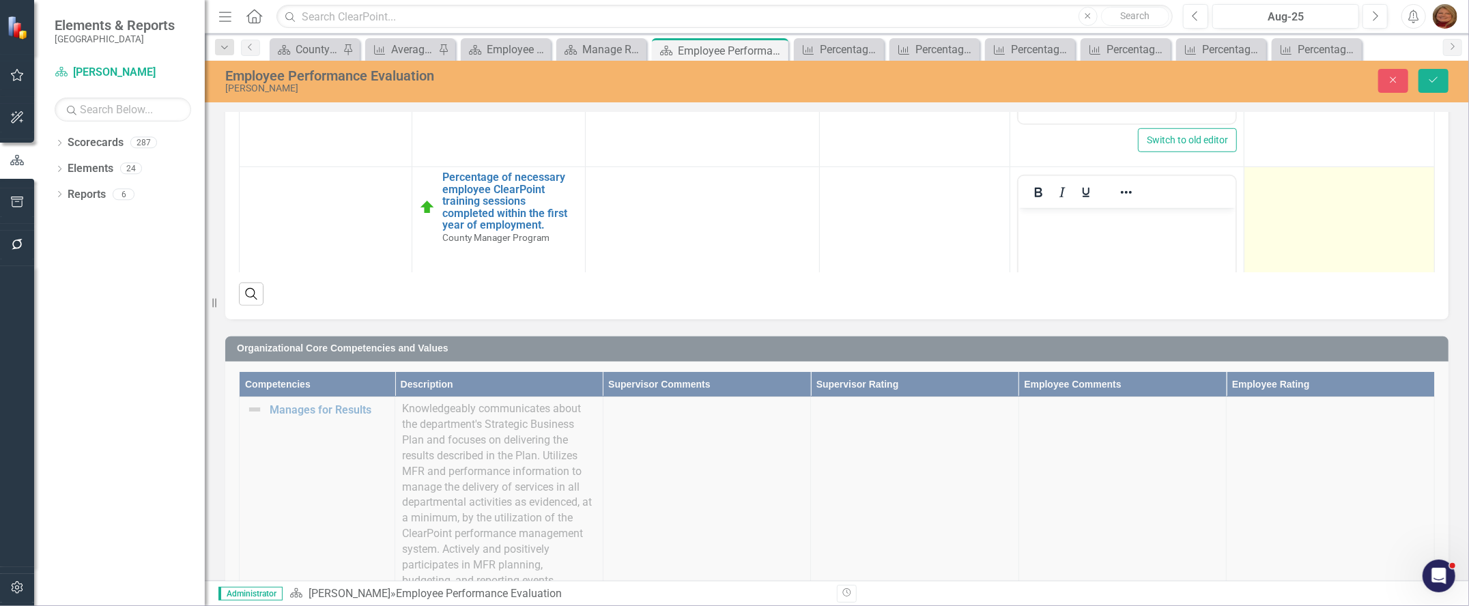
click at [1316, 214] on td at bounding box center [1340, 328] width 190 height 323
click at [1312, 192] on div "Not Defined" at bounding box center [1332, 184] width 143 height 16
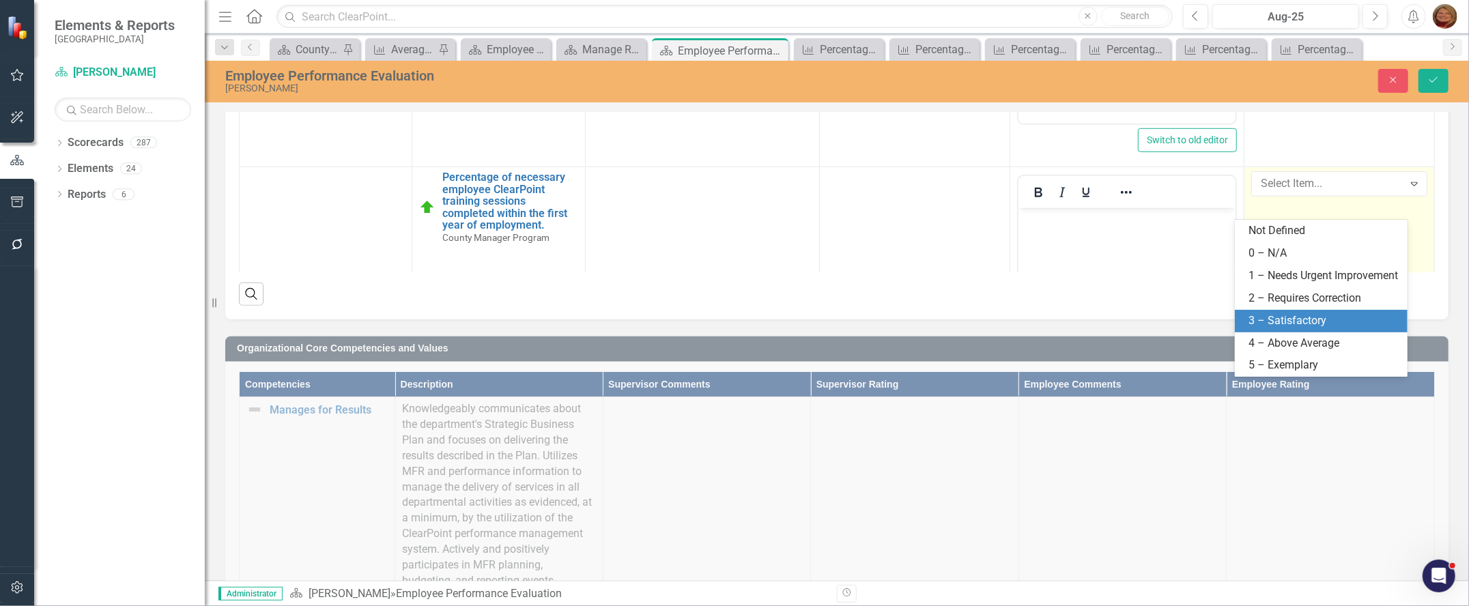
click at [1298, 329] on div "3 – Satisfactory" at bounding box center [1324, 321] width 151 height 16
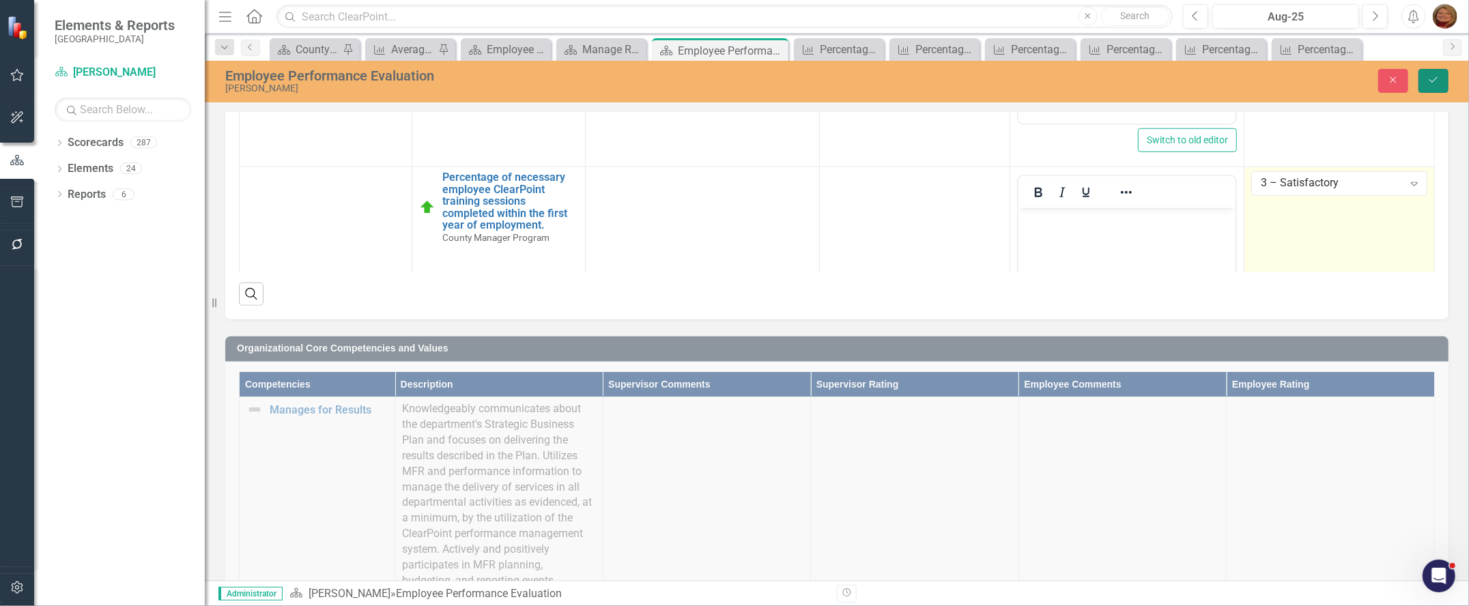
click at [1425, 79] on button "Save" at bounding box center [1434, 81] width 30 height 24
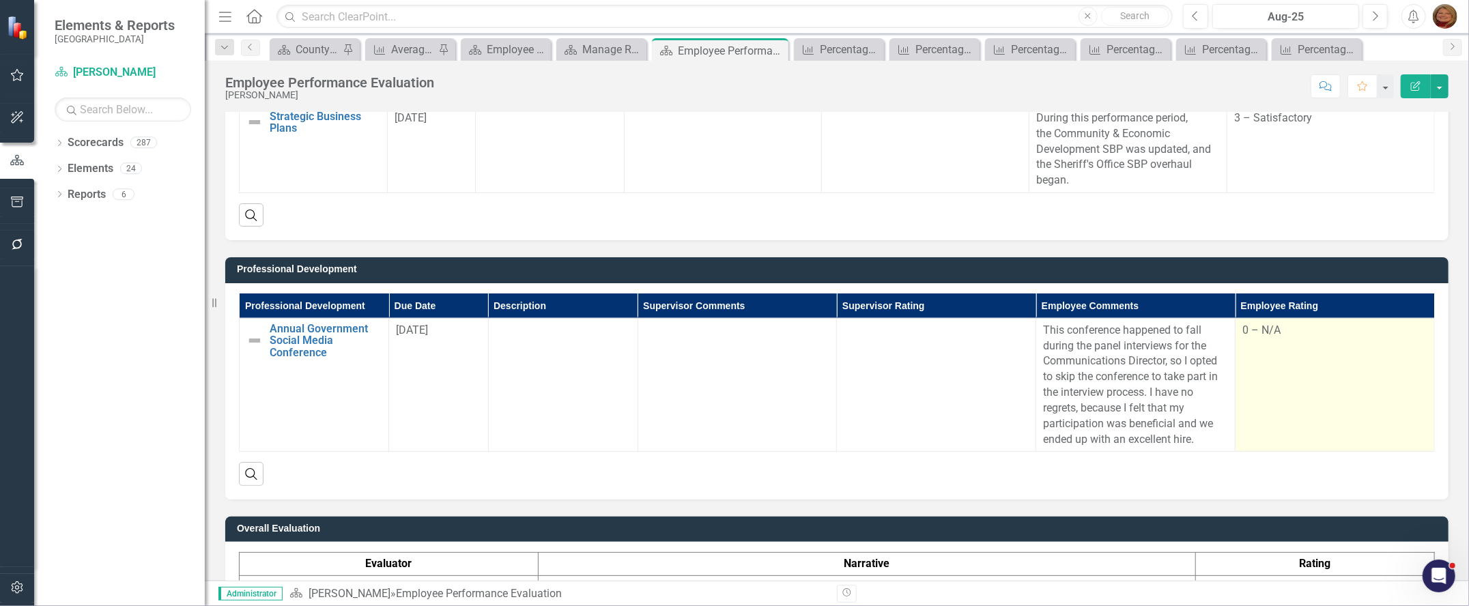
scroll to position [1516, 0]
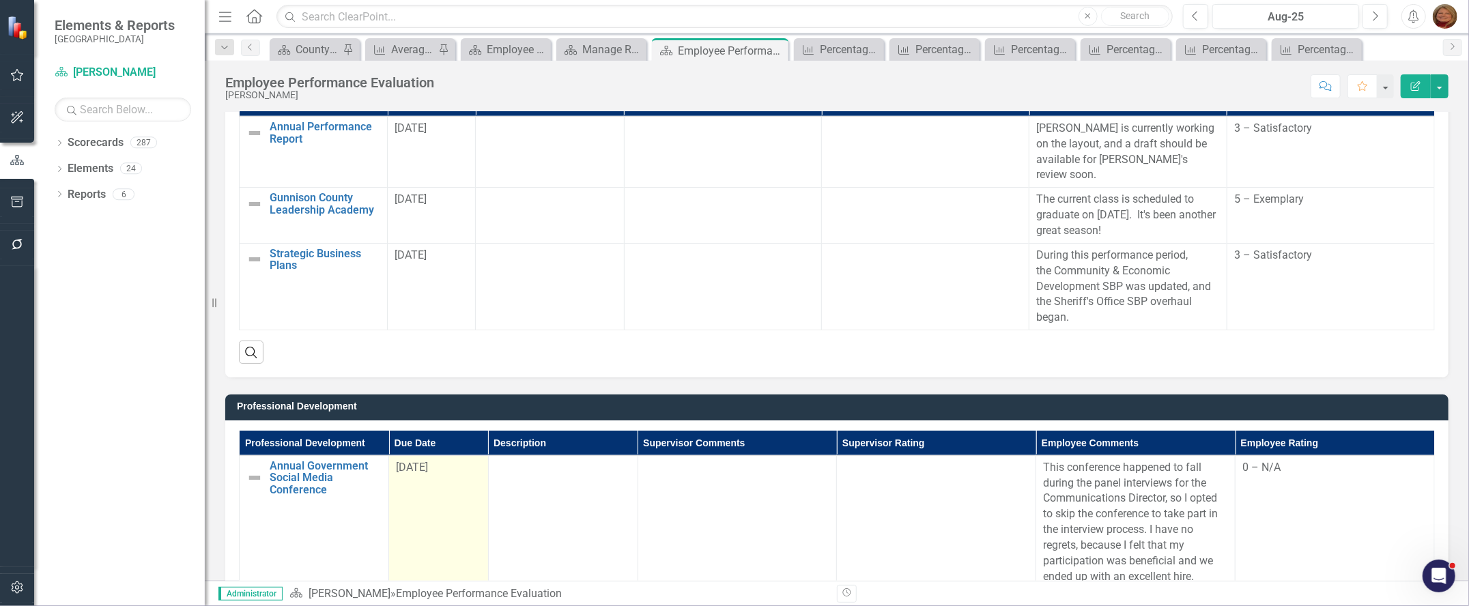
click at [437, 460] on div "[DATE]" at bounding box center [438, 468] width 85 height 16
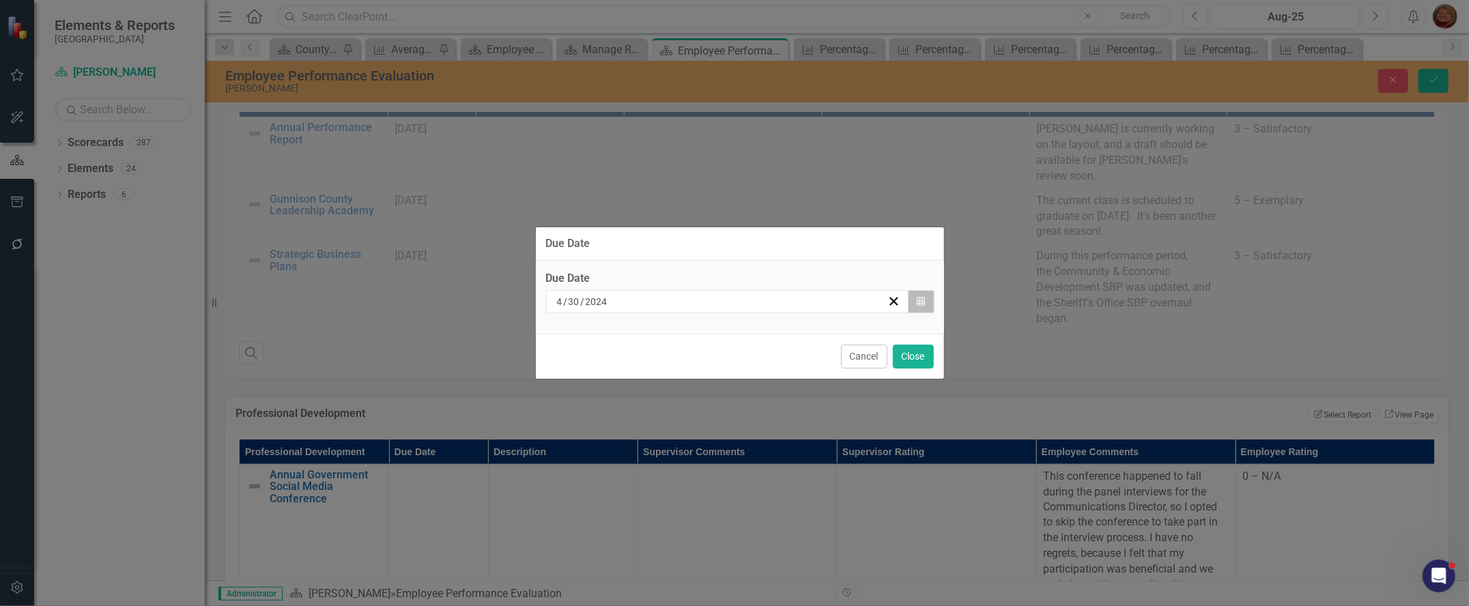
click at [928, 301] on button "Calendar" at bounding box center [921, 301] width 26 height 23
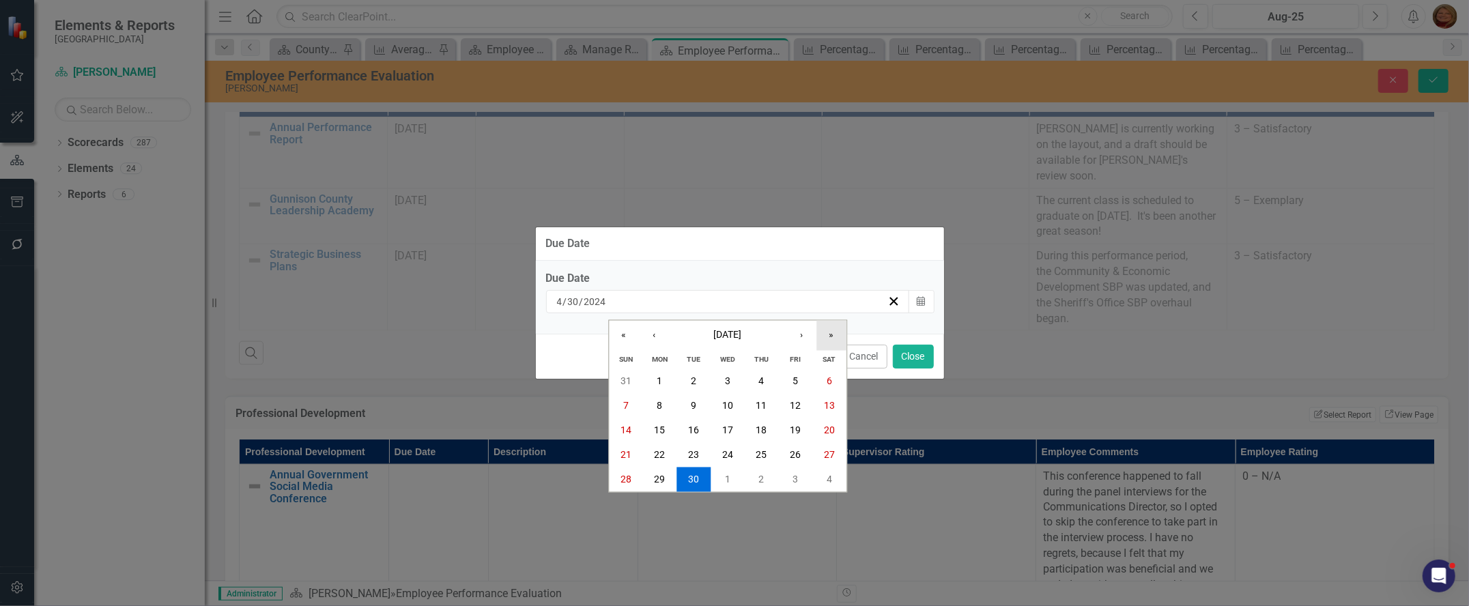
click at [827, 334] on button "»" at bounding box center [831, 336] width 30 height 30
click at [728, 474] on abbr "30" at bounding box center [727, 479] width 11 height 11
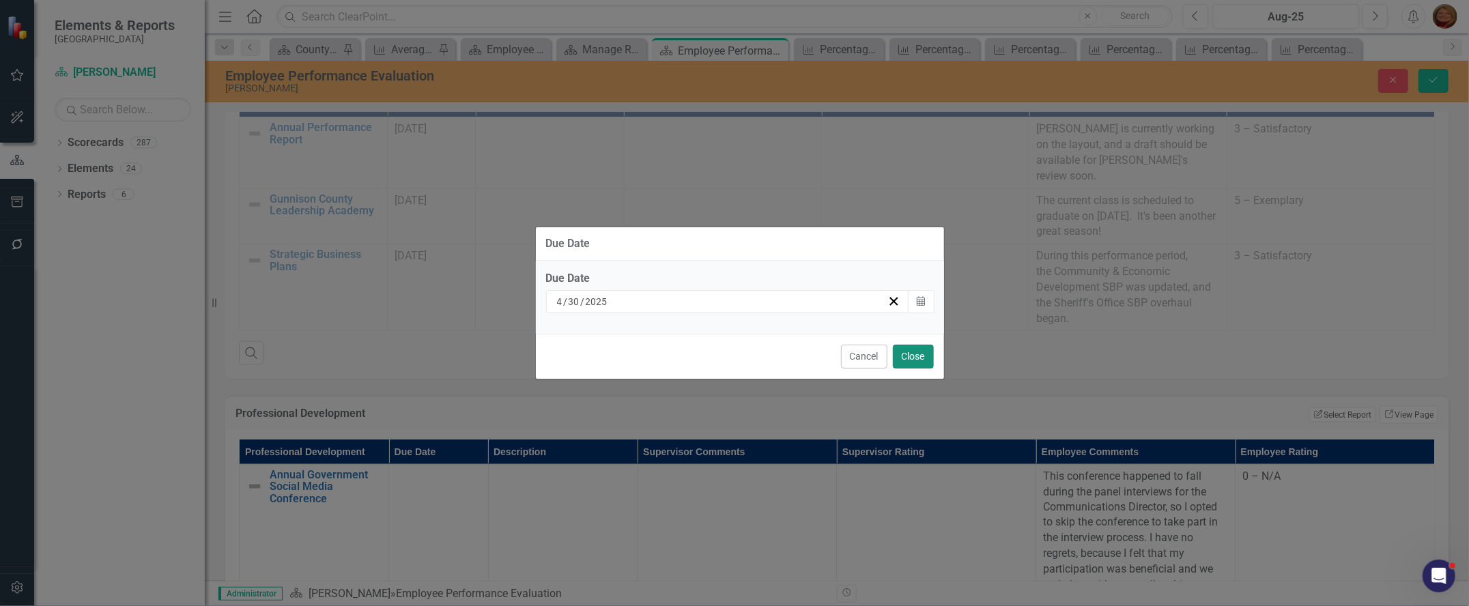
click at [912, 353] on button "Close" at bounding box center [913, 357] width 41 height 24
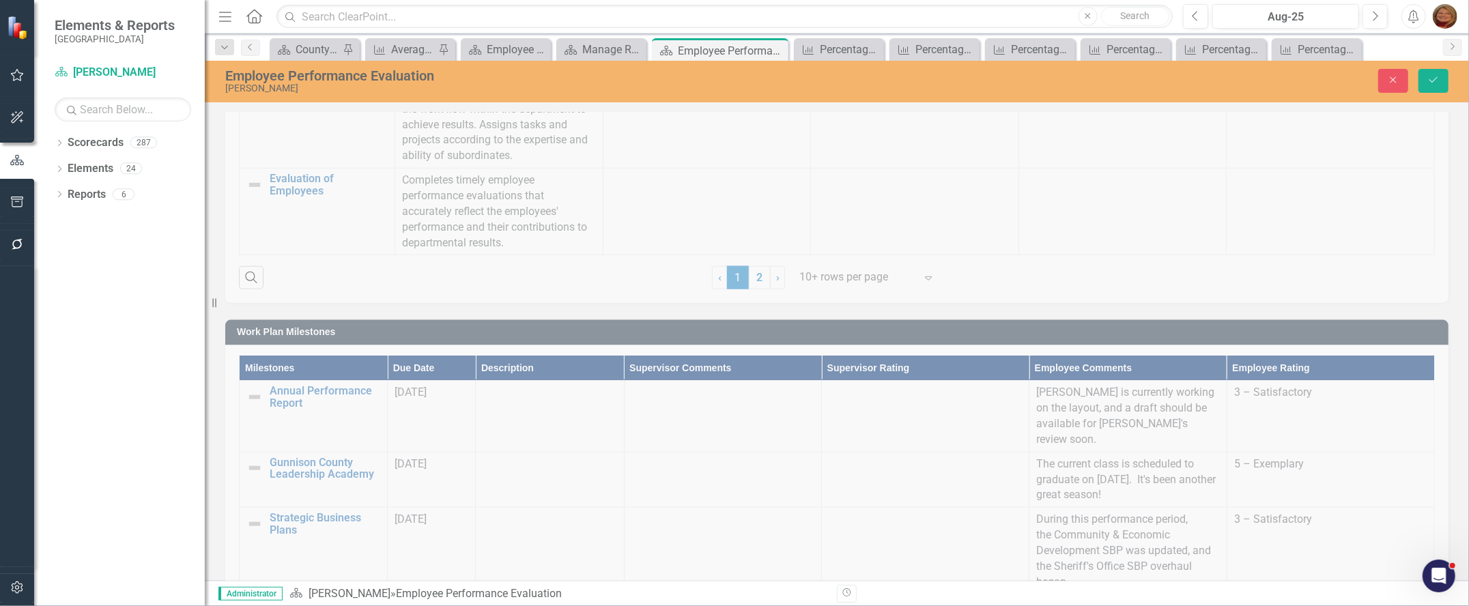
scroll to position [1243, 0]
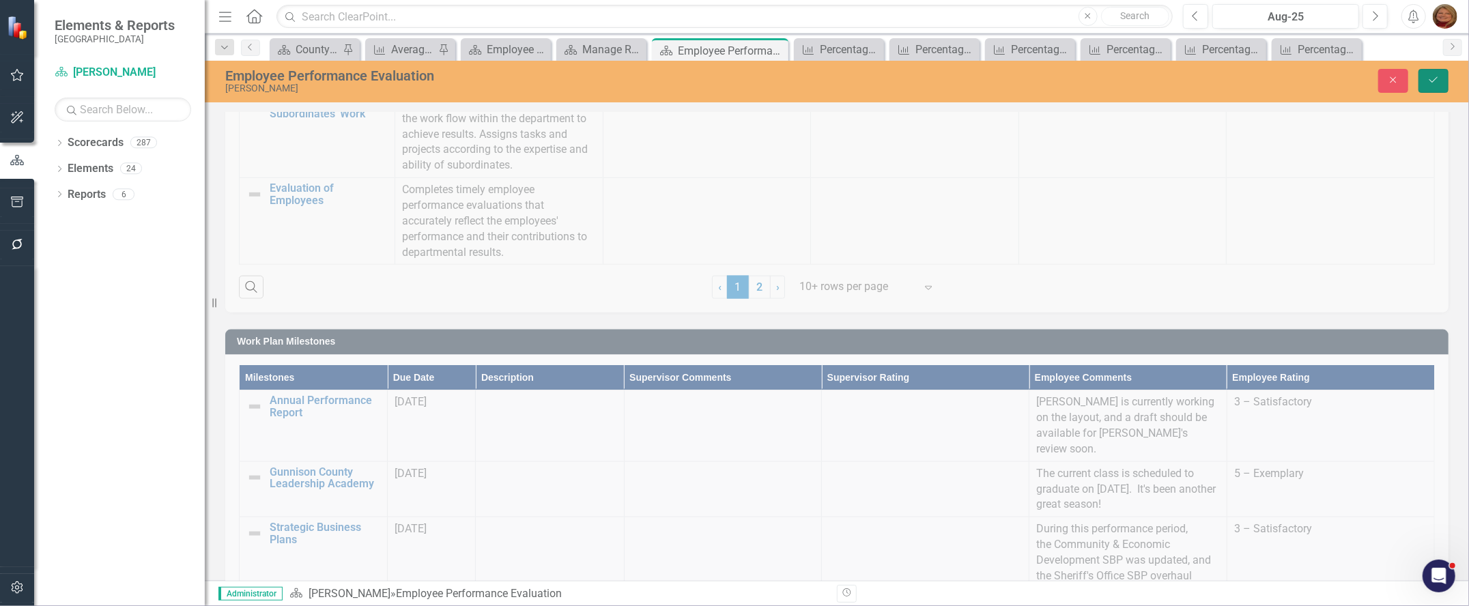
click at [1442, 75] on button "Save" at bounding box center [1434, 81] width 30 height 24
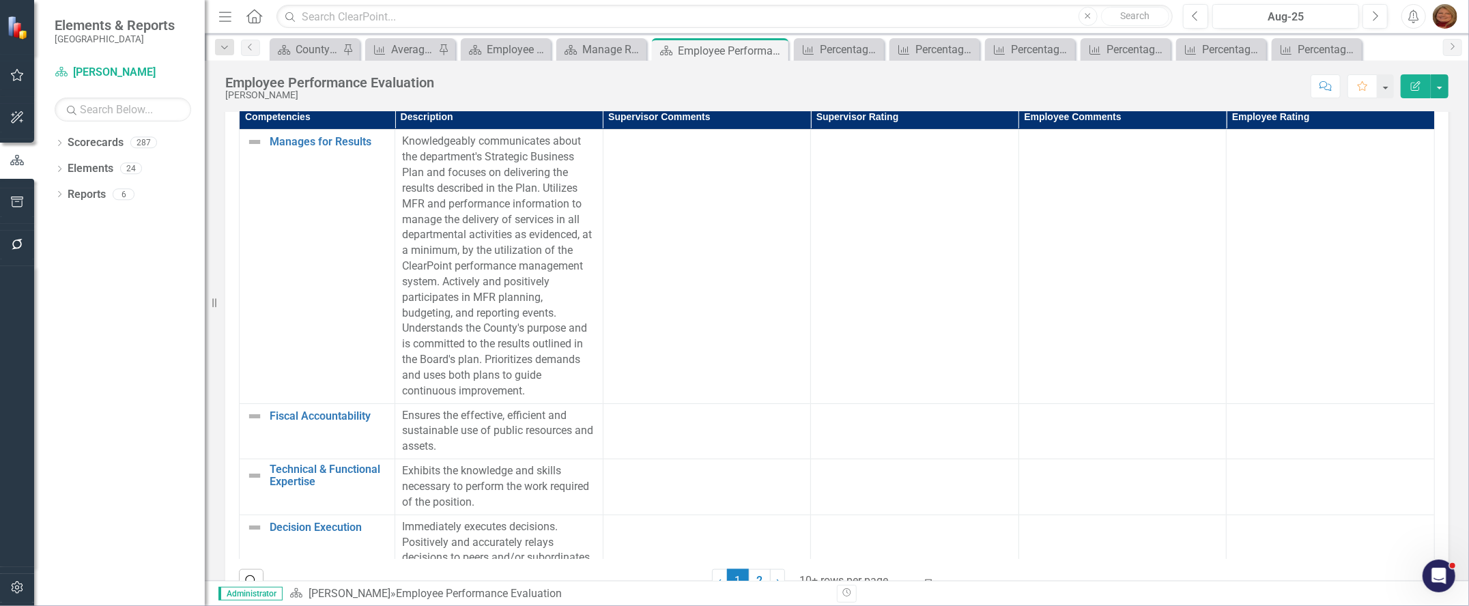
scroll to position [960, 0]
